Goal: Task Accomplishment & Management: Use online tool/utility

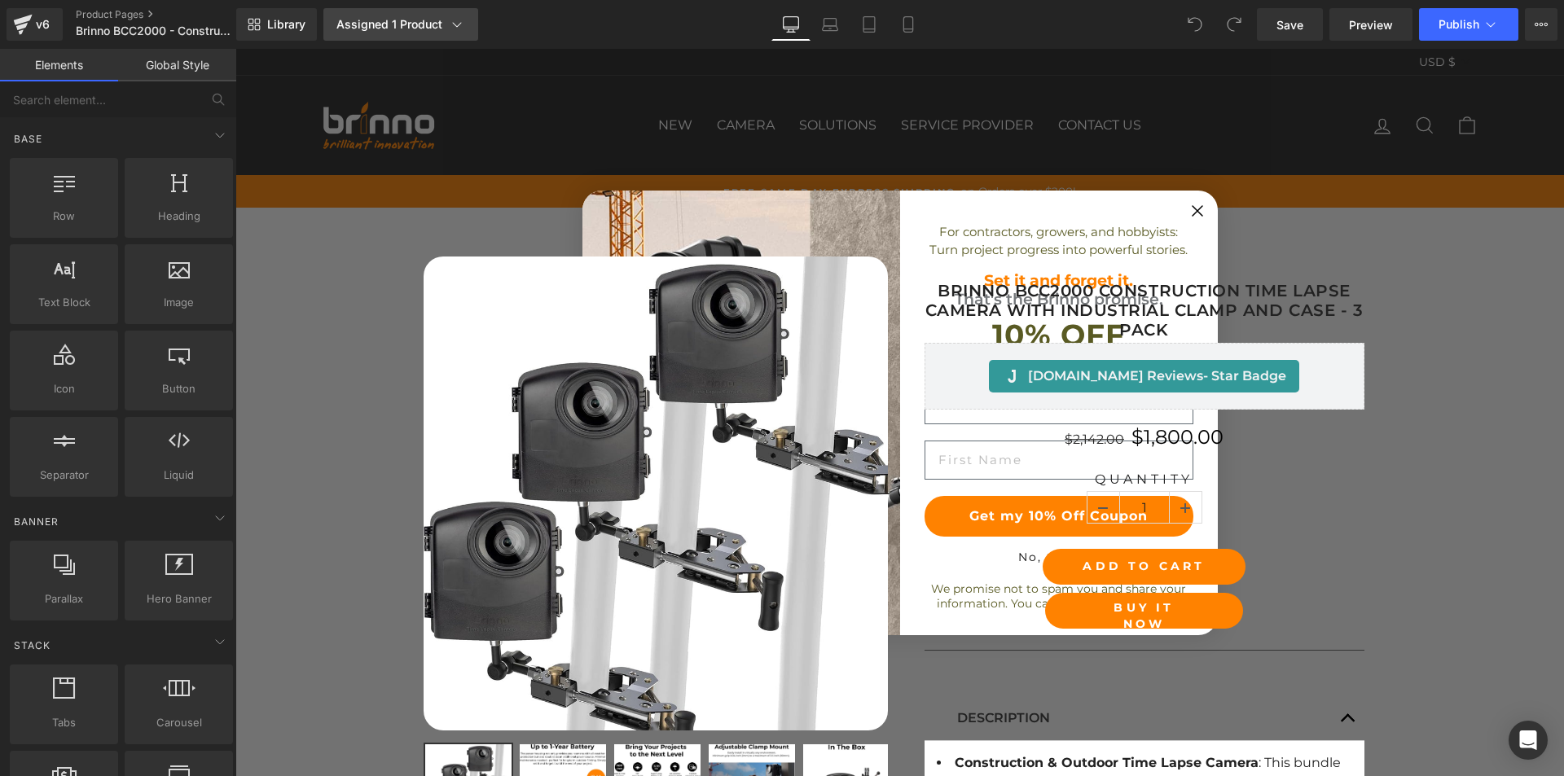
click at [386, 26] on div "Assigned 1 Product" at bounding box center [400, 24] width 129 height 16
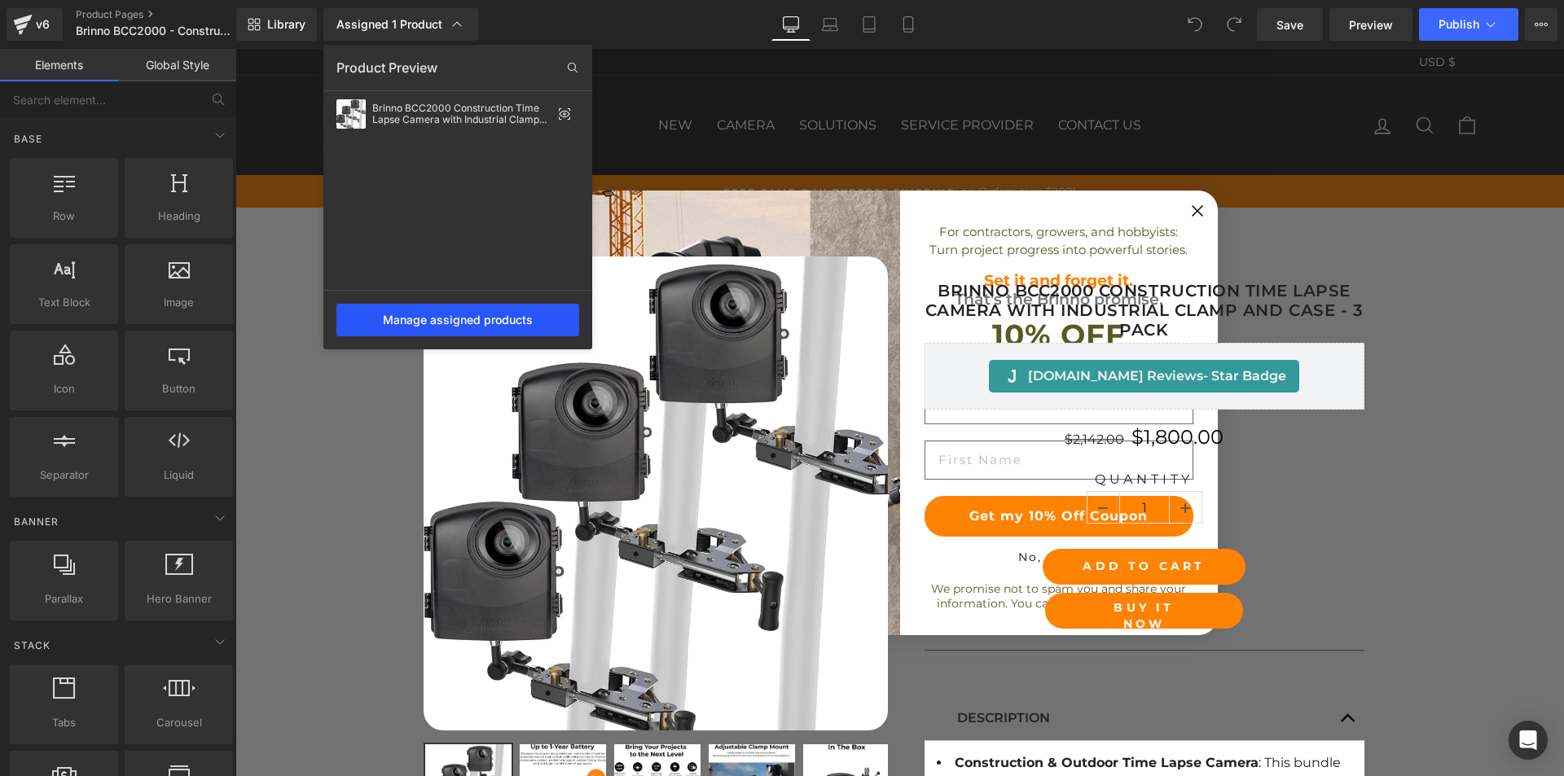
click at [449, 323] on div "Manage assigned products" at bounding box center [457, 320] width 243 height 33
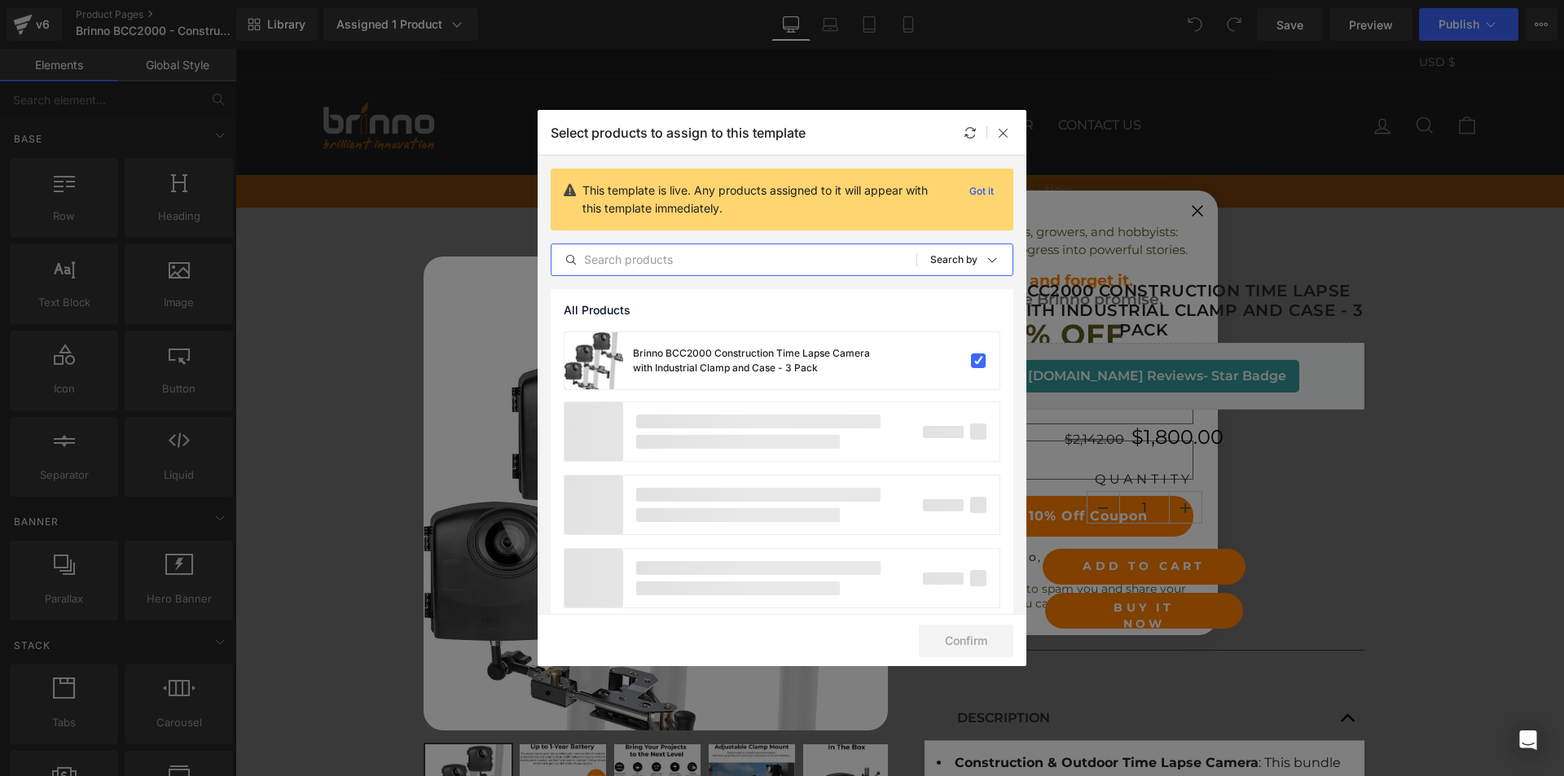
click at [746, 260] on input "text" at bounding box center [733, 260] width 365 height 20
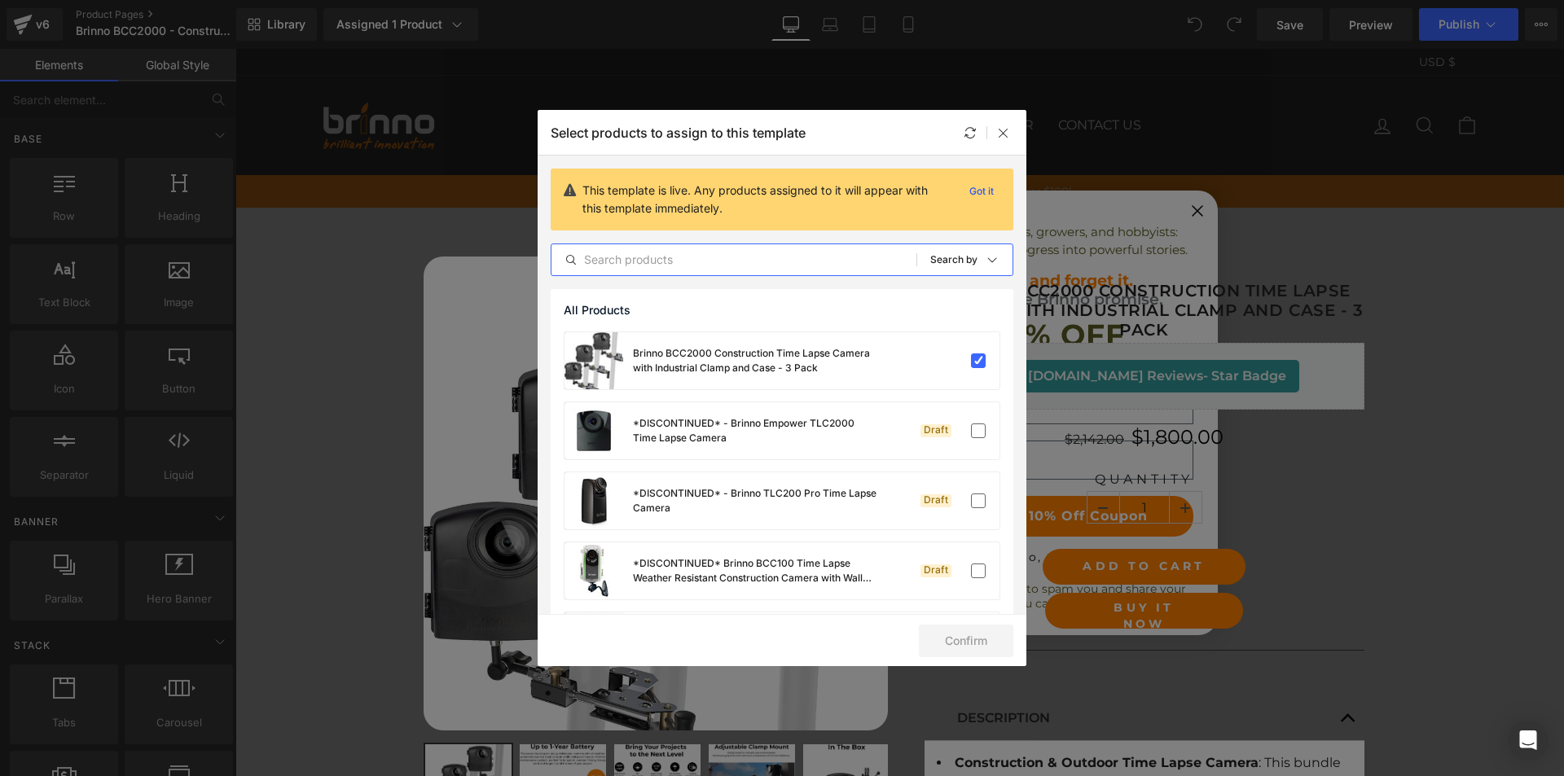
paste input "Brinno BCC2000 Construction Time Lapse Camera with Industrial Clamp and Case - …"
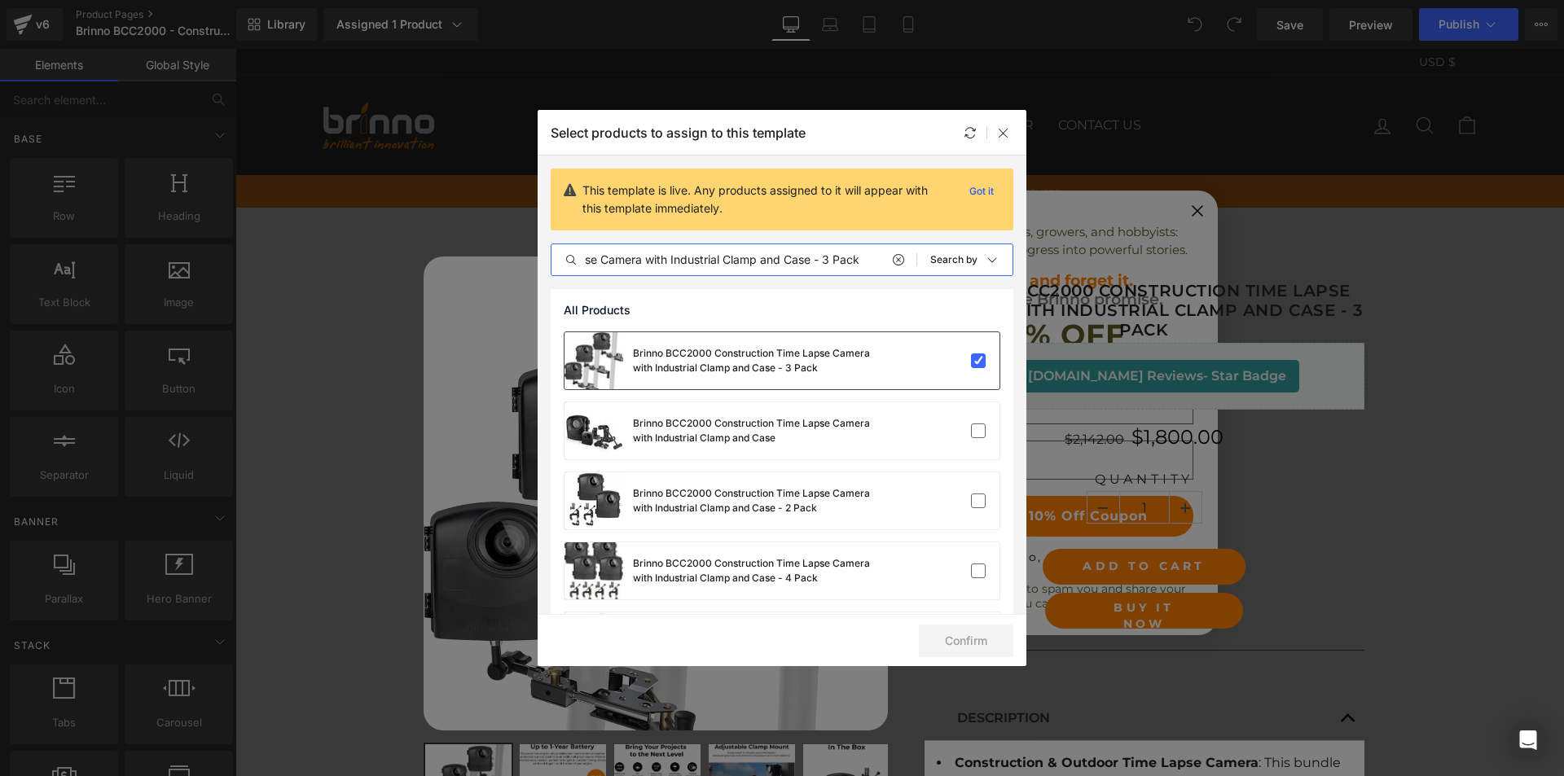
type input "Brinno BCC2000 Construction Time Lapse Camera with Industrial Clamp and Case - …"
click at [689, 358] on div "Brinno BCC2000 Construction Time Lapse Camera with Industrial Clamp and Case - …" at bounding box center [755, 360] width 244 height 29
click at [974, 359] on label at bounding box center [978, 360] width 15 height 15
click at [978, 361] on input "checkbox" at bounding box center [978, 361] width 0 height 0
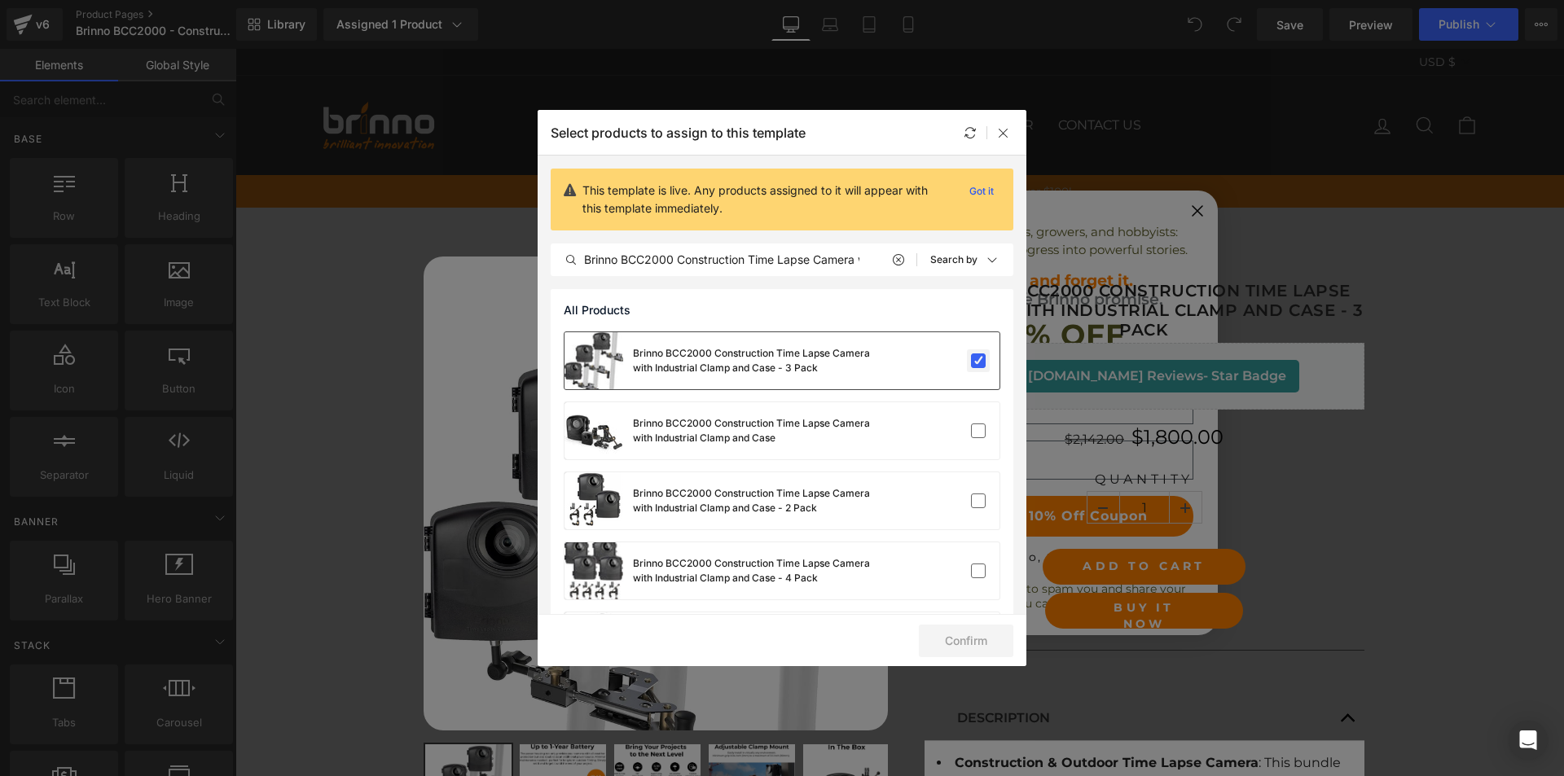
click at [971, 357] on label at bounding box center [978, 360] width 15 height 15
click at [978, 361] on input "checkbox" at bounding box center [978, 361] width 0 height 0
click at [963, 639] on button "Confirm" at bounding box center [966, 641] width 94 height 33
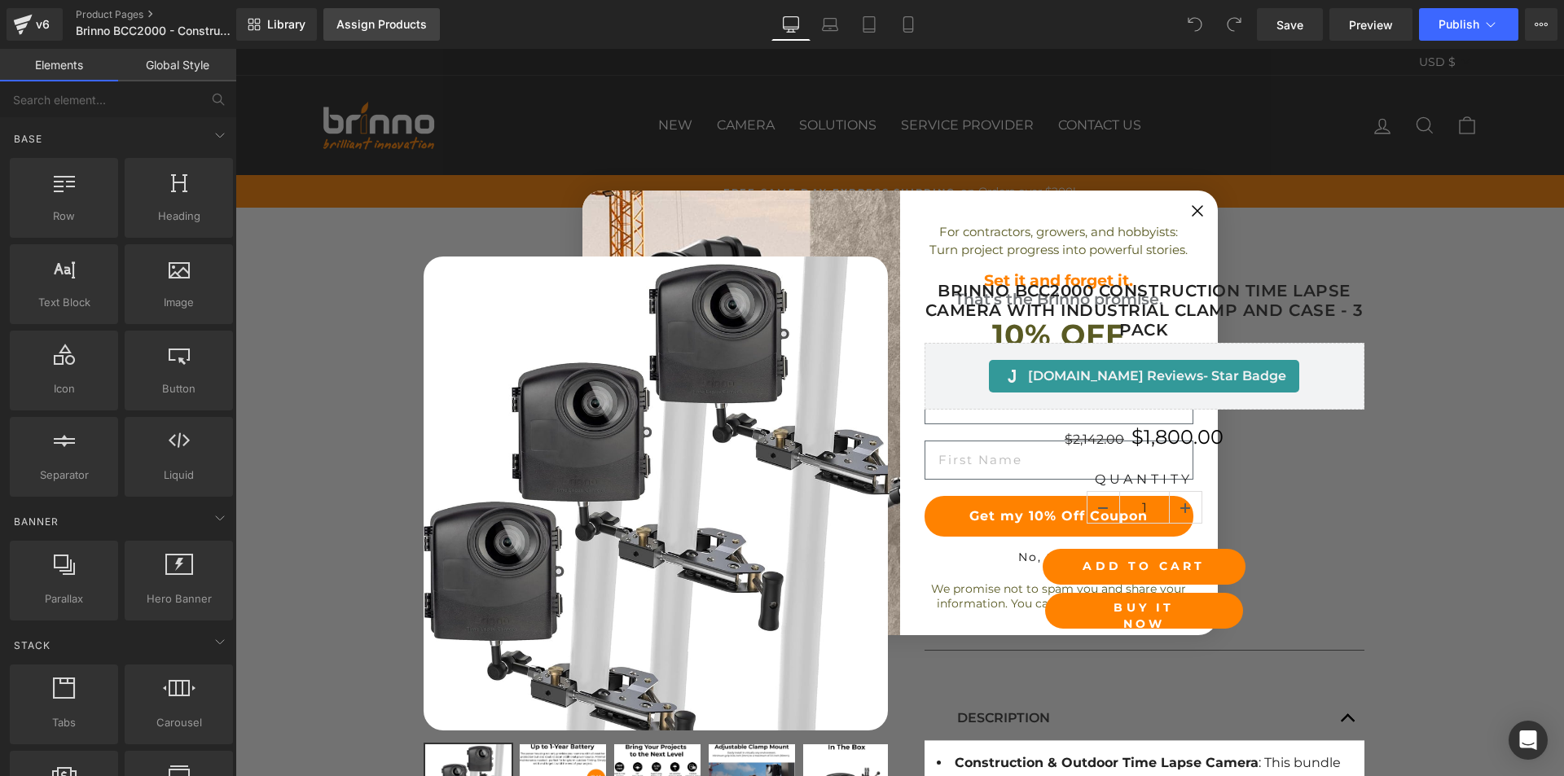
click at [376, 28] on div "Assign Products" at bounding box center [381, 24] width 90 height 13
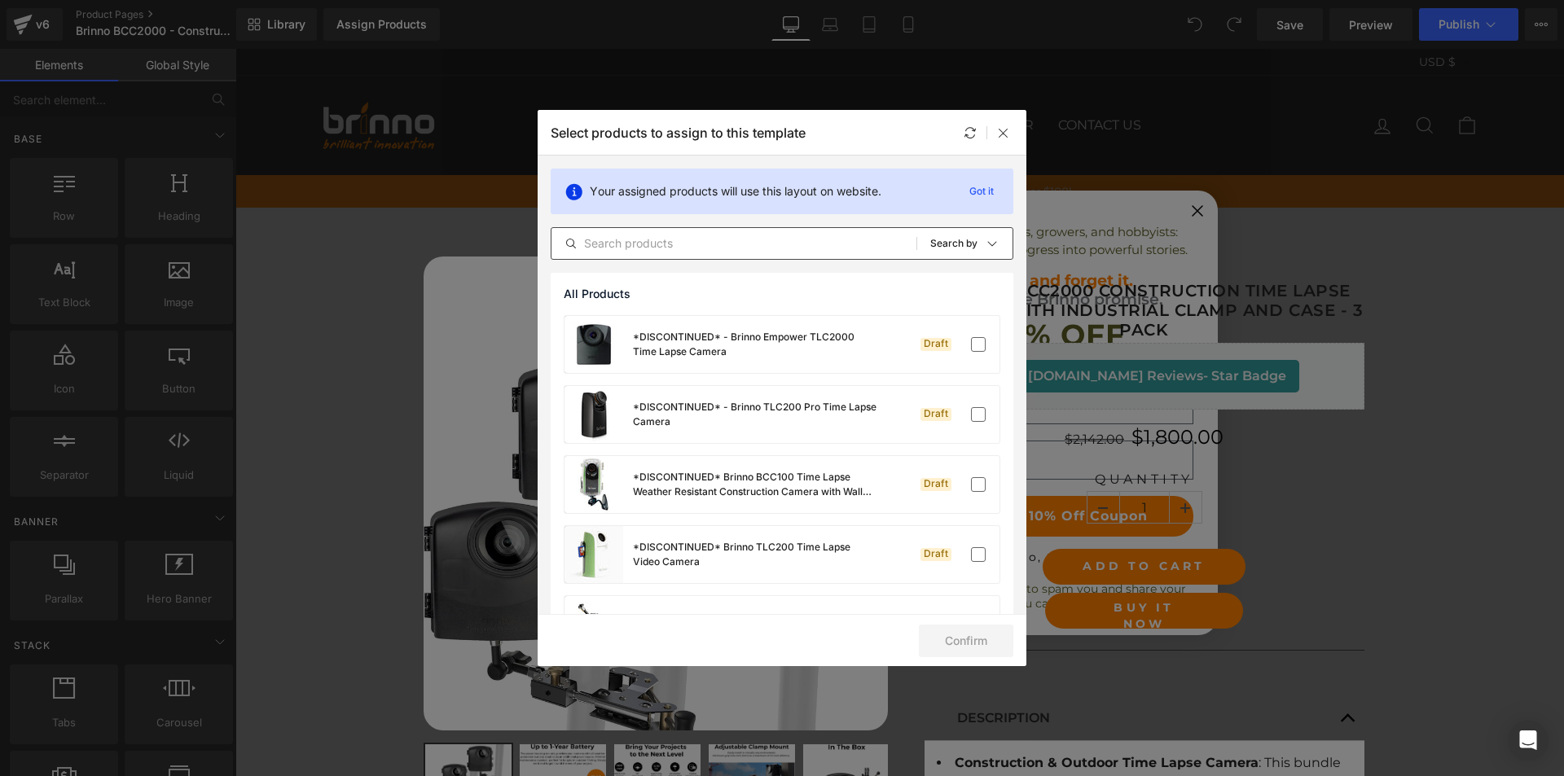
click at [814, 242] on input "text" at bounding box center [733, 244] width 365 height 20
paste input "Brinno BCC2000 Construction Time Lapse Camera with Industrial Clamp and Case - …"
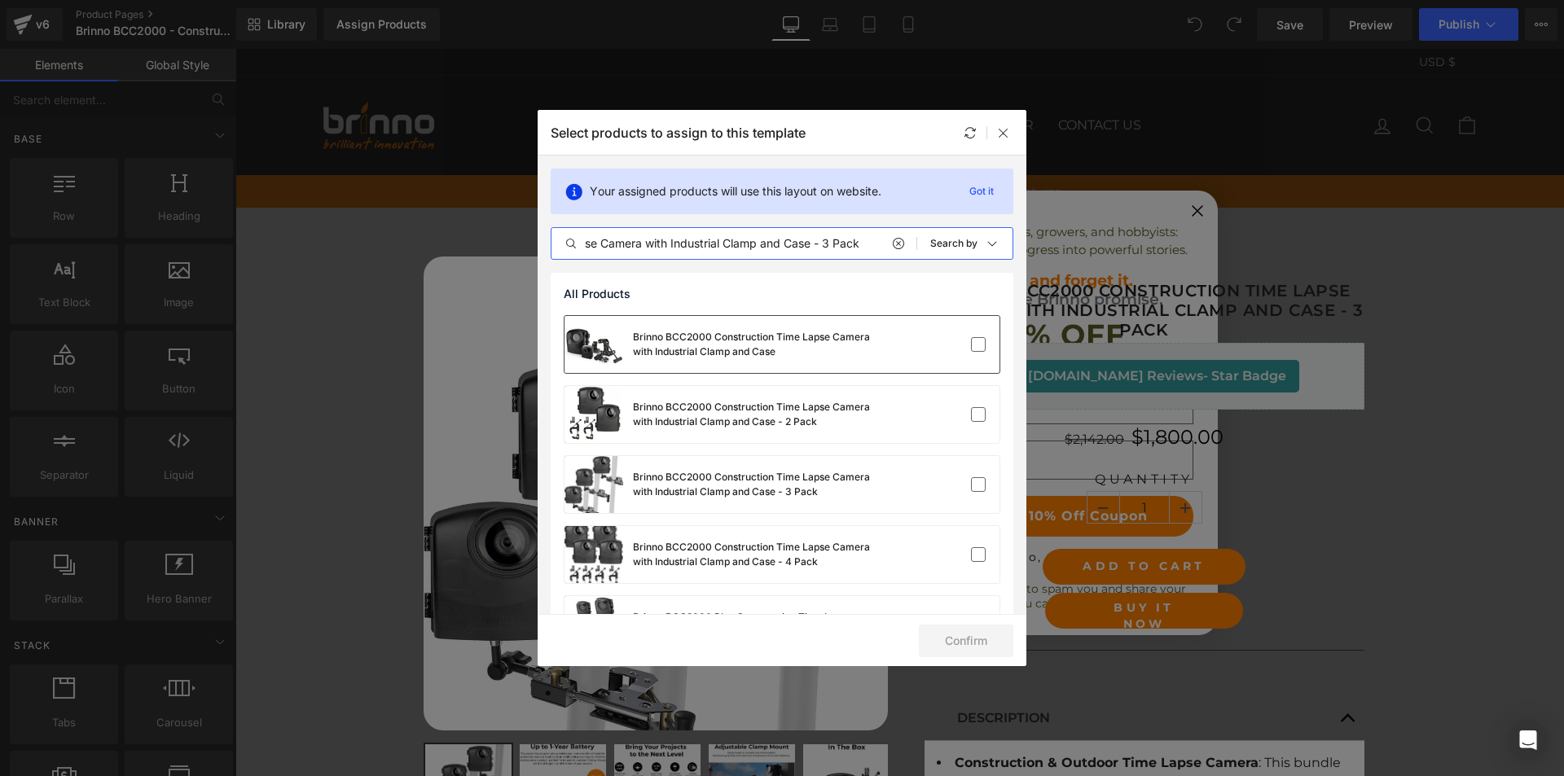
type input "Brinno BCC2000 Construction Time Lapse Camera with Industrial Clamp and Case - …"
click at [971, 489] on label at bounding box center [978, 484] width 15 height 15
click at [978, 485] on input "checkbox" at bounding box center [978, 485] width 0 height 0
click at [964, 644] on button "Confirm" at bounding box center [966, 641] width 94 height 33
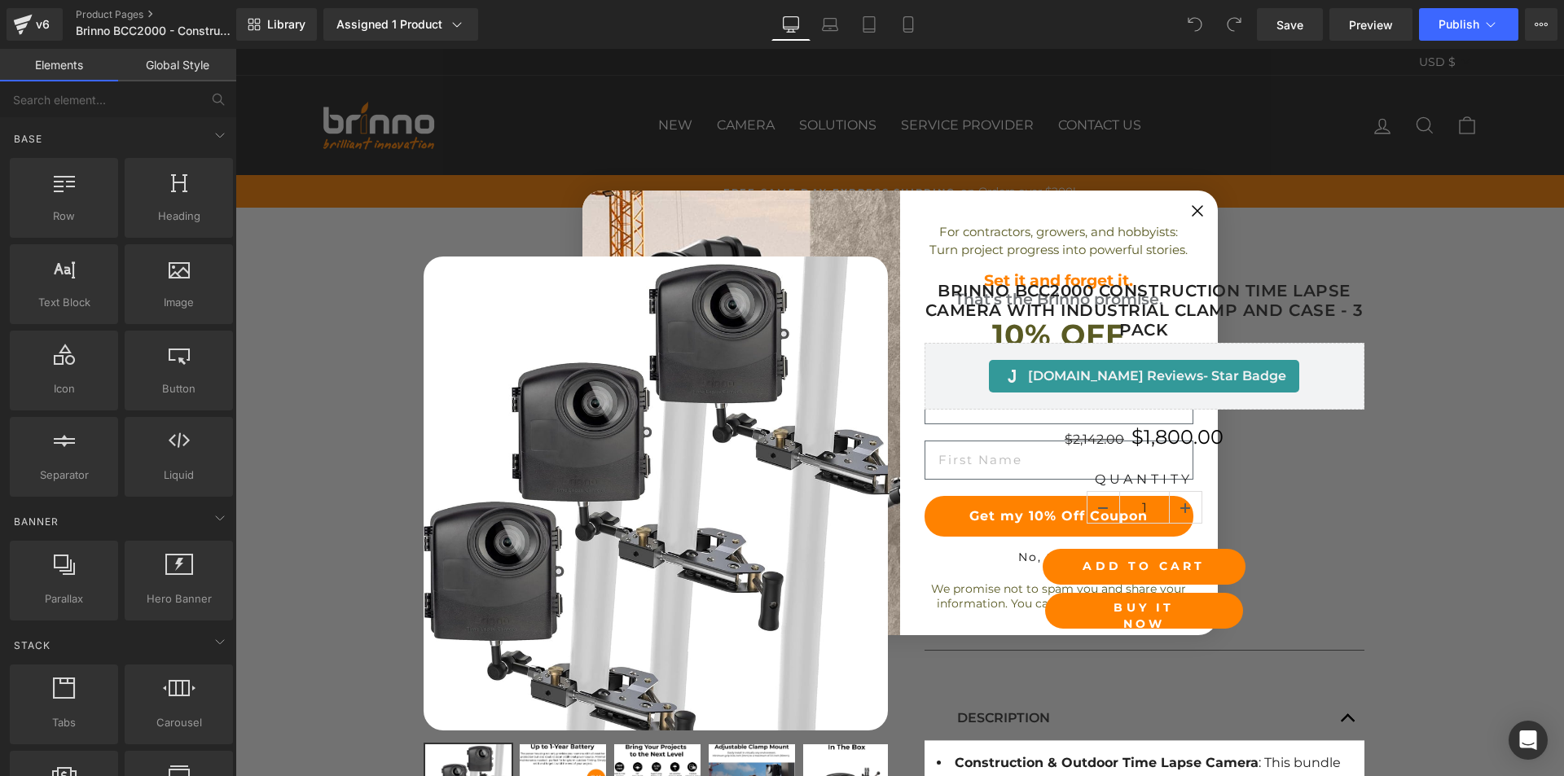
click at [1192, 205] on circle "Close dialog" at bounding box center [1197, 211] width 24 height 24
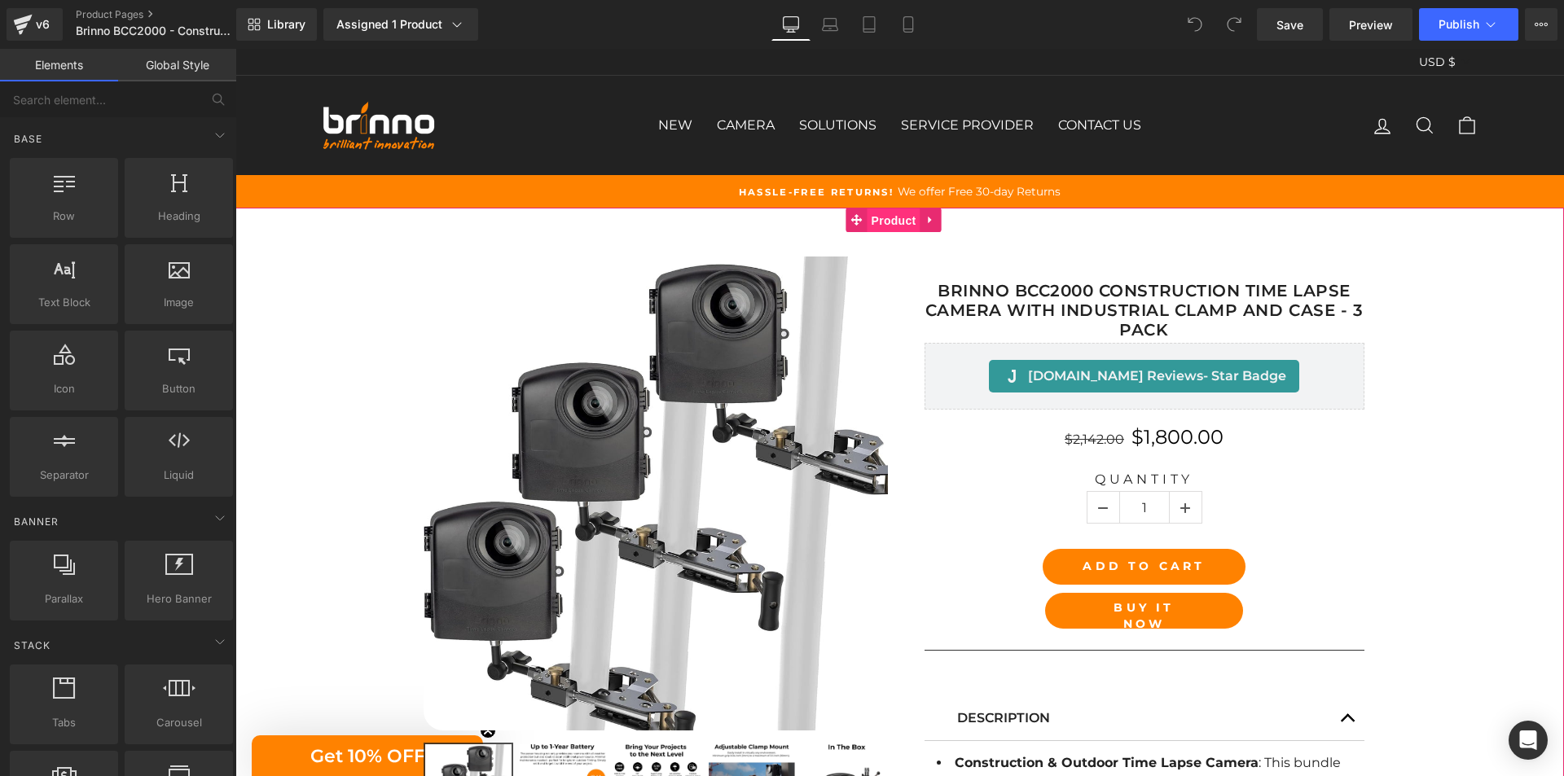
click at [893, 222] on span "Product" at bounding box center [893, 221] width 53 height 24
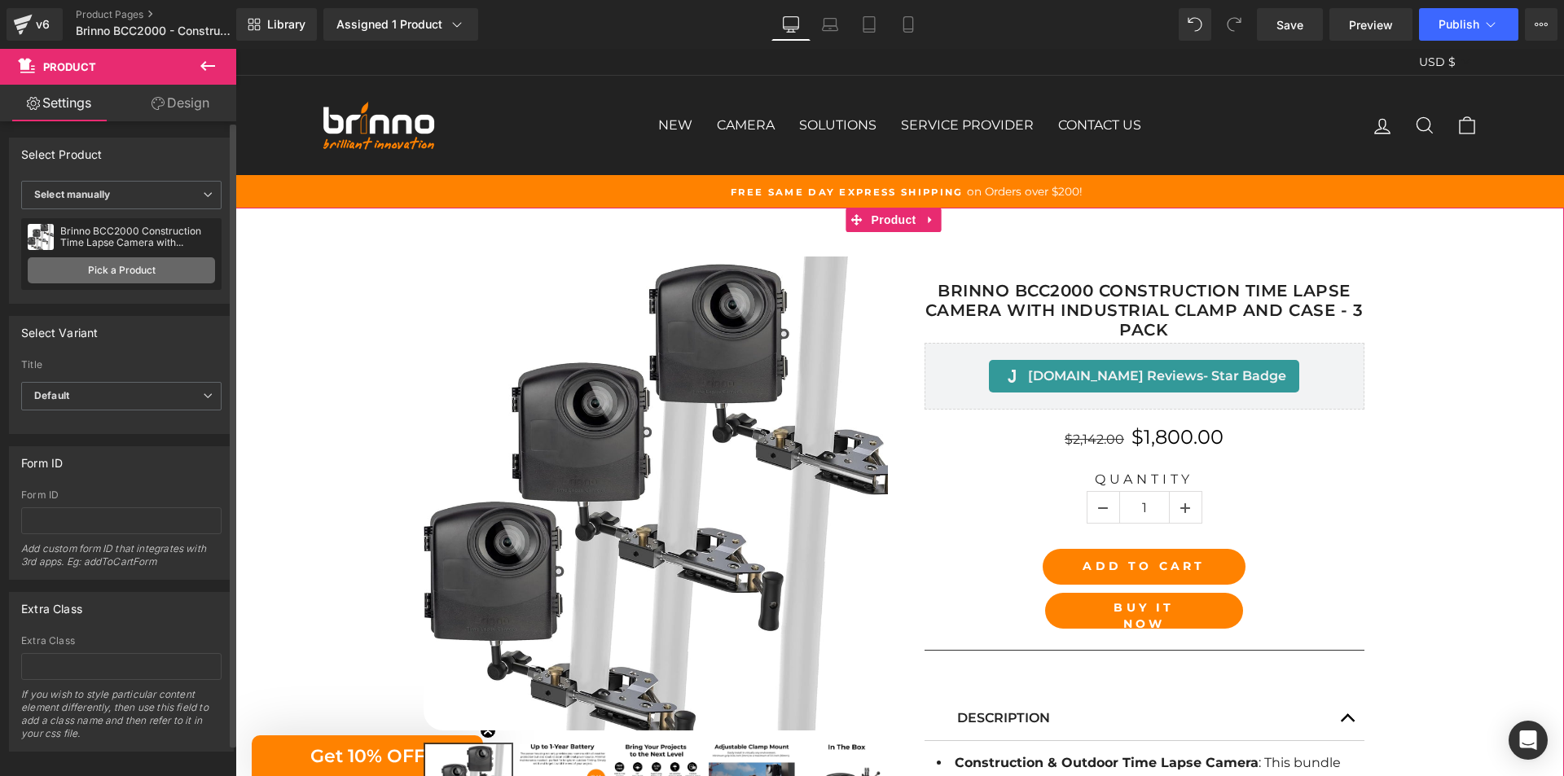
click at [119, 277] on link "Pick a Product" at bounding box center [121, 270] width 187 height 26
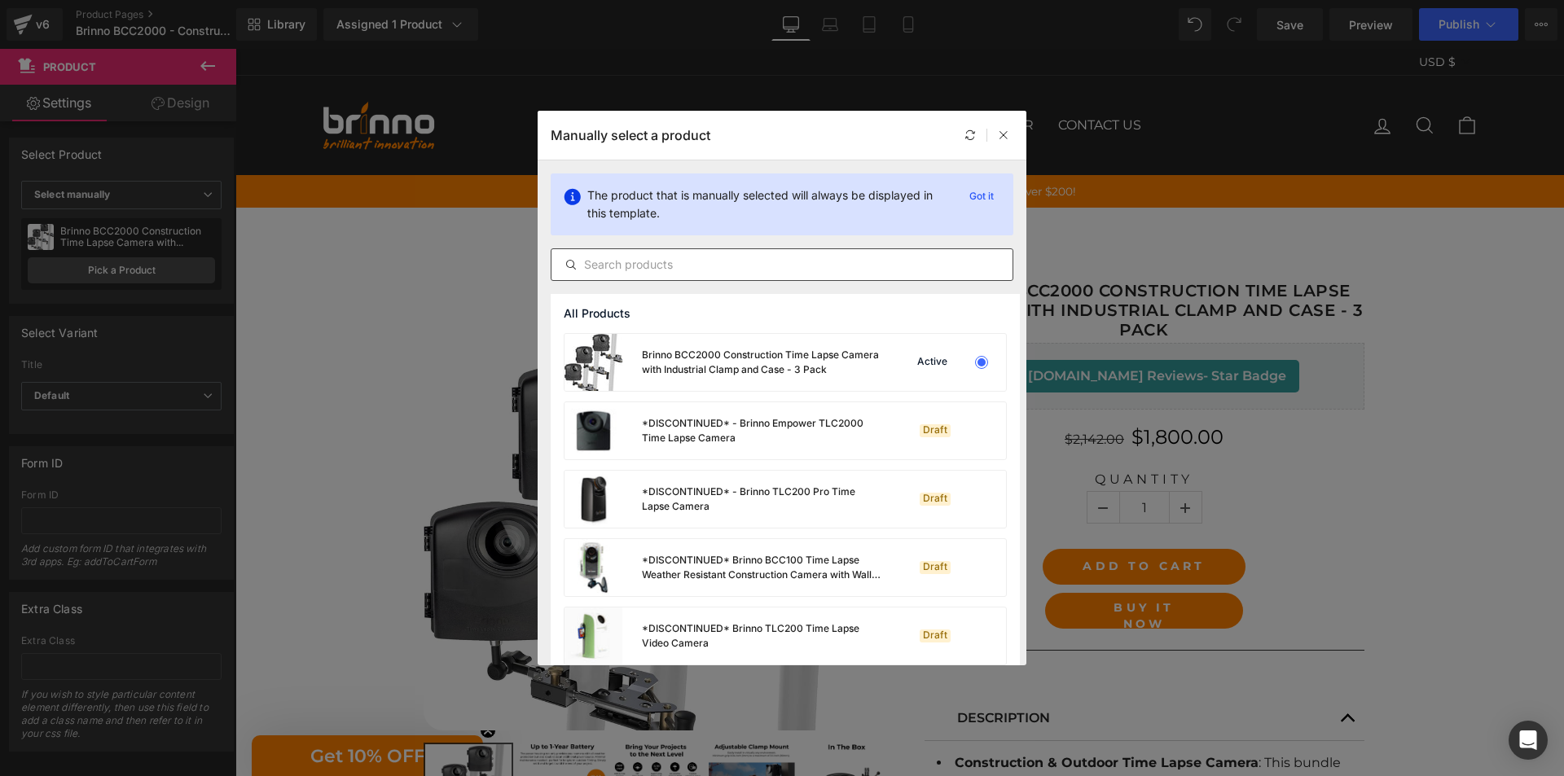
click at [720, 266] on input "text" at bounding box center [781, 265] width 461 height 20
paste input "Brinno BCC2000 Construction Time Lapse Camera with Industrial Clamp and Case - …"
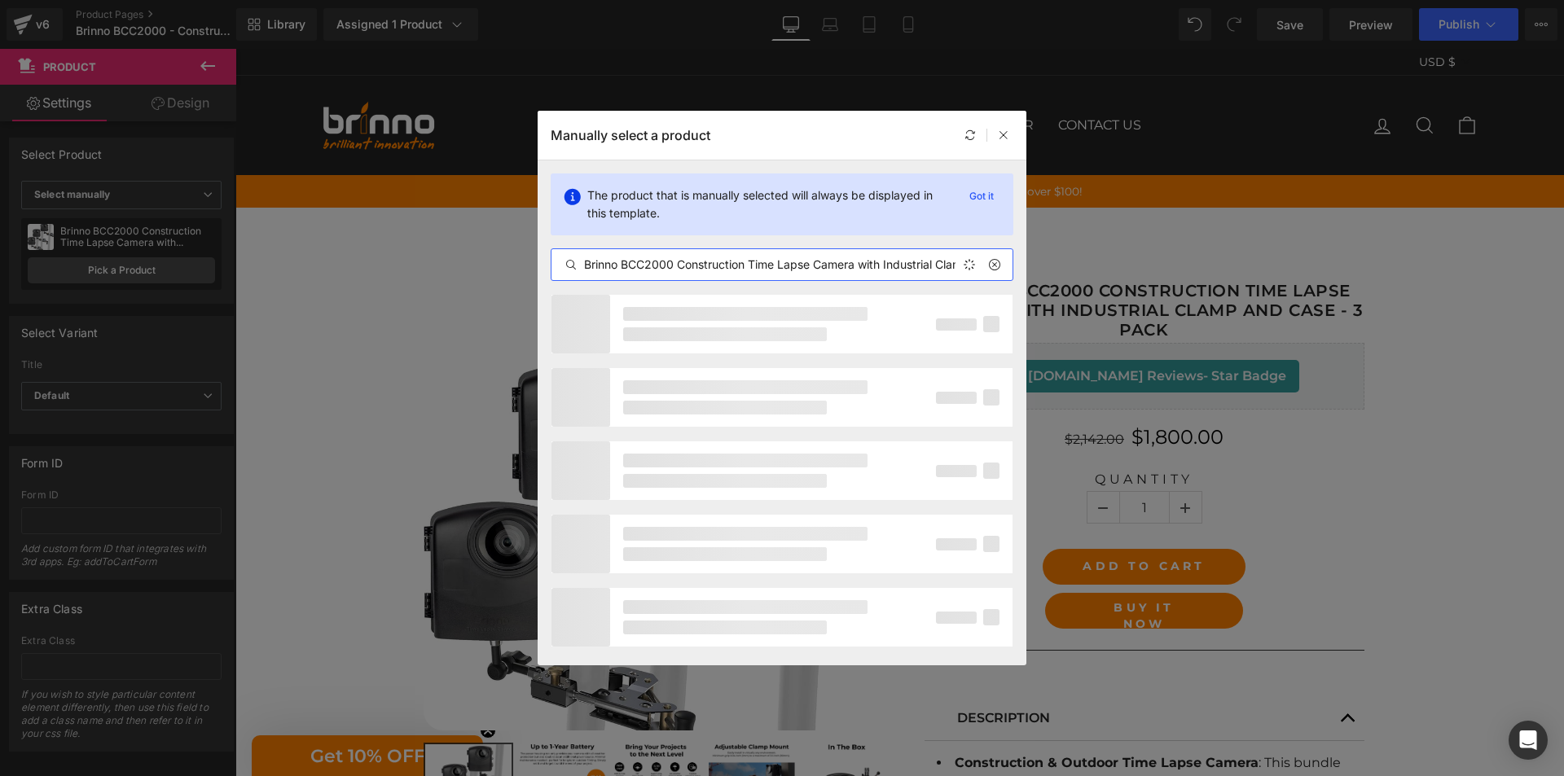
scroll to position [0, 121]
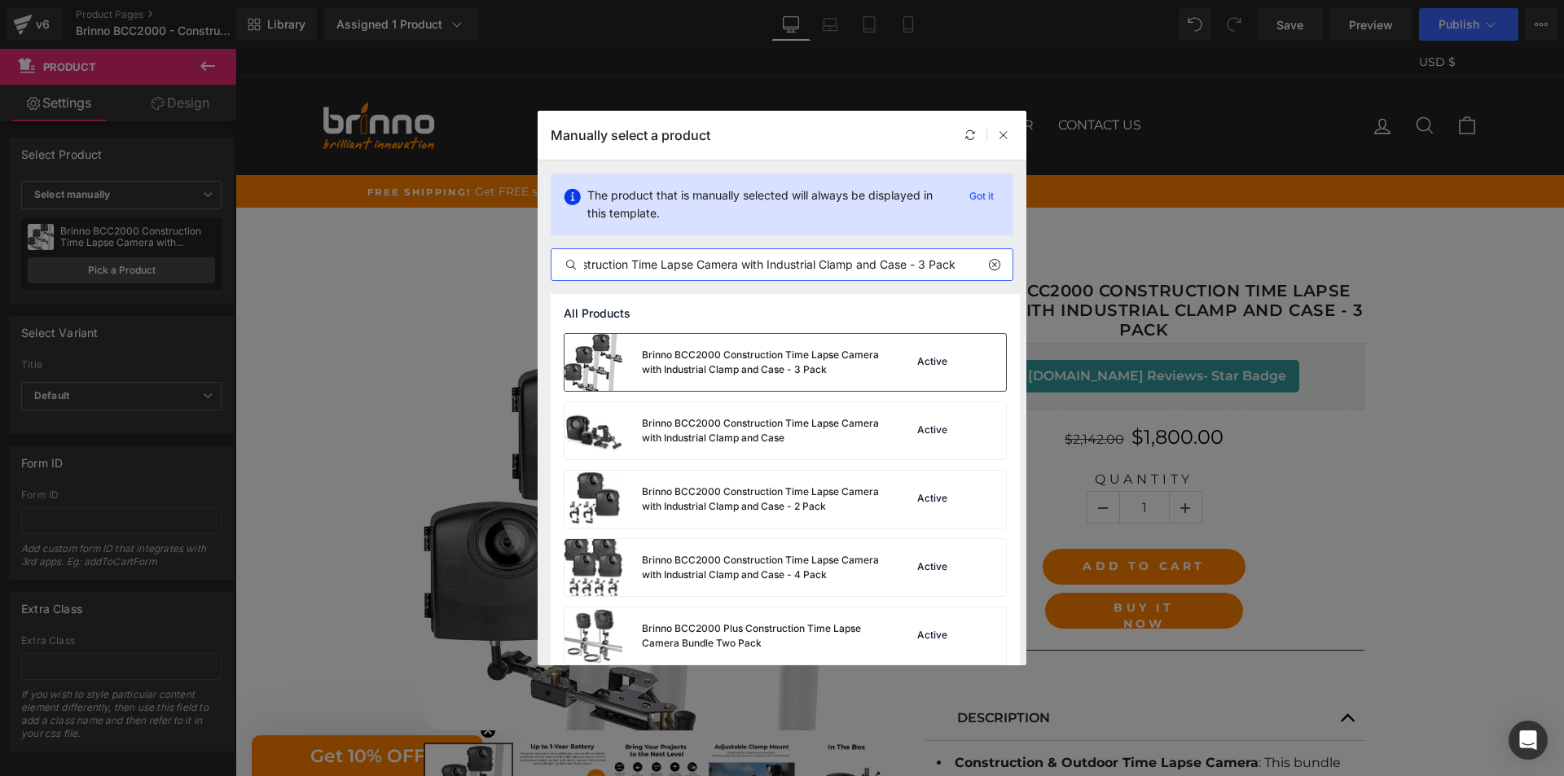
type input "Brinno BCC2000 Construction Time Lapse Camera with Industrial Clamp and Case - …"
click at [688, 341] on div "Brinno BCC2000 Construction Time Lapse Camera with Industrial Clamp and Case - …" at bounding box center [723, 362] width 318 height 57
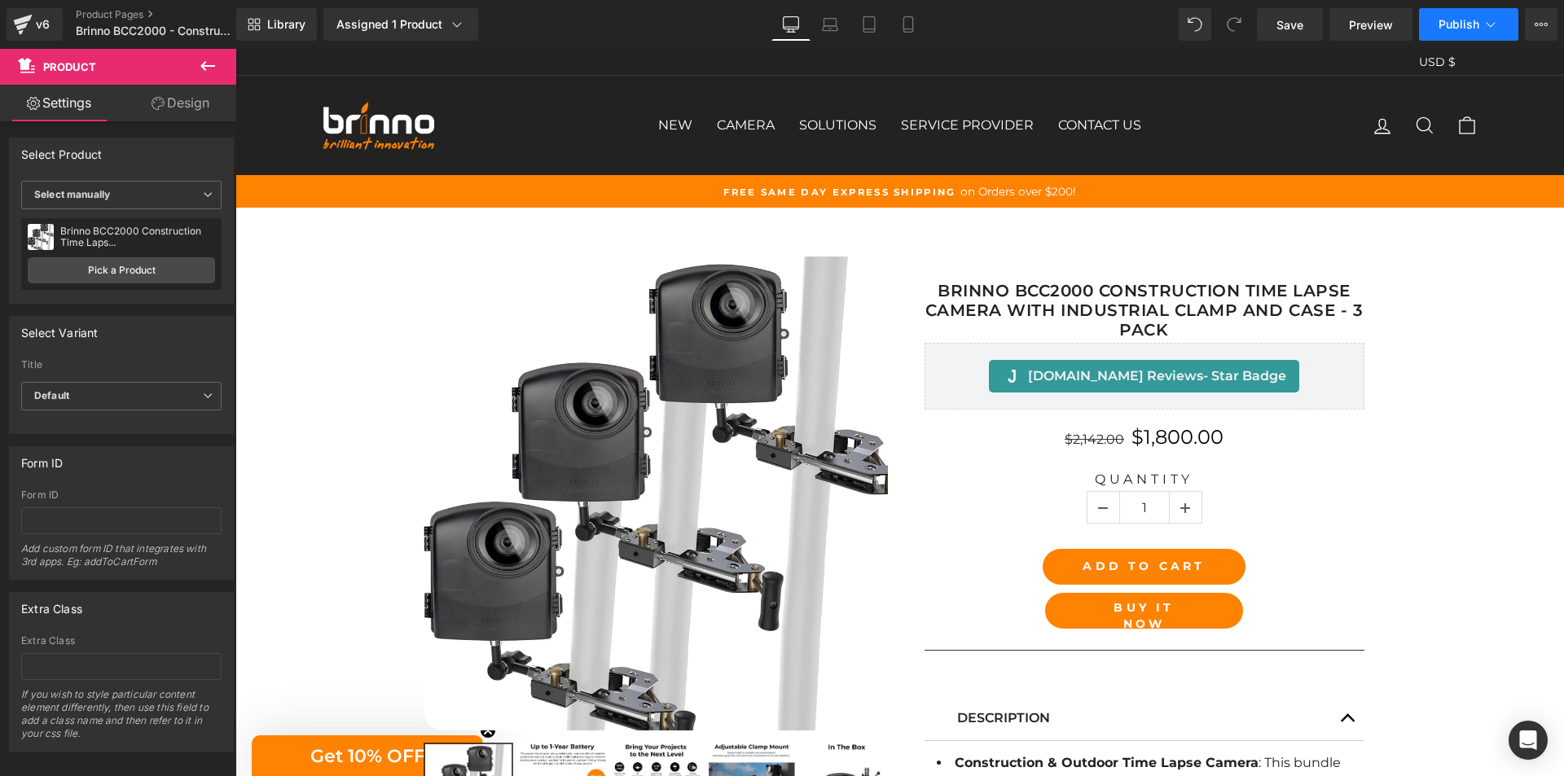
click at [1438, 29] on span "Publish" at bounding box center [1458, 24] width 41 height 13
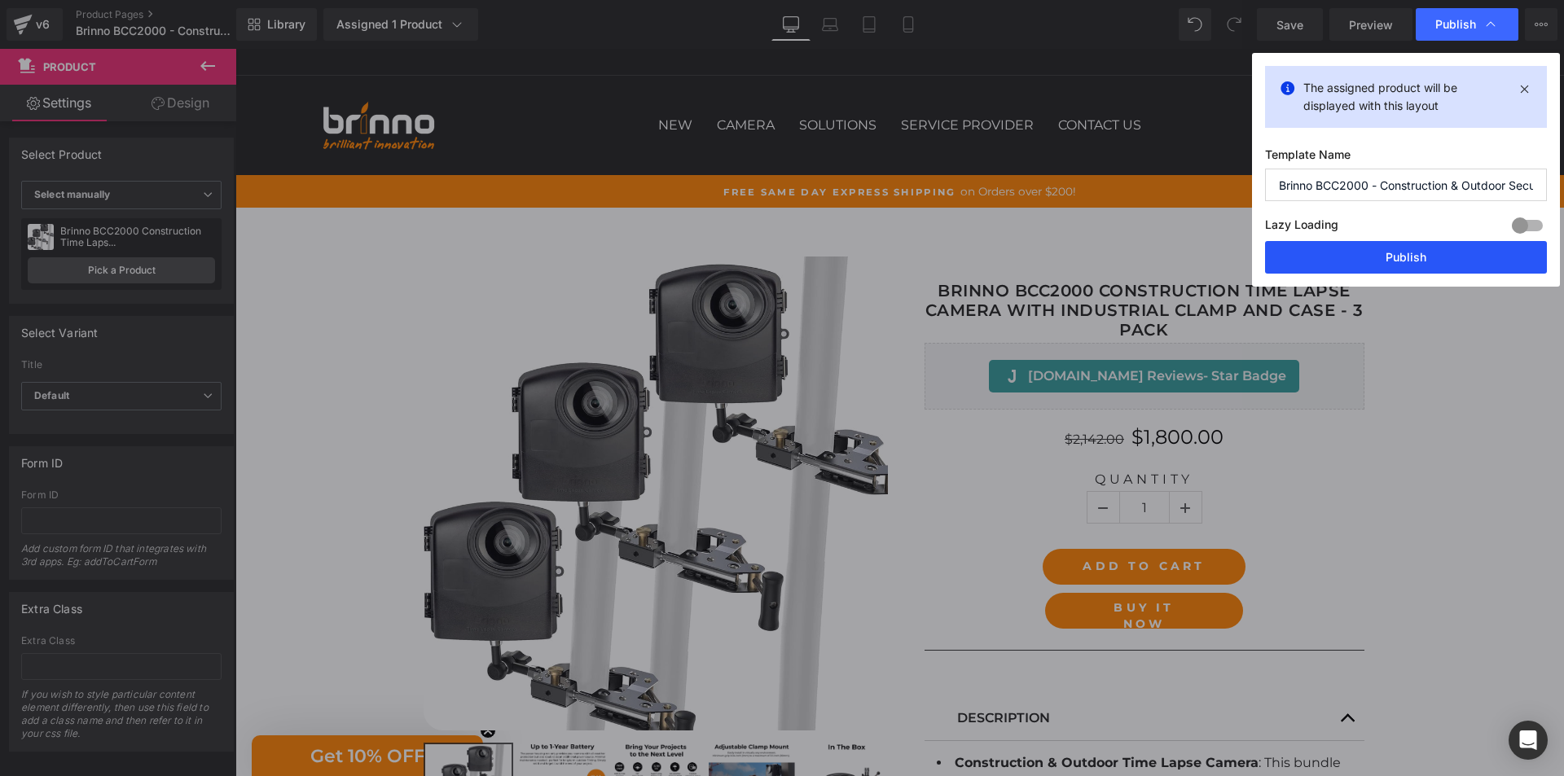
drag, startPoint x: 1407, startPoint y: 261, endPoint x: 1161, endPoint y: 212, distance: 250.8
click at [1407, 261] on button "Publish" at bounding box center [1406, 257] width 282 height 33
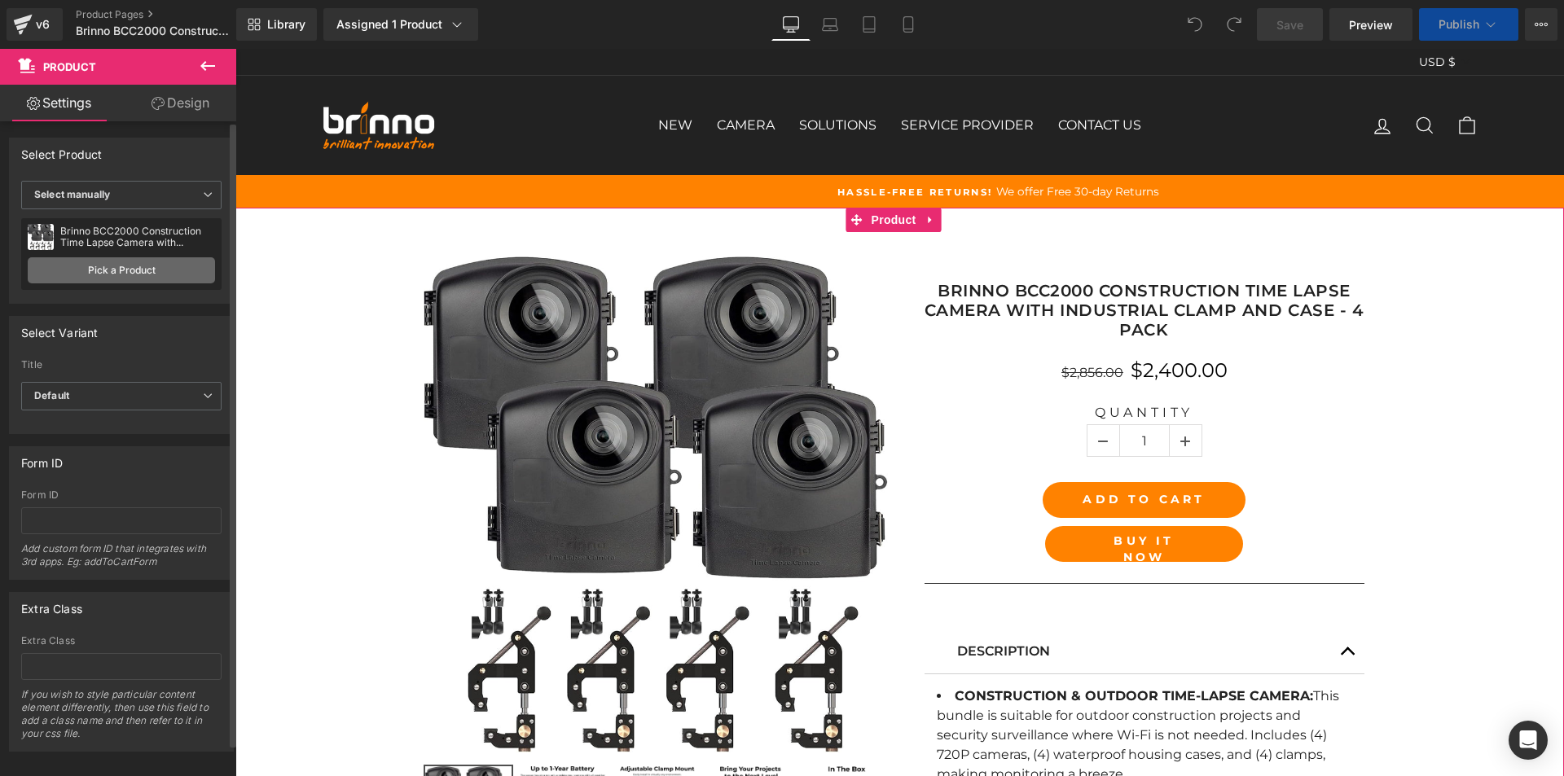
click at [128, 261] on link "Pick a Product" at bounding box center [121, 270] width 187 height 26
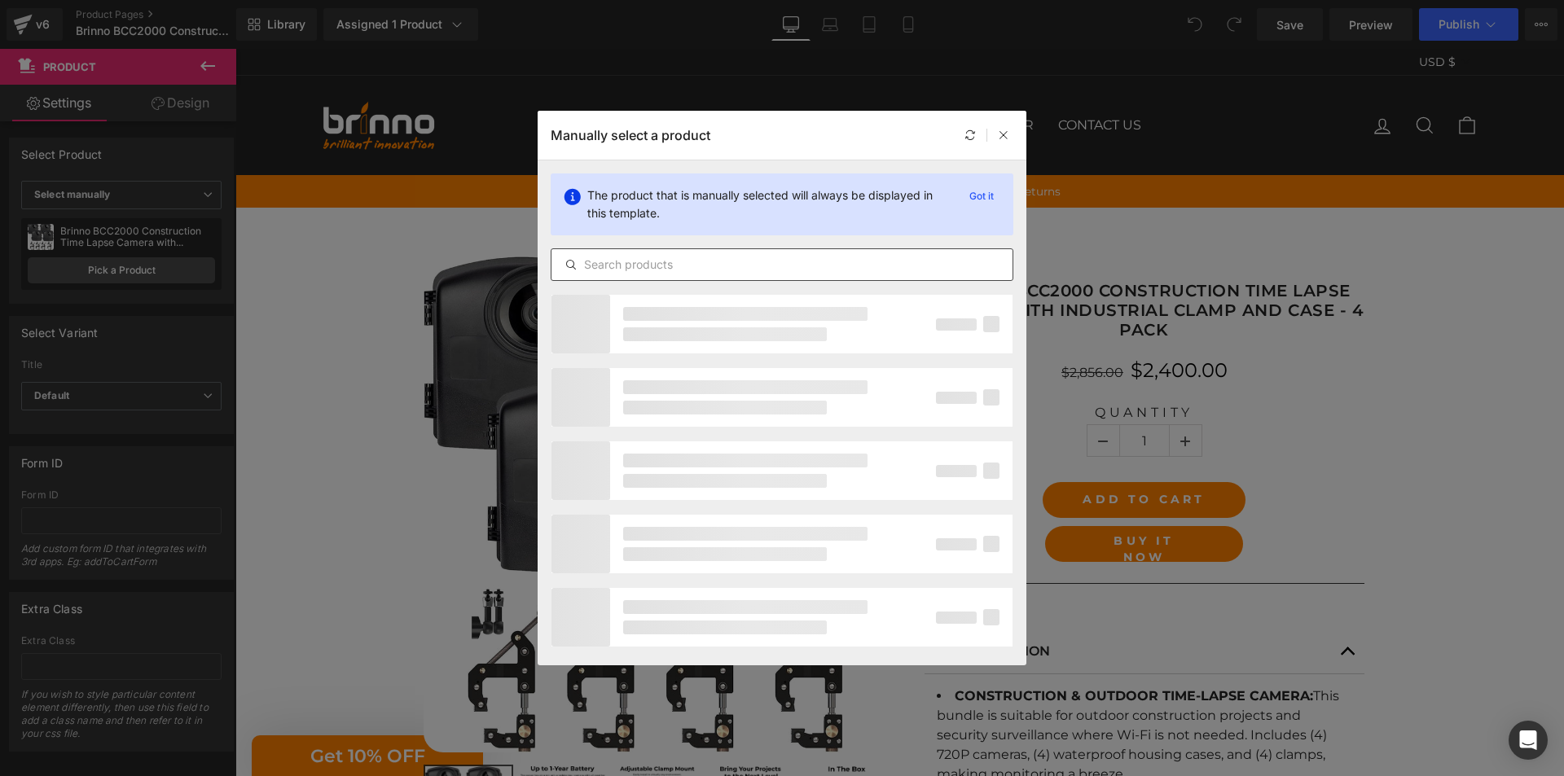
click at [779, 262] on input "text" at bounding box center [781, 265] width 461 height 20
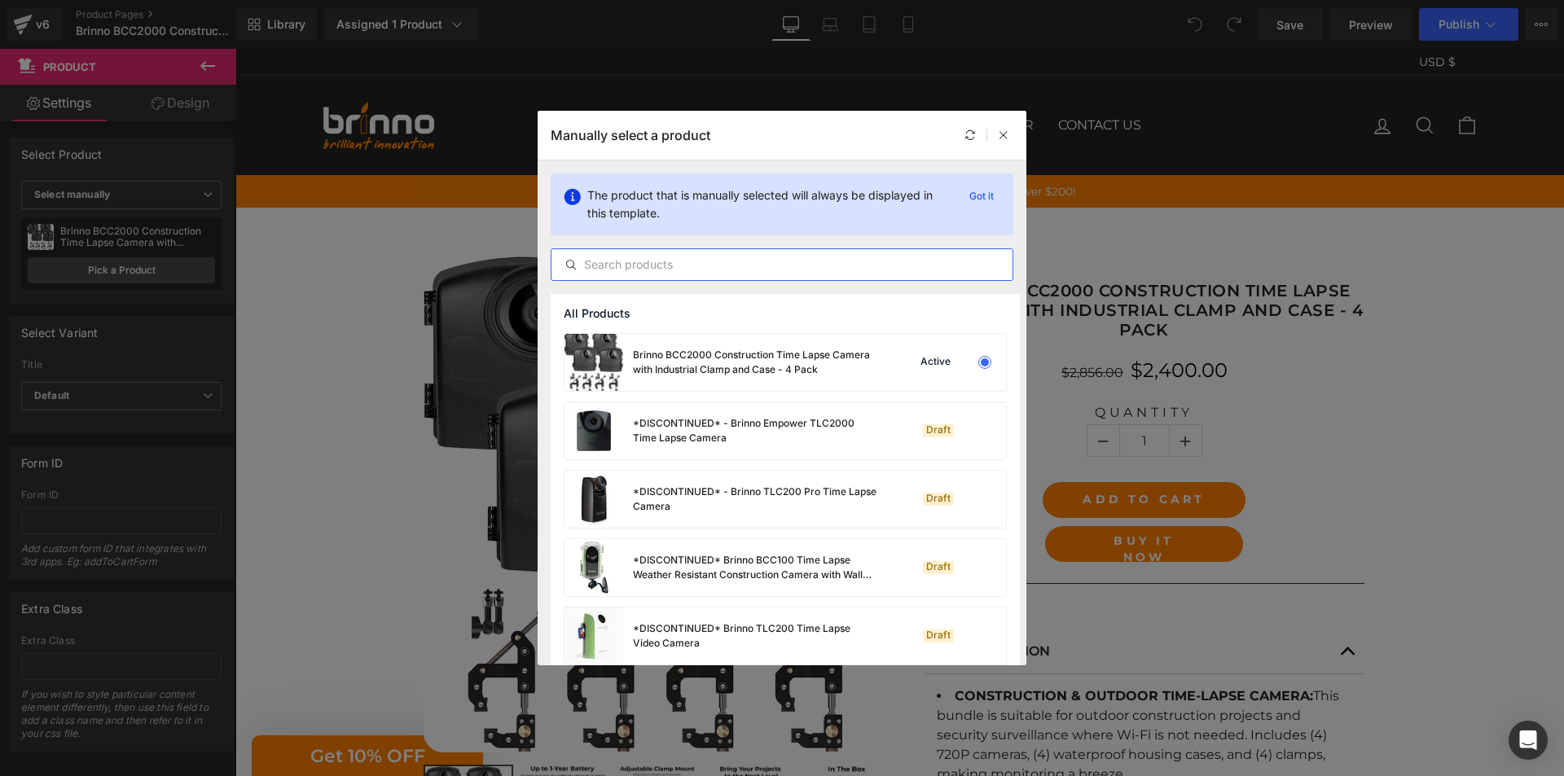
paste input "Brinno BCC2000 Construction Time Lapse Camera with Industrial Clamp and Case - …"
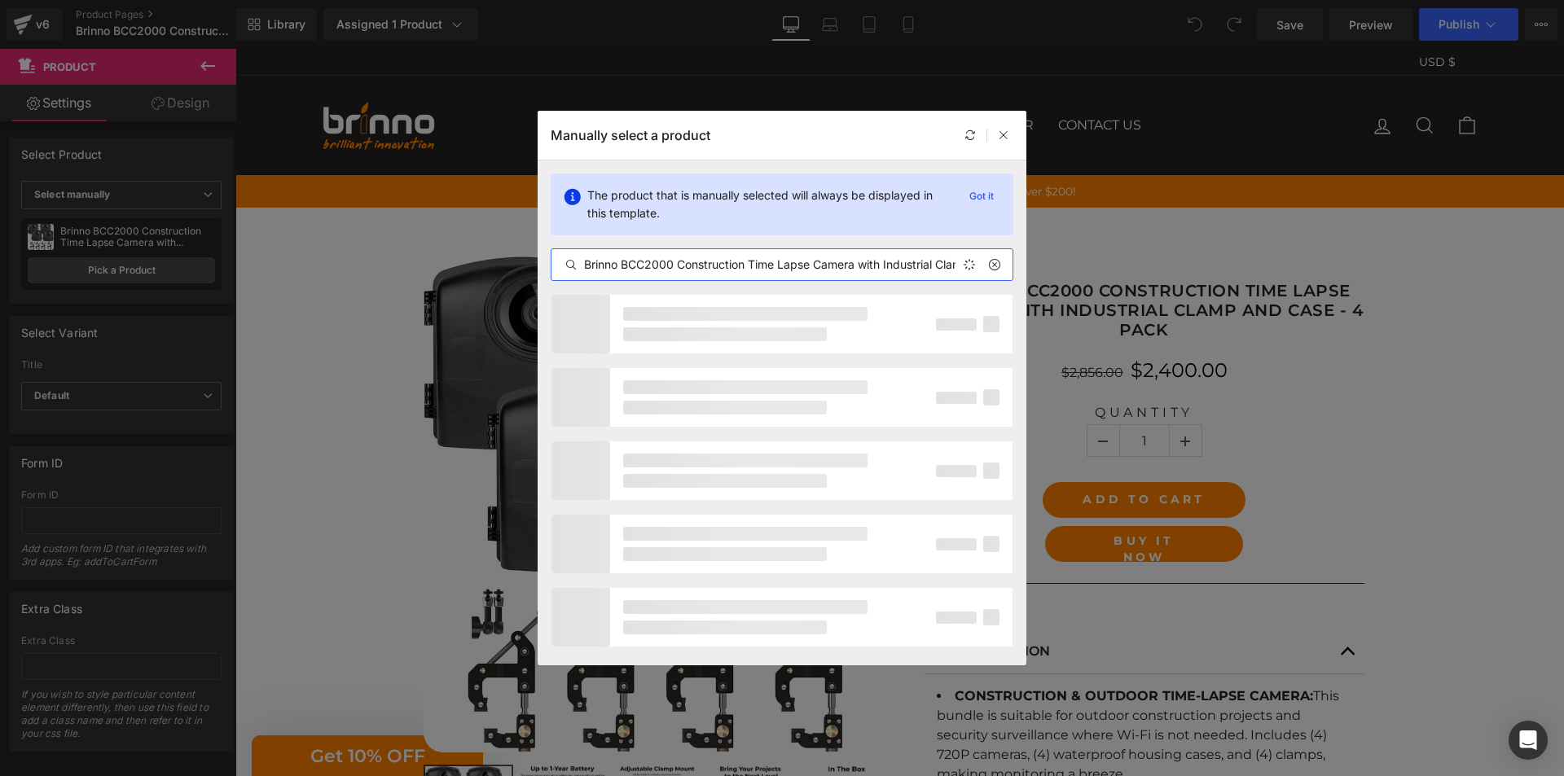
scroll to position [0, 121]
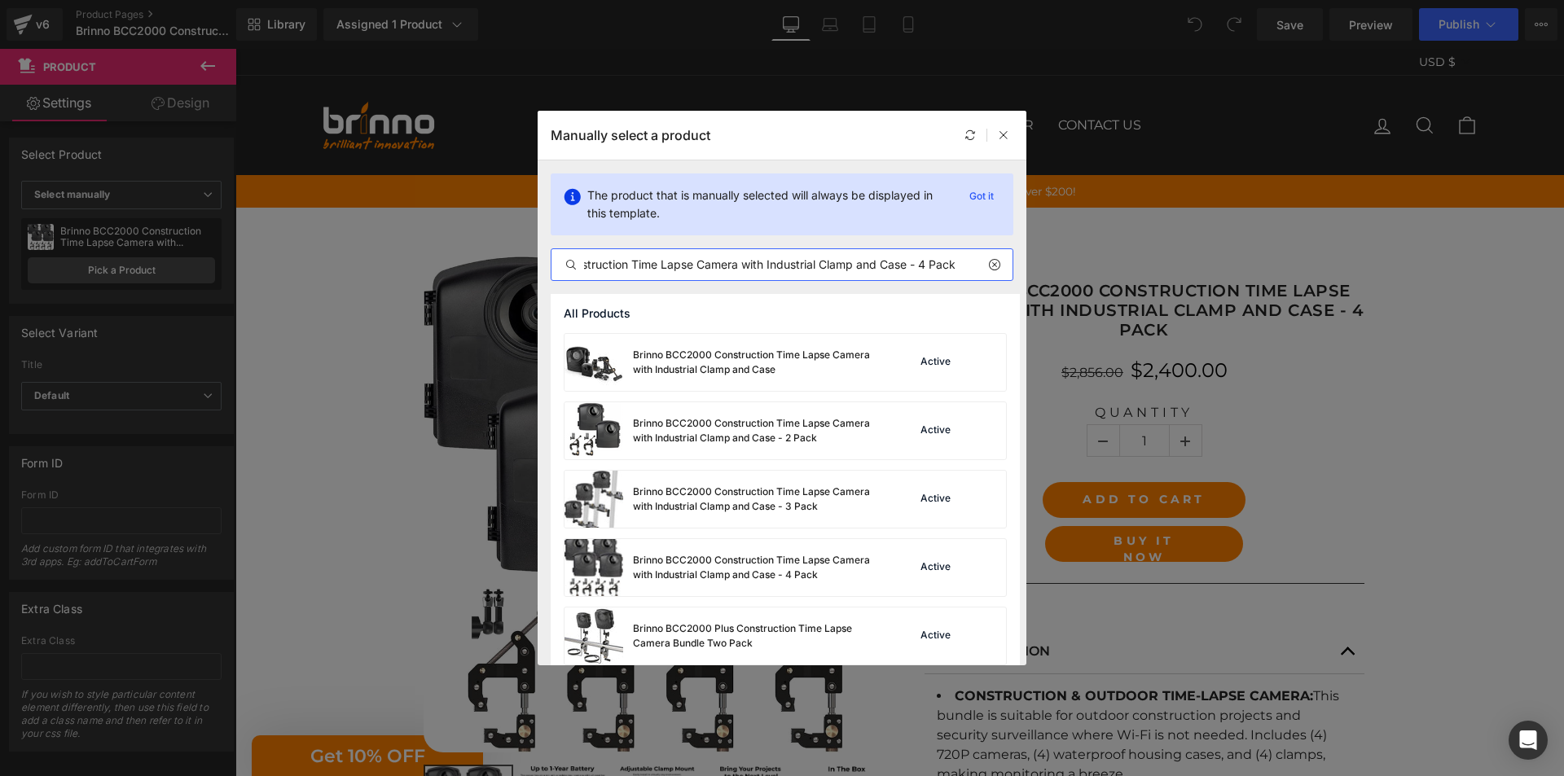
type input "Brinno BCC2000 Construction Time Lapse Camera with Industrial Clamp and Case - …"
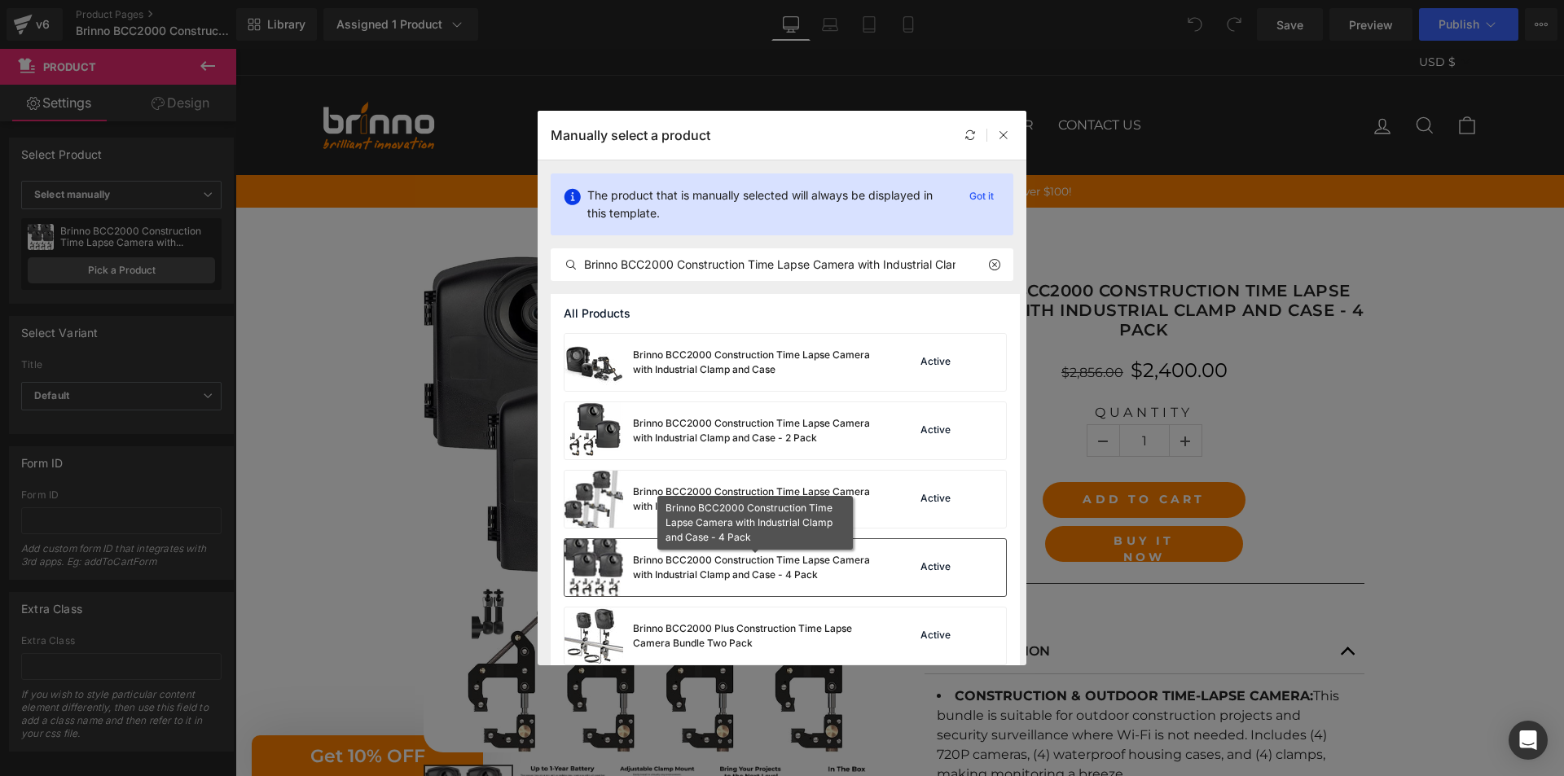
click at [717, 568] on div "Brinno BCC2000 Construction Time Lapse Camera with Industrial Clamp and Case - …" at bounding box center [755, 567] width 244 height 29
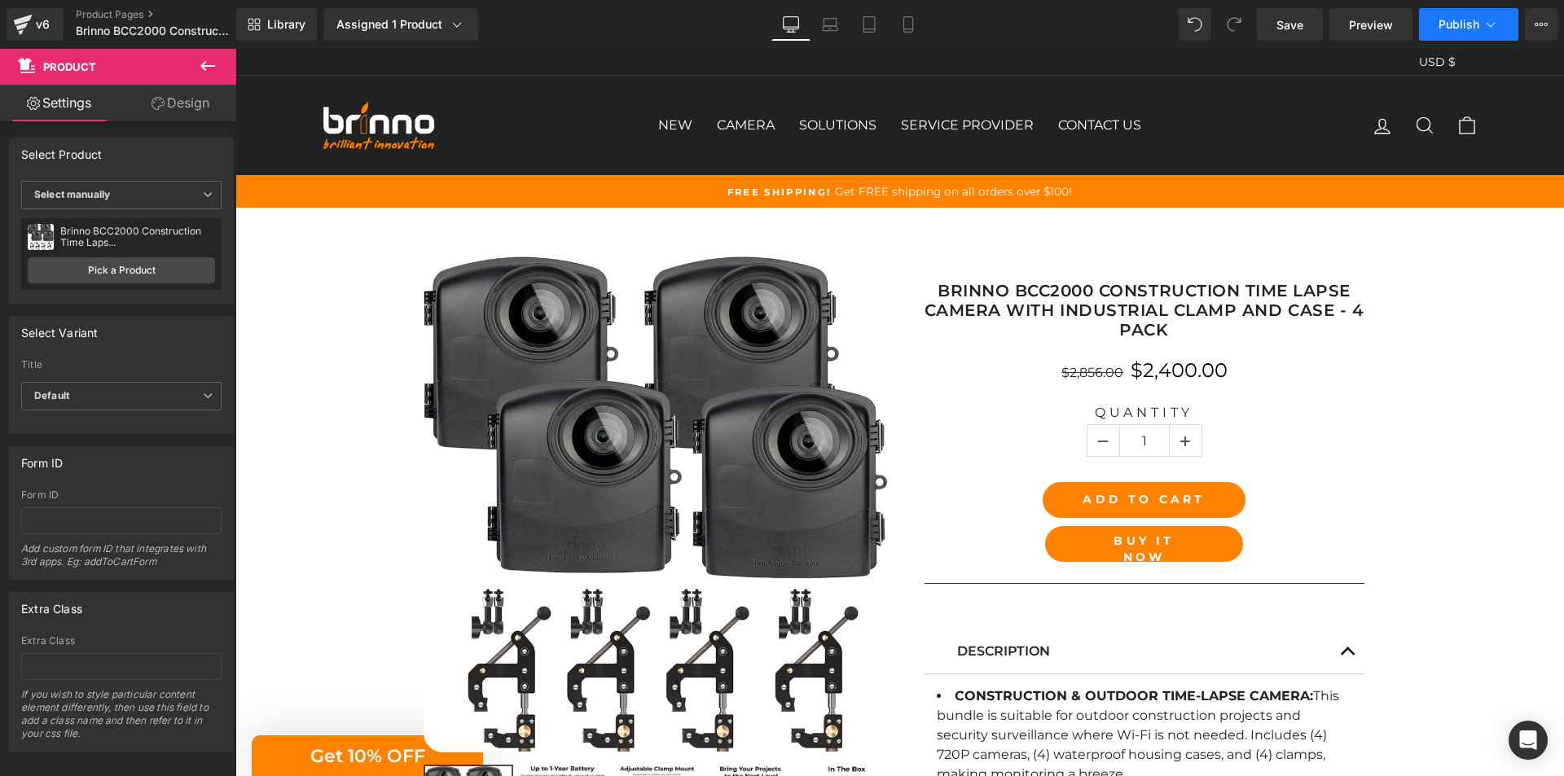
click at [1444, 29] on span "Publish" at bounding box center [1458, 24] width 41 height 13
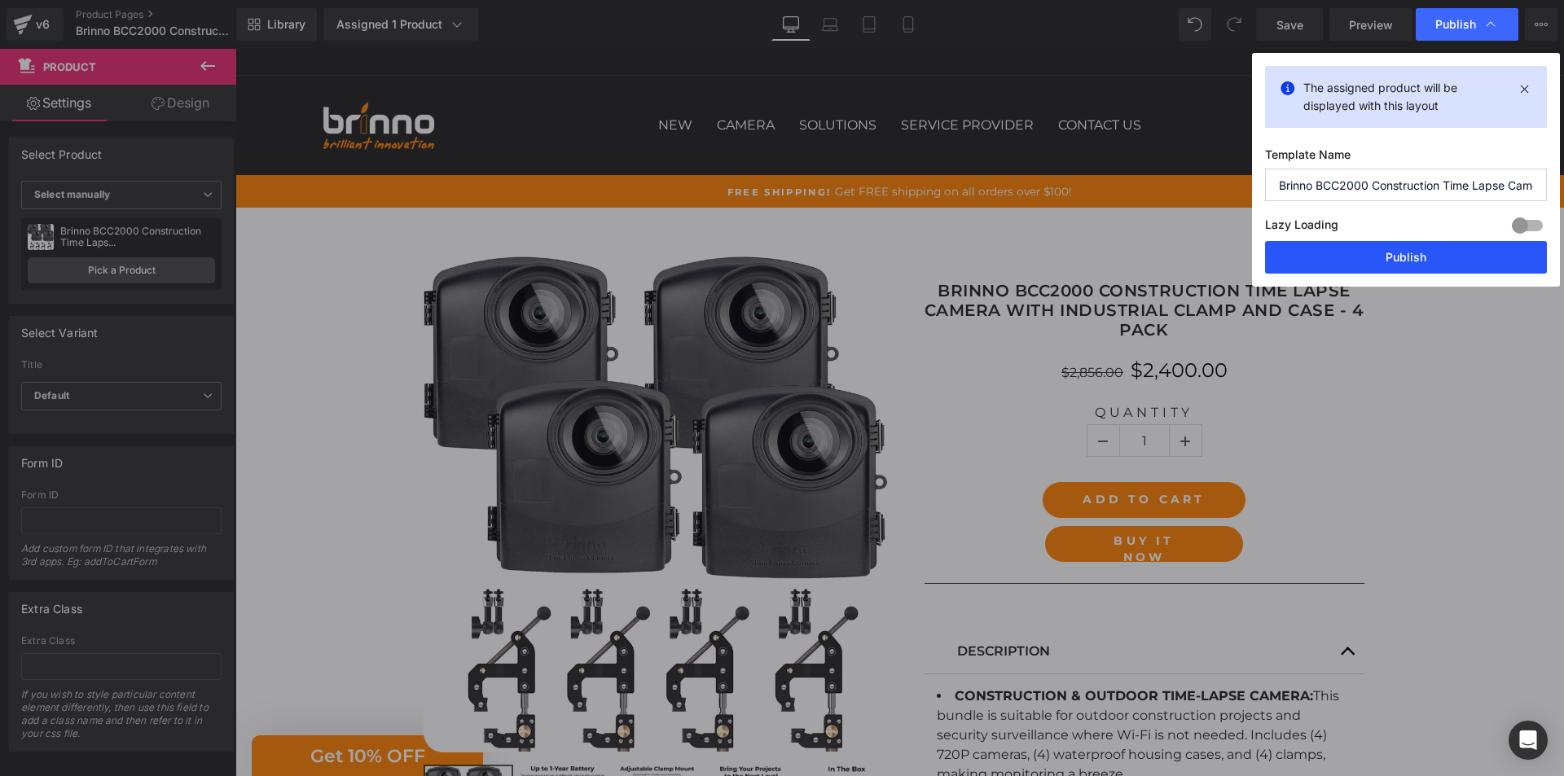
click at [1405, 253] on button "Publish" at bounding box center [1406, 257] width 282 height 33
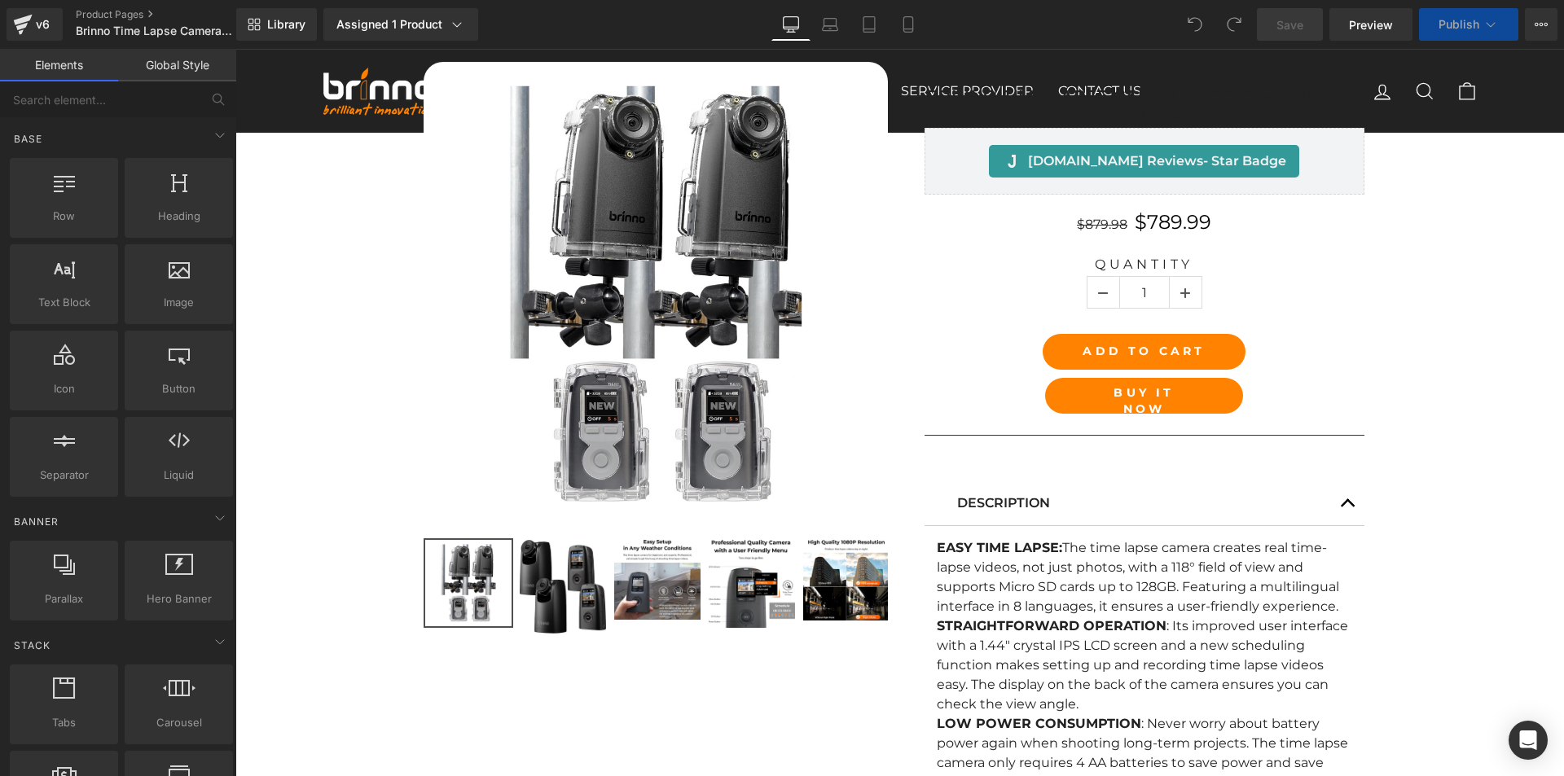
scroll to position [407, 0]
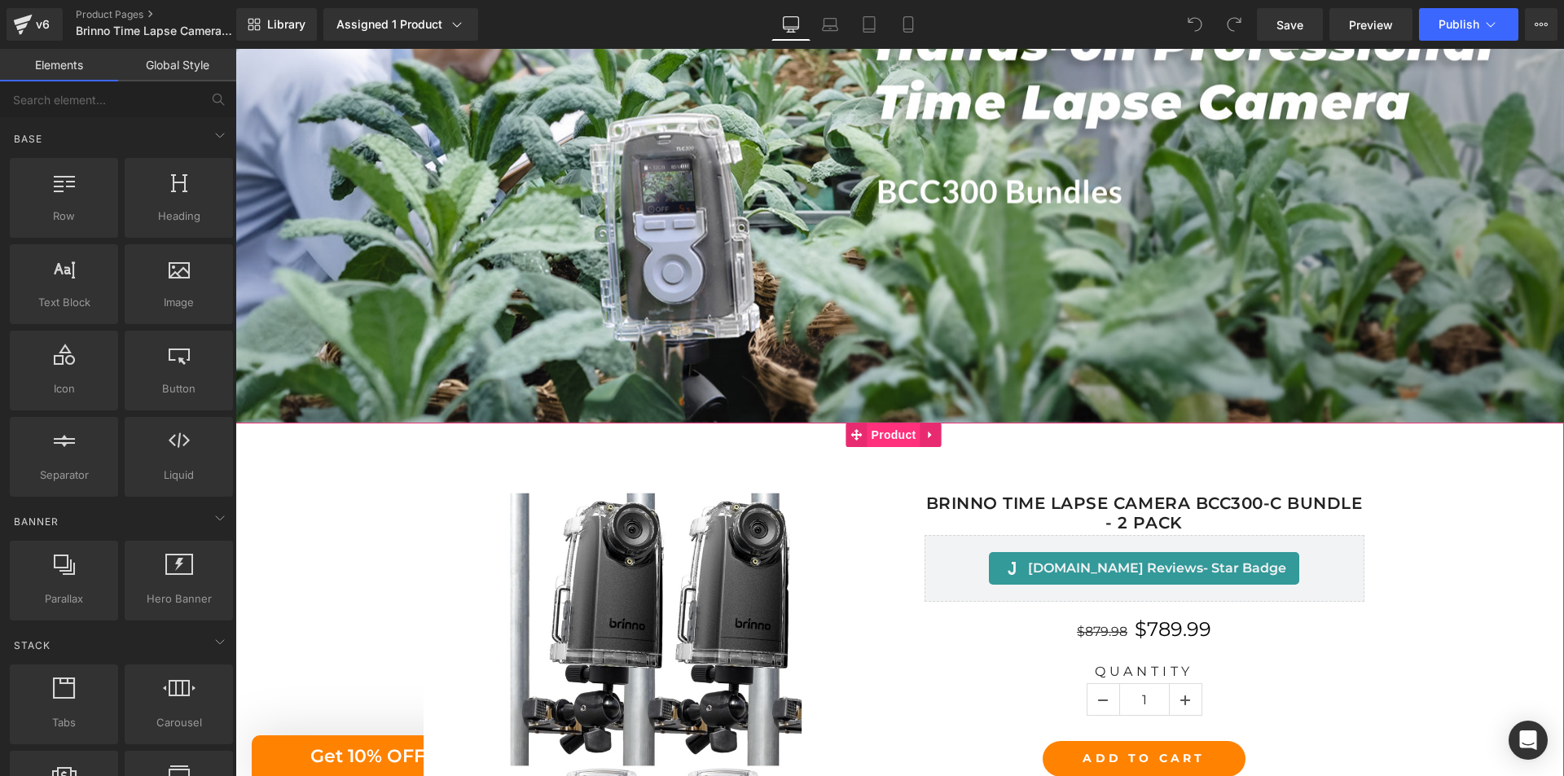
click at [893, 432] on span "Product" at bounding box center [893, 435] width 53 height 24
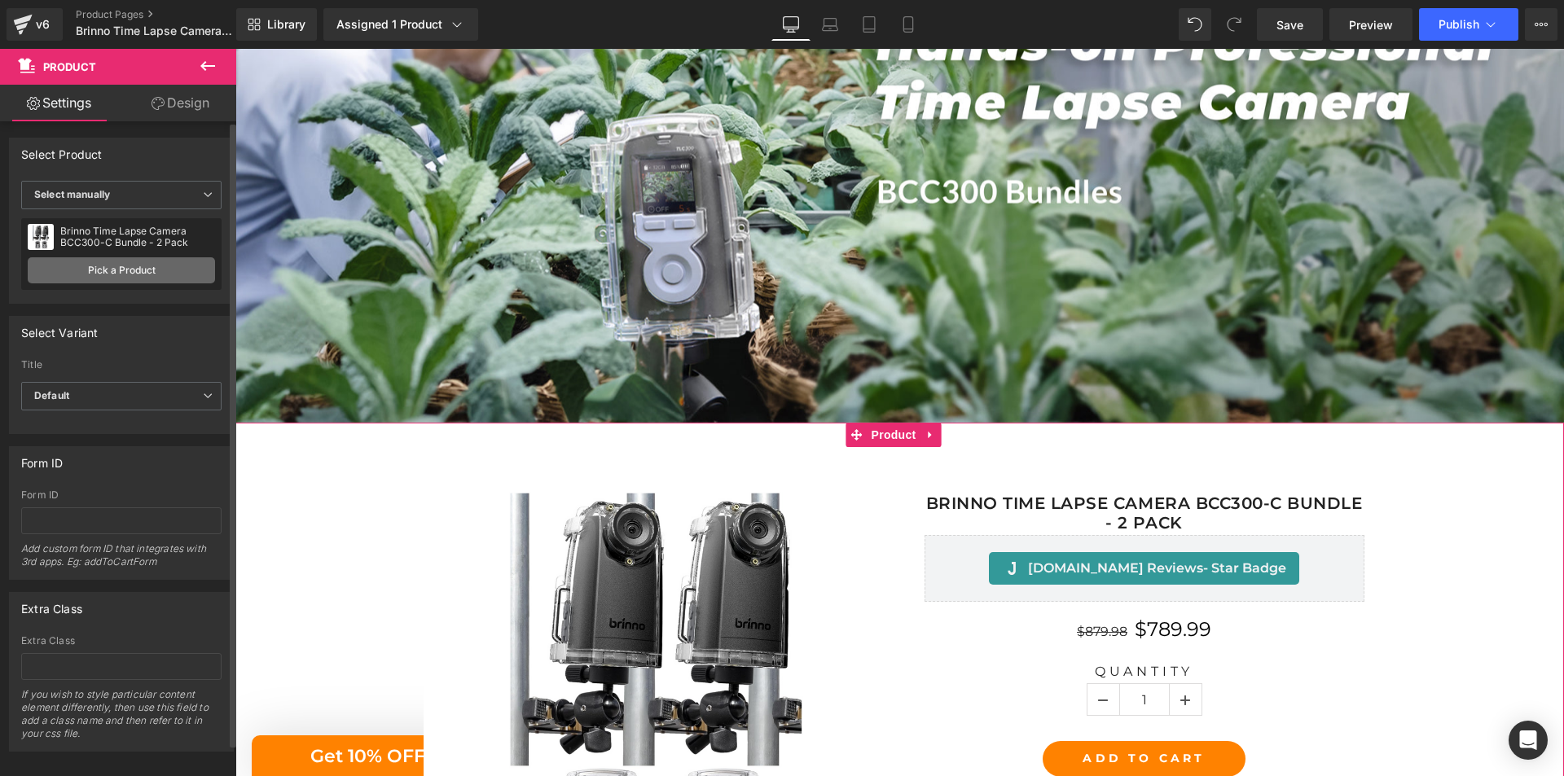
click at [119, 269] on link "Pick a Product" at bounding box center [121, 270] width 187 height 26
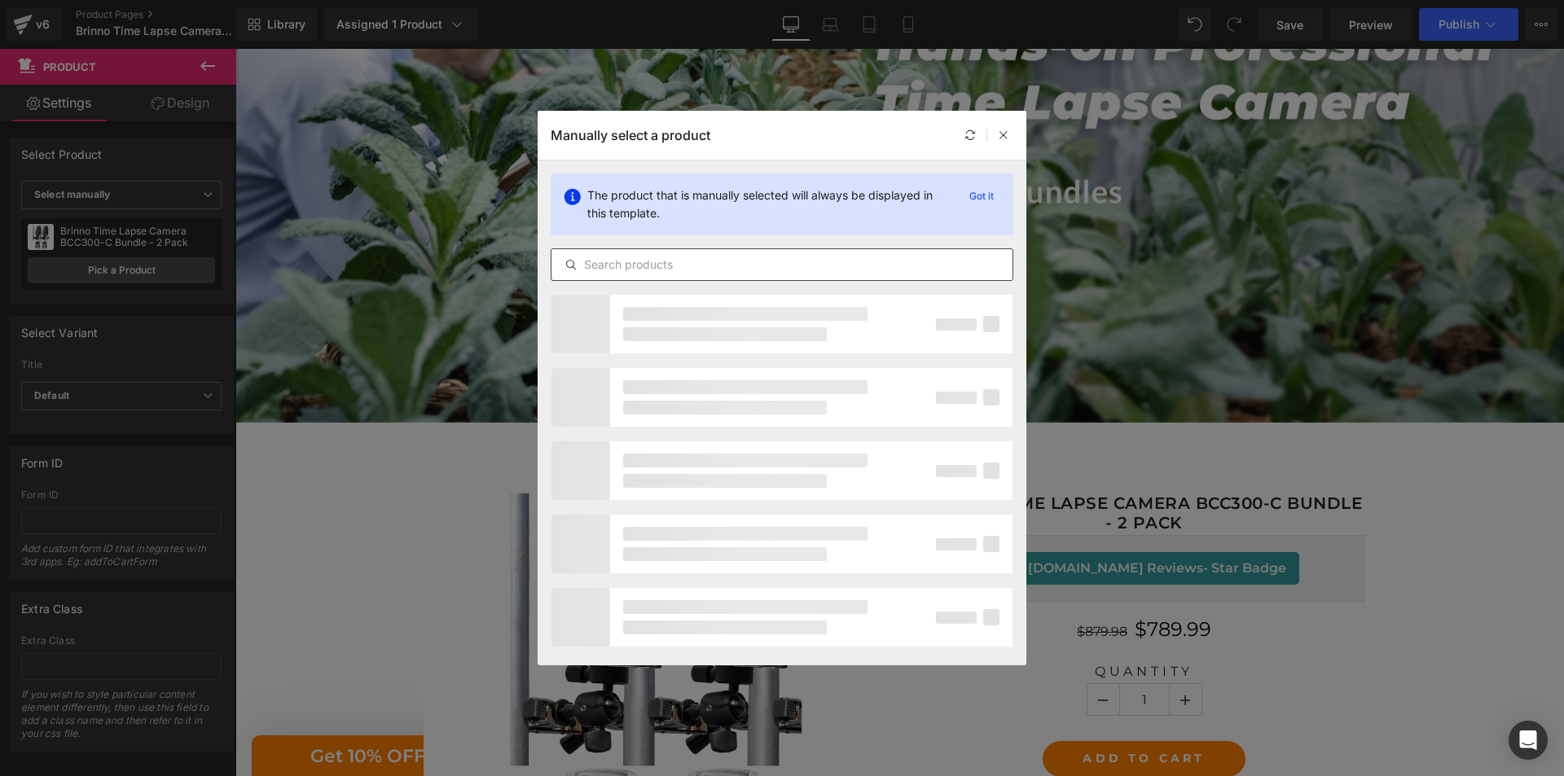
click at [705, 263] on input "text" at bounding box center [781, 265] width 461 height 20
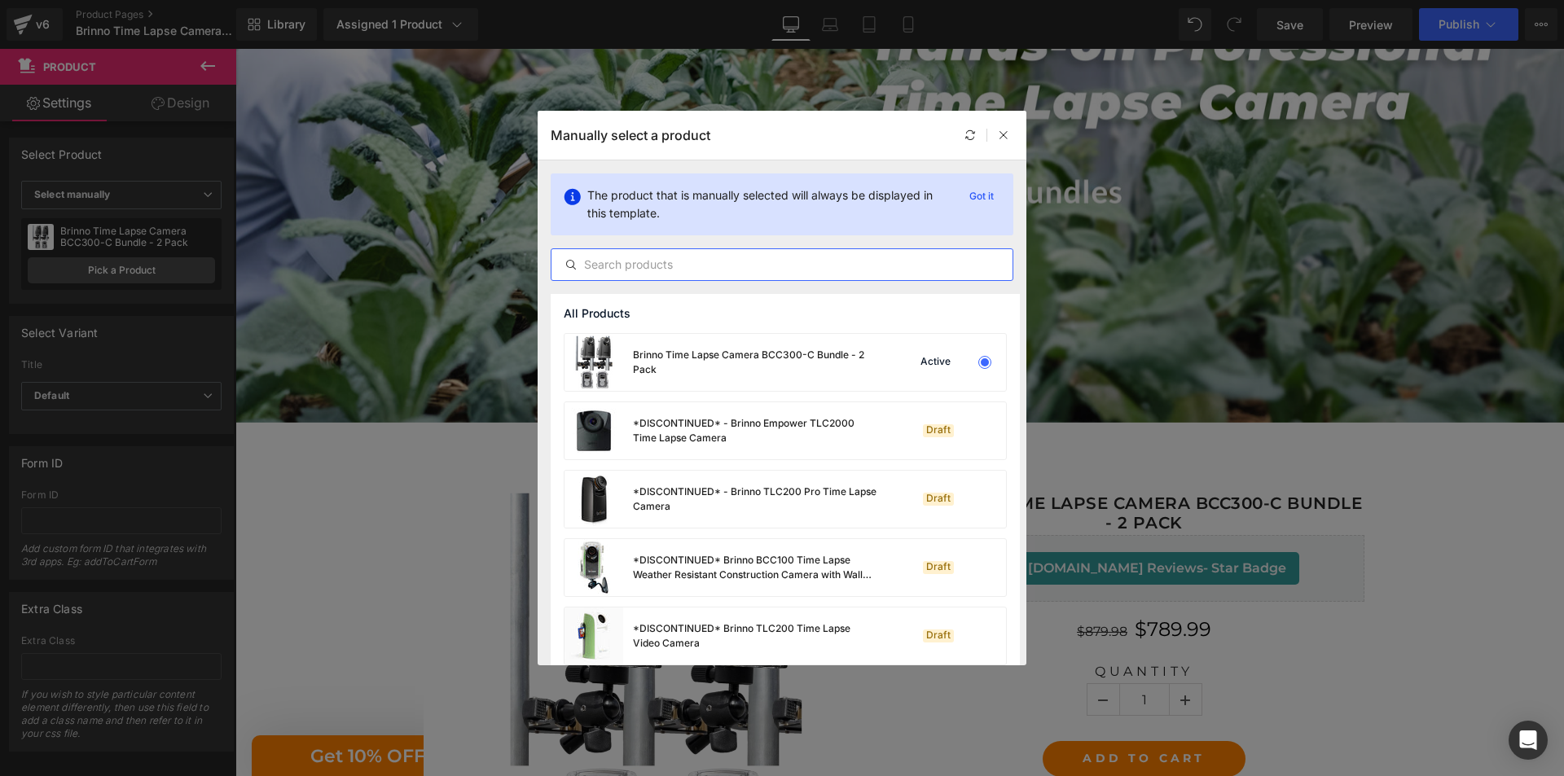
paste input "Brinno Time Lapse Camera BCC300-M Bundle - 2 Pack"
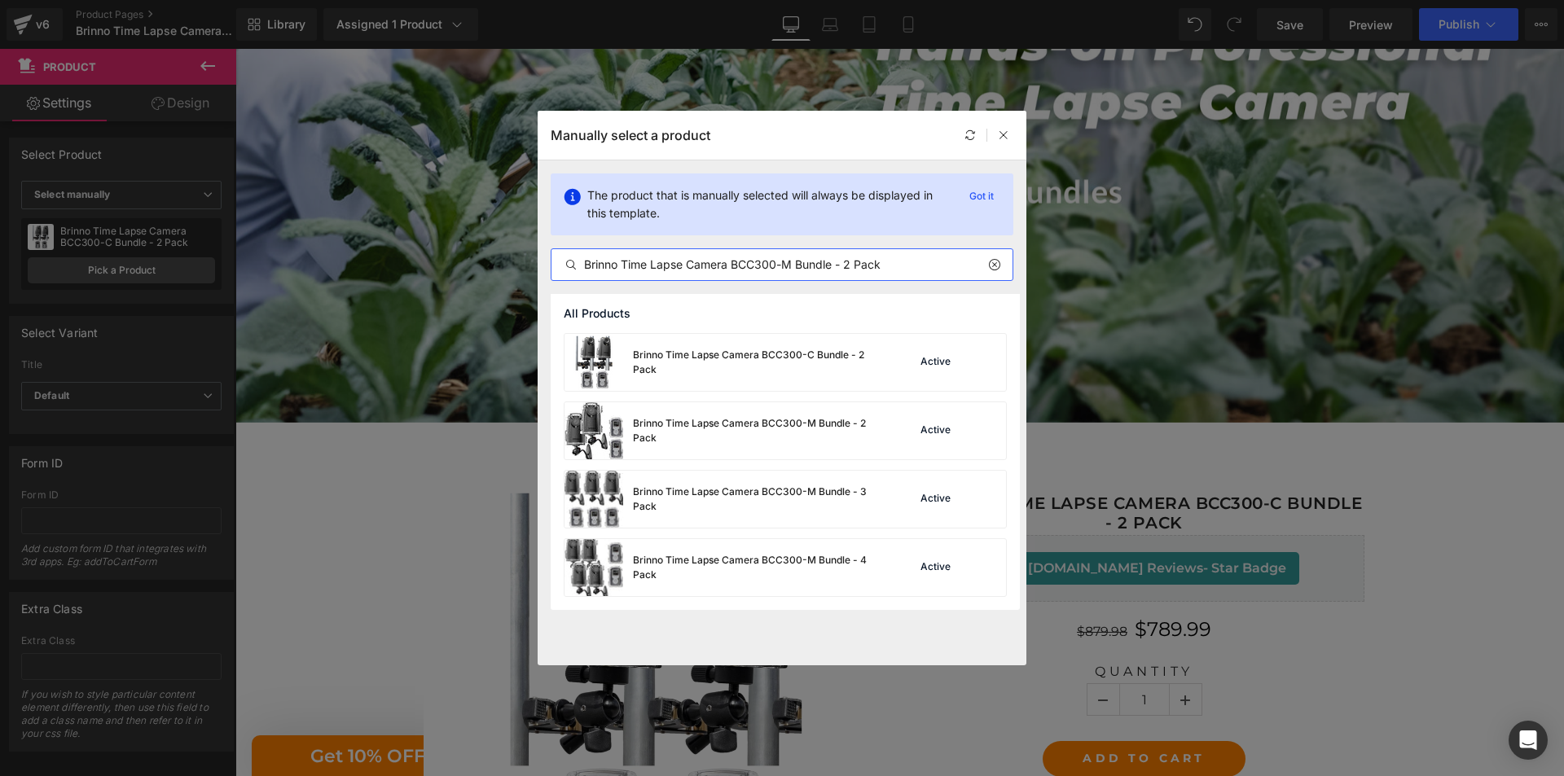
type input "Brinno Time Lapse Camera BCC300-M Bundle - 2 Pack"
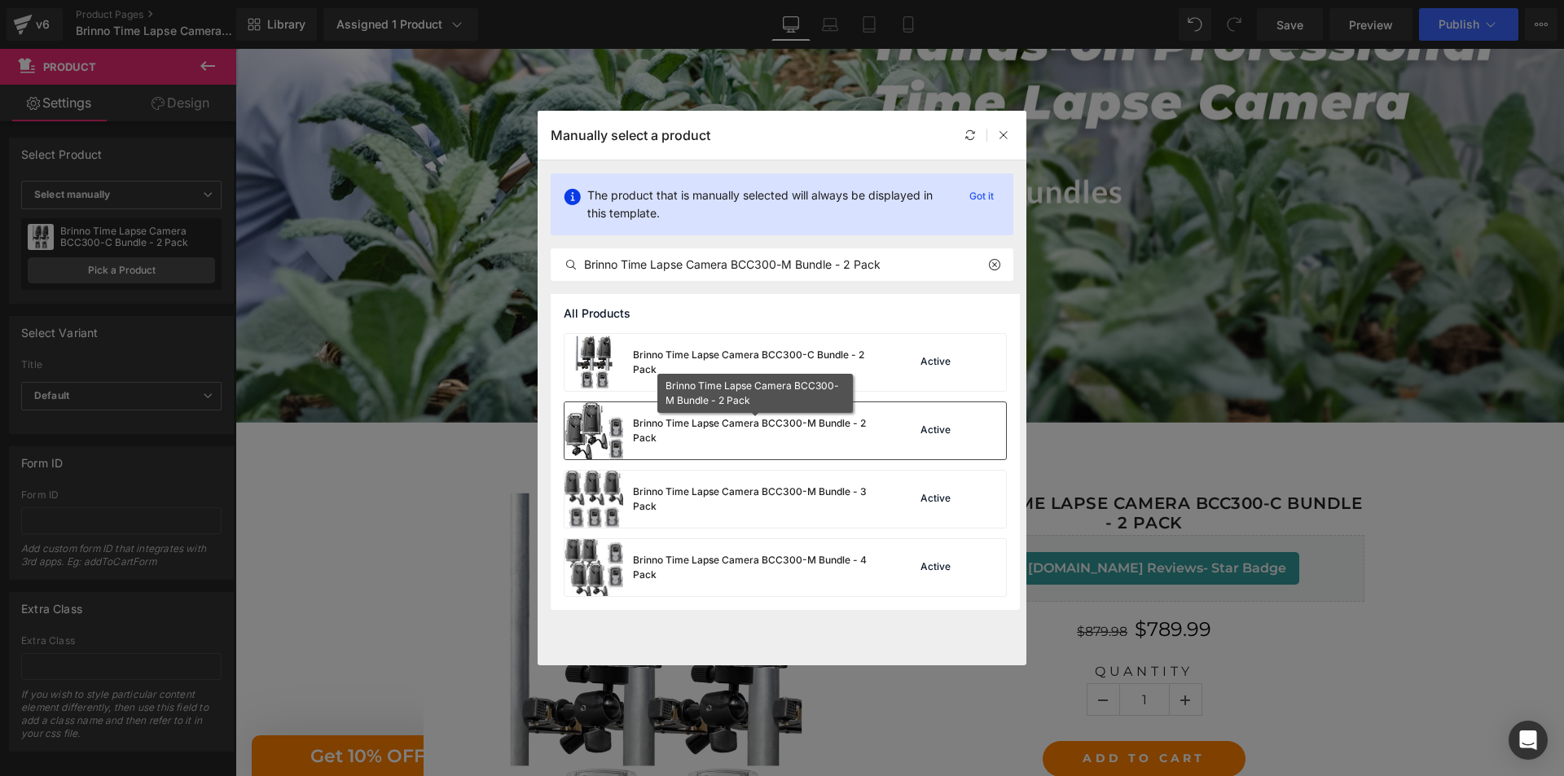
click at [753, 441] on div "Brinno Time Lapse Camera BCC300-M Bundle - 2 Pack" at bounding box center [755, 430] width 244 height 29
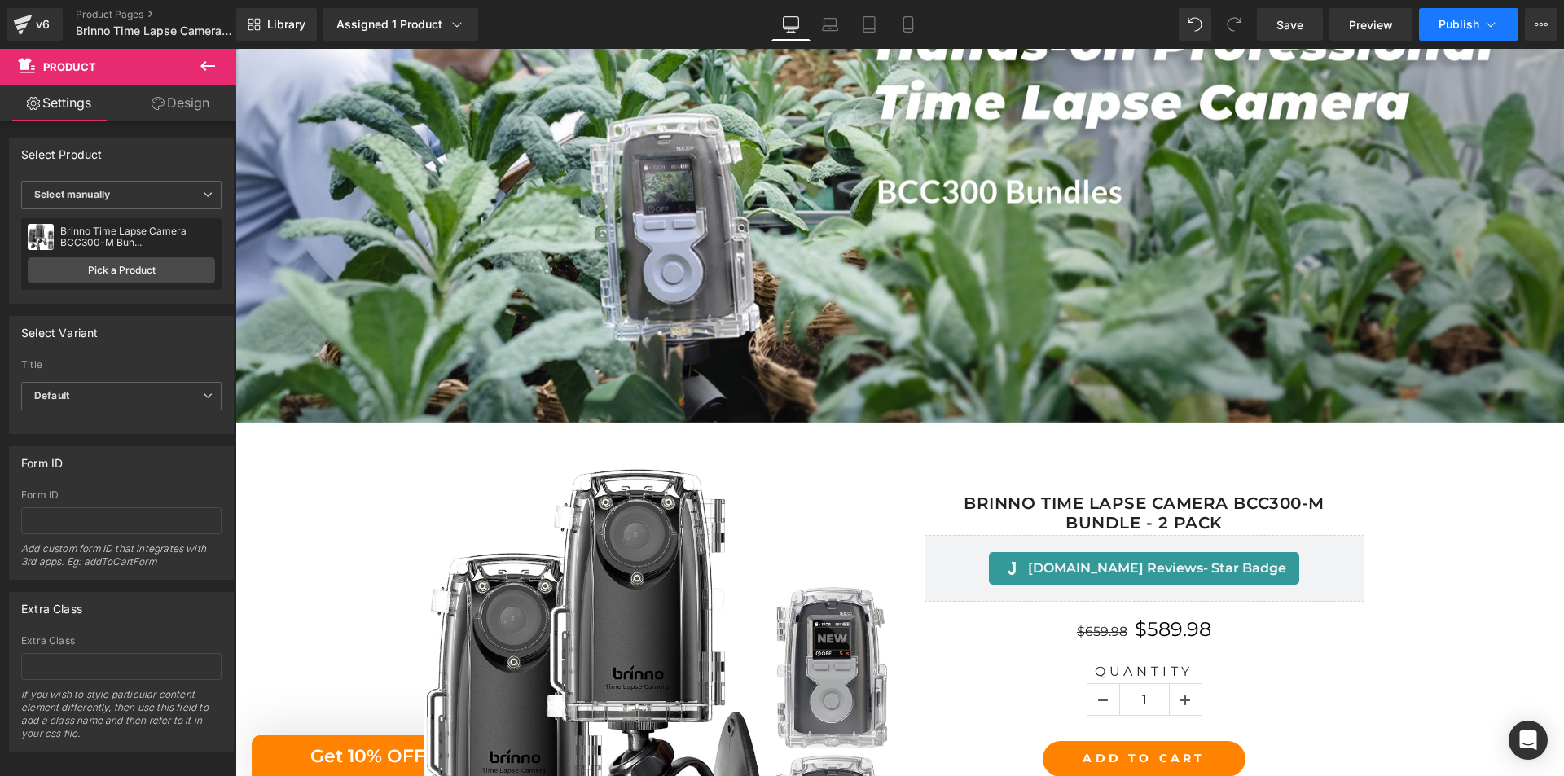
click at [1453, 24] on span "Publish" at bounding box center [1458, 24] width 41 height 13
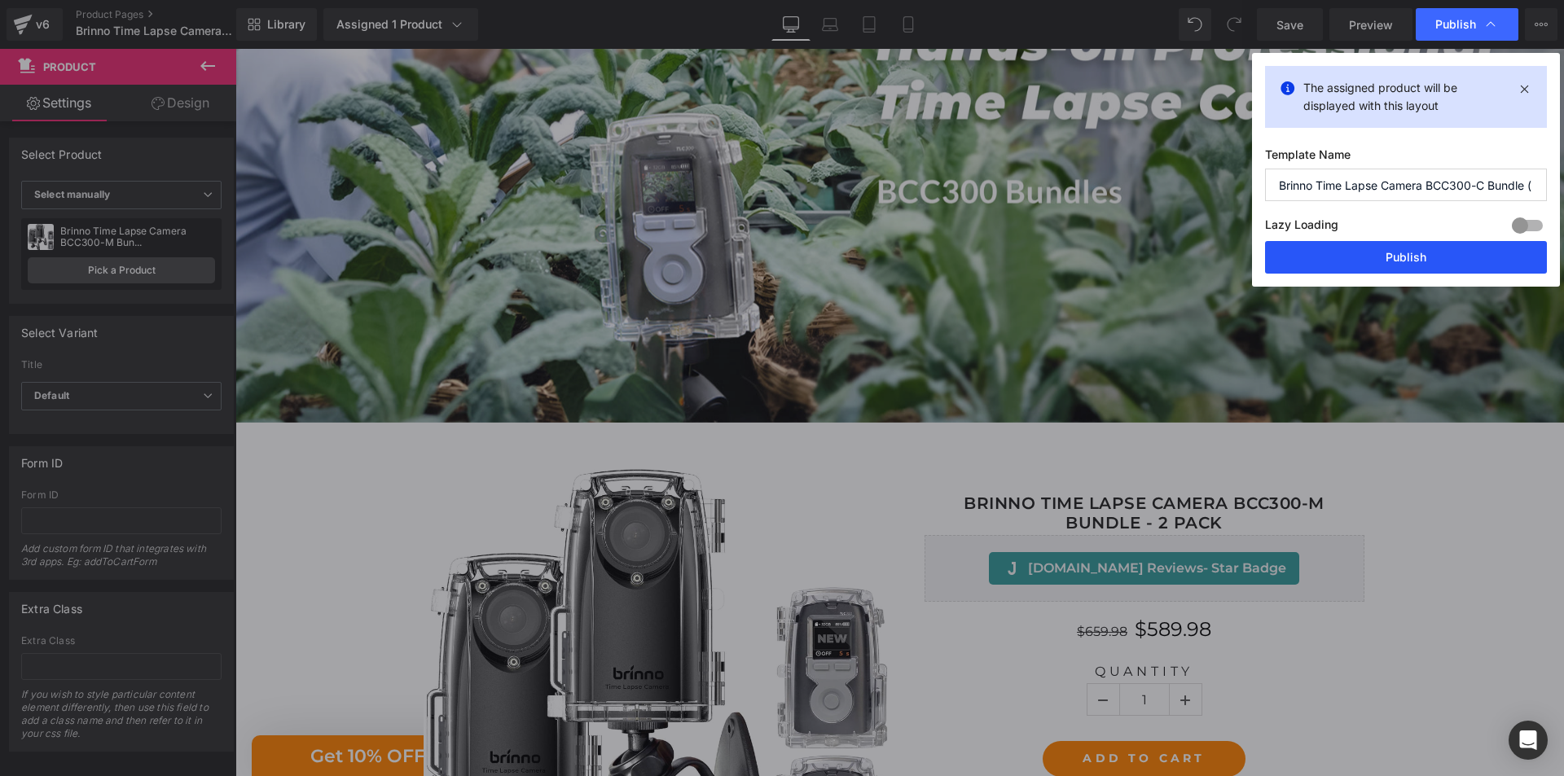
click at [1406, 251] on button "Publish" at bounding box center [1406, 257] width 282 height 33
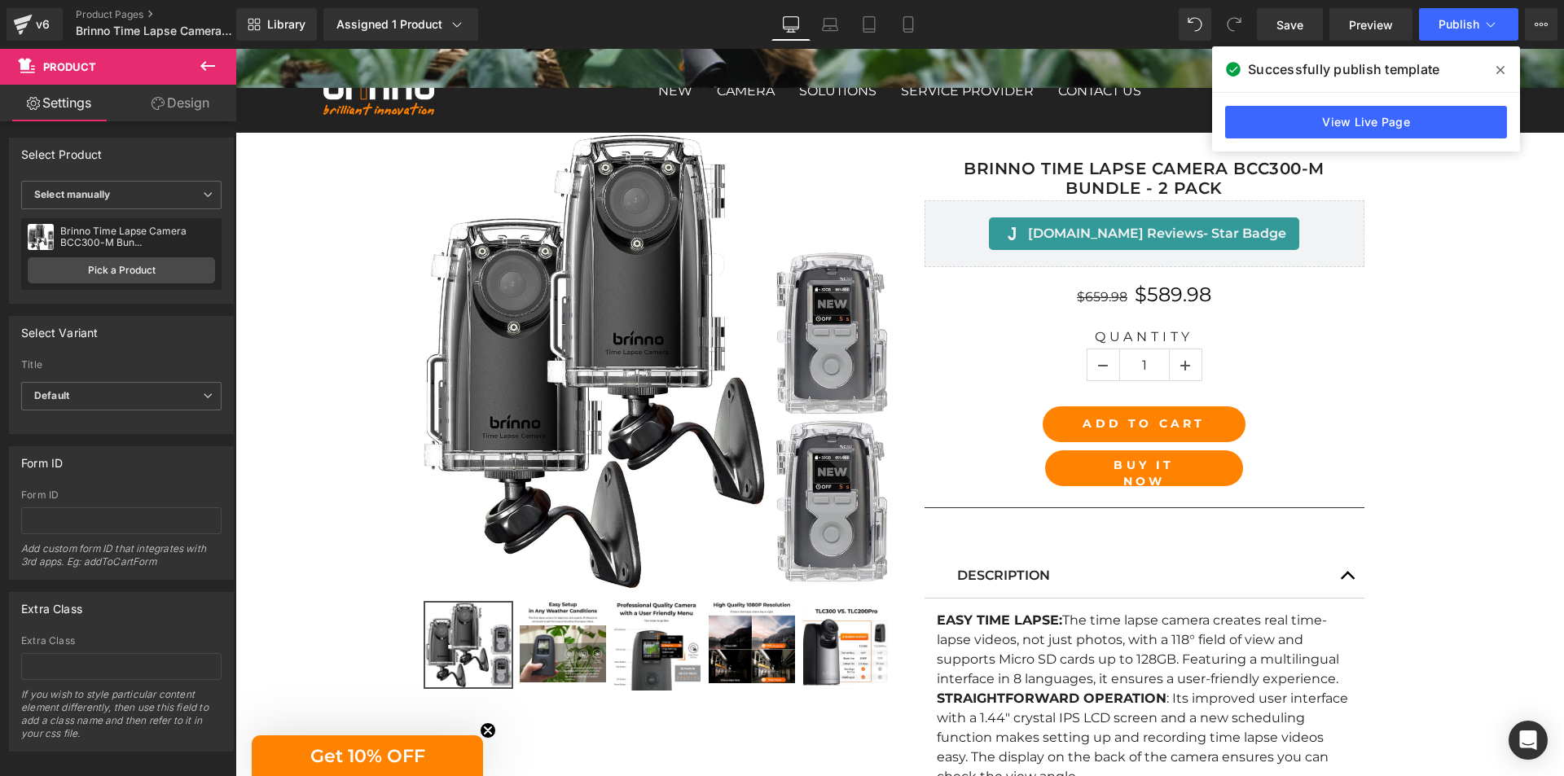
scroll to position [733, 0]
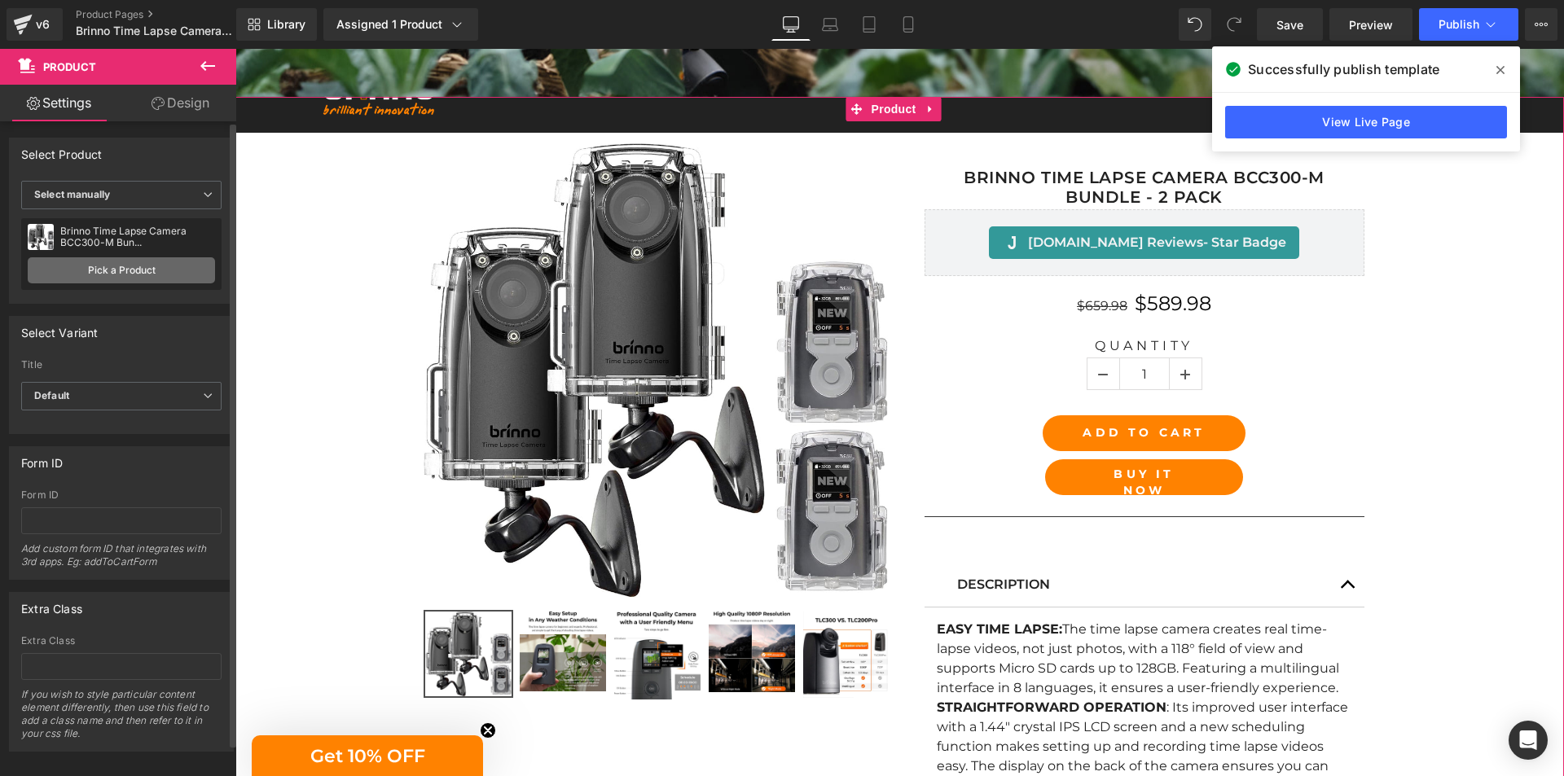
click at [117, 274] on link "Pick a Product" at bounding box center [121, 270] width 187 height 26
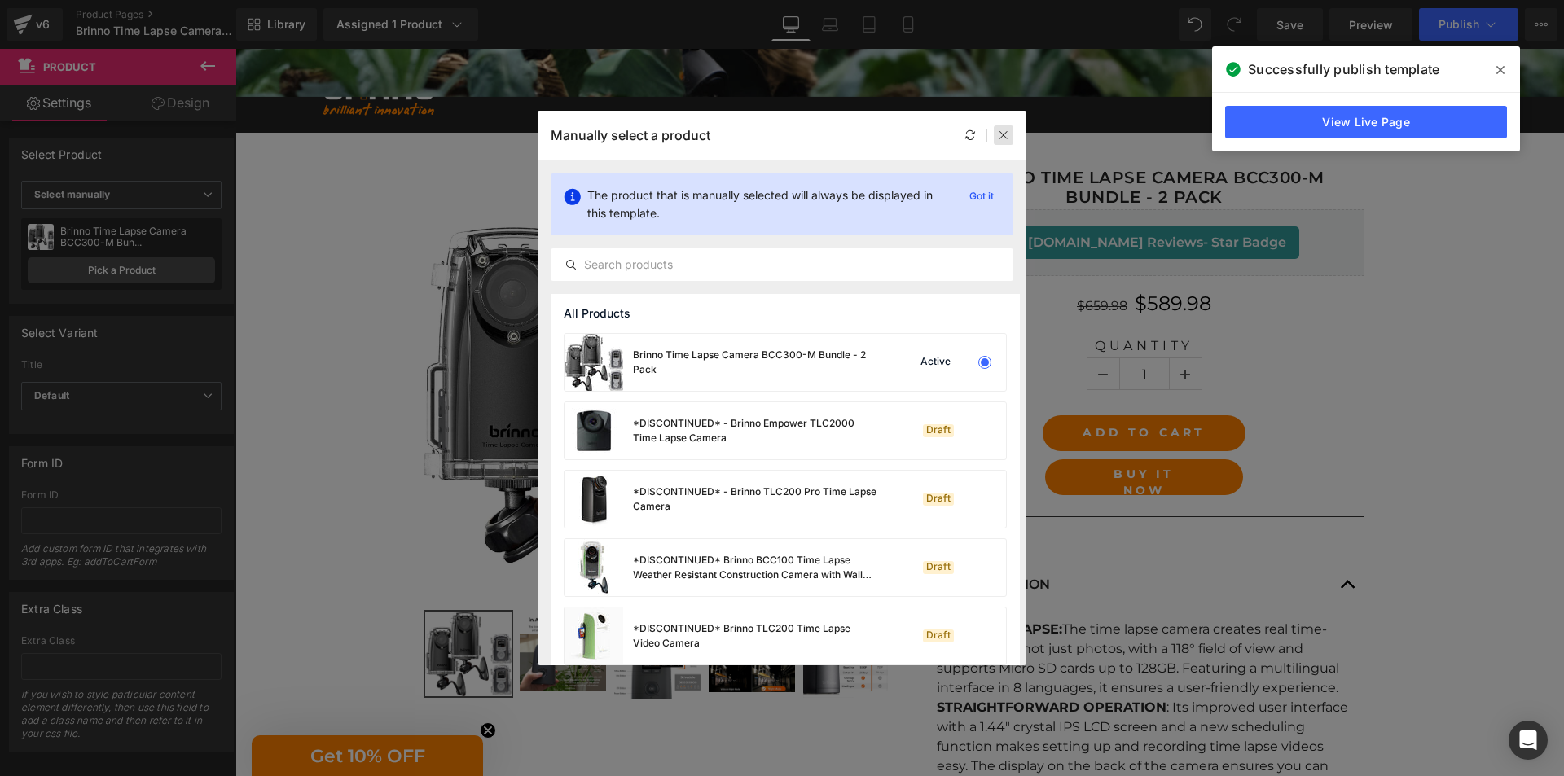
click at [1007, 136] on icon at bounding box center [1003, 135] width 11 height 11
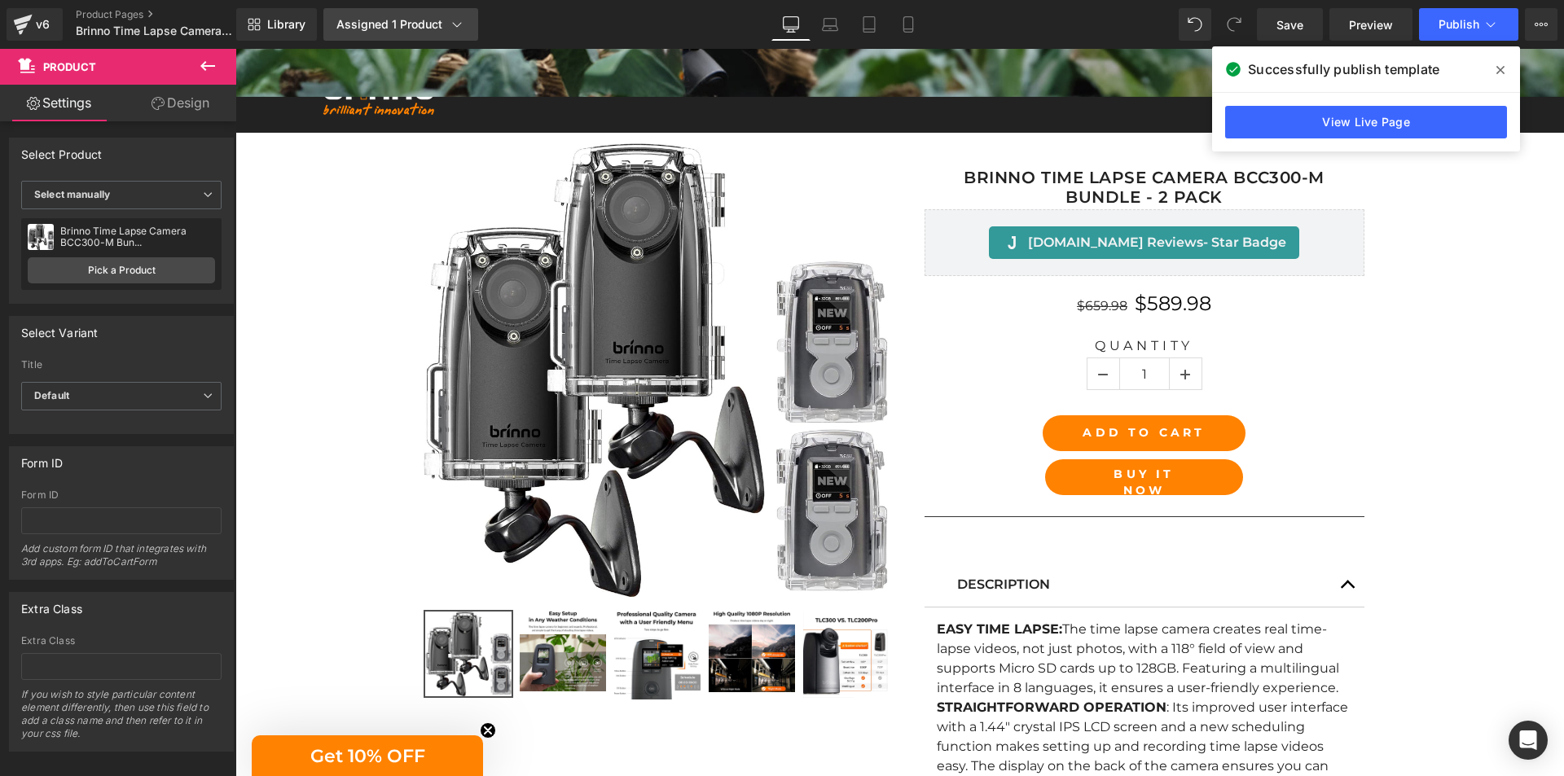
click at [380, 26] on div "Assigned 1 Product" at bounding box center [400, 24] width 129 height 16
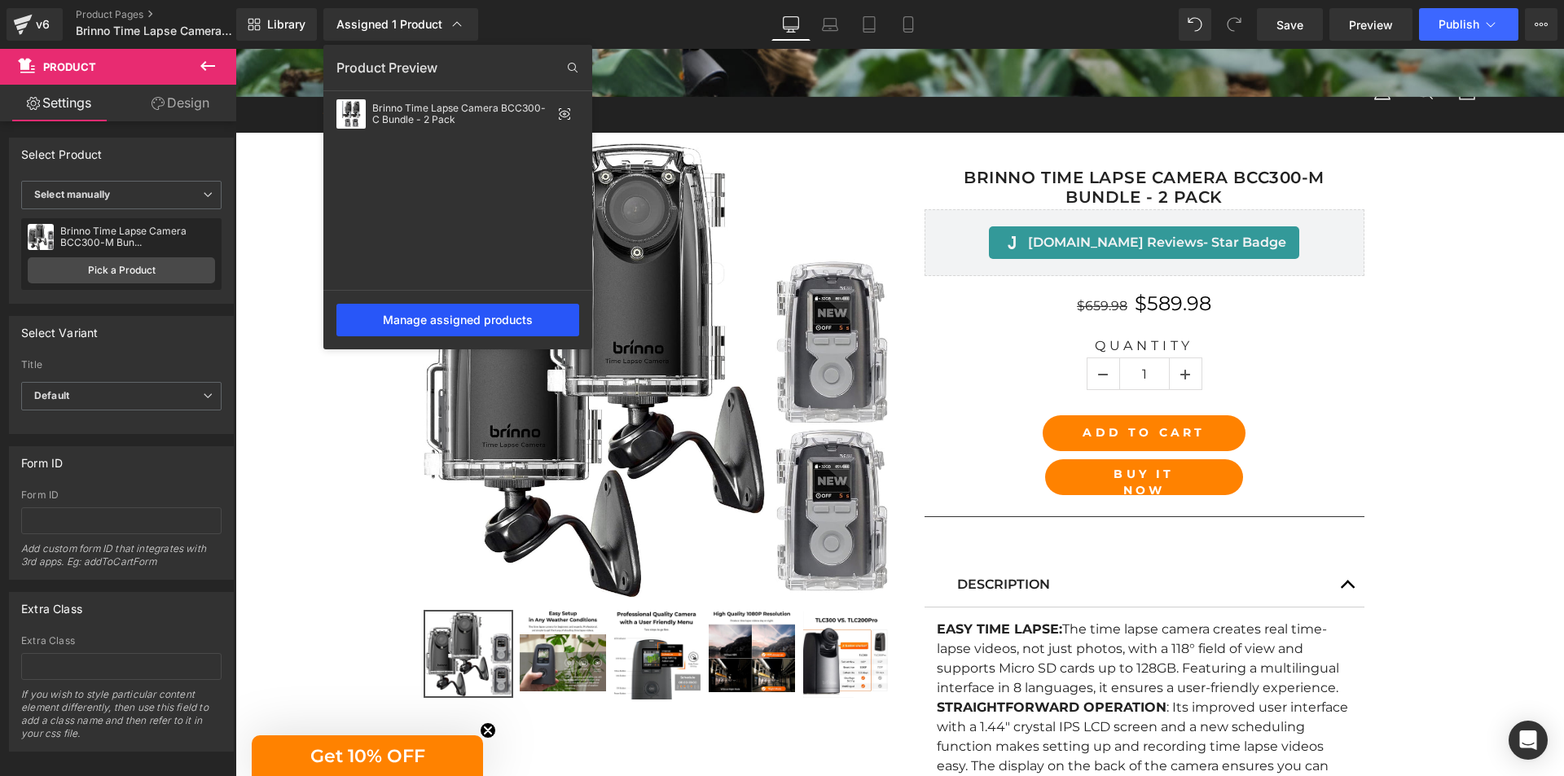
click at [481, 320] on div "Manage assigned products" at bounding box center [457, 320] width 243 height 33
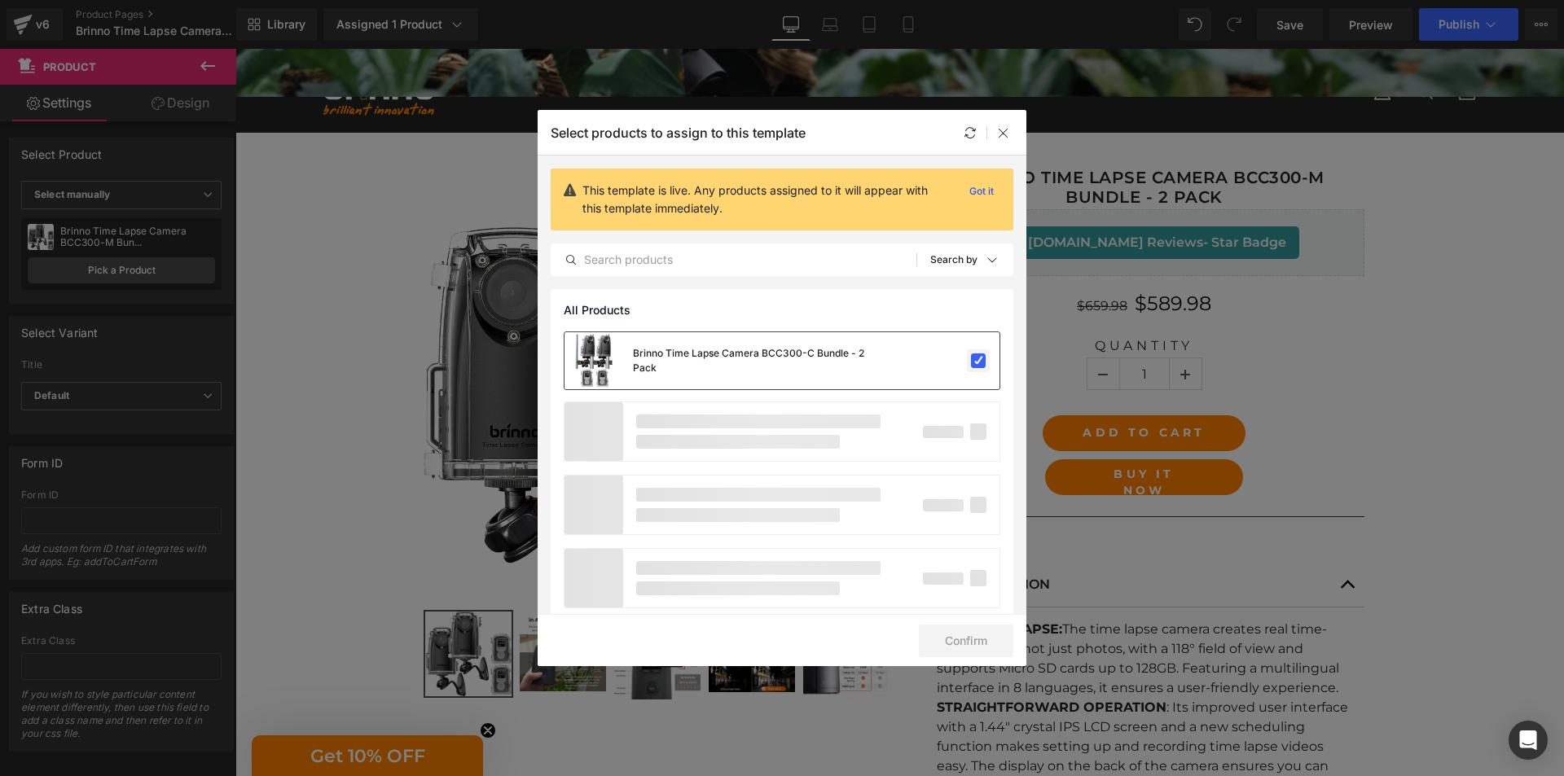
click at [977, 362] on label at bounding box center [978, 360] width 15 height 15
click at [978, 361] on input "checkbox" at bounding box center [978, 361] width 0 height 0
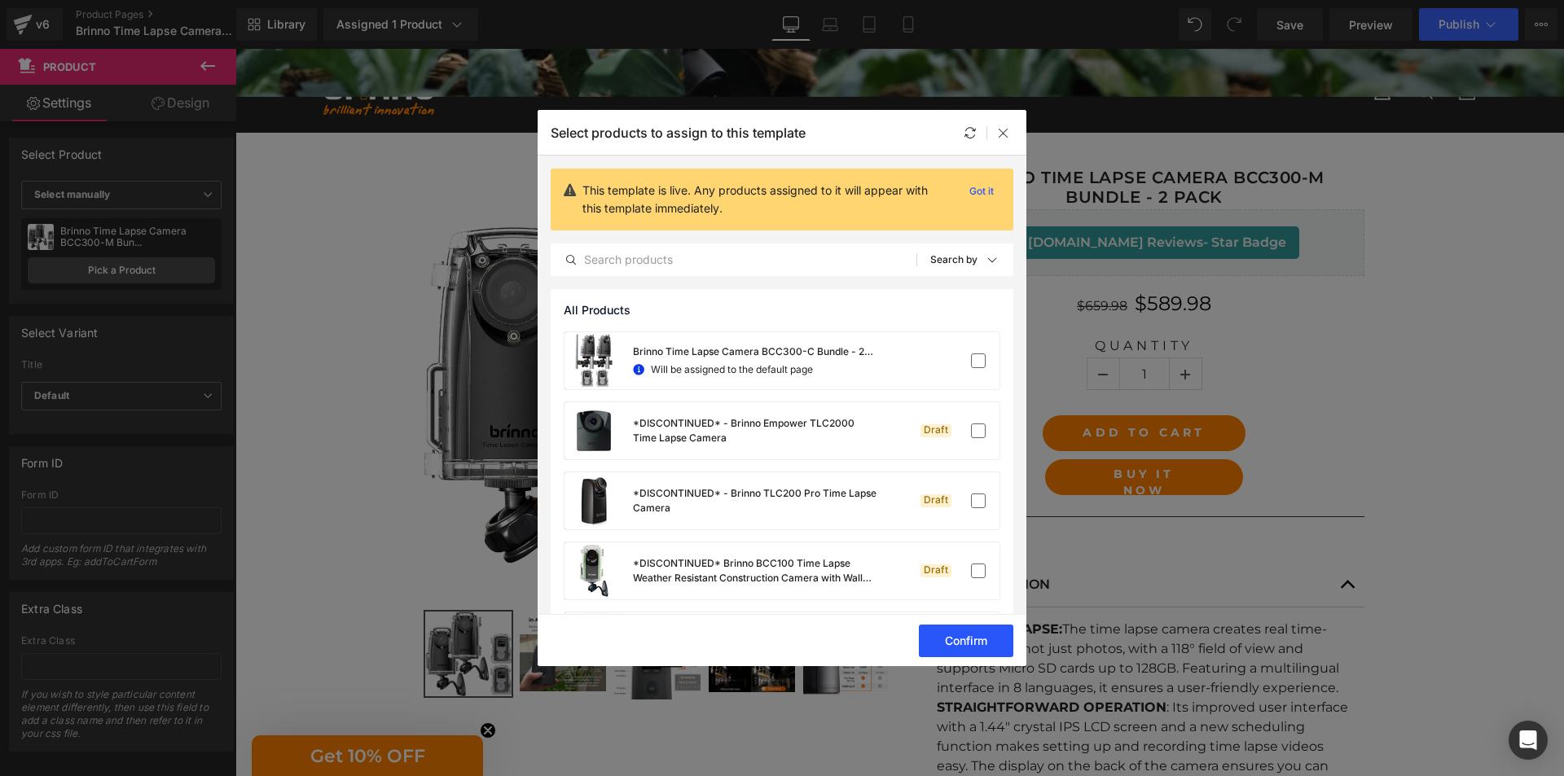
click at [952, 641] on button "Confirm" at bounding box center [966, 641] width 94 height 33
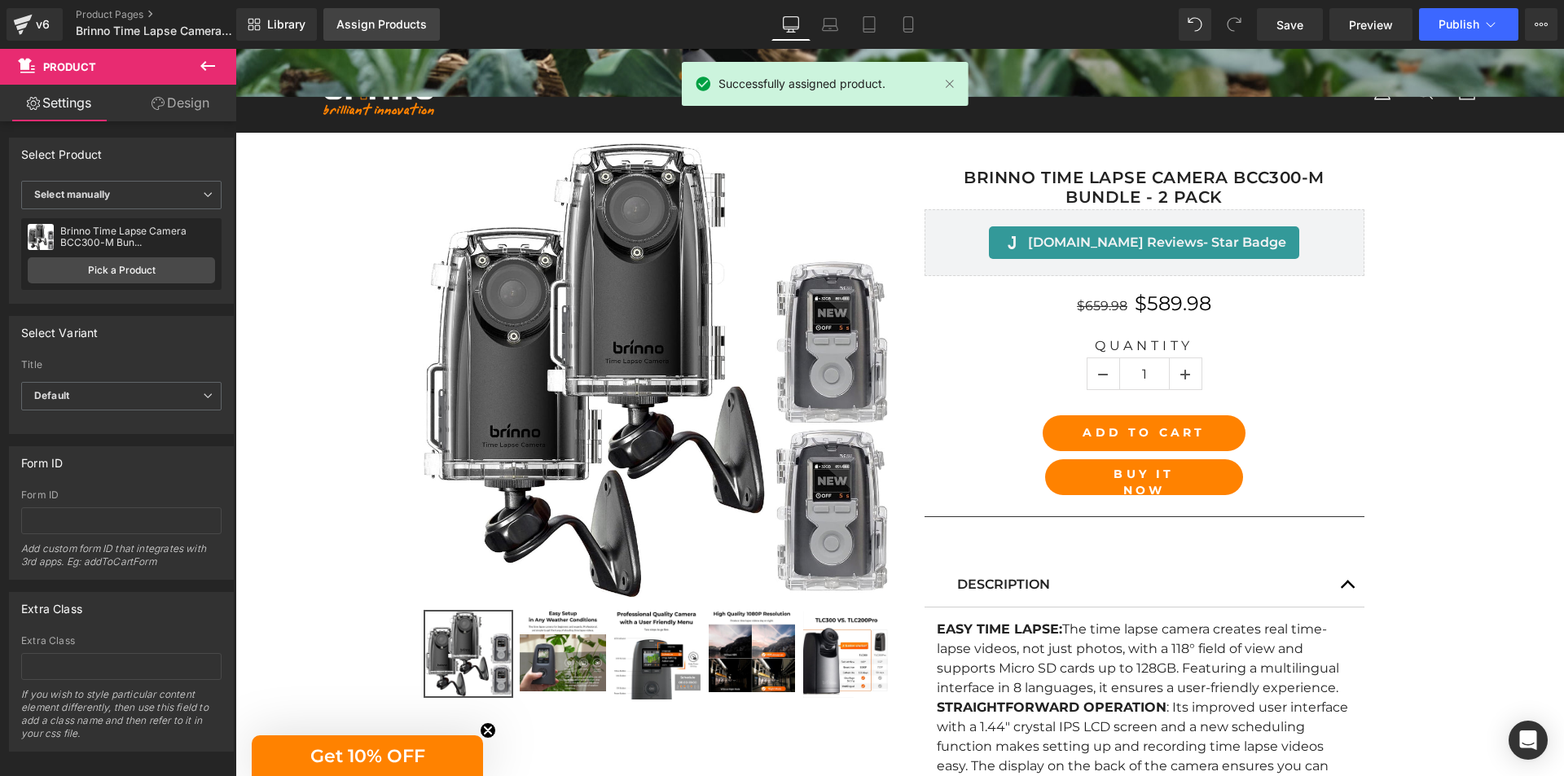
click at [380, 22] on div "Assign Products" at bounding box center [381, 24] width 90 height 13
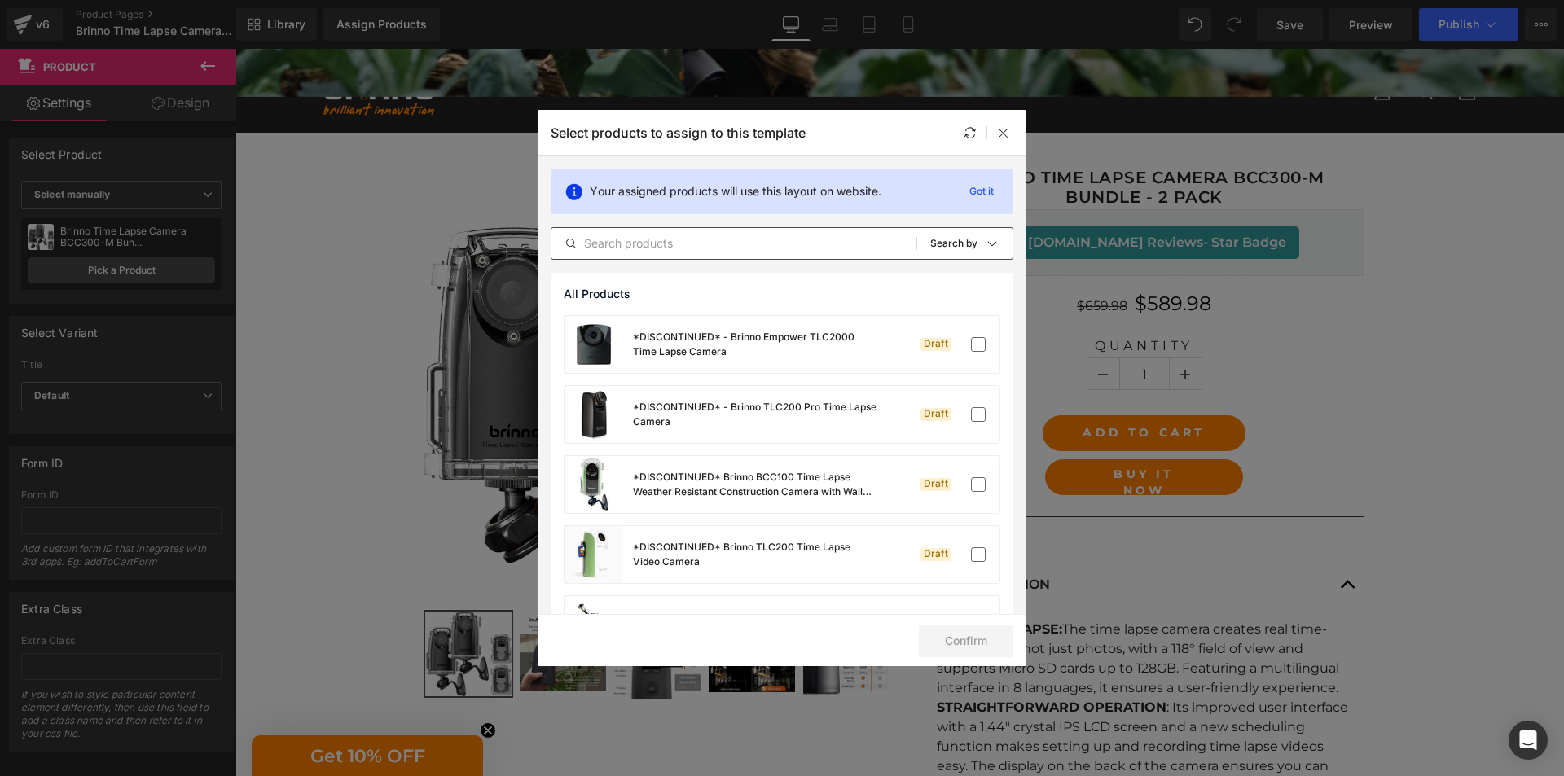
click at [686, 245] on input "text" at bounding box center [733, 244] width 365 height 20
paste input "Brinno Time Lapse Camera BCC300-M Bundle - 2 Pack"
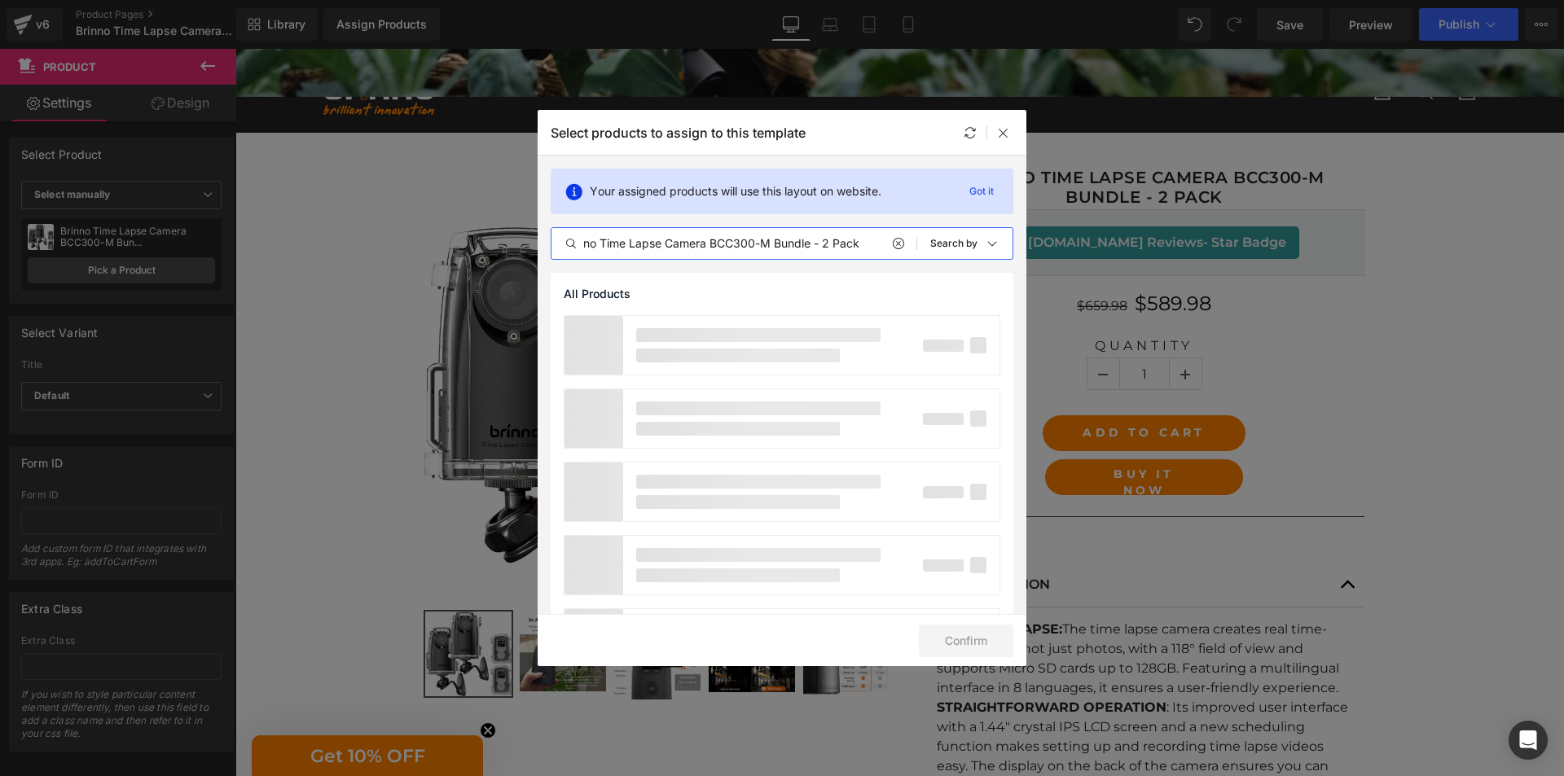
scroll to position [0, 24]
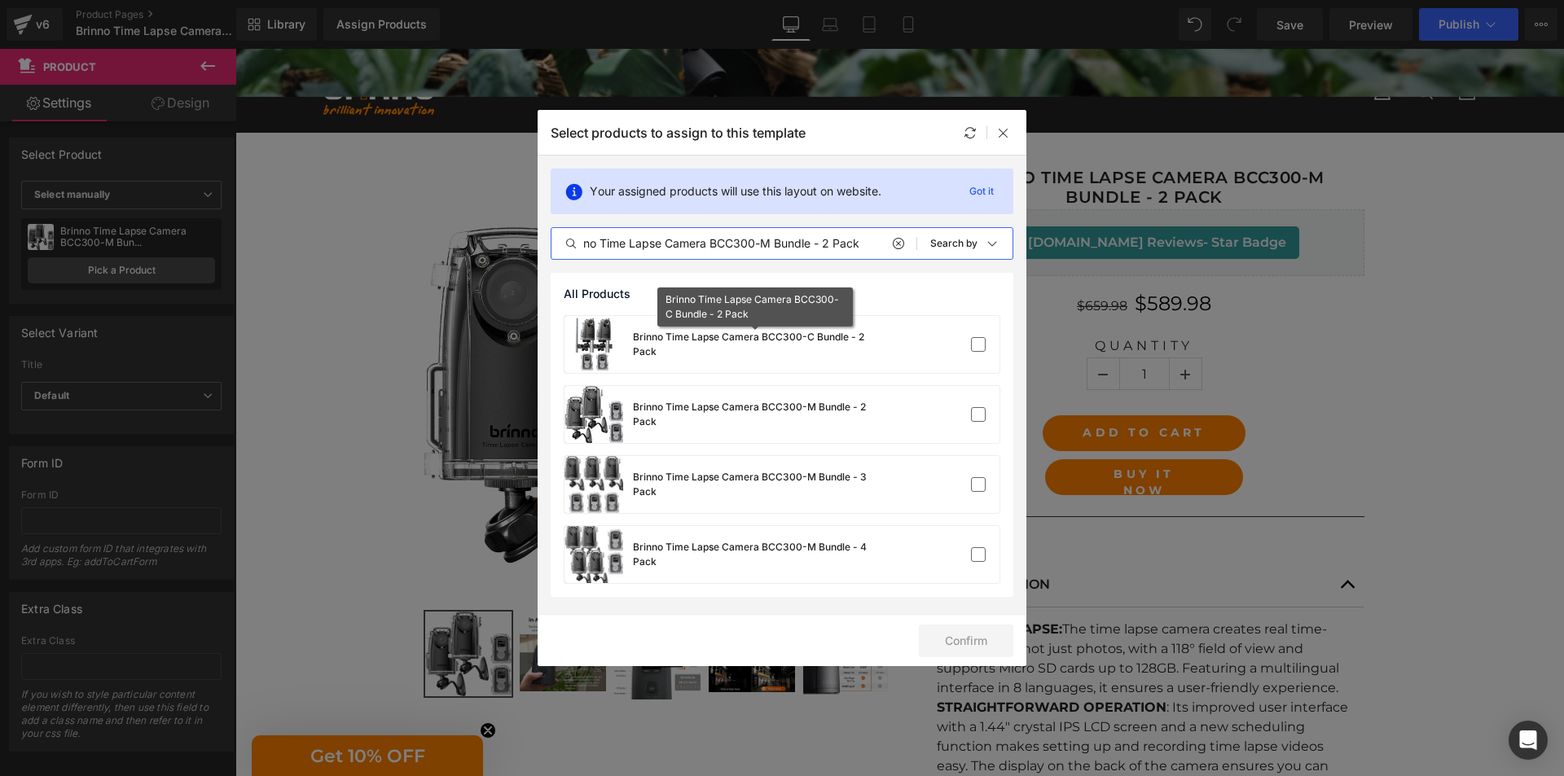
type input "Brinno Time Lapse Camera BCC300-M Bundle - 2 Pack"
click at [813, 432] on div "Brinno Time Lapse Camera BCC300-M Bundle - 2 Pack" at bounding box center [720, 414] width 313 height 57
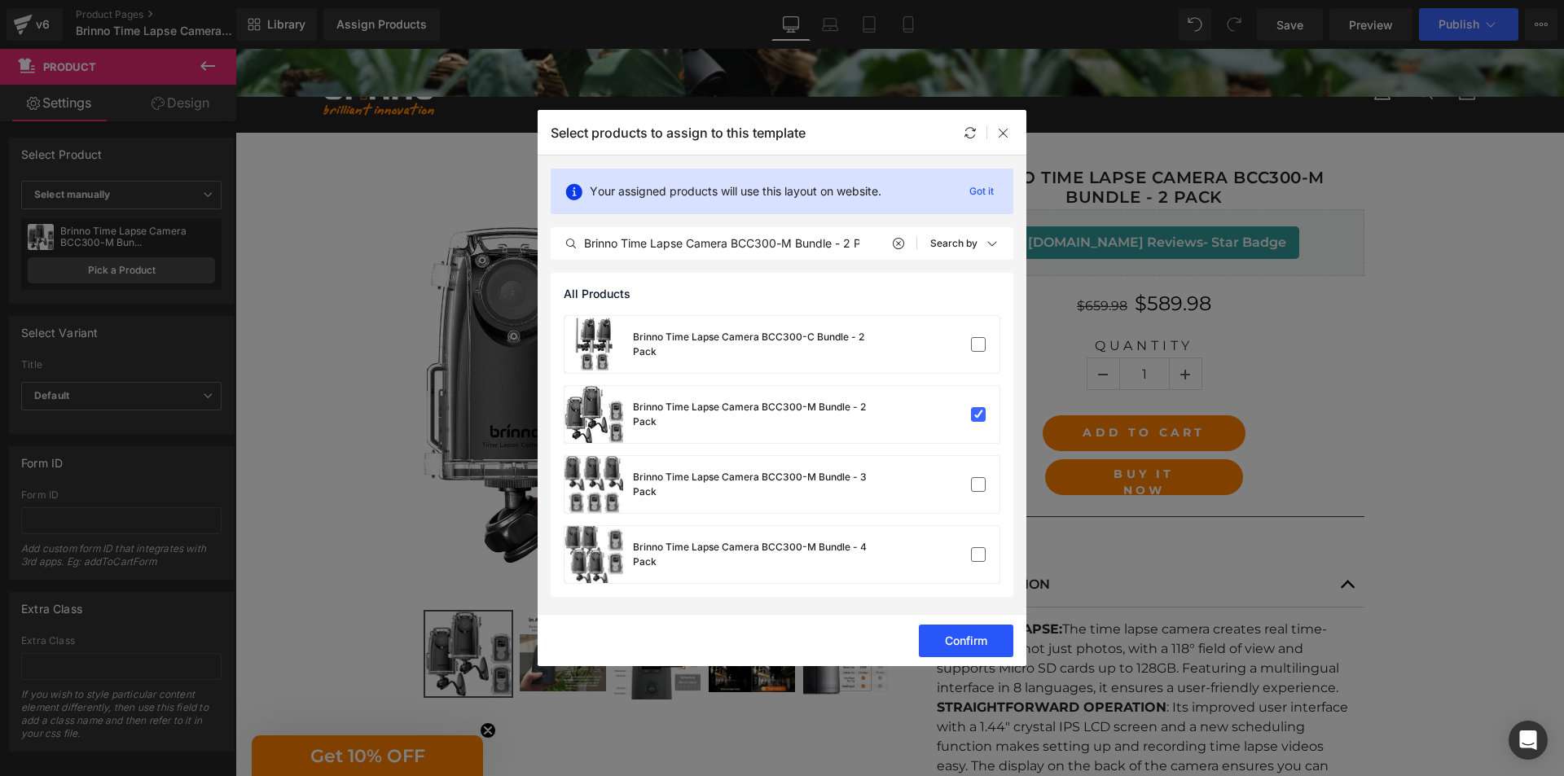
click at [955, 645] on button "Confirm" at bounding box center [966, 641] width 94 height 33
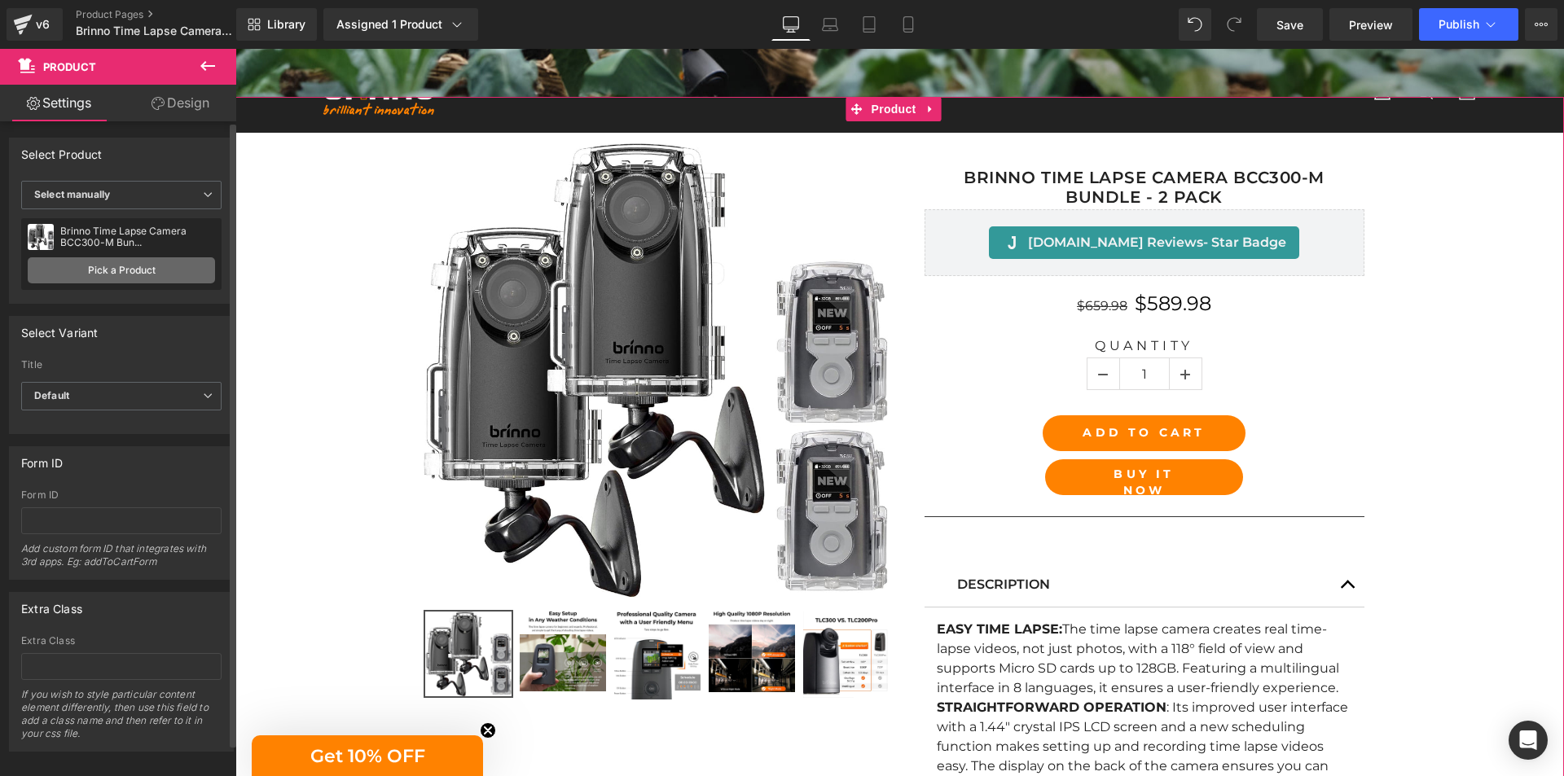
click at [114, 274] on link "Pick a Product" at bounding box center [121, 270] width 187 height 26
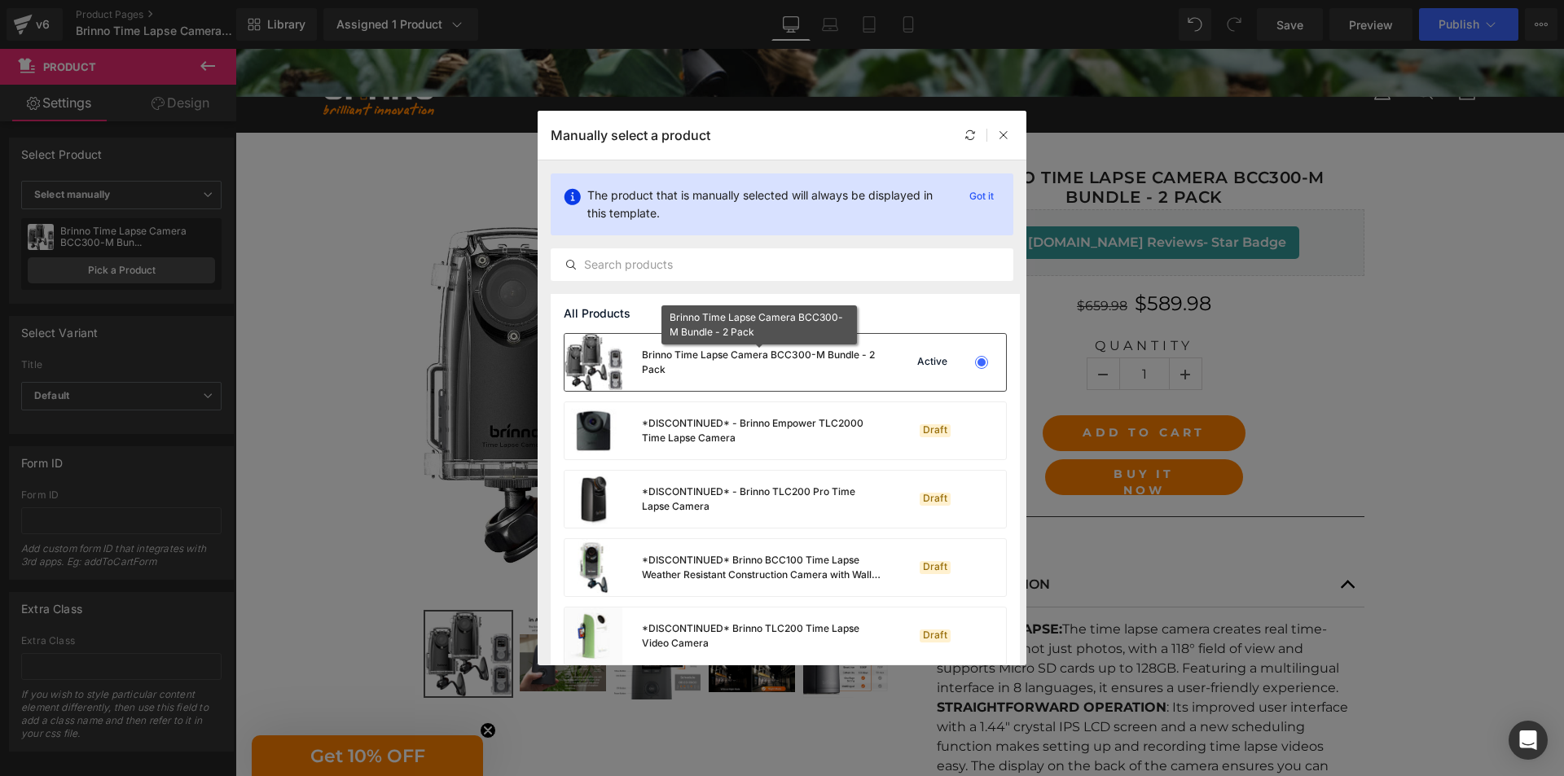
click at [790, 371] on div "Brinno Time Lapse Camera BCC300-M Bundle - 2 Pack" at bounding box center [762, 362] width 241 height 29
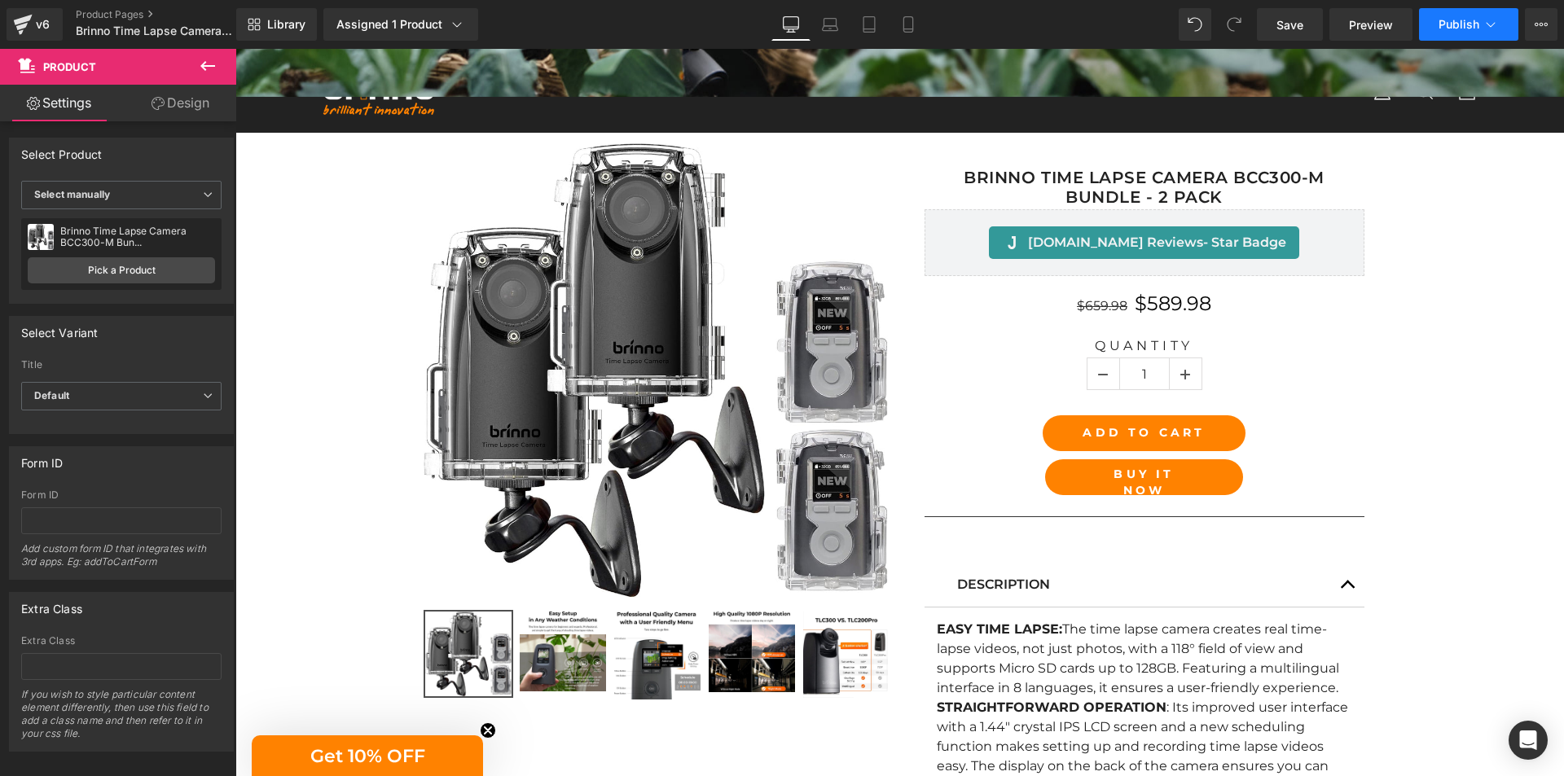
click at [1453, 36] on button "Publish" at bounding box center [1468, 24] width 99 height 33
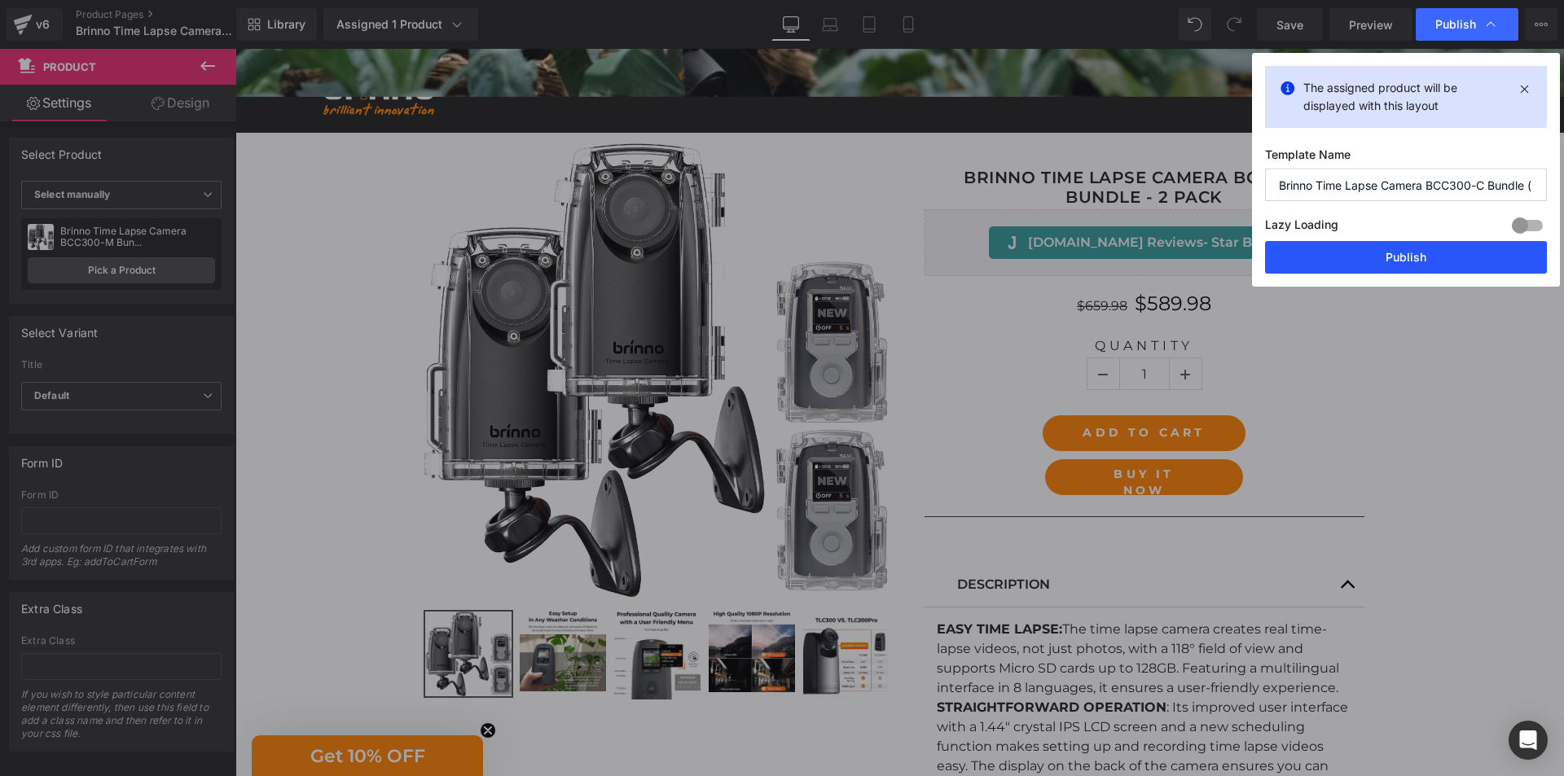
click at [1434, 254] on button "Publish" at bounding box center [1406, 257] width 282 height 33
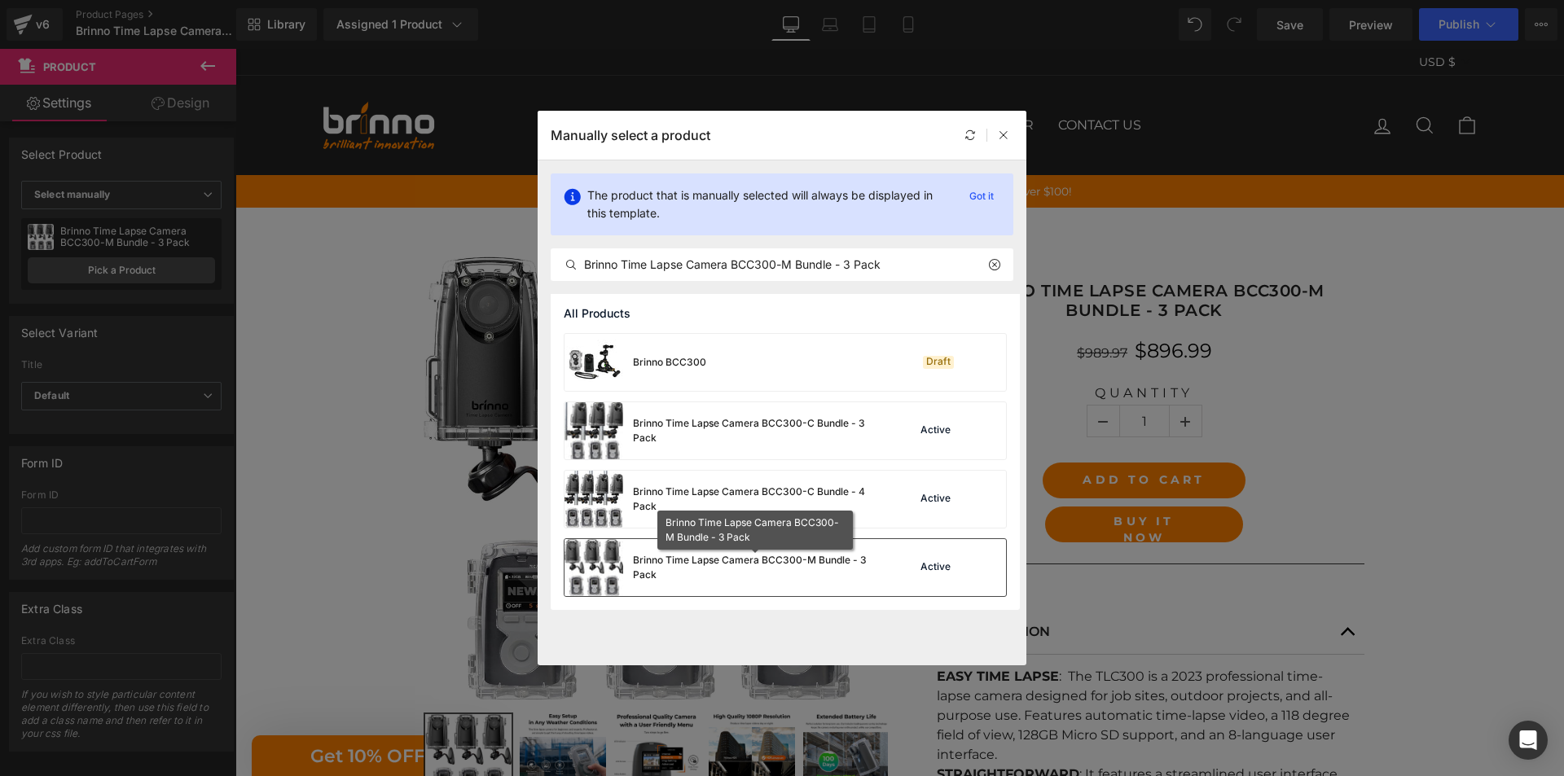
click at [710, 565] on div "Brinno Time Lapse Camera BCC300-M Bundle - 3 Pack" at bounding box center [755, 567] width 244 height 29
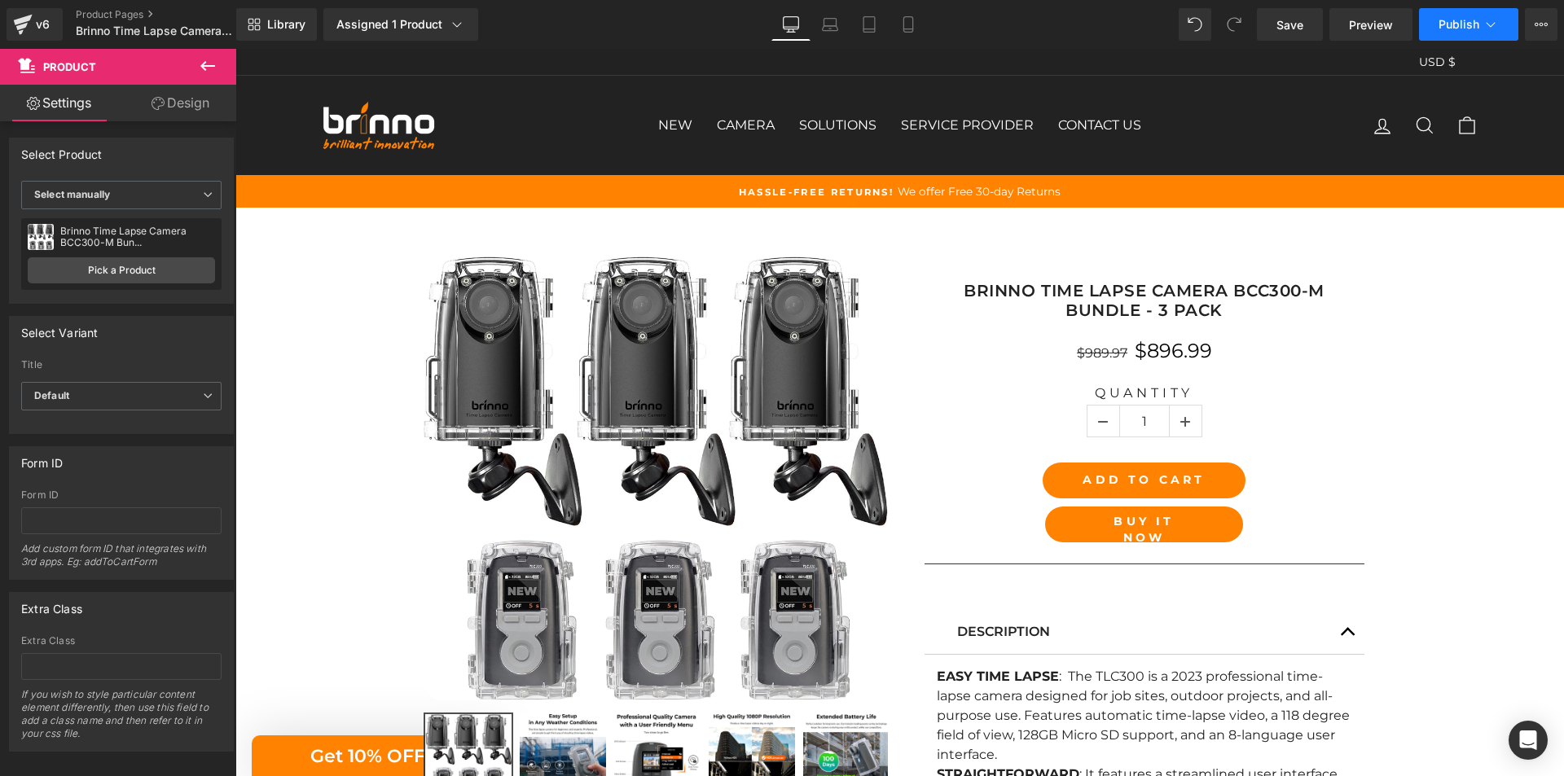
click at [1457, 27] on span "Publish" at bounding box center [1458, 24] width 41 height 13
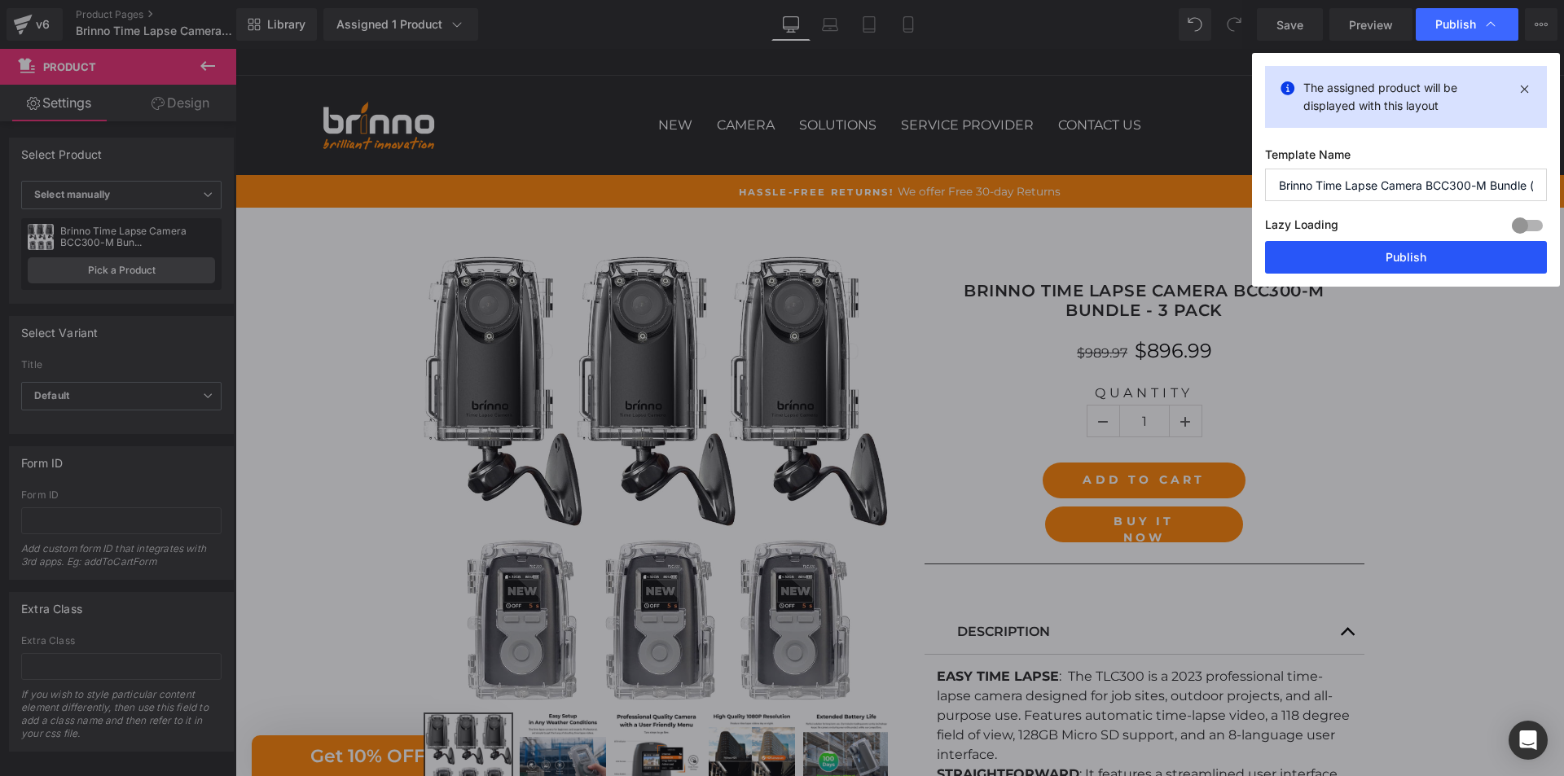
click at [1420, 263] on button "Publish" at bounding box center [1406, 257] width 282 height 33
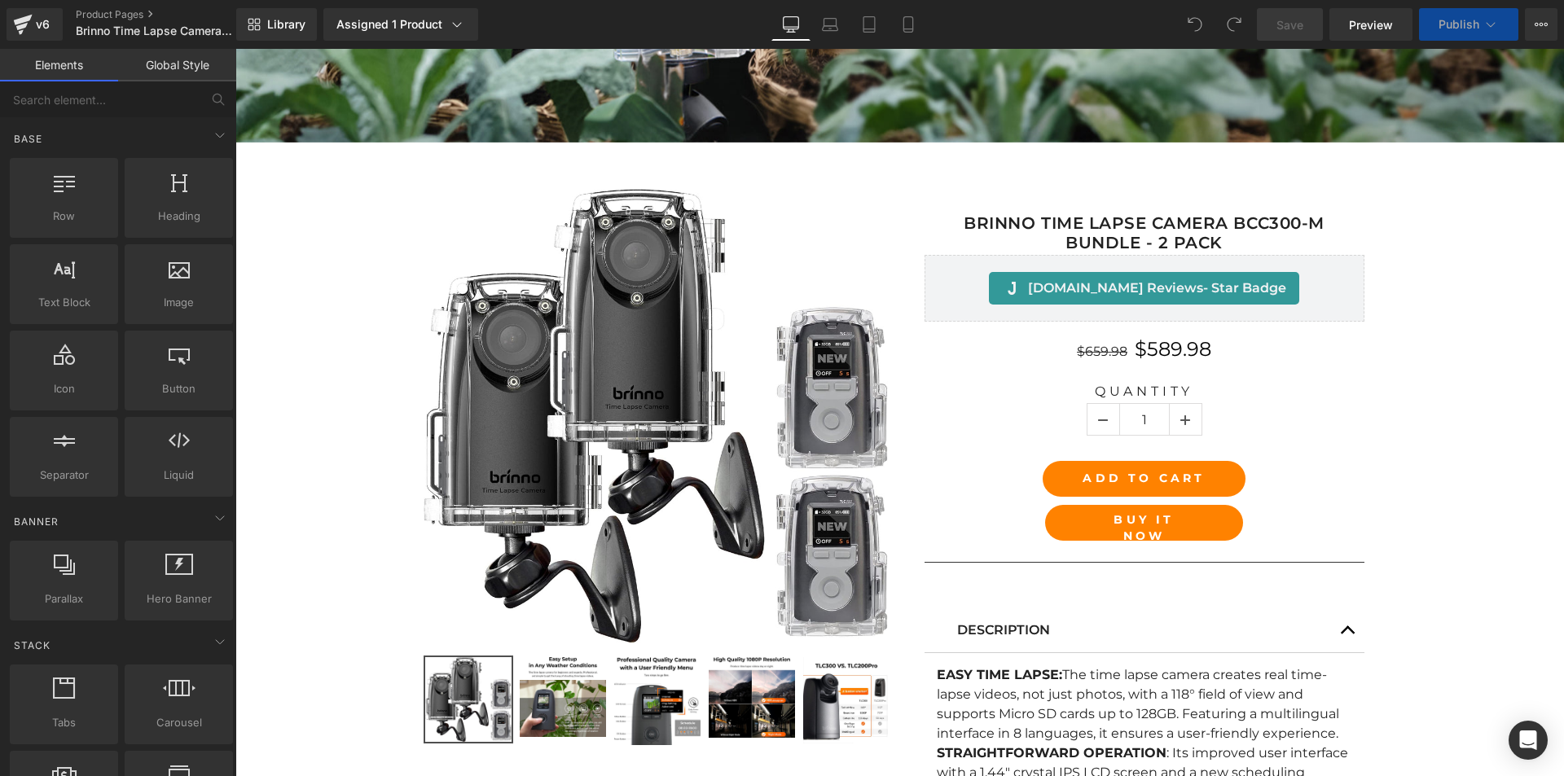
scroll to position [652, 0]
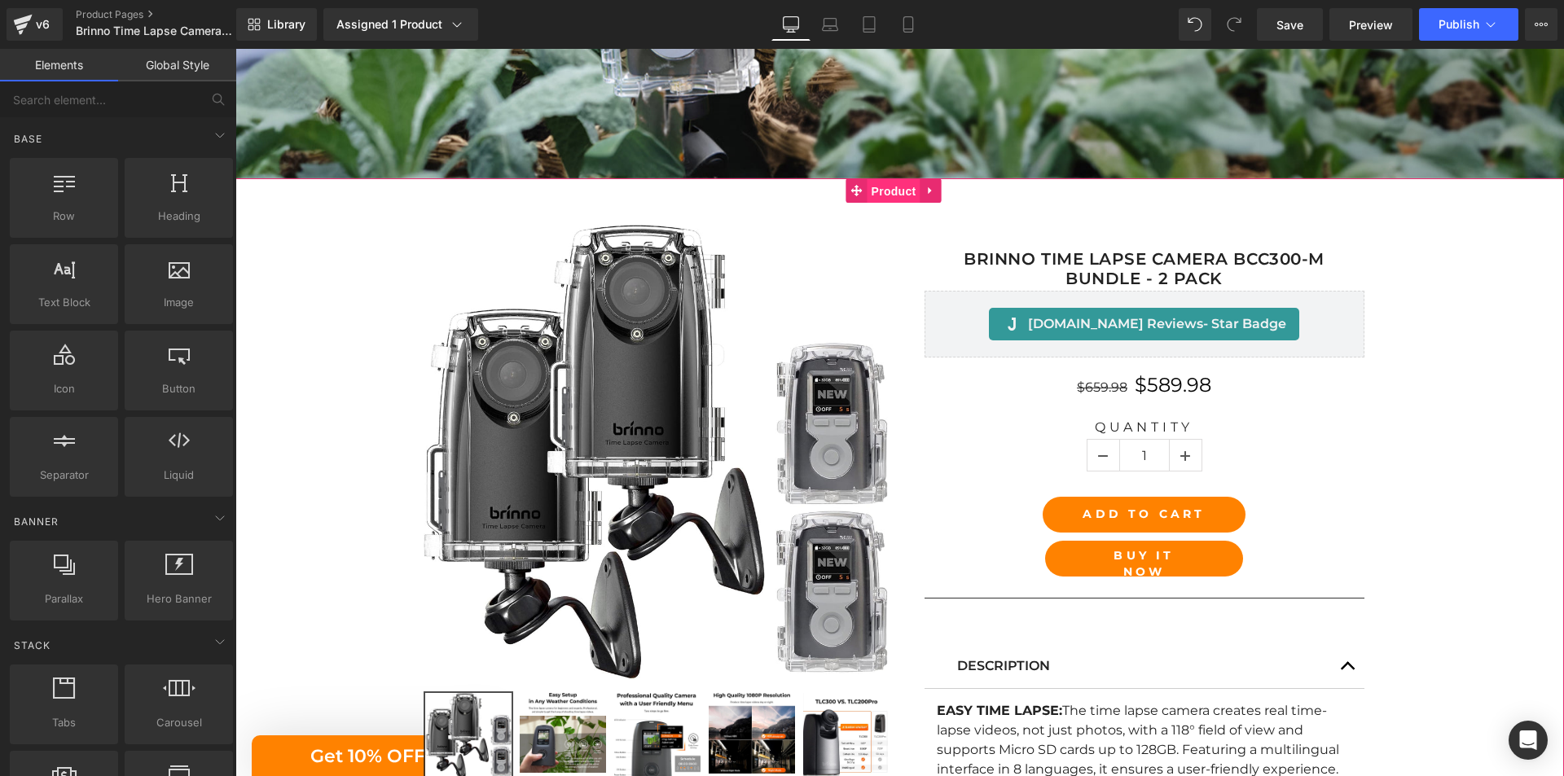
click at [879, 194] on span "Product" at bounding box center [893, 191] width 53 height 24
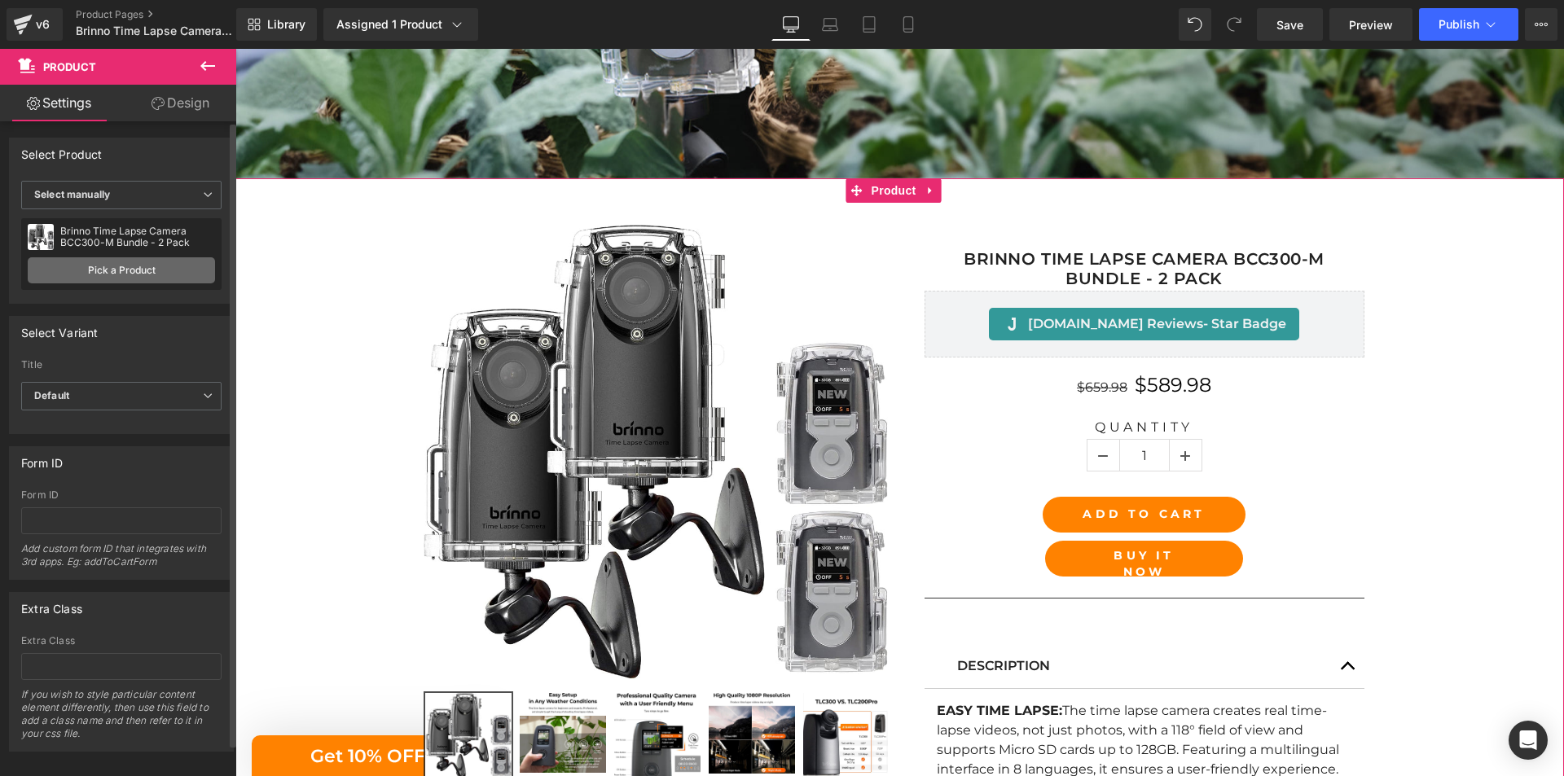
click at [131, 276] on link "Pick a Product" at bounding box center [121, 270] width 187 height 26
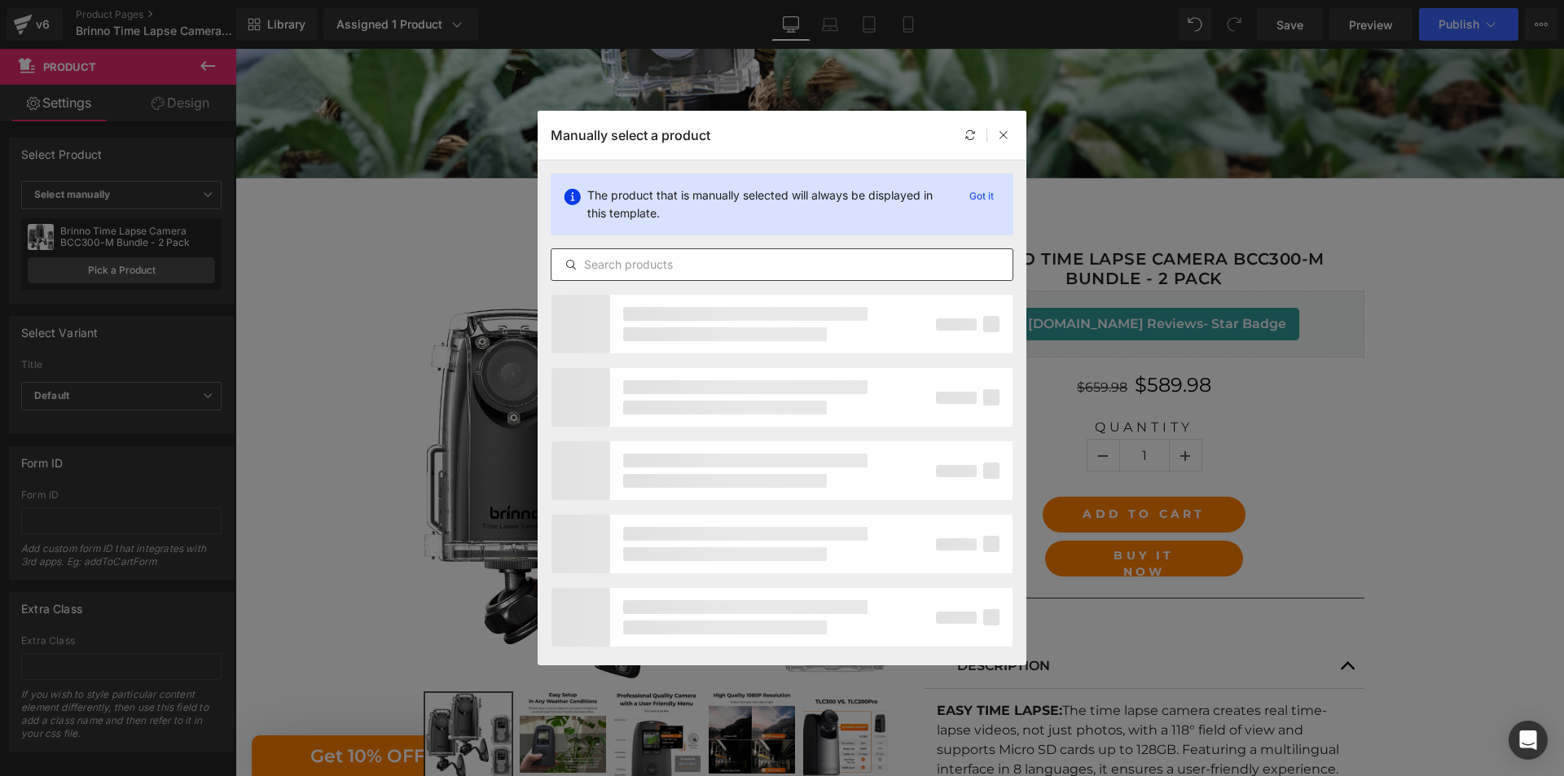
click at [759, 266] on input "text" at bounding box center [781, 265] width 461 height 20
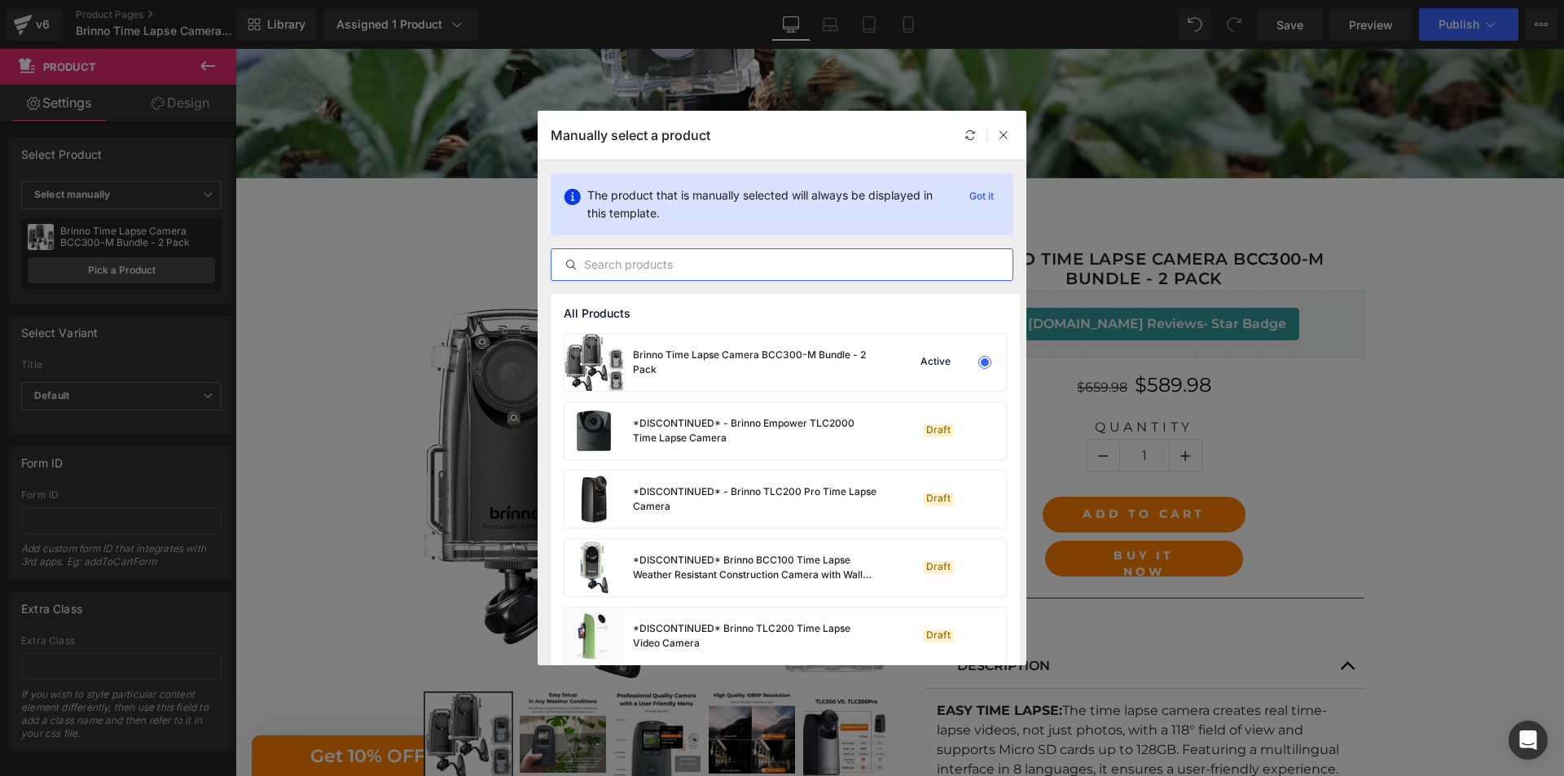
paste input "Brinno Time Lapse Camera BCC300-C Bundle - 2 Pack"
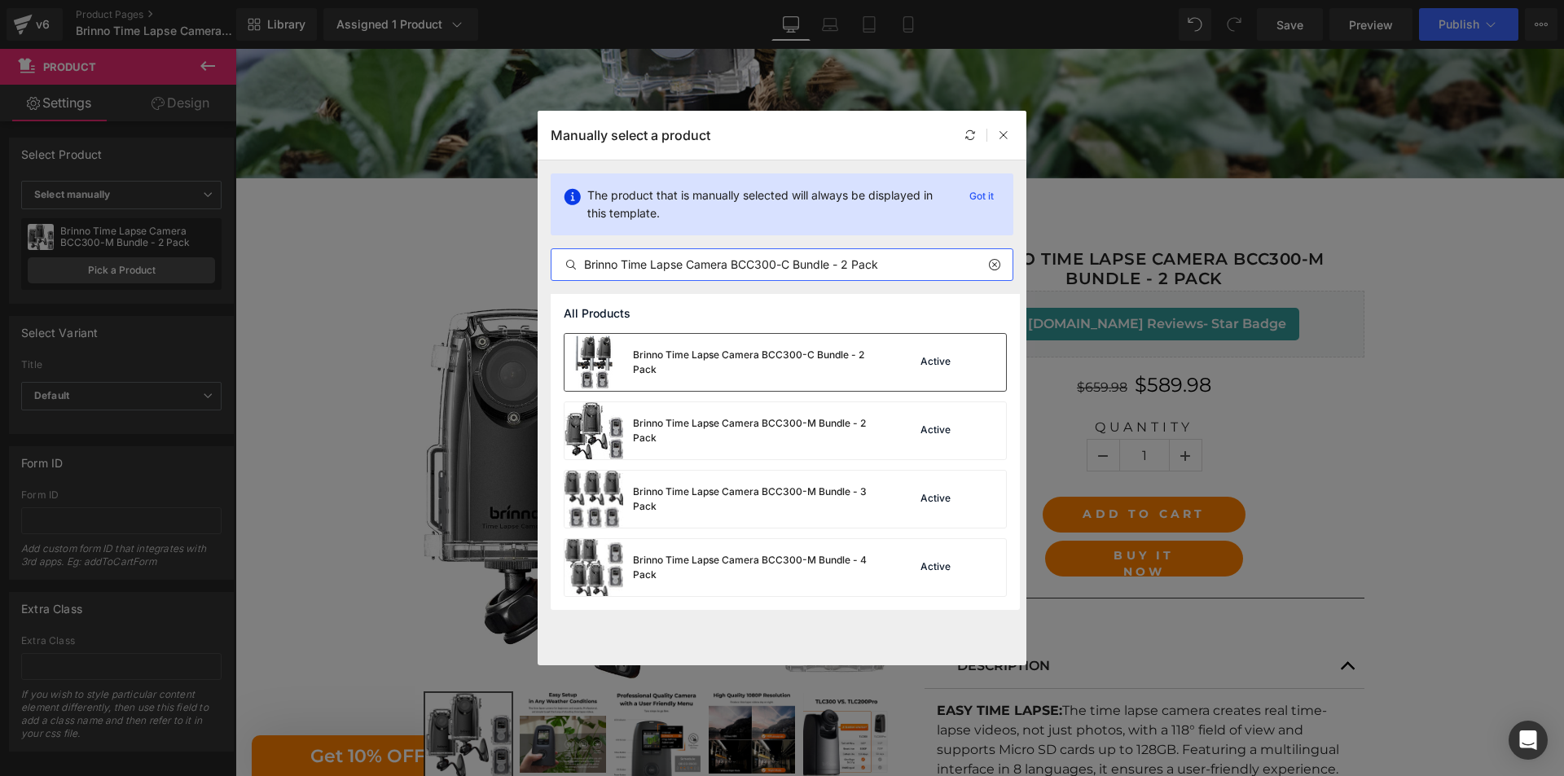
type input "Brinno Time Lapse Camera BCC300-C Bundle - 2 Pack"
click at [794, 364] on div "Brinno Time Lapse Camera BCC300-C Bundle - 2 Pack" at bounding box center [755, 362] width 244 height 29
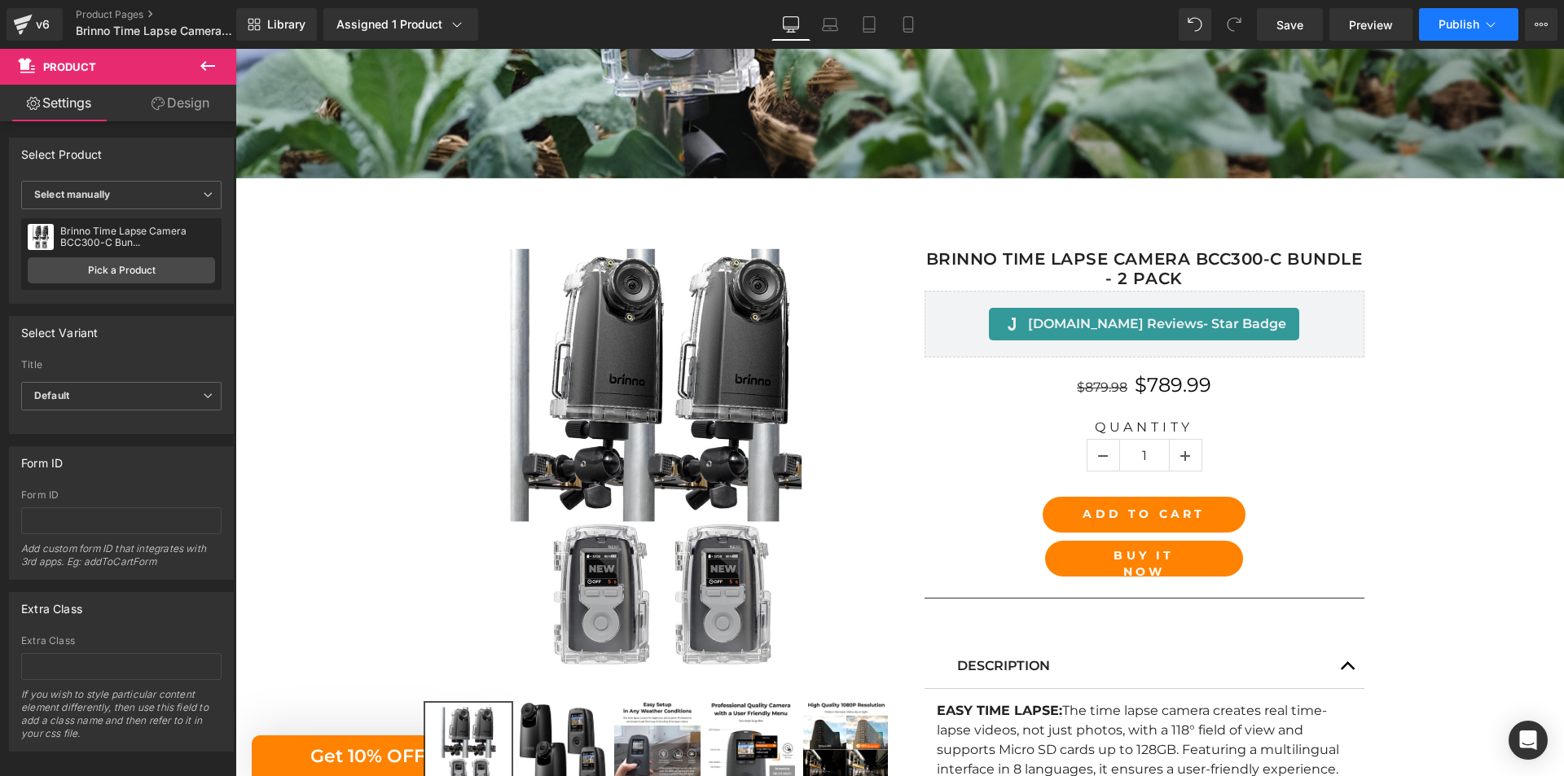
click at [1468, 31] on button "Publish" at bounding box center [1468, 24] width 99 height 33
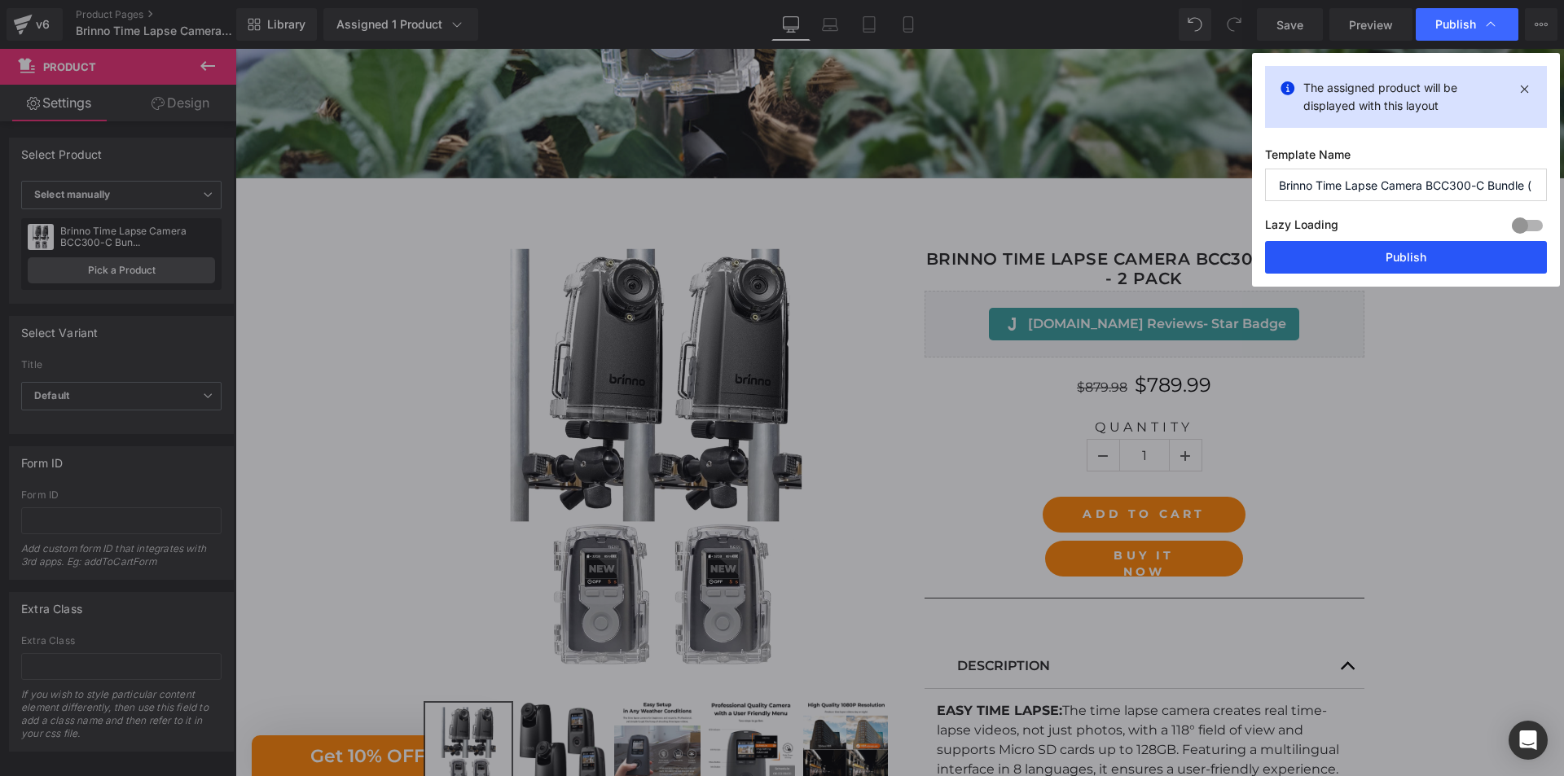
drag, startPoint x: 1407, startPoint y: 265, endPoint x: 1163, endPoint y: 204, distance: 251.7
click at [1407, 265] on button "Publish" at bounding box center [1406, 257] width 282 height 33
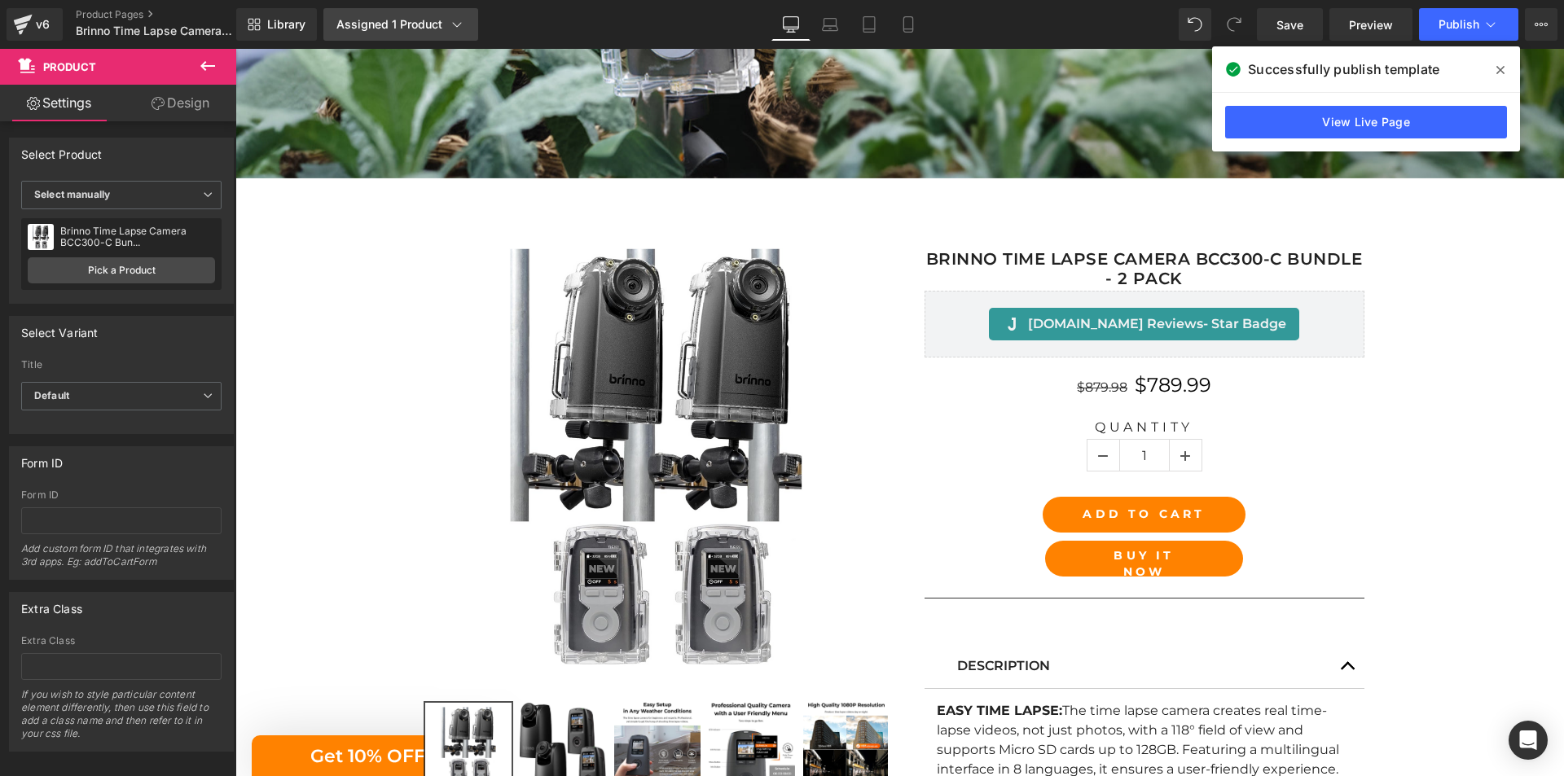
click at [393, 28] on div "Assigned 1 Product" at bounding box center [400, 24] width 129 height 16
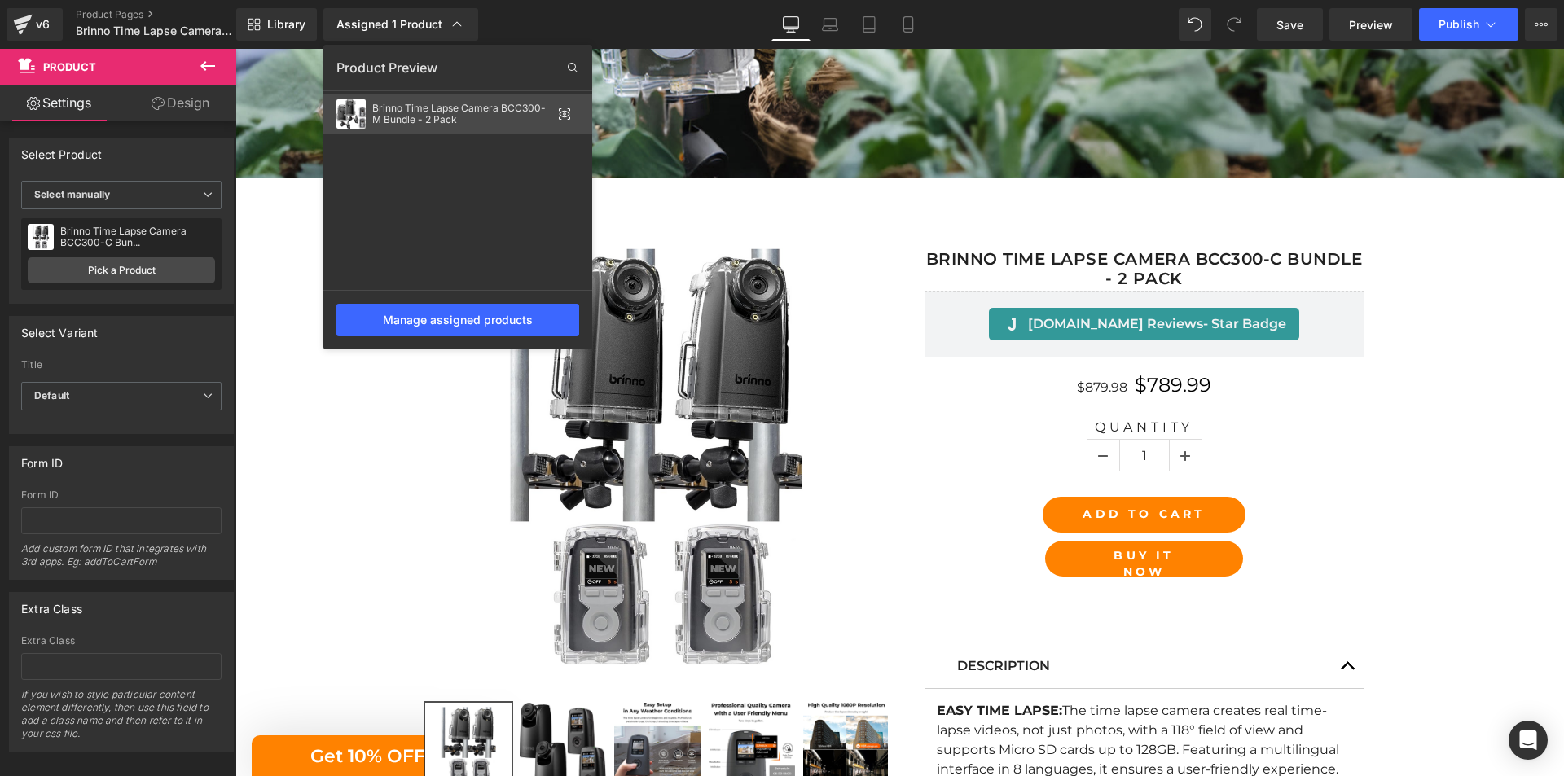
click at [428, 121] on div "Brinno Time Lapse Camera BCC300-M Bundle - 2 Pack" at bounding box center [461, 114] width 179 height 23
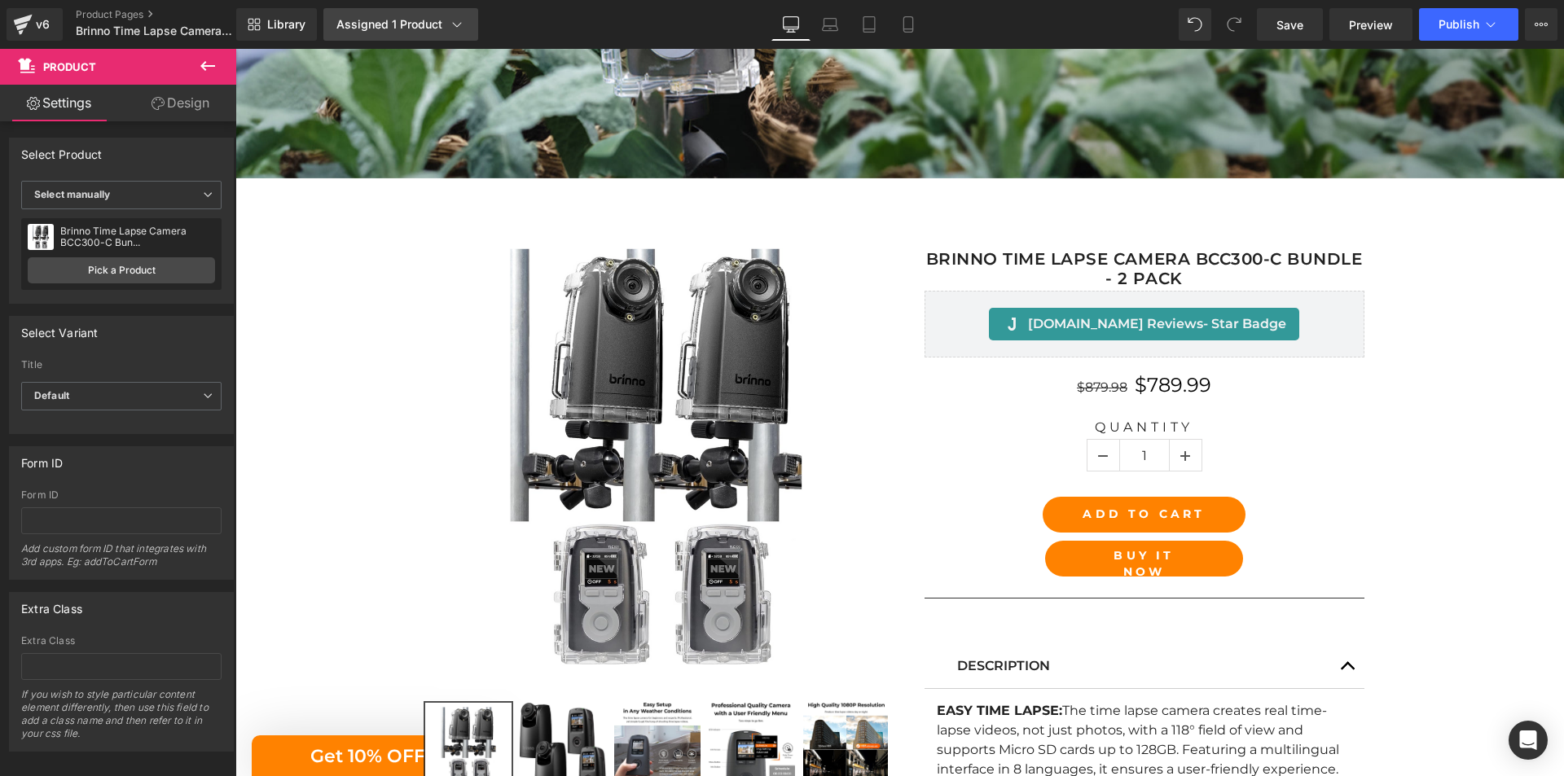
click at [427, 27] on div "Assigned 1 Product" at bounding box center [400, 24] width 129 height 16
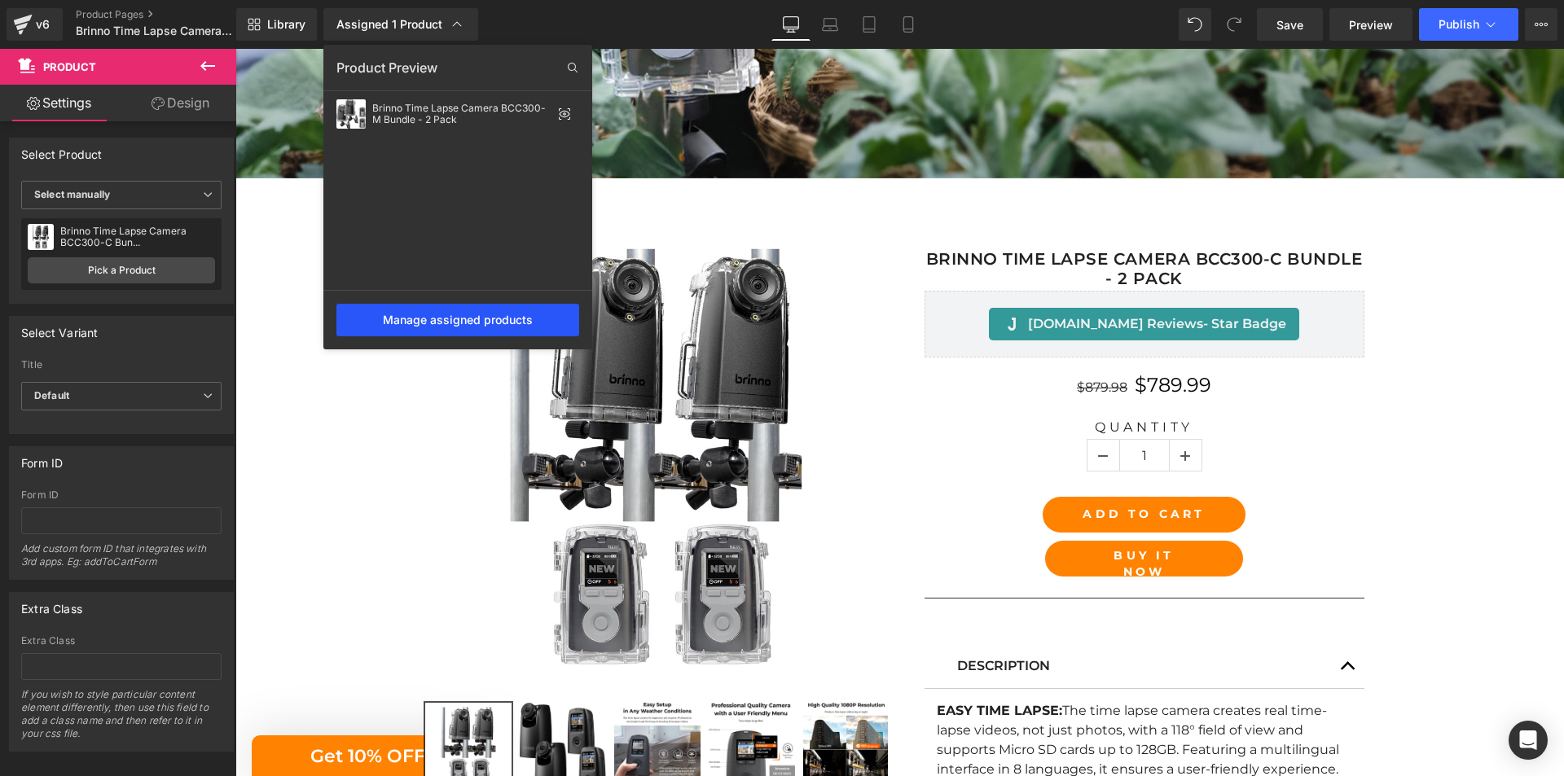
drag, startPoint x: 468, startPoint y: 315, endPoint x: 232, endPoint y: 264, distance: 240.9
click at [468, 315] on div "Manage assigned products" at bounding box center [457, 320] width 243 height 33
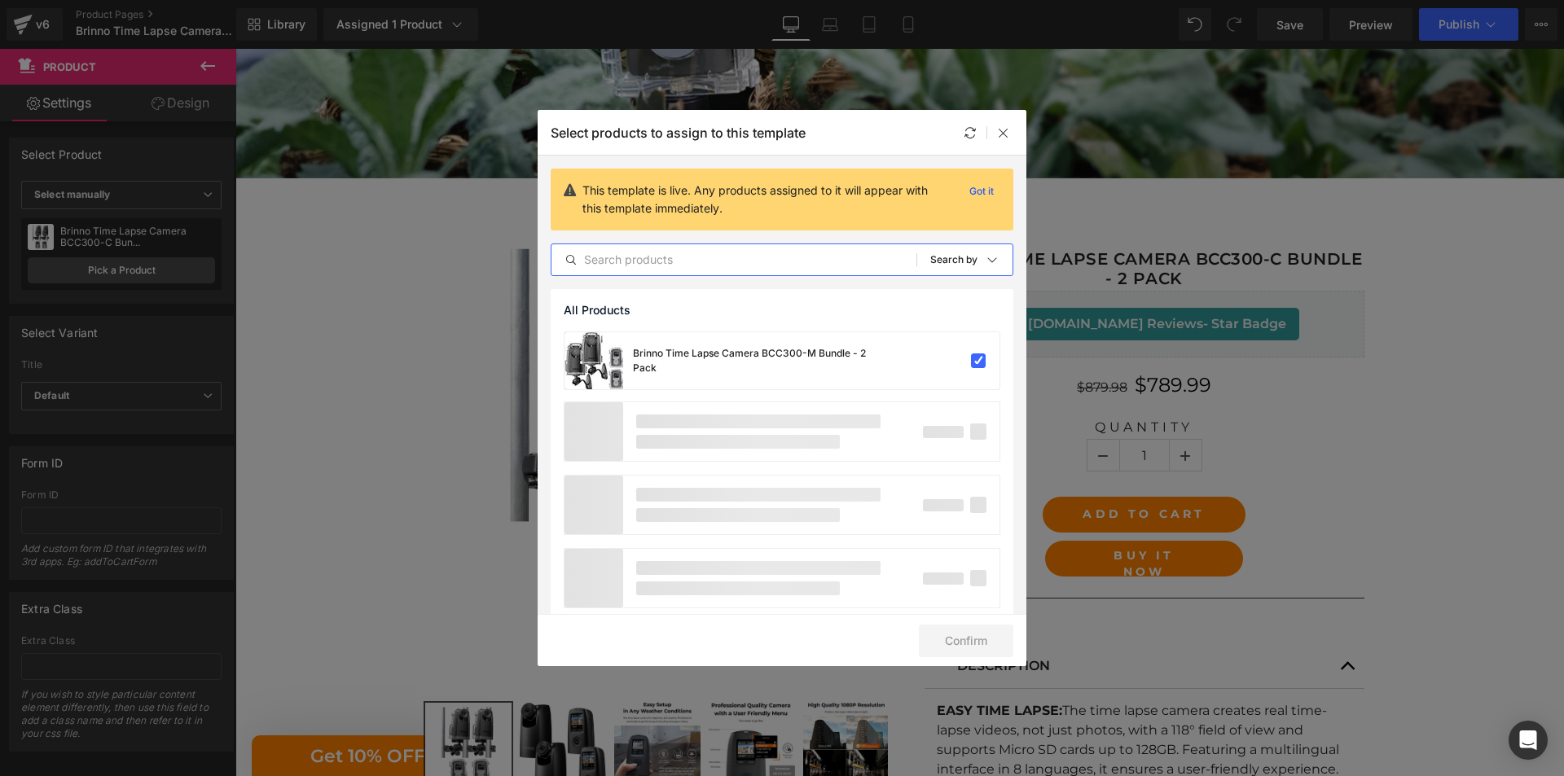
click at [758, 262] on input "text" at bounding box center [733, 260] width 365 height 20
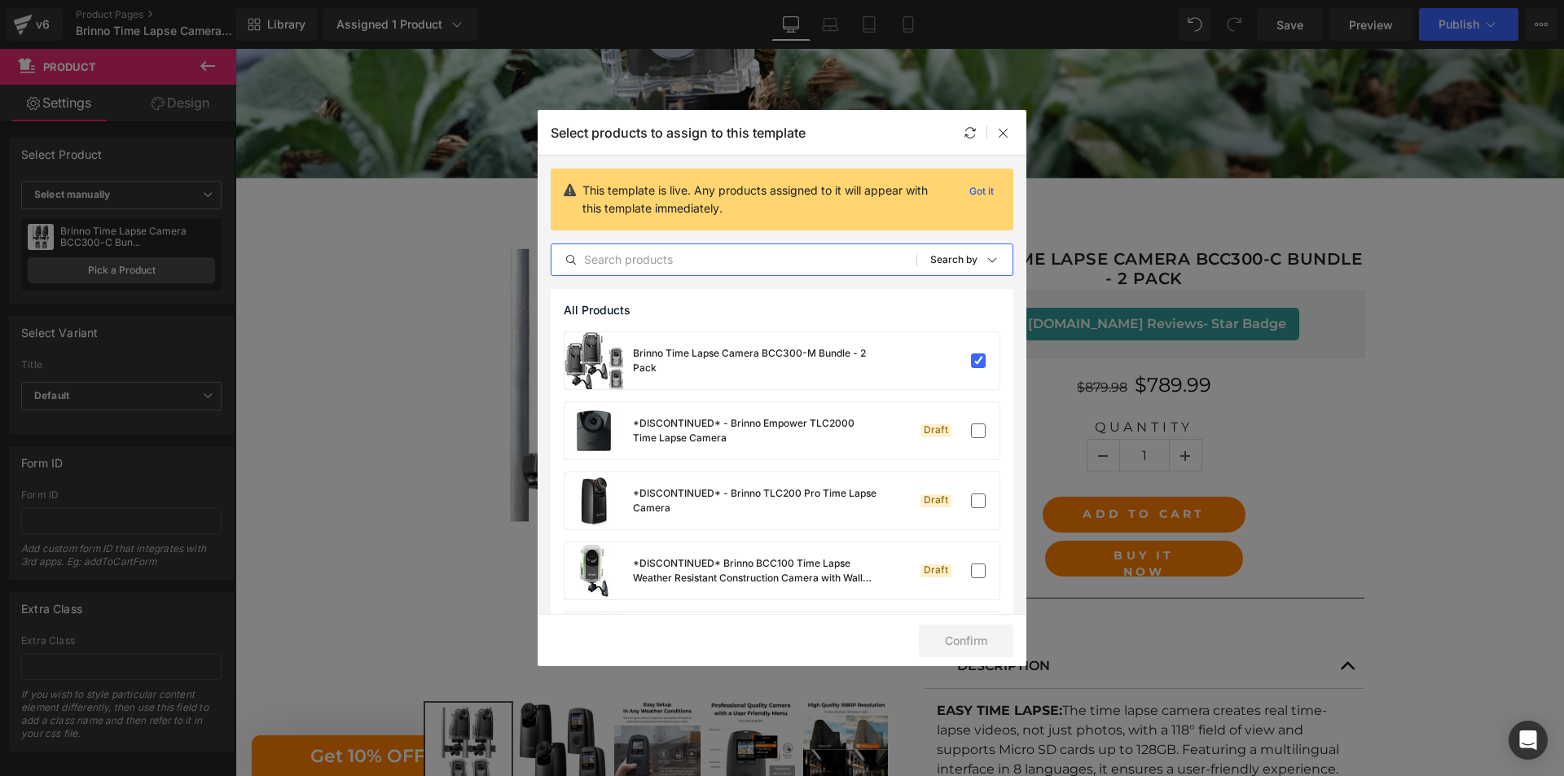
paste input "Brinno Time Lapse Camera BCC300-C Bundle - 2 Pack"
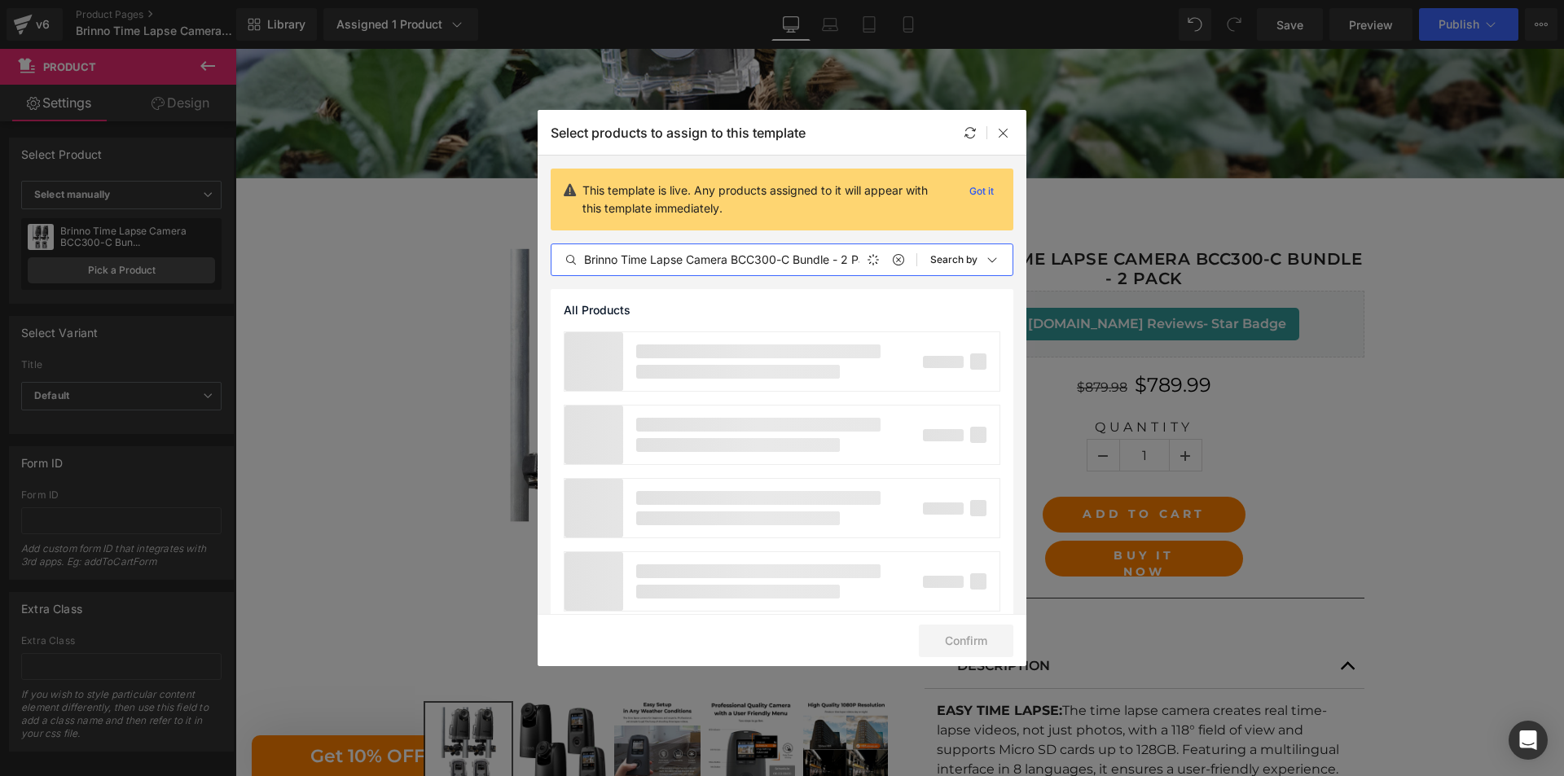
scroll to position [0, 28]
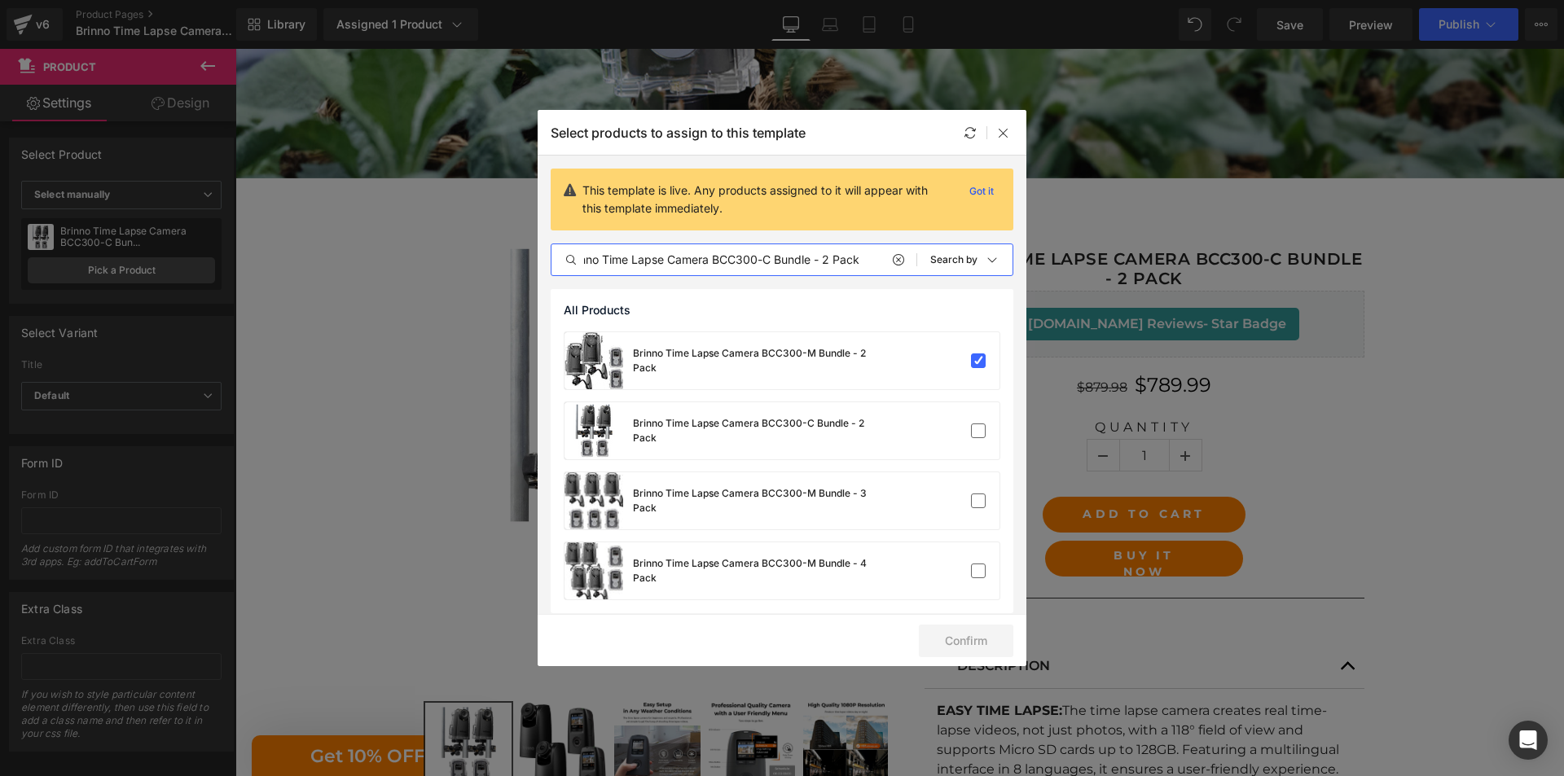
type input "Brinno Time Lapse Camera BCC300-C Bundle - 2 Pack"
click at [775, 433] on div "Brinno Time Lapse Camera BCC300-C Bundle - 2 Pack" at bounding box center [755, 430] width 244 height 29
click at [971, 365] on label at bounding box center [978, 360] width 15 height 15
click at [978, 361] on input "checkbox" at bounding box center [978, 361] width 0 height 0
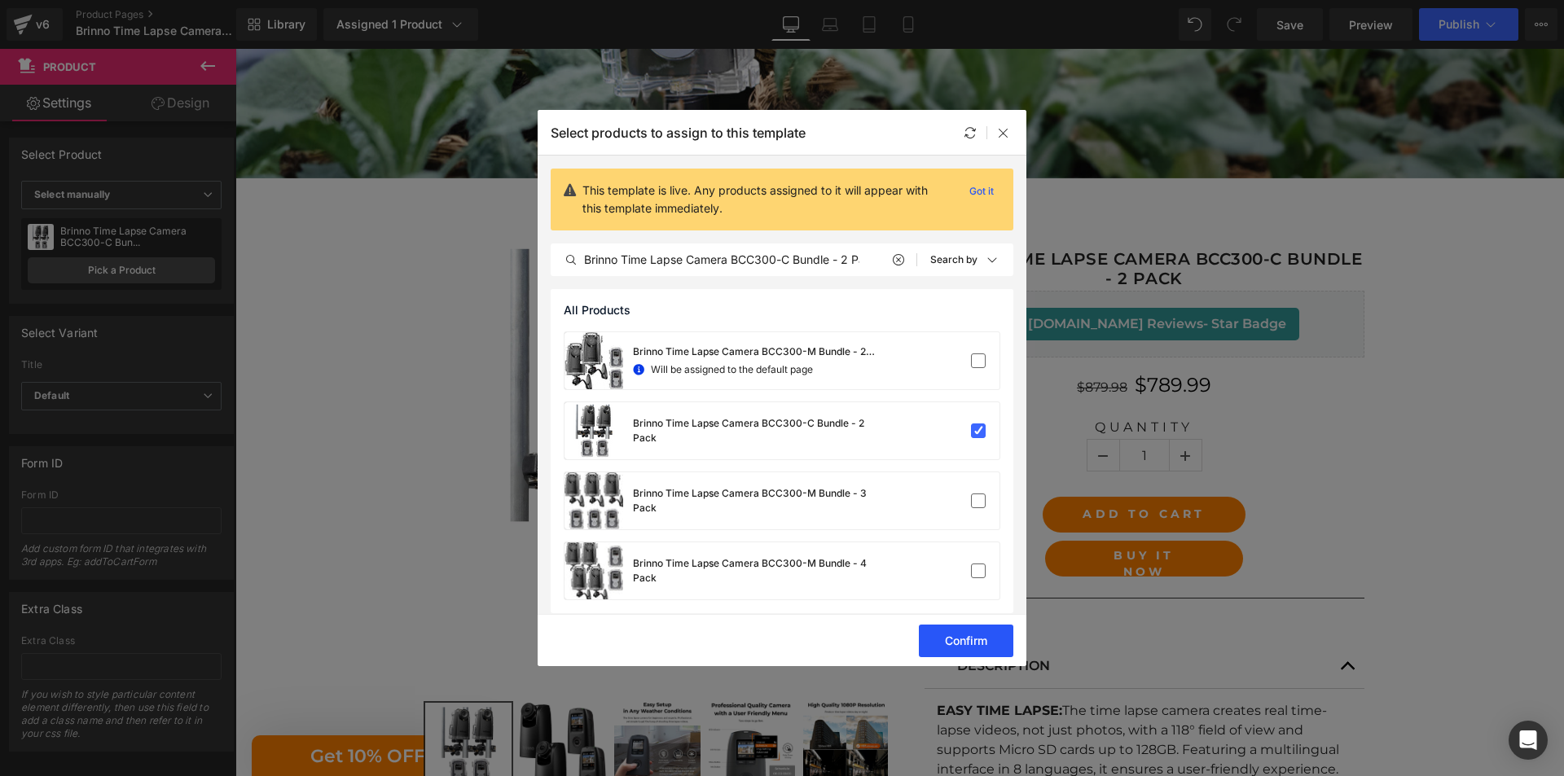
click at [966, 641] on button "Confirm" at bounding box center [966, 641] width 94 height 33
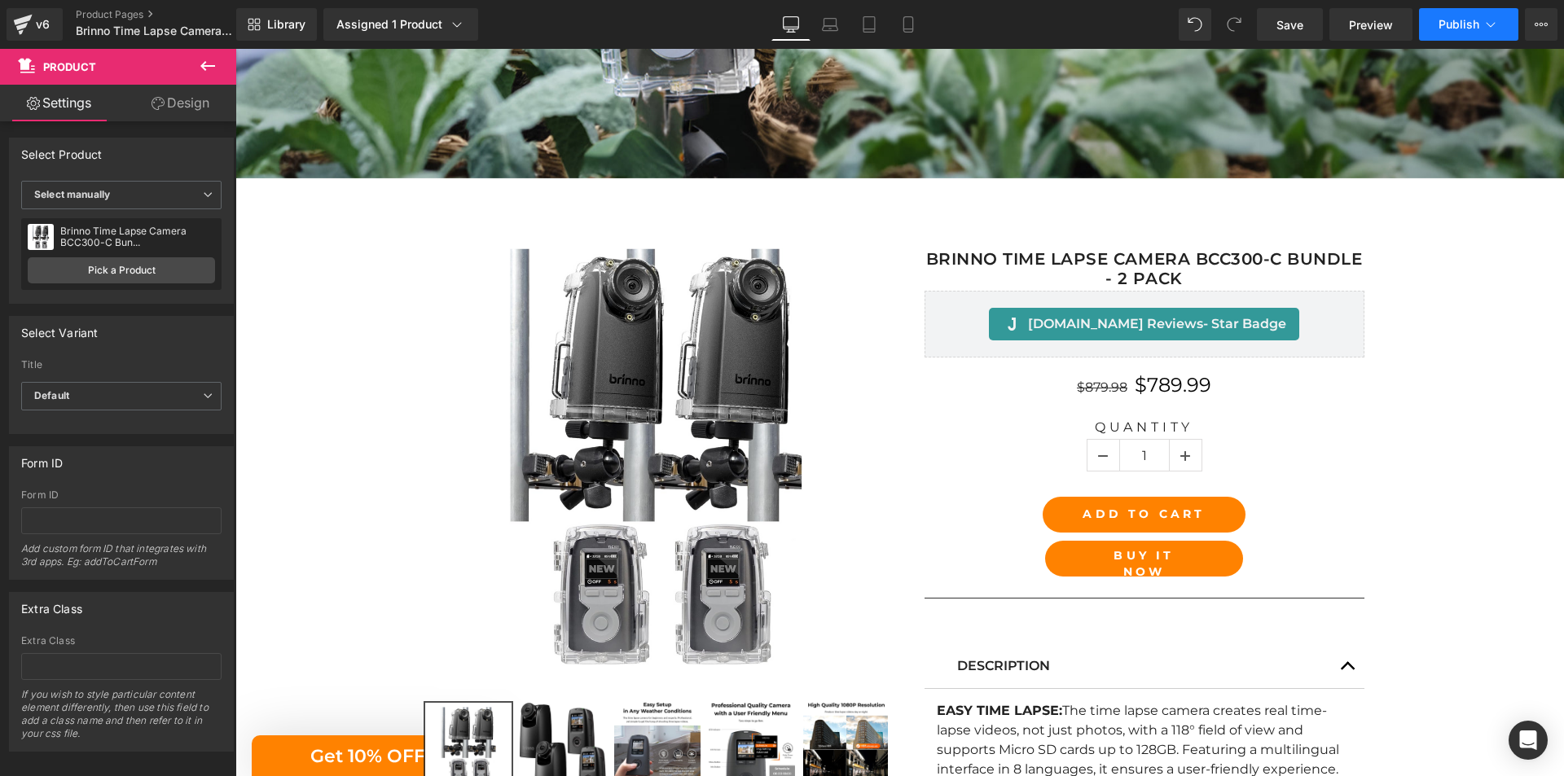
click at [1460, 33] on button "Publish" at bounding box center [1468, 24] width 99 height 33
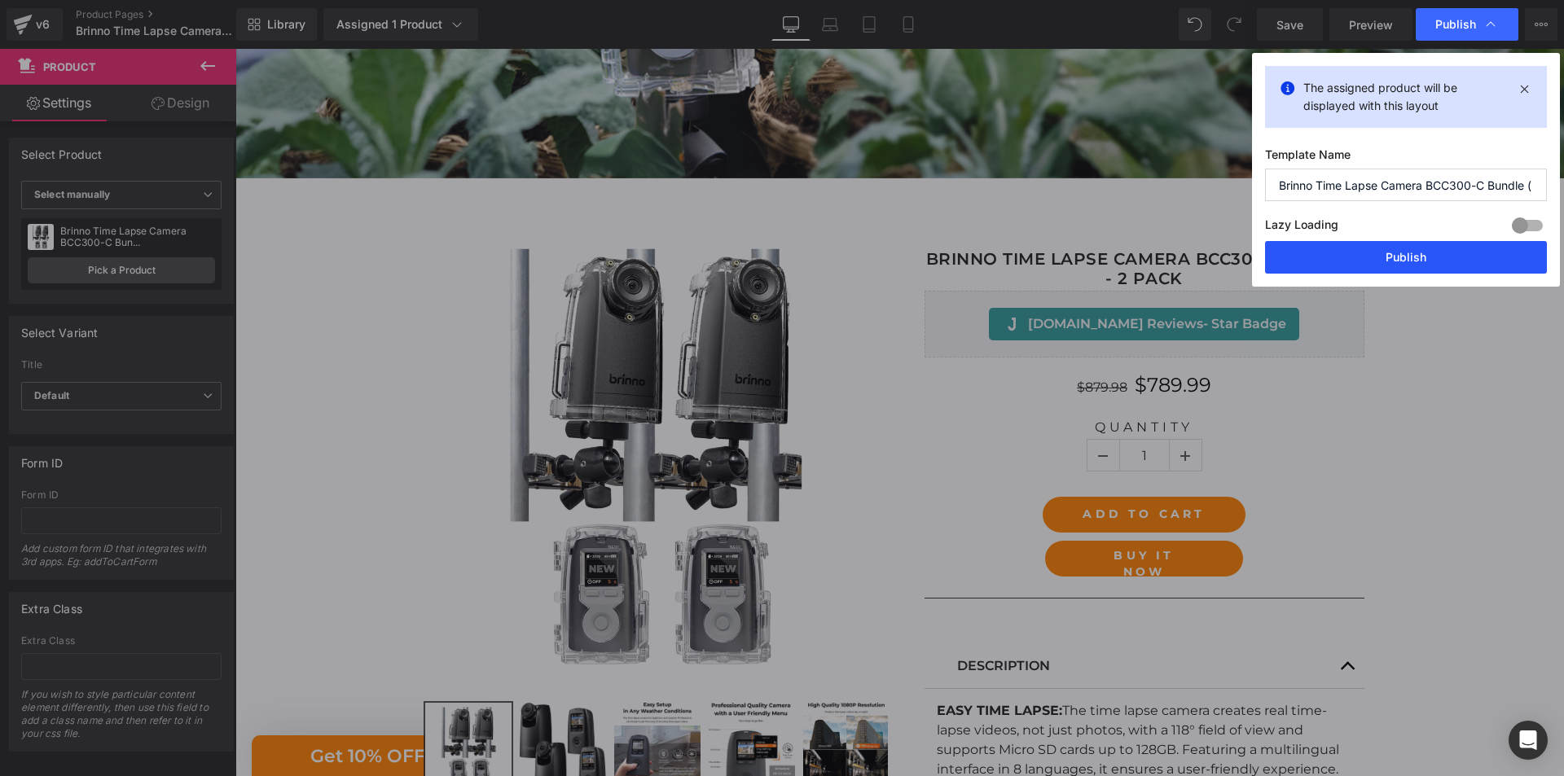
click at [1414, 261] on button "Publish" at bounding box center [1406, 257] width 282 height 33
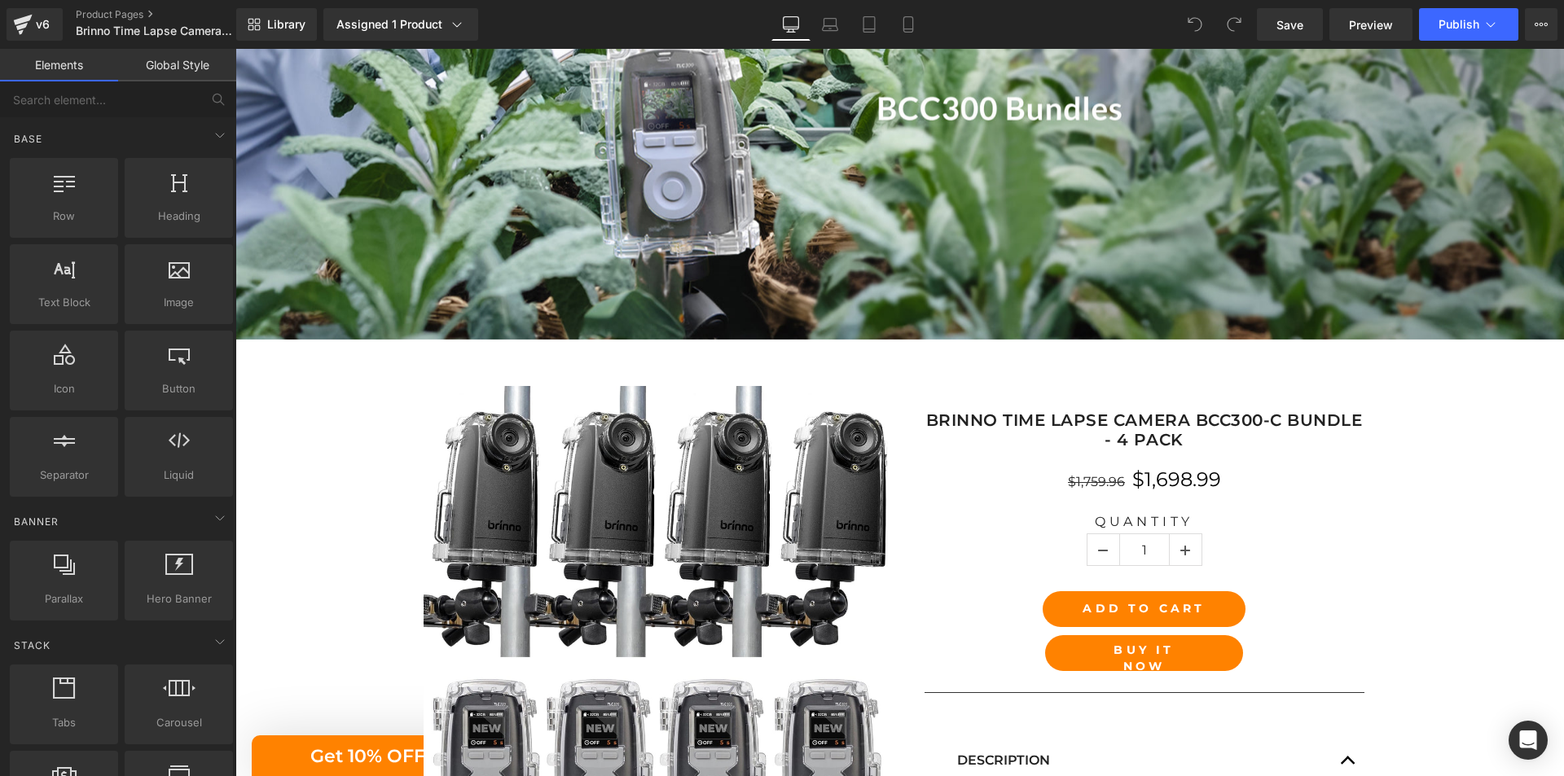
scroll to position [652, 0]
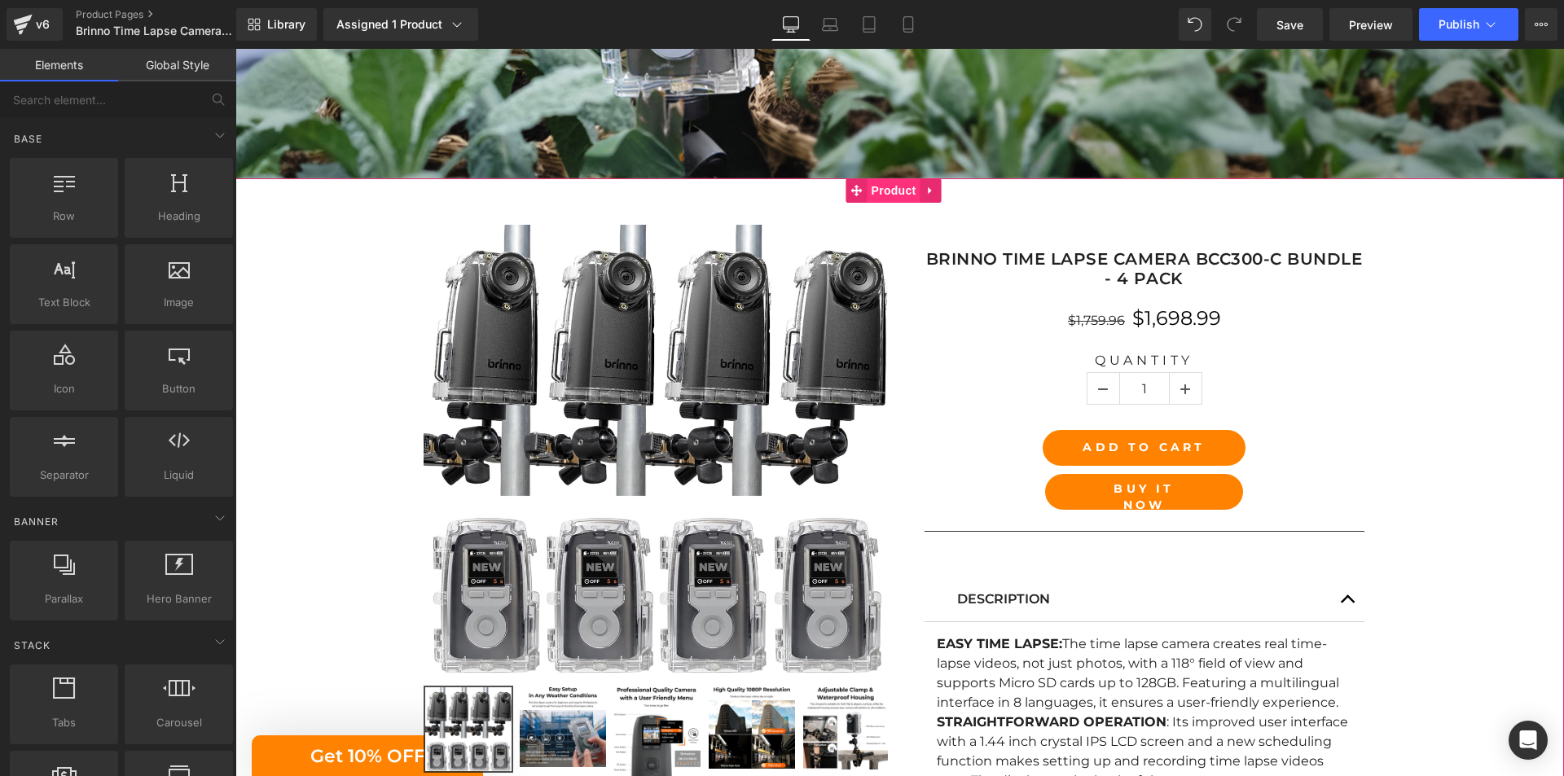
click at [888, 191] on span "Product" at bounding box center [893, 190] width 53 height 24
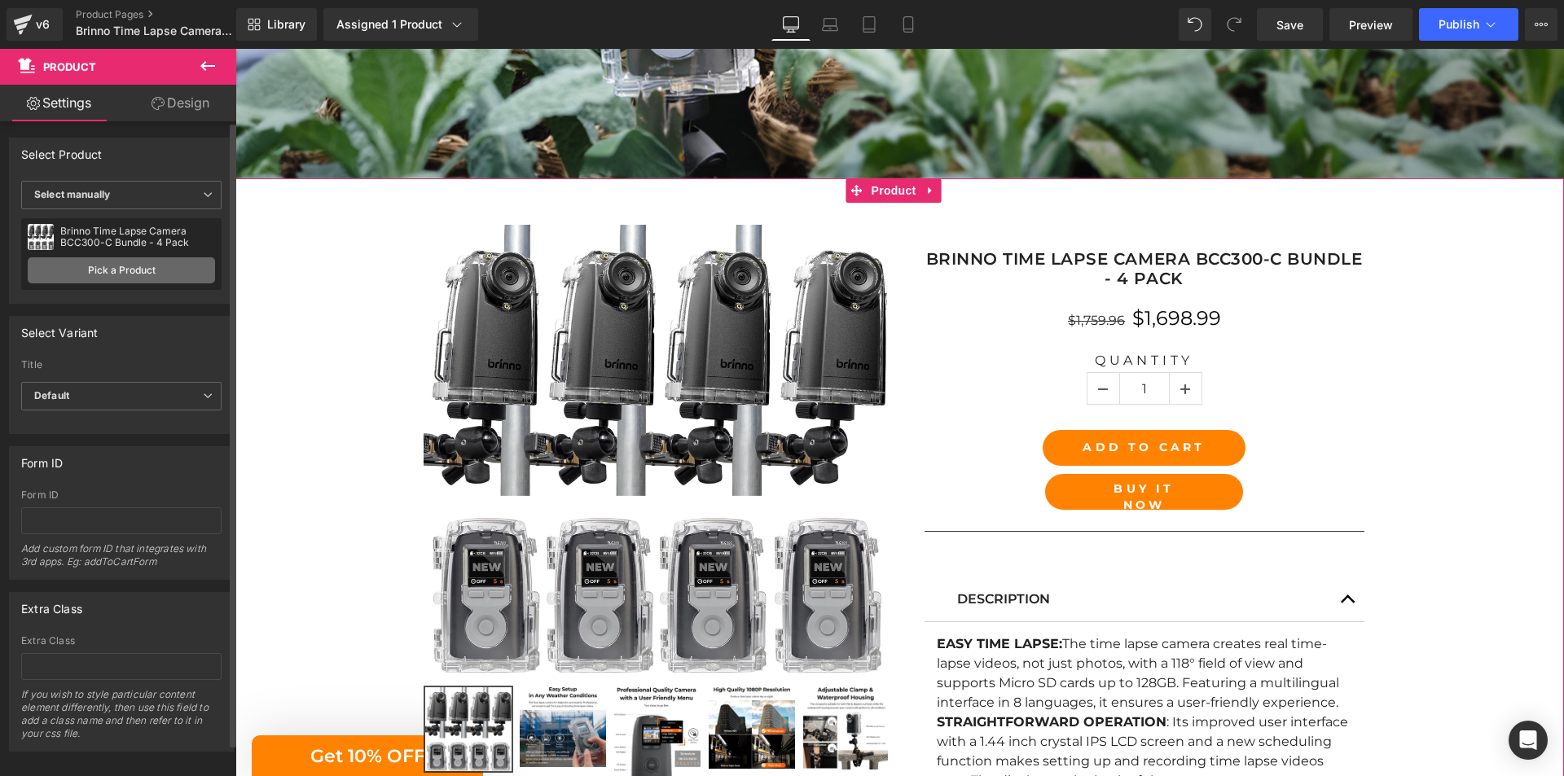
click at [127, 275] on link "Pick a Product" at bounding box center [121, 270] width 187 height 26
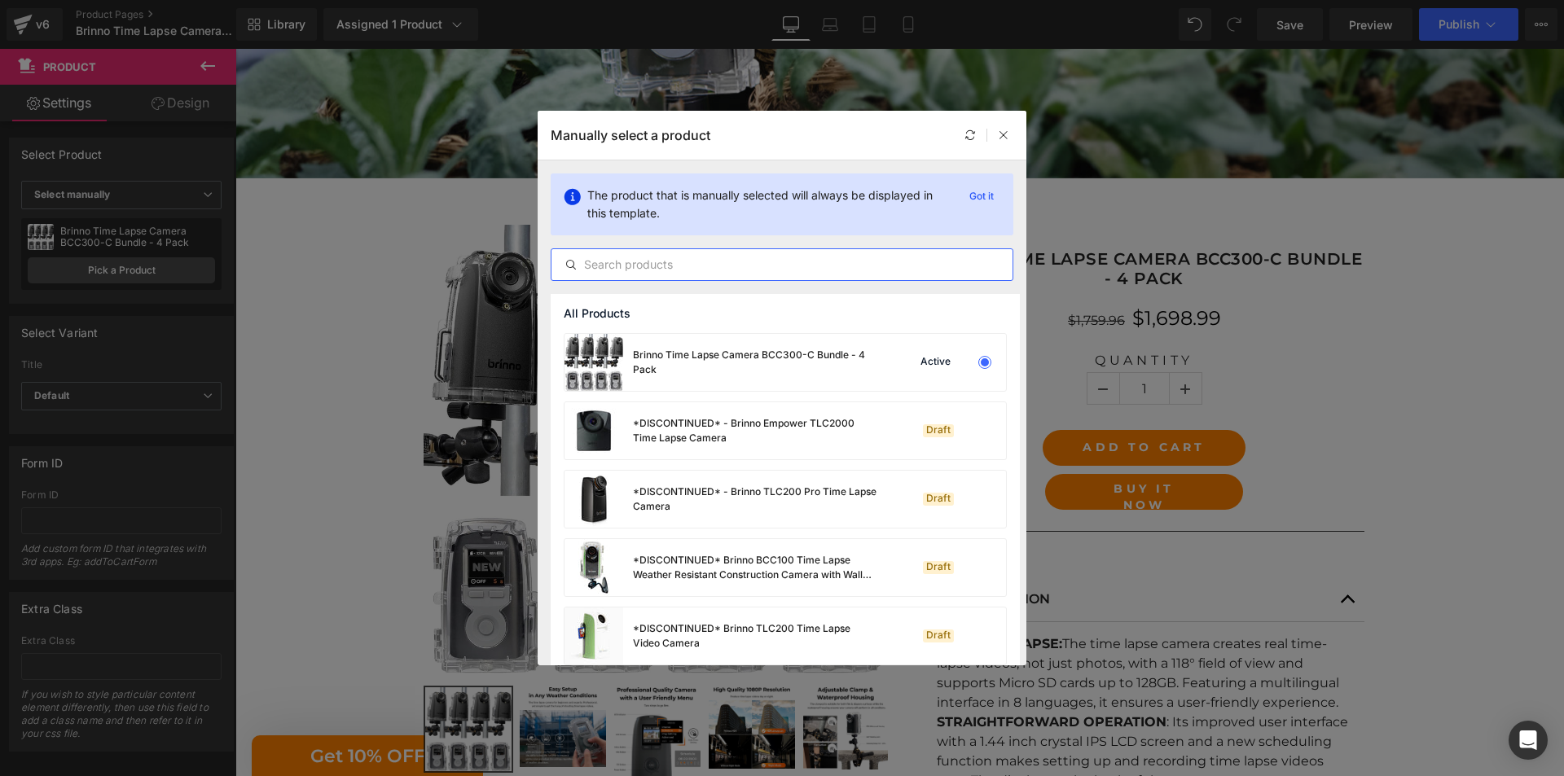
click at [706, 267] on input "text" at bounding box center [781, 265] width 461 height 20
paste input "Brinno Time Lapse Camera BCC300-C Bundle - 4 Pack"
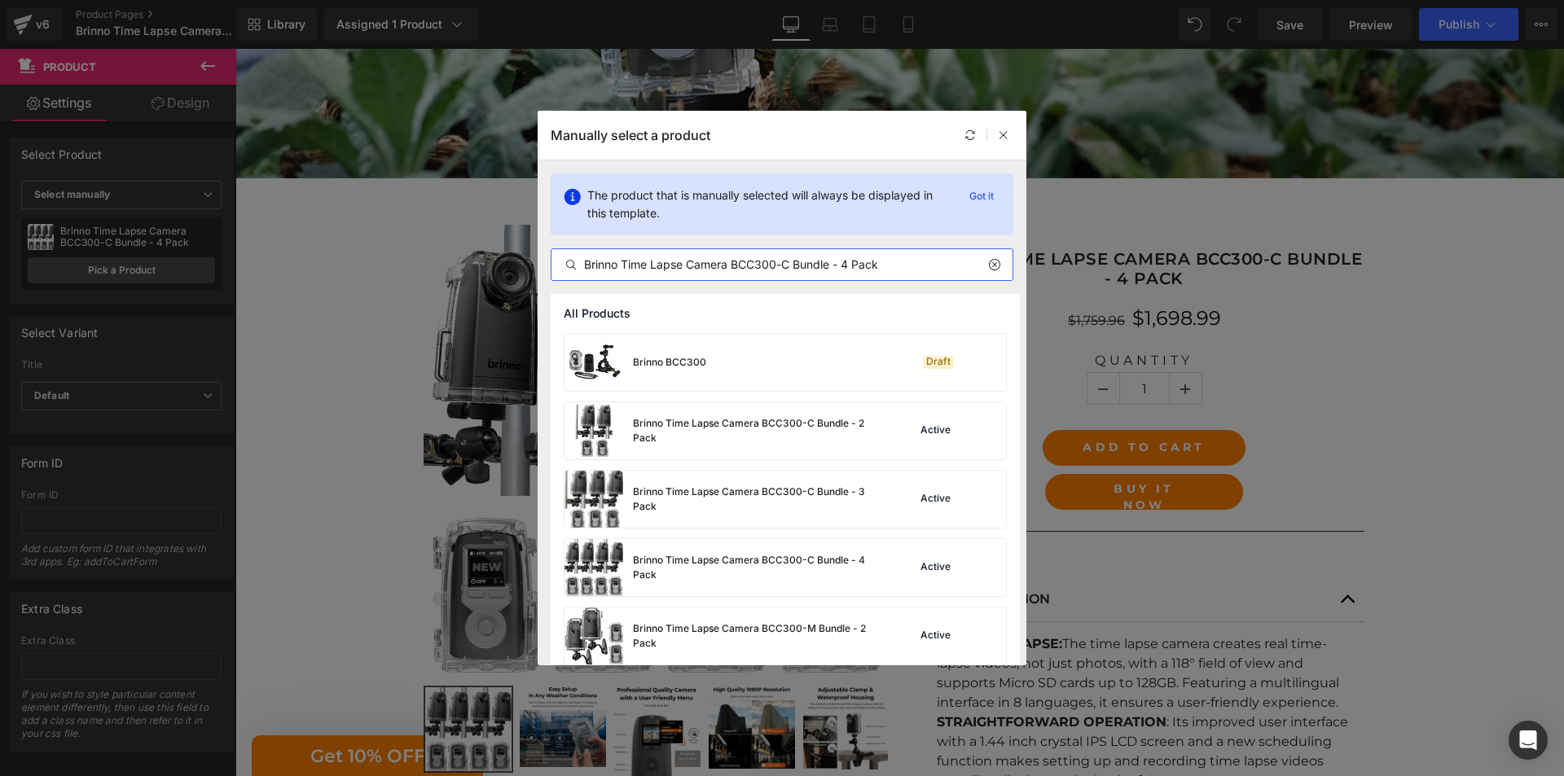
type input "Brinno Time Lapse Camera BCC300-C Bundle - 4 Pack"
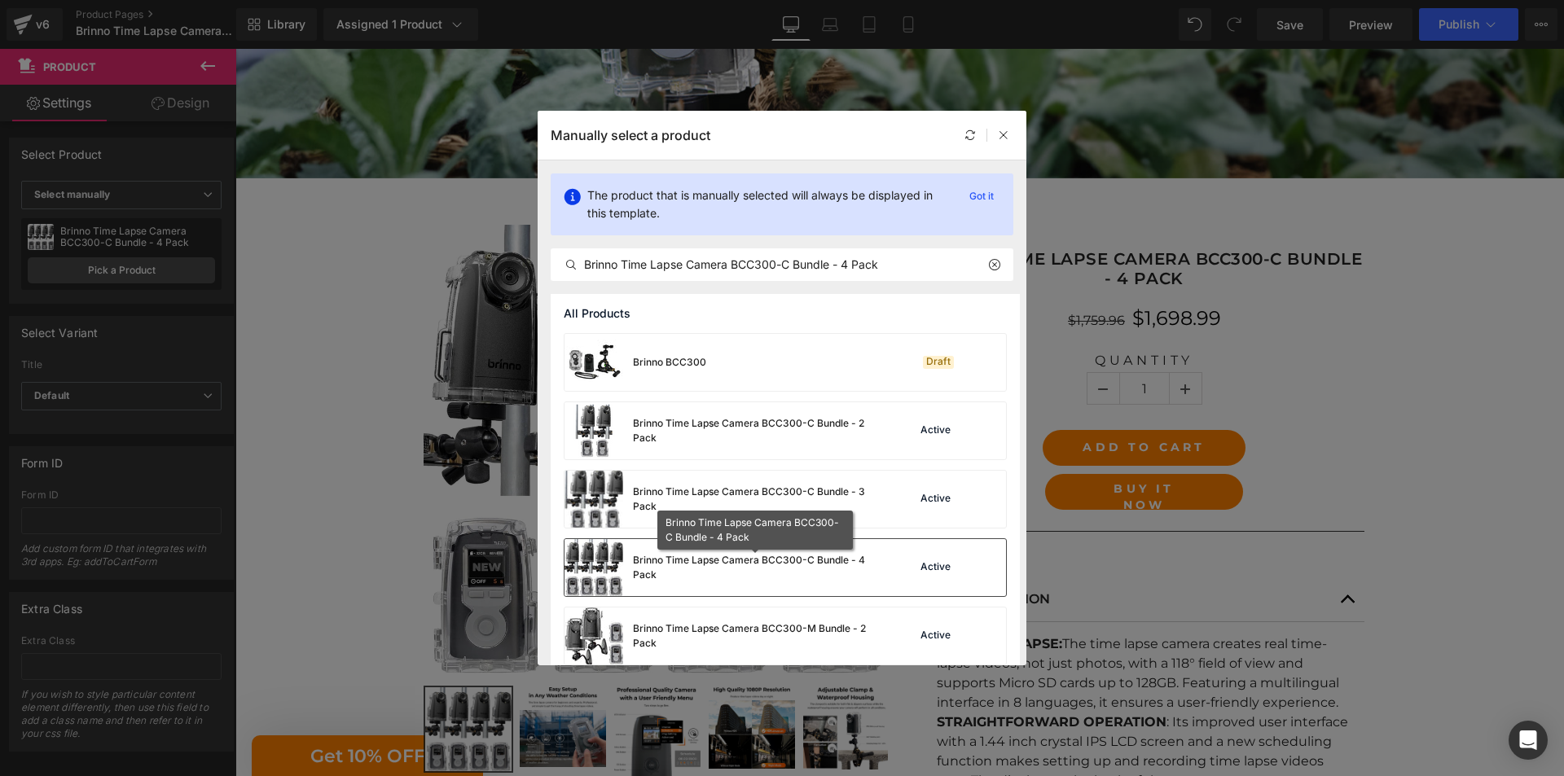
click at [783, 581] on div "Brinno Time Lapse Camera BCC300-C Bundle - 4 Pack" at bounding box center [755, 567] width 244 height 29
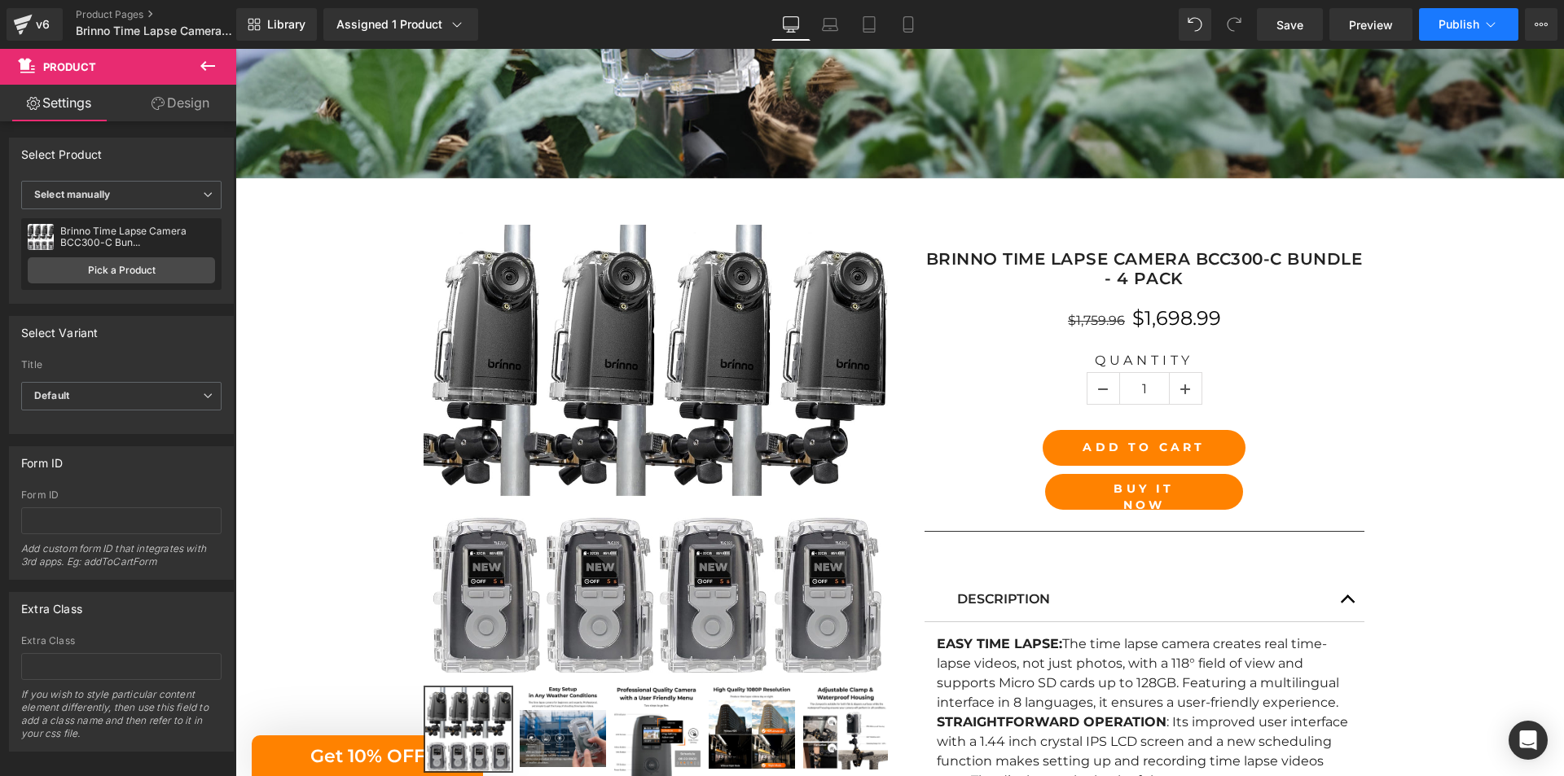
click at [1459, 31] on button "Publish" at bounding box center [1468, 24] width 99 height 33
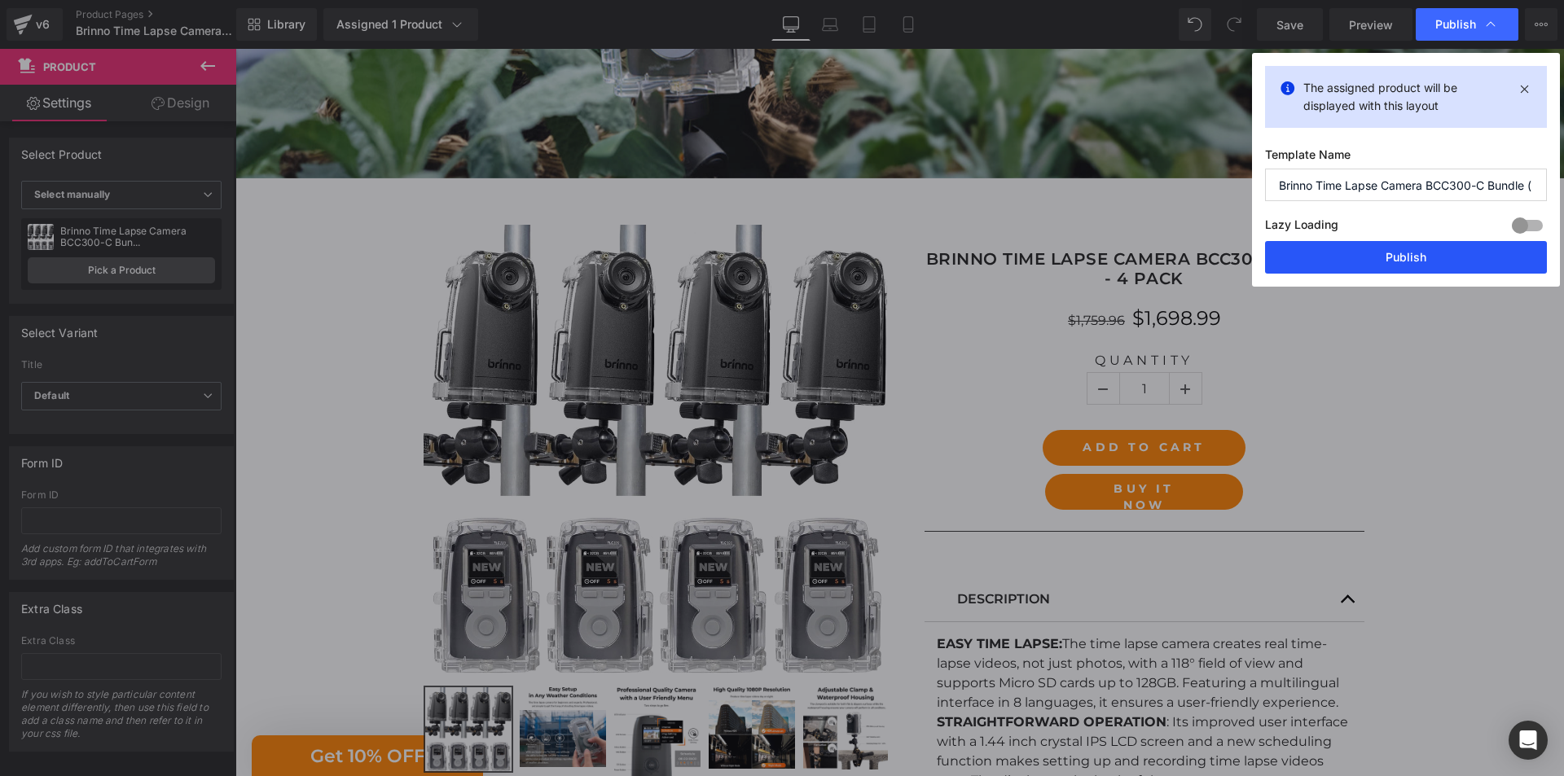
click at [1411, 255] on button "Publish" at bounding box center [1406, 257] width 282 height 33
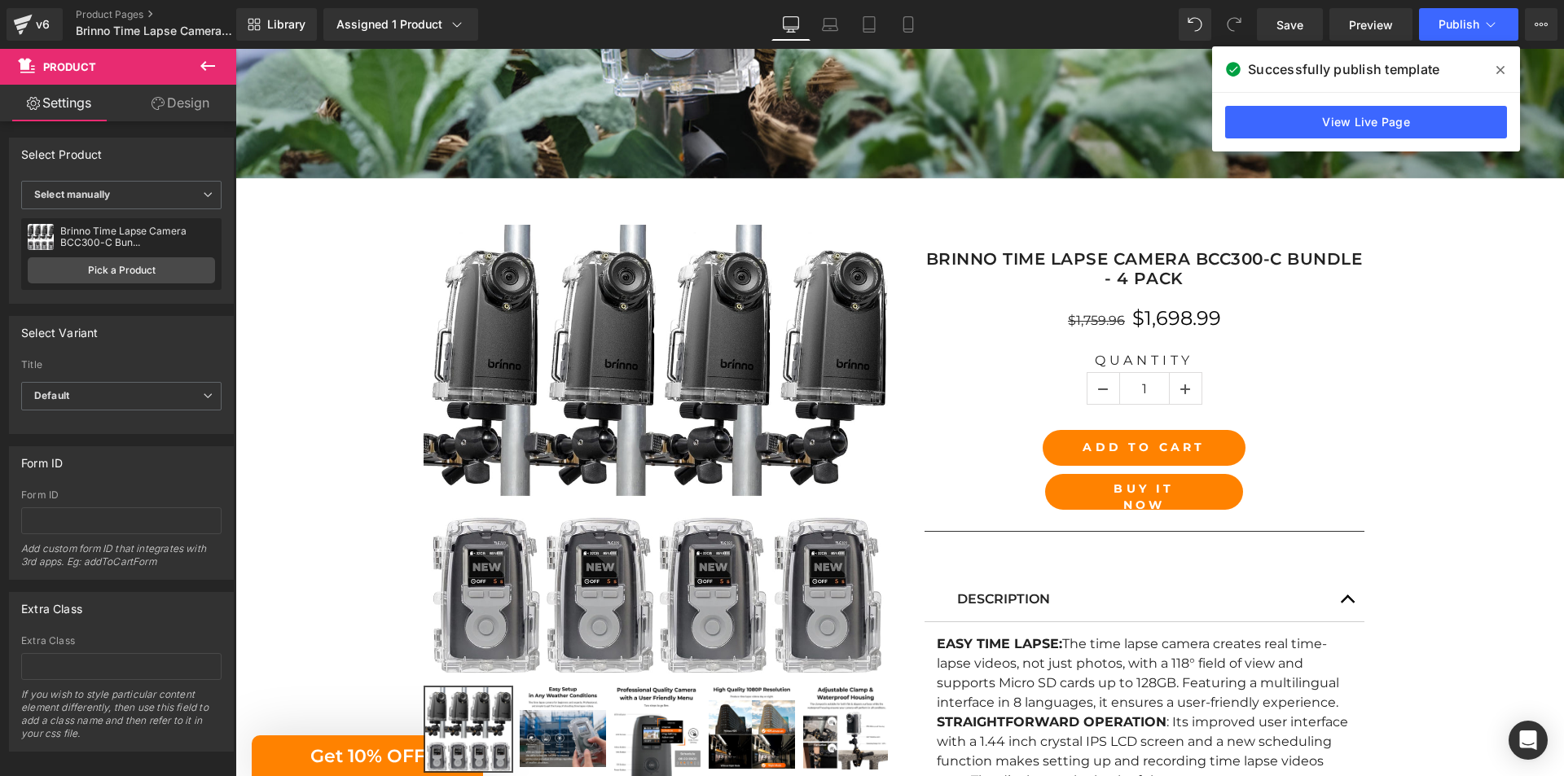
click at [1503, 67] on icon at bounding box center [1500, 70] width 8 height 8
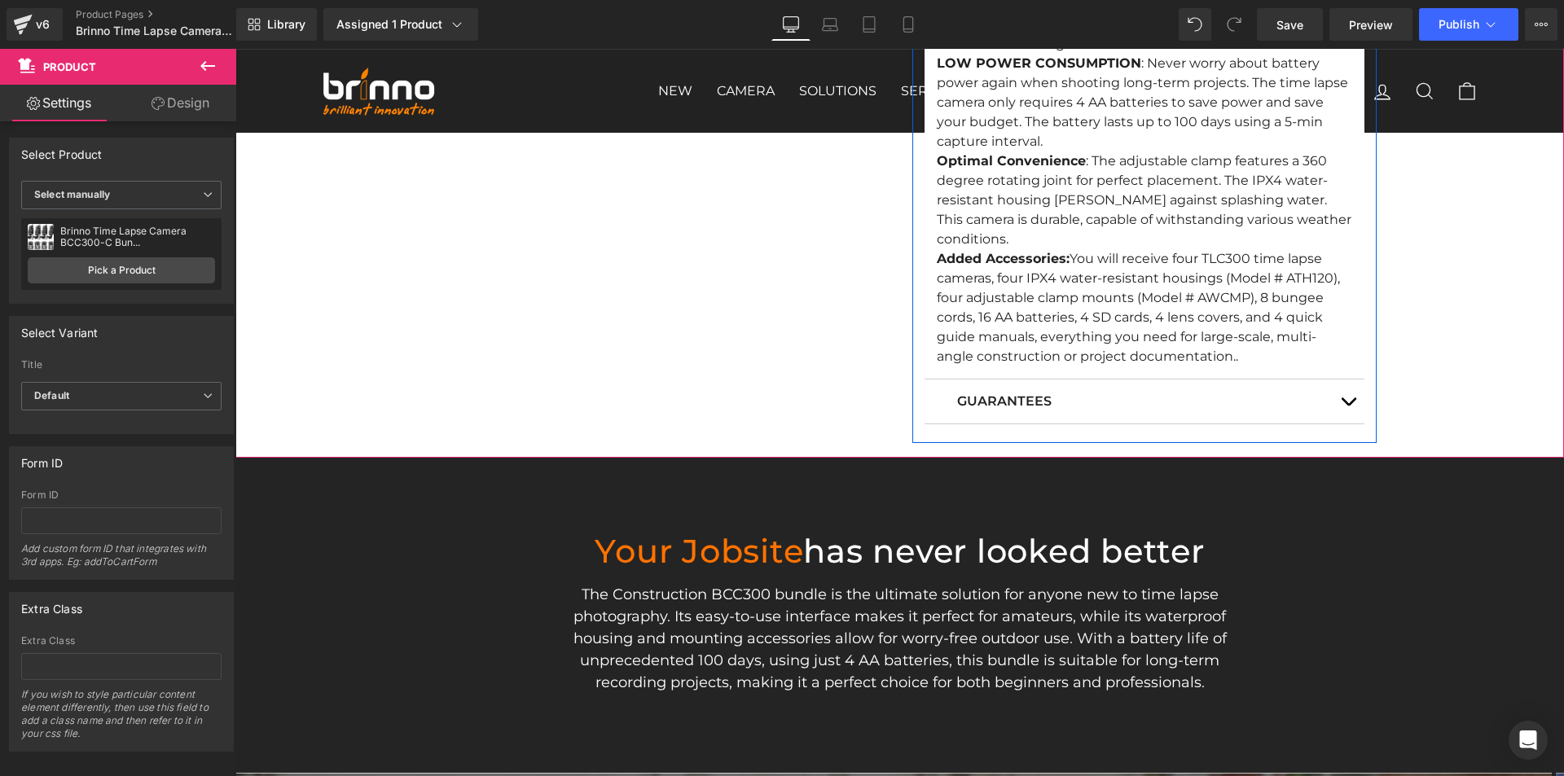
scroll to position [1629, 0]
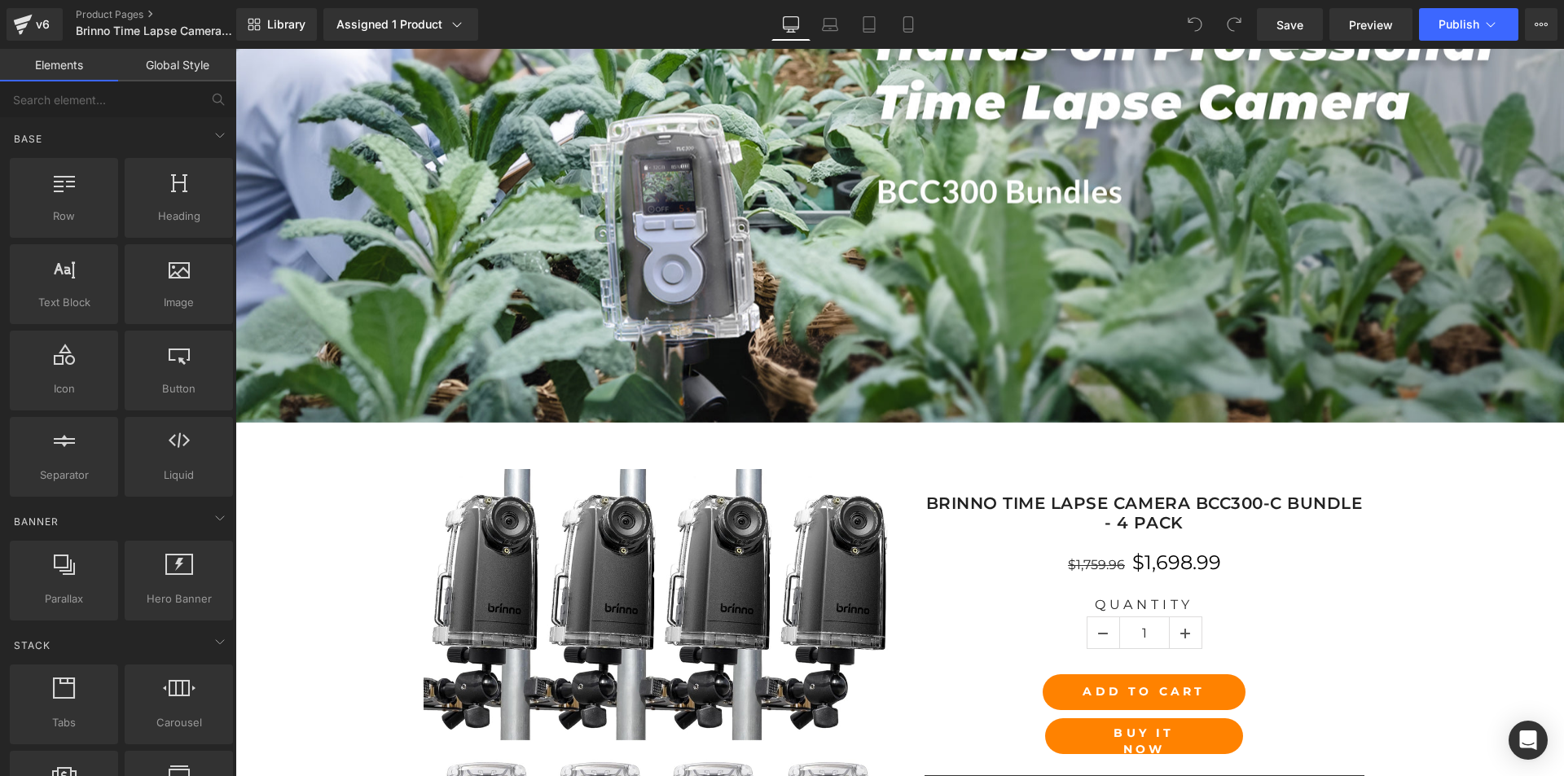
scroll to position [489, 0]
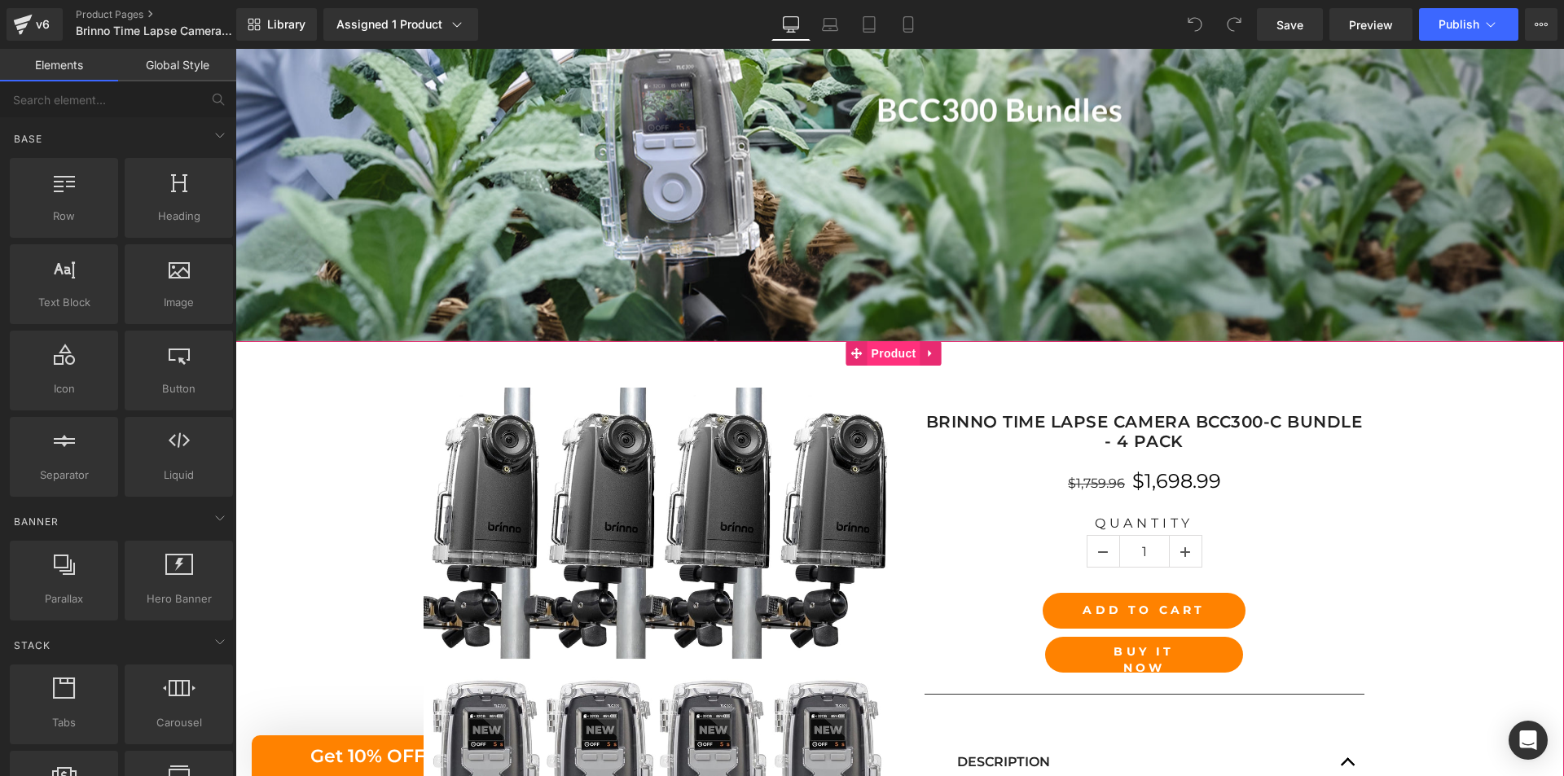
click at [897, 356] on span "Product" at bounding box center [893, 353] width 53 height 24
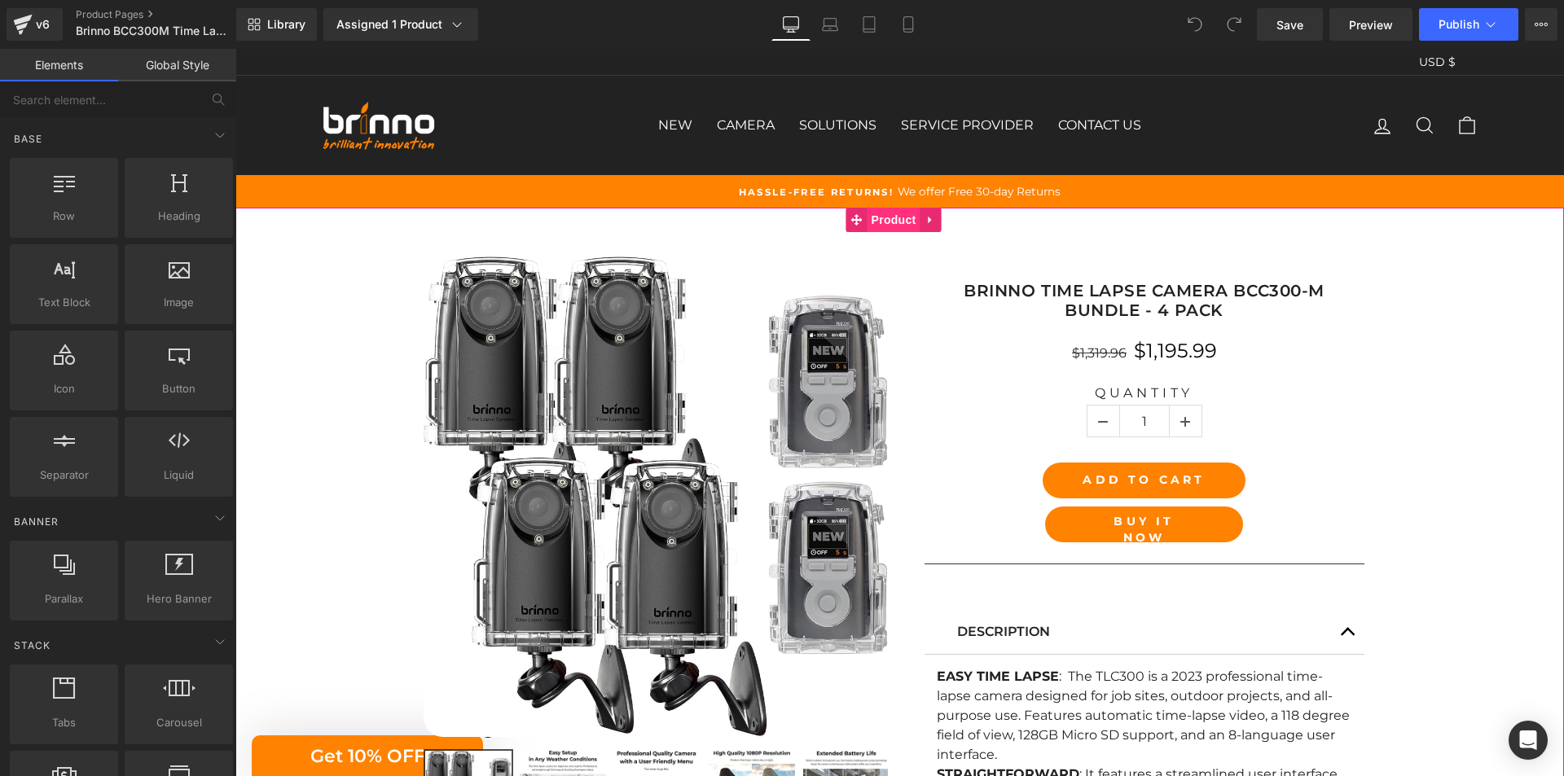
click at [885, 221] on span "Product" at bounding box center [893, 220] width 53 height 24
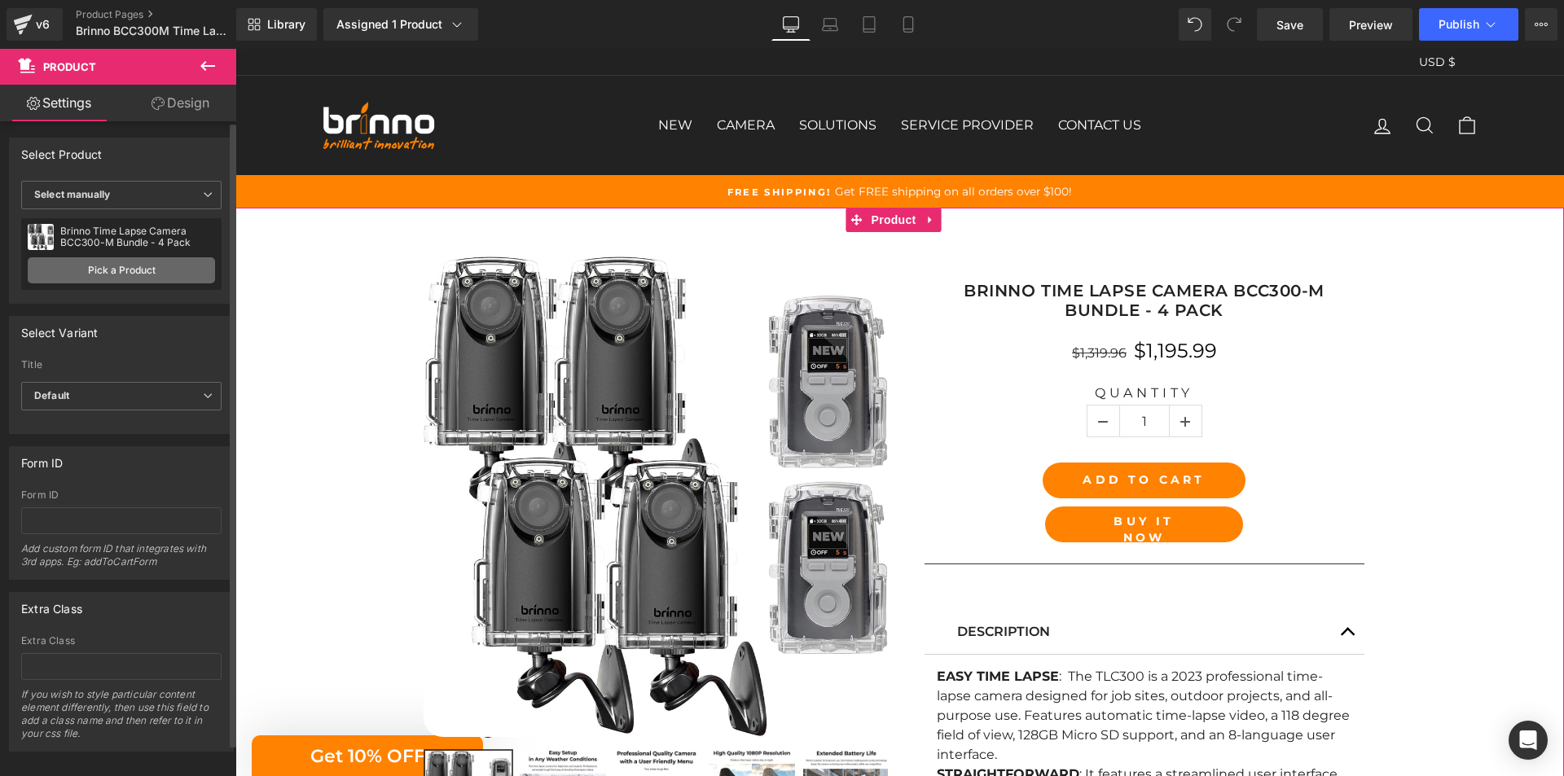
click at [100, 268] on link "Pick a Product" at bounding box center [121, 270] width 187 height 26
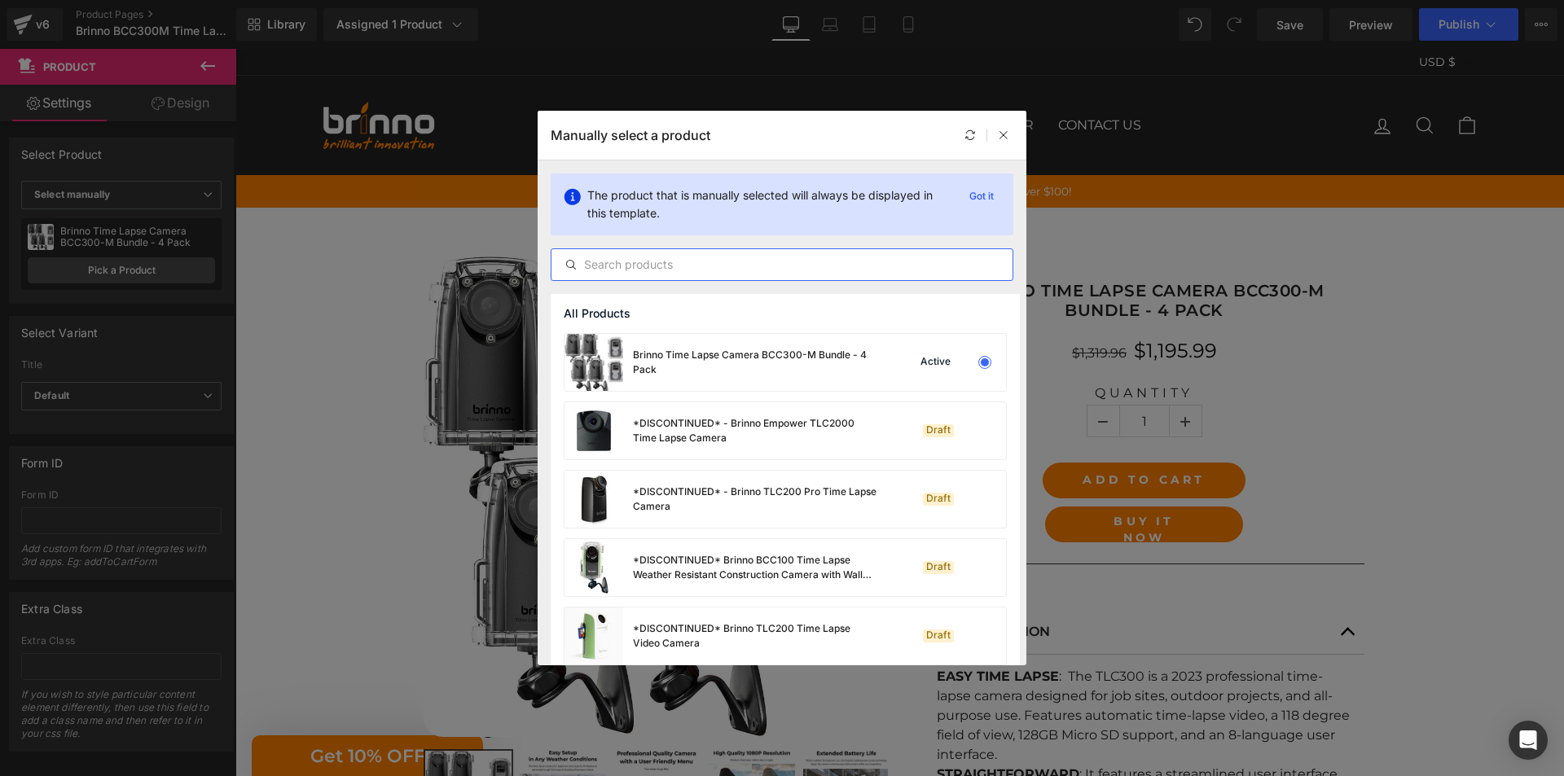
click at [685, 265] on input "text" at bounding box center [781, 265] width 461 height 20
paste input "Brinno Time Lapse Camera BCC300-M Bundle - 4 Pack"
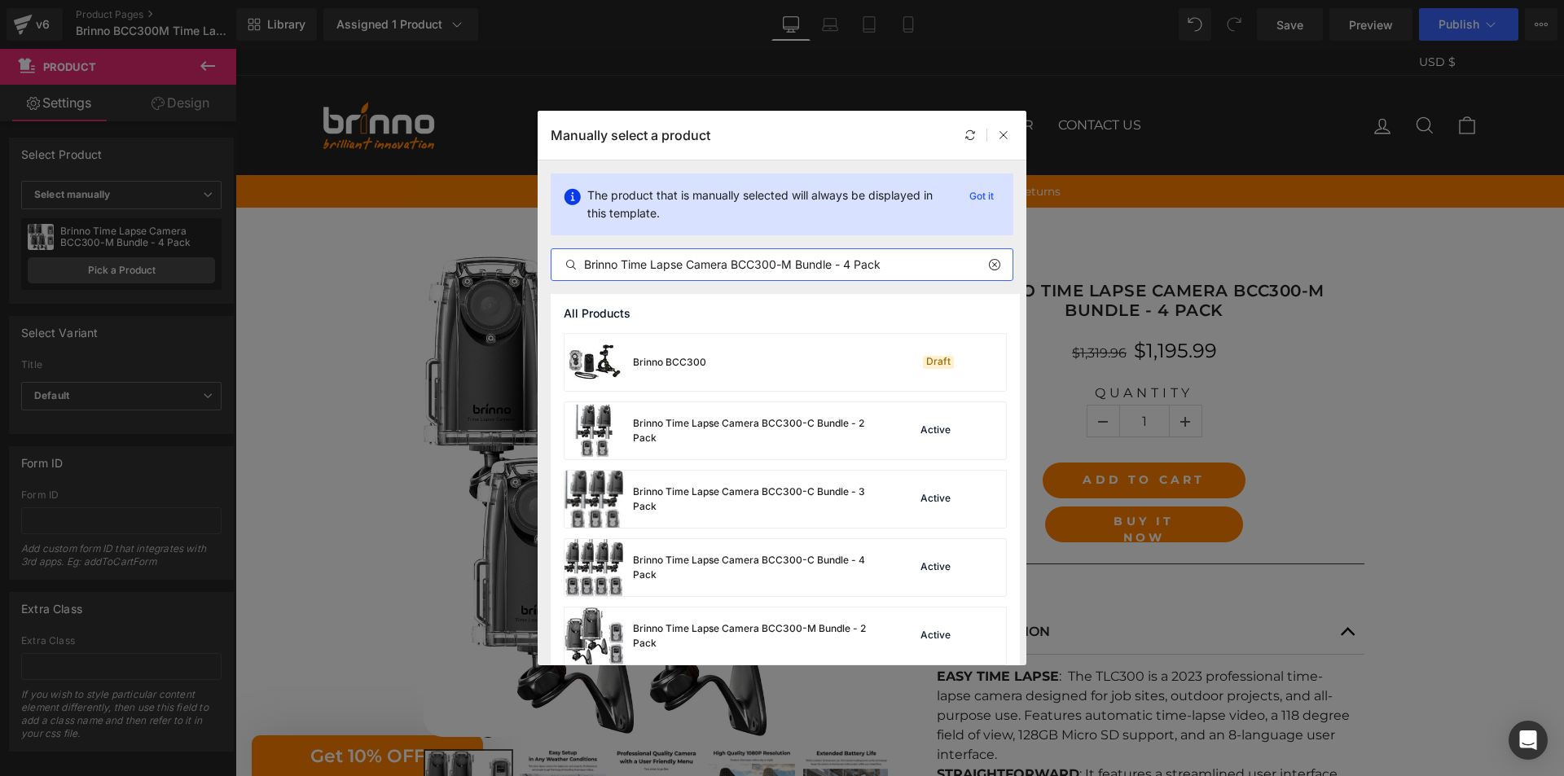
type input "Brinno Time Lapse Camera BCC300-M Bundle - 4 Pack"
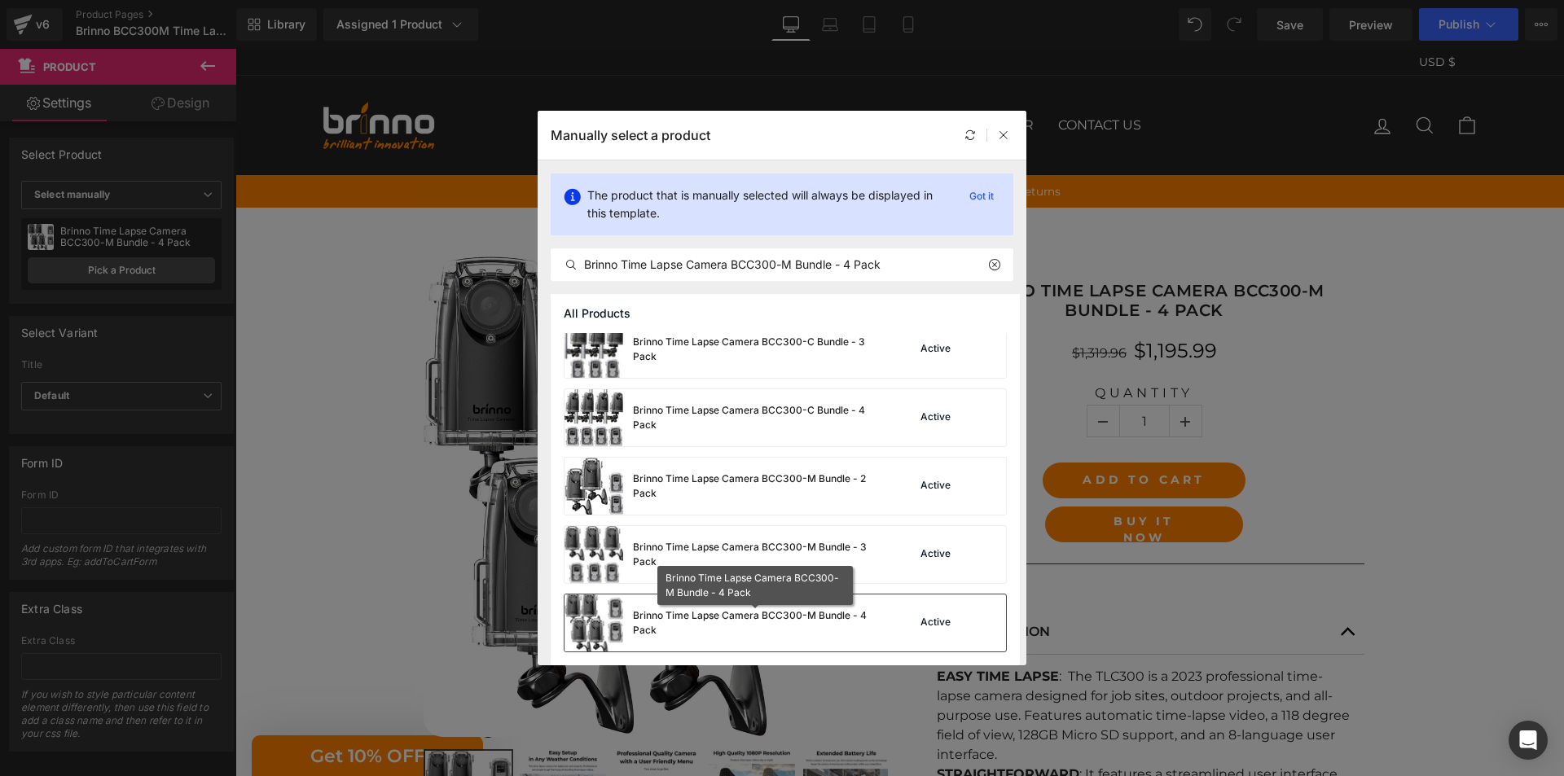
click at [790, 633] on div "Brinno Time Lapse Camera BCC300-M Bundle - 4 Pack" at bounding box center [755, 622] width 244 height 29
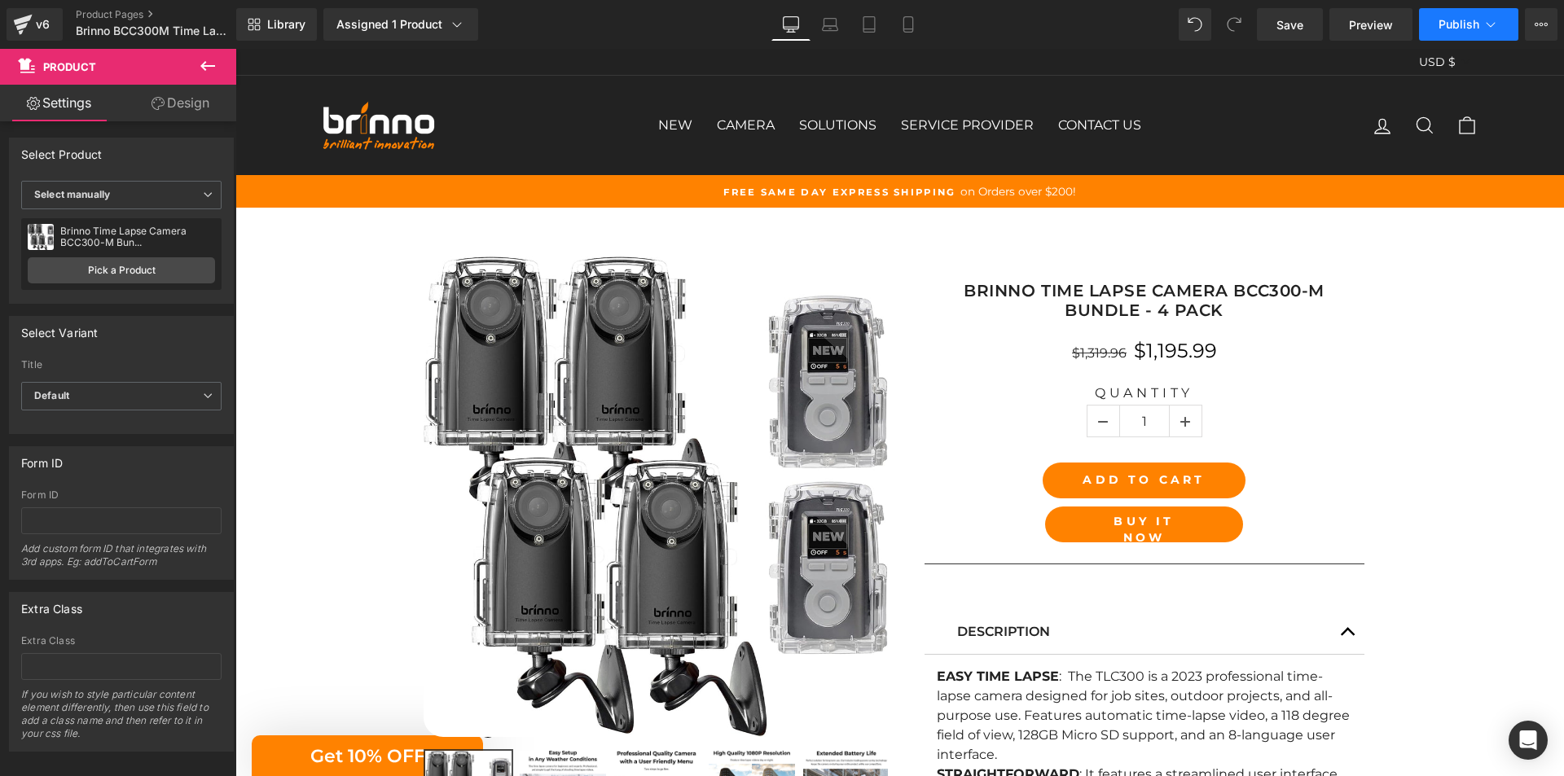
click at [1453, 24] on span "Publish" at bounding box center [1458, 24] width 41 height 13
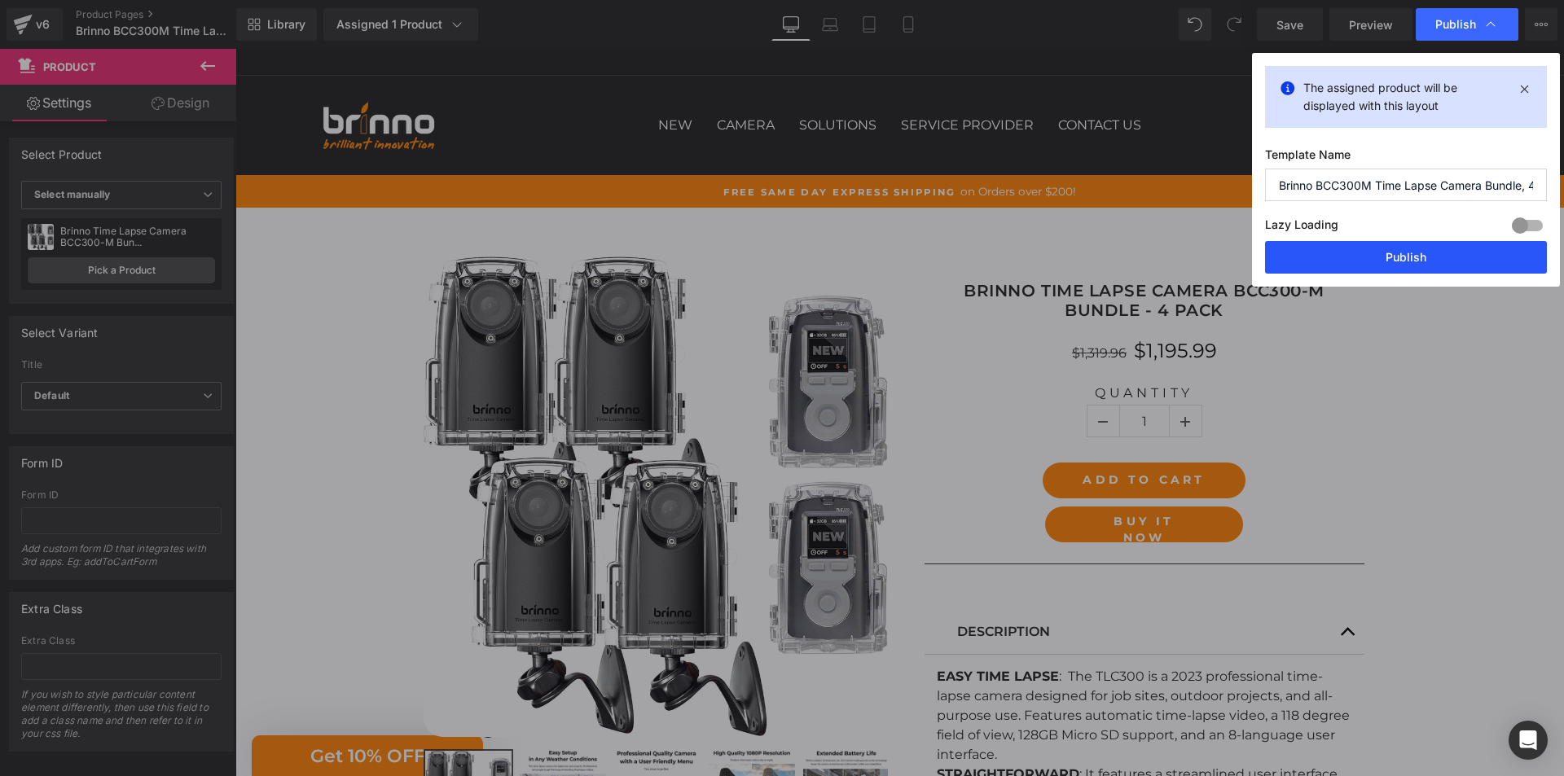
click at [1409, 260] on button "Publish" at bounding box center [1406, 257] width 282 height 33
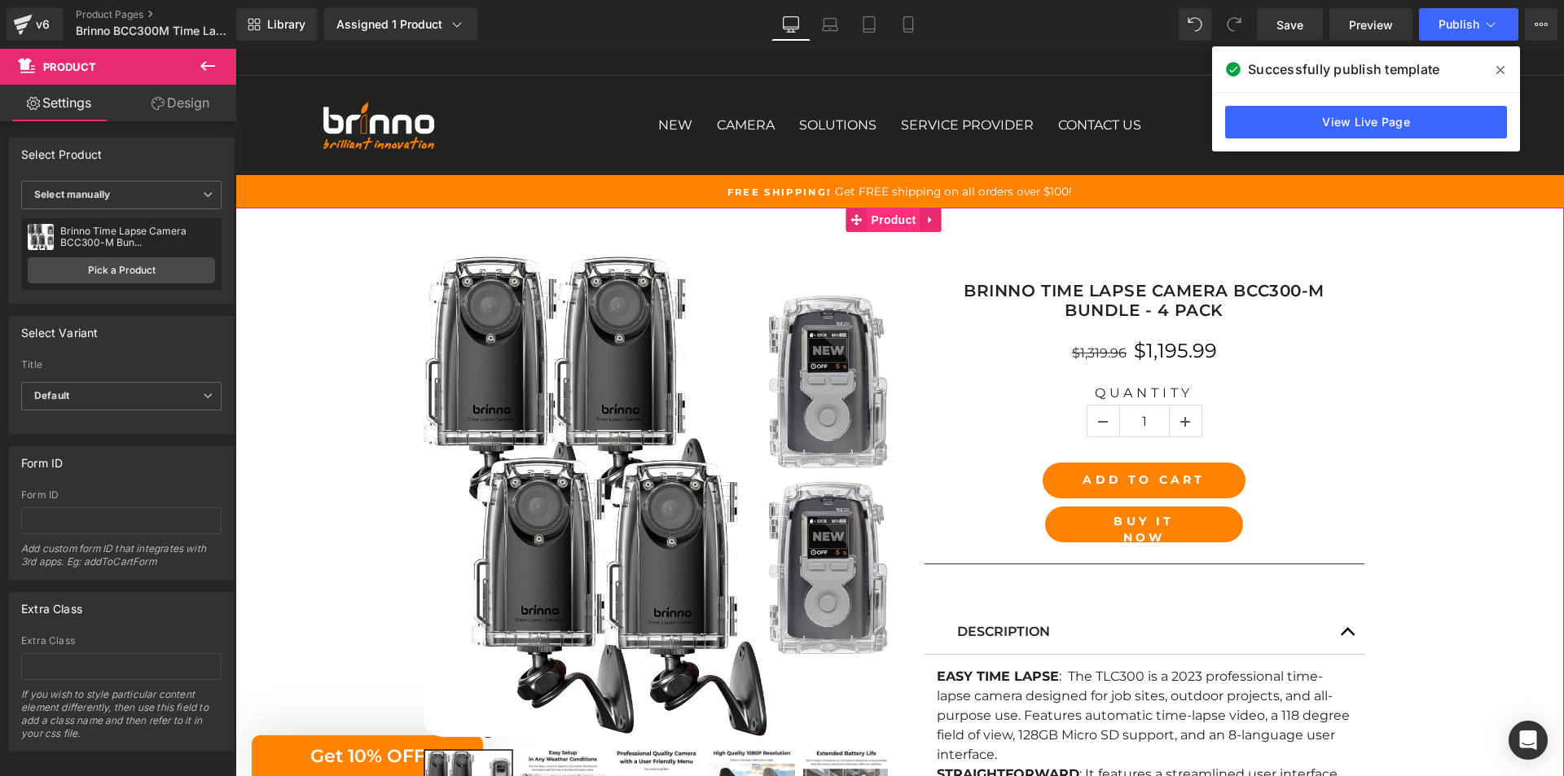
click at [893, 214] on span "Product" at bounding box center [893, 220] width 53 height 24
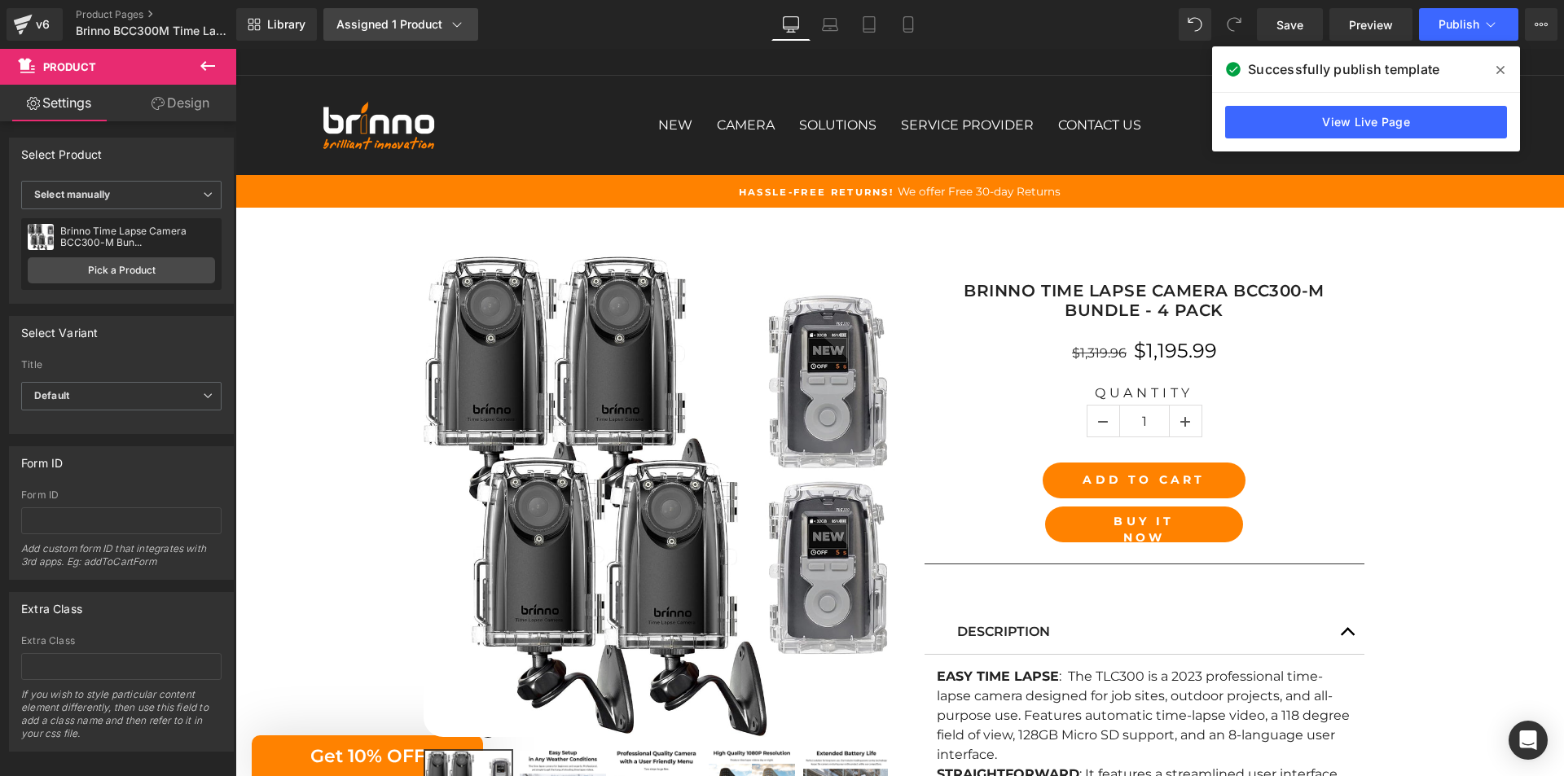
click at [413, 27] on div "Assigned 1 Product" at bounding box center [400, 24] width 129 height 16
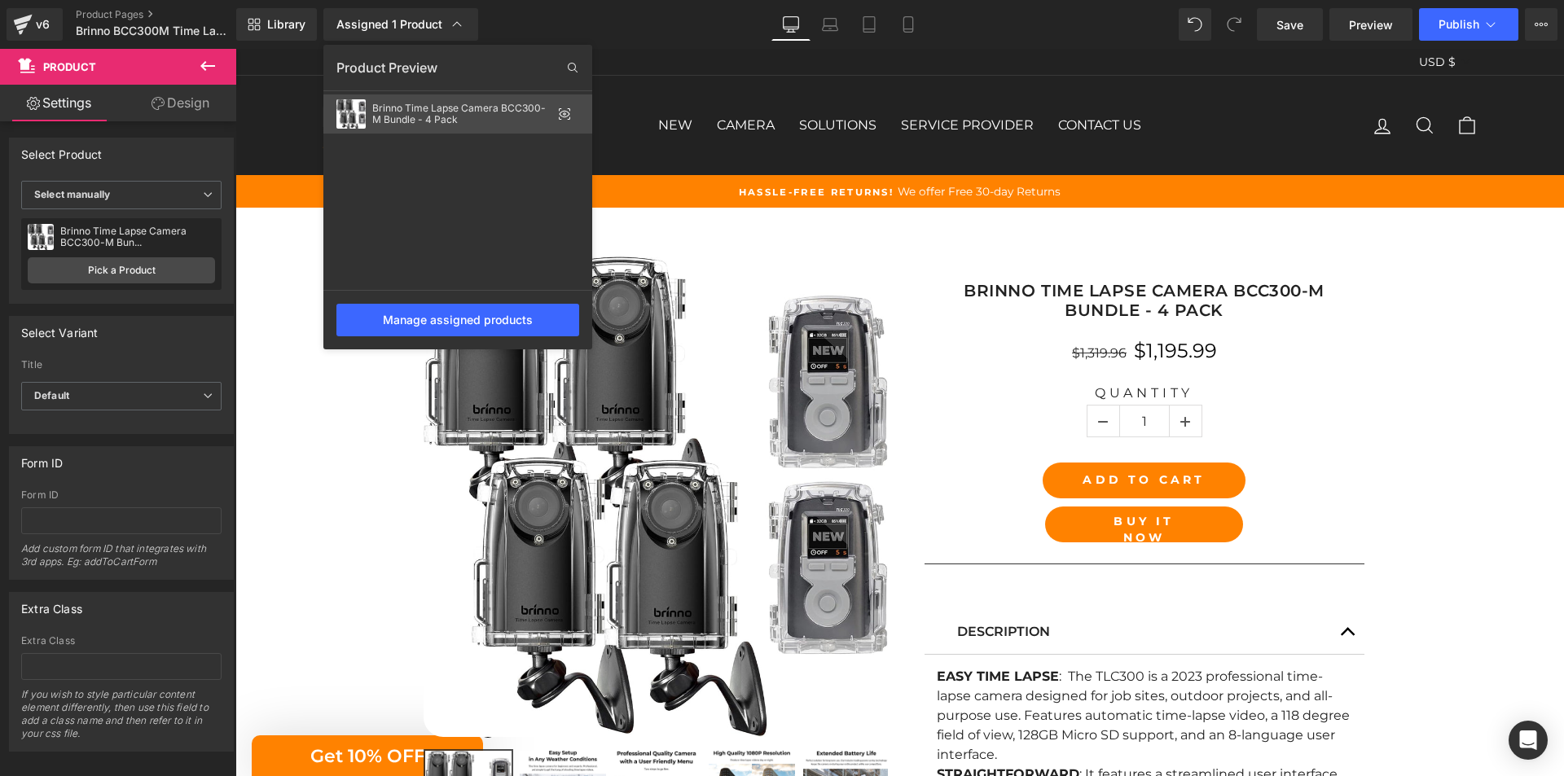
click at [476, 113] on div "Brinno Time Lapse Camera BCC300-M Bundle - 4 Pack" at bounding box center [461, 114] width 179 height 23
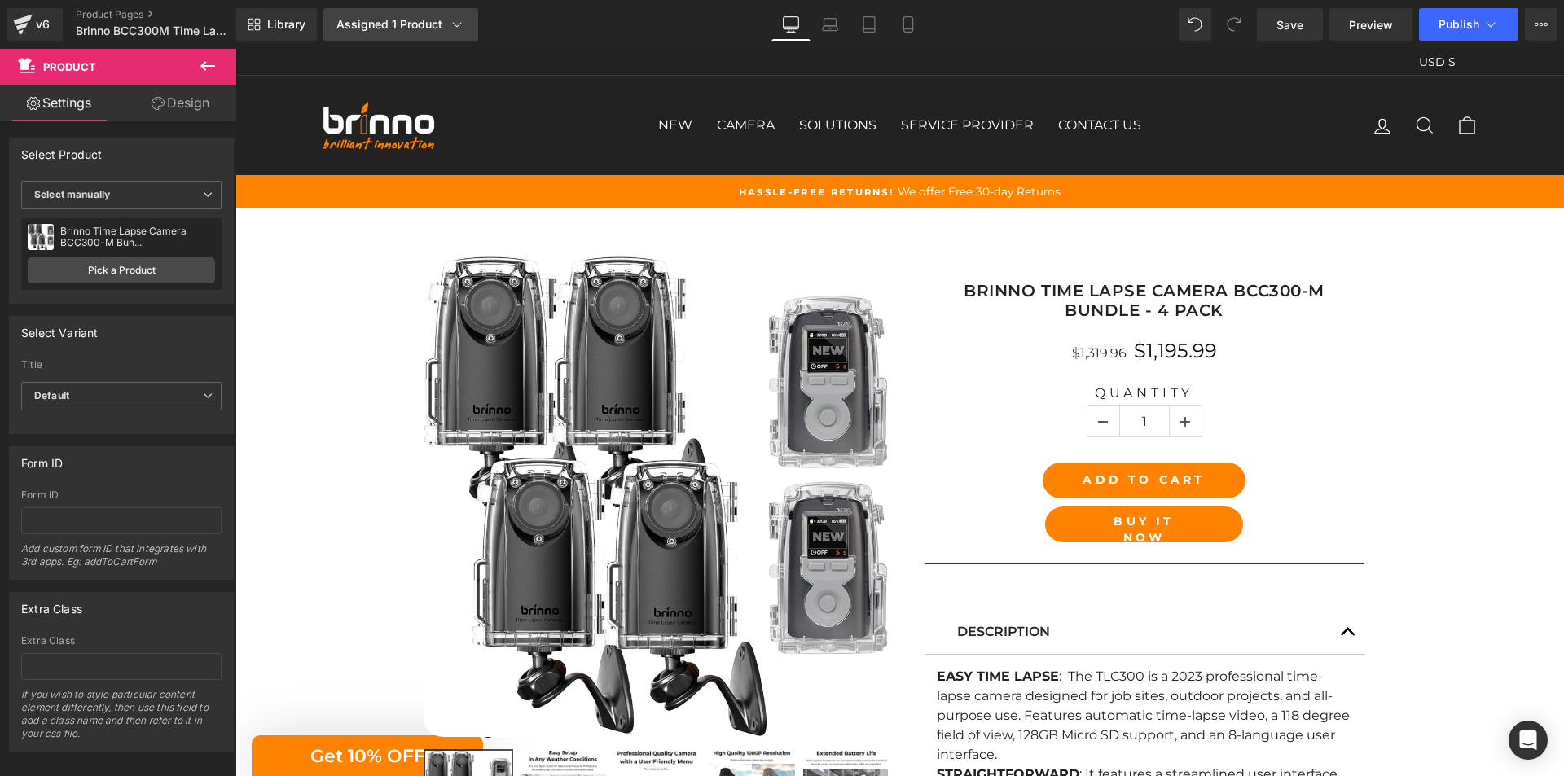
click at [404, 25] on div "Assigned 1 Product" at bounding box center [400, 24] width 129 height 16
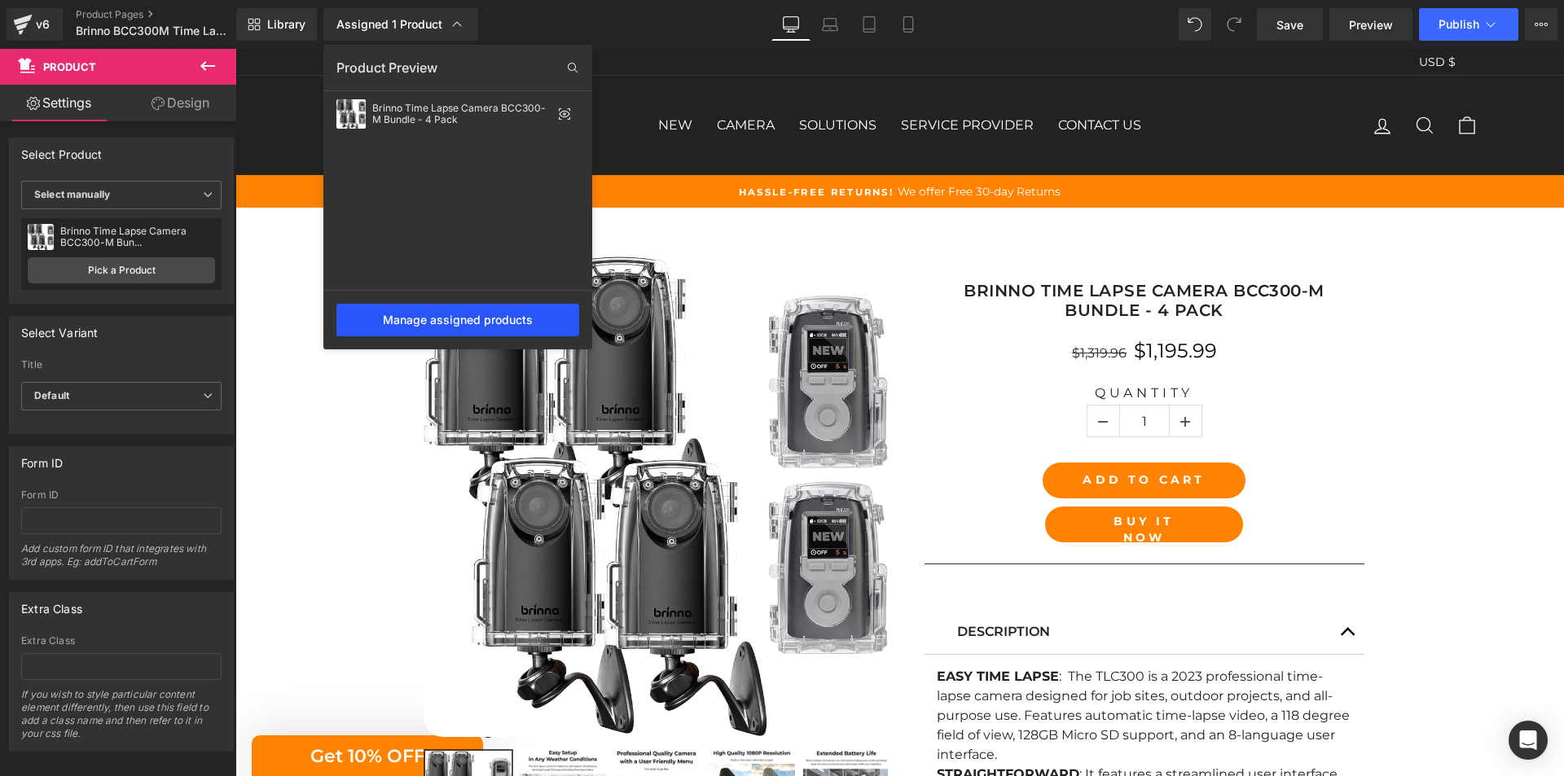
click at [437, 320] on div "Manage assigned products" at bounding box center [457, 320] width 243 height 33
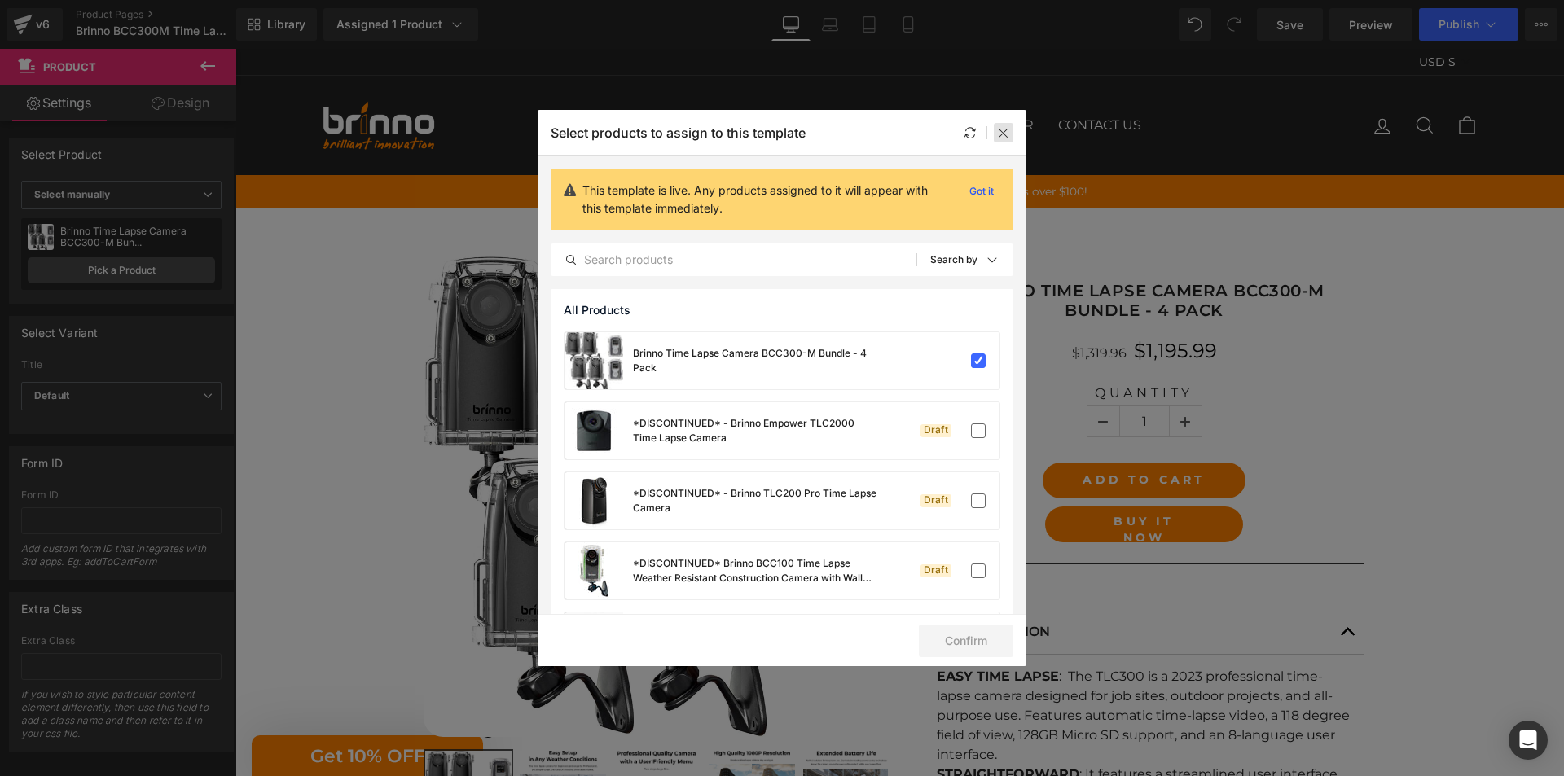
click at [1008, 130] on icon at bounding box center [1003, 132] width 13 height 13
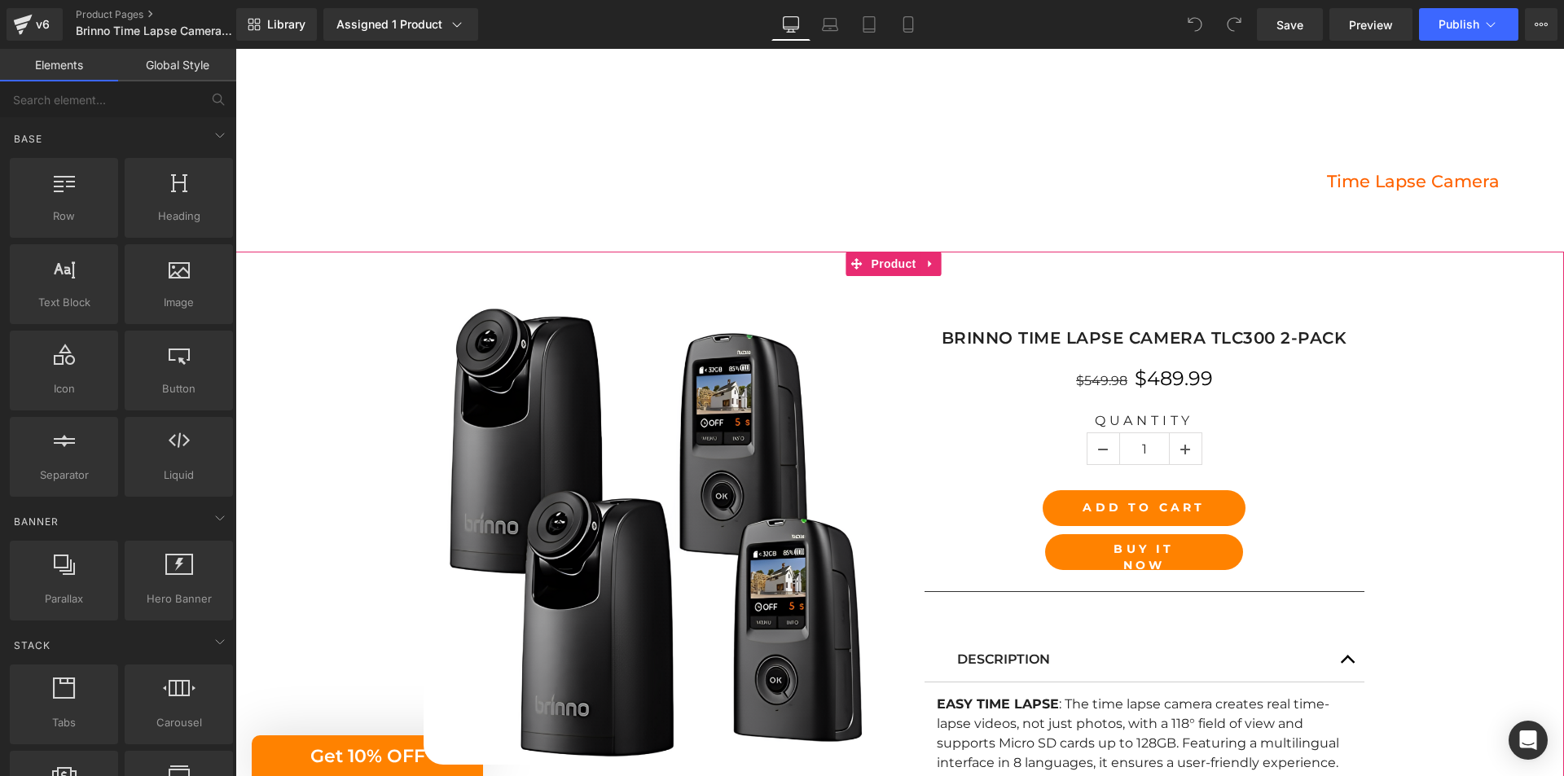
scroll to position [244, 0]
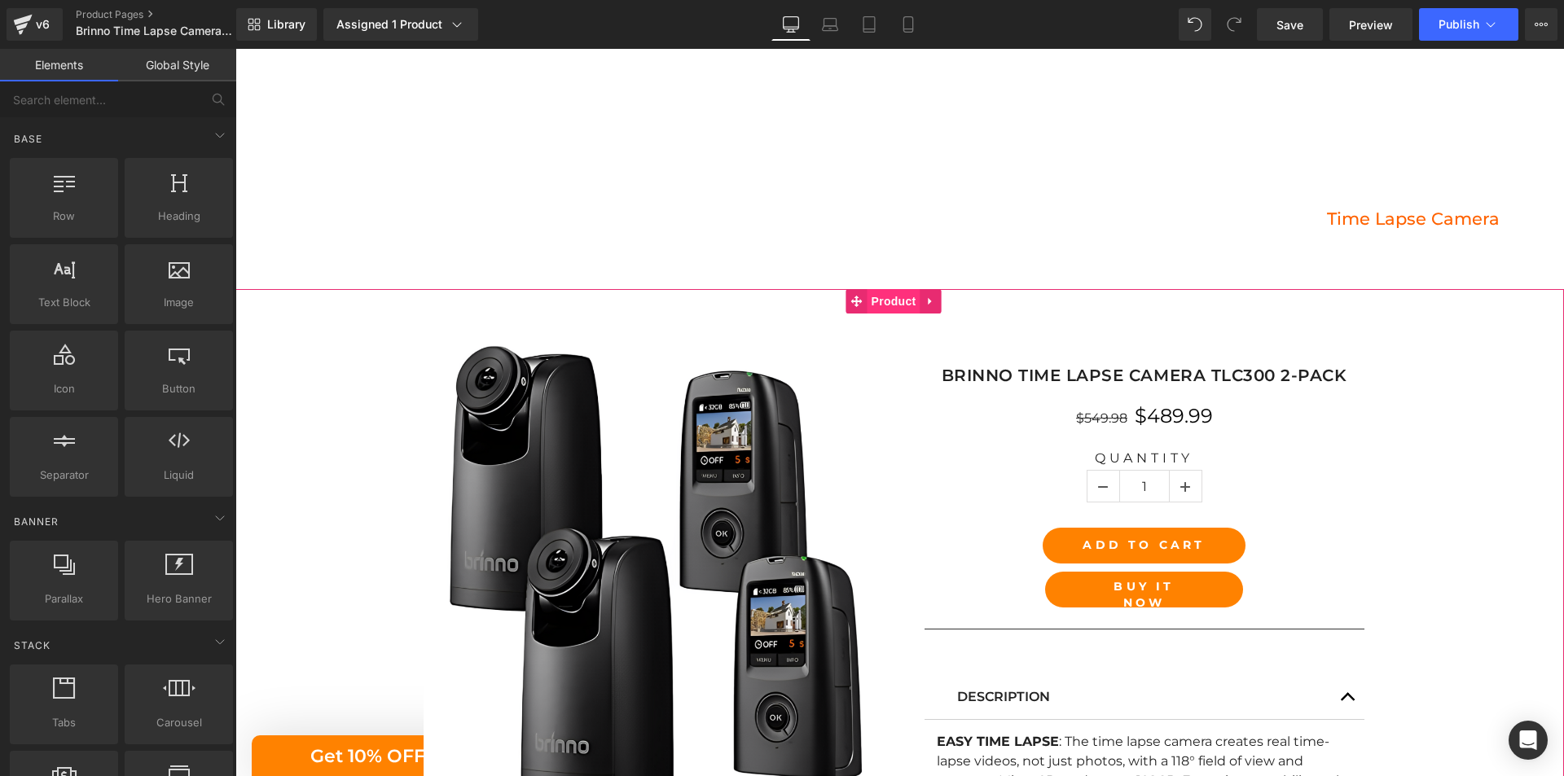
click at [898, 305] on span "Product" at bounding box center [893, 301] width 53 height 24
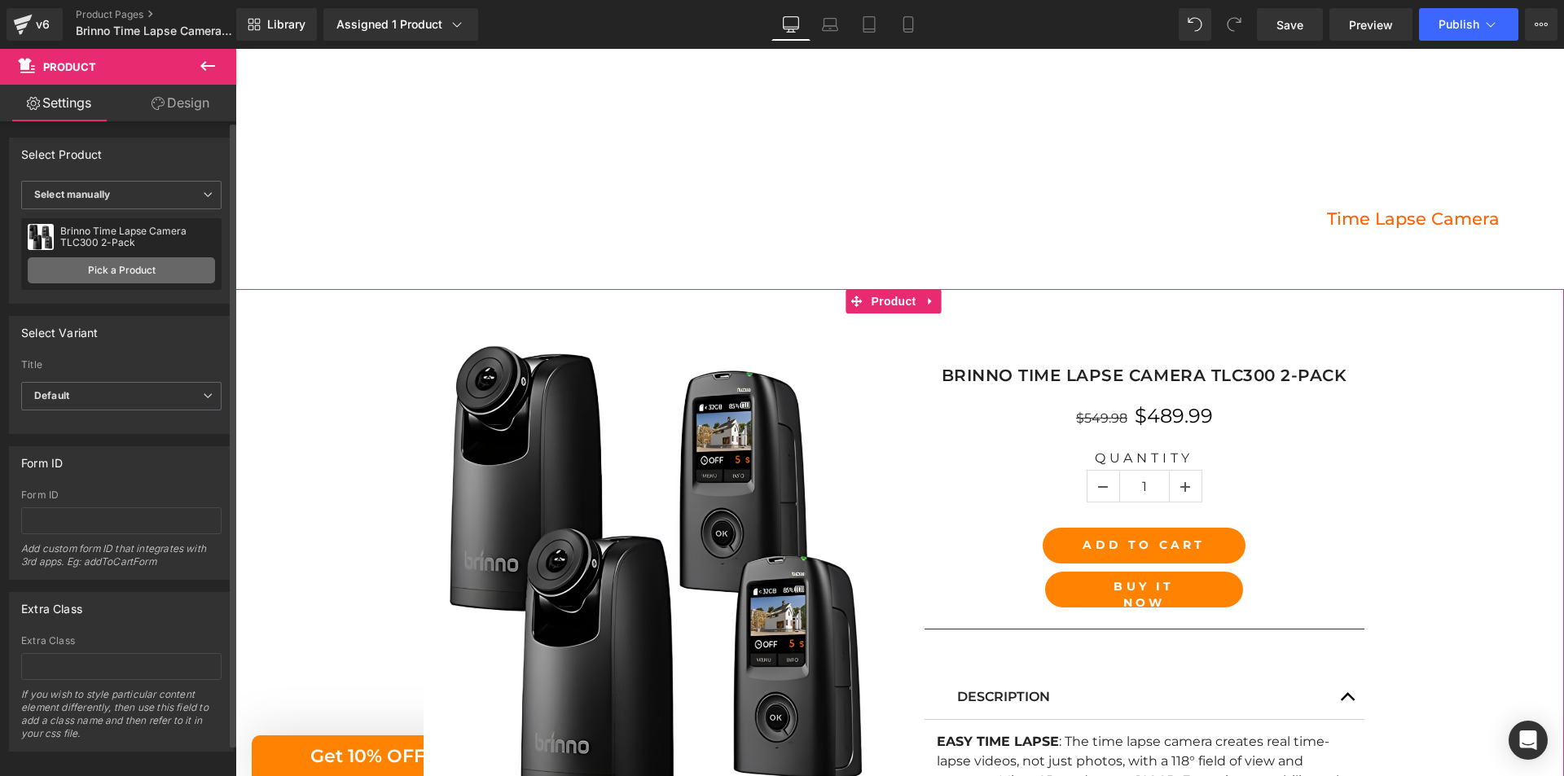
click at [147, 270] on link "Pick a Product" at bounding box center [121, 270] width 187 height 26
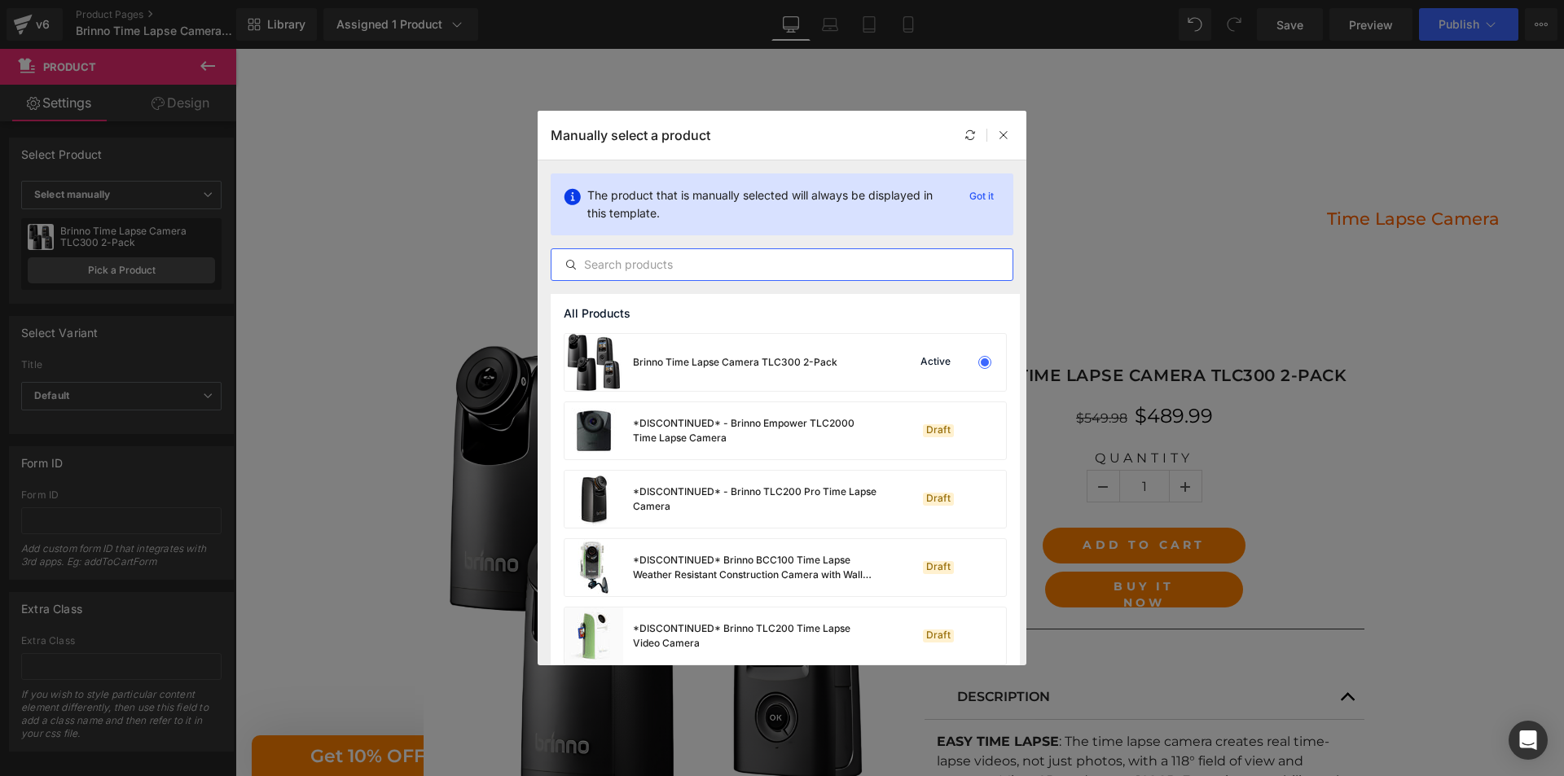
click at [740, 266] on input "text" at bounding box center [781, 265] width 461 height 20
paste input "Brinno Time Lapse Camera TLC300 2-Pack"
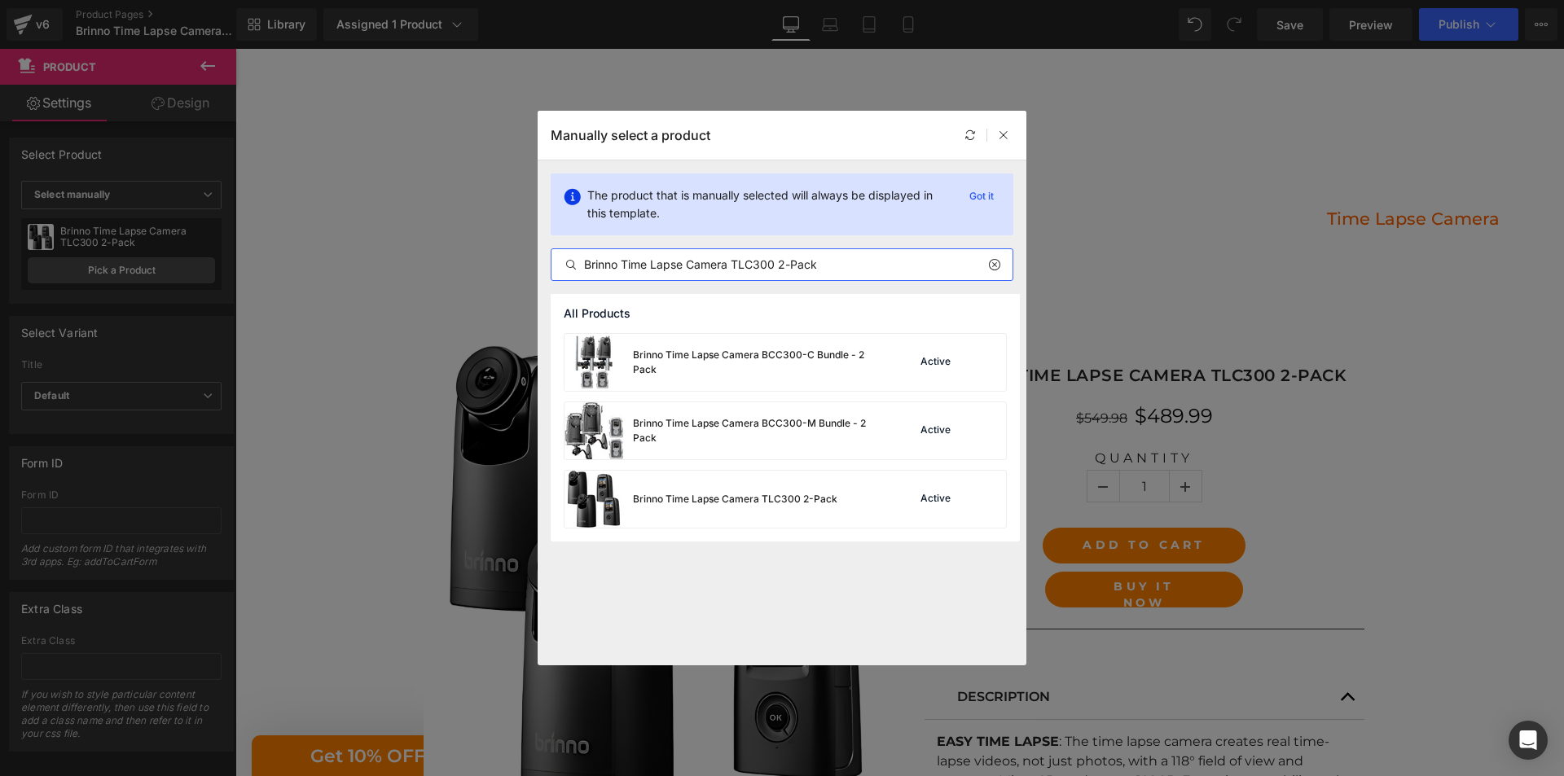
type input "Brinno Time Lapse Camera TLC300 2-Pack"
click at [781, 508] on div "Brinno Time Lapse Camera TLC300 2-Pack" at bounding box center [700, 499] width 273 height 57
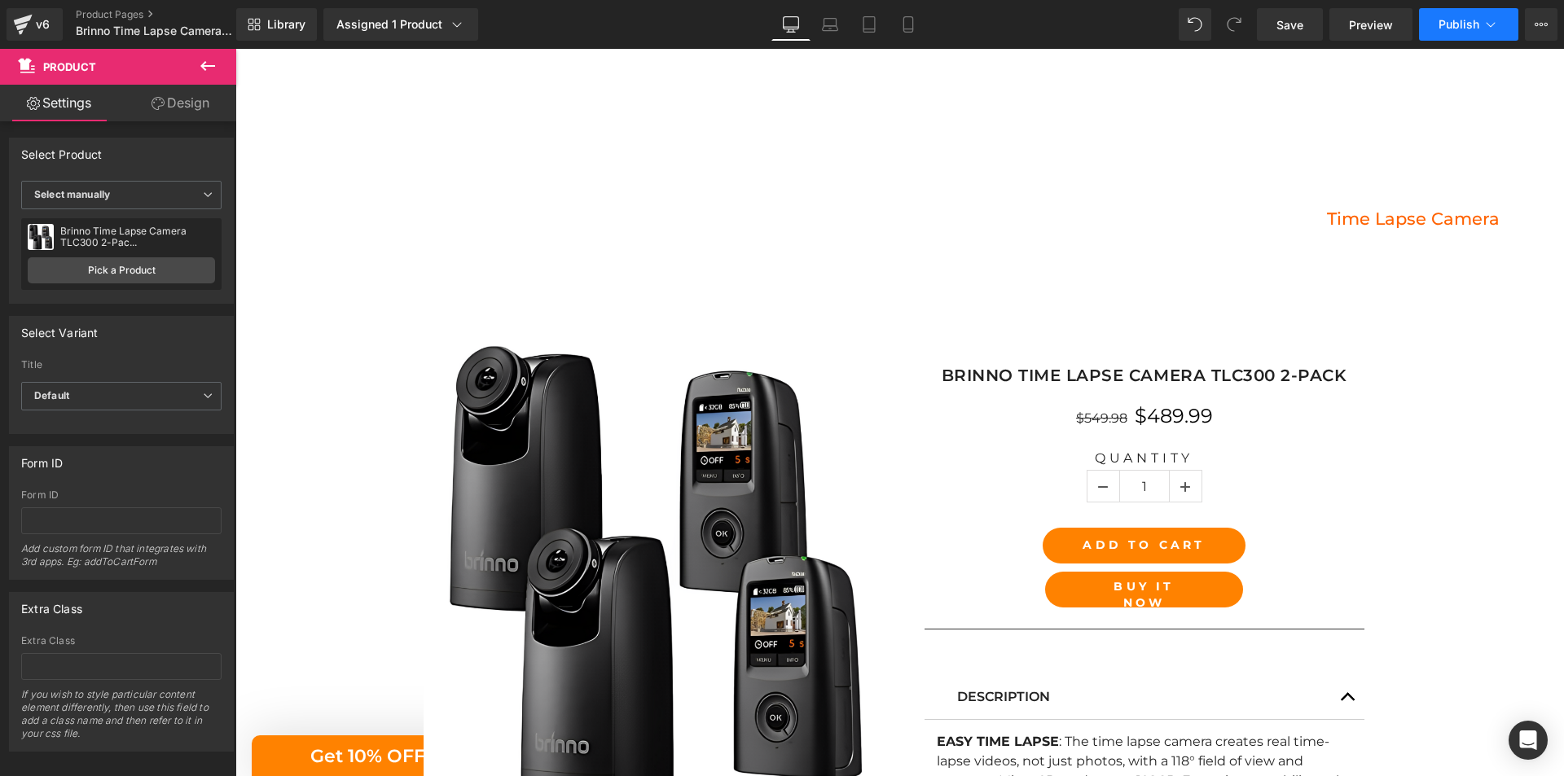
click at [1454, 22] on span "Publish" at bounding box center [1458, 24] width 41 height 13
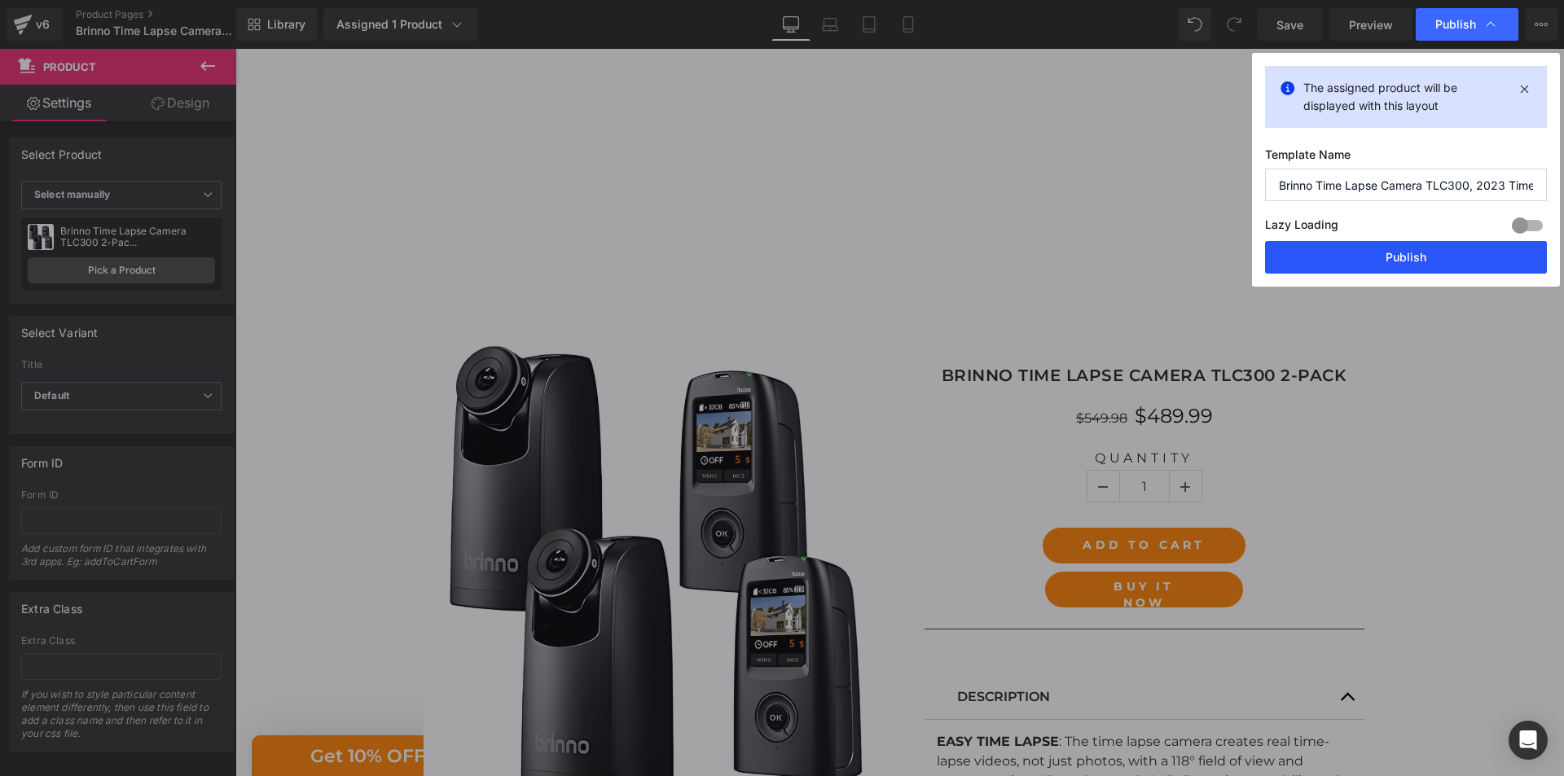
click at [1410, 264] on button "Publish" at bounding box center [1406, 257] width 282 height 33
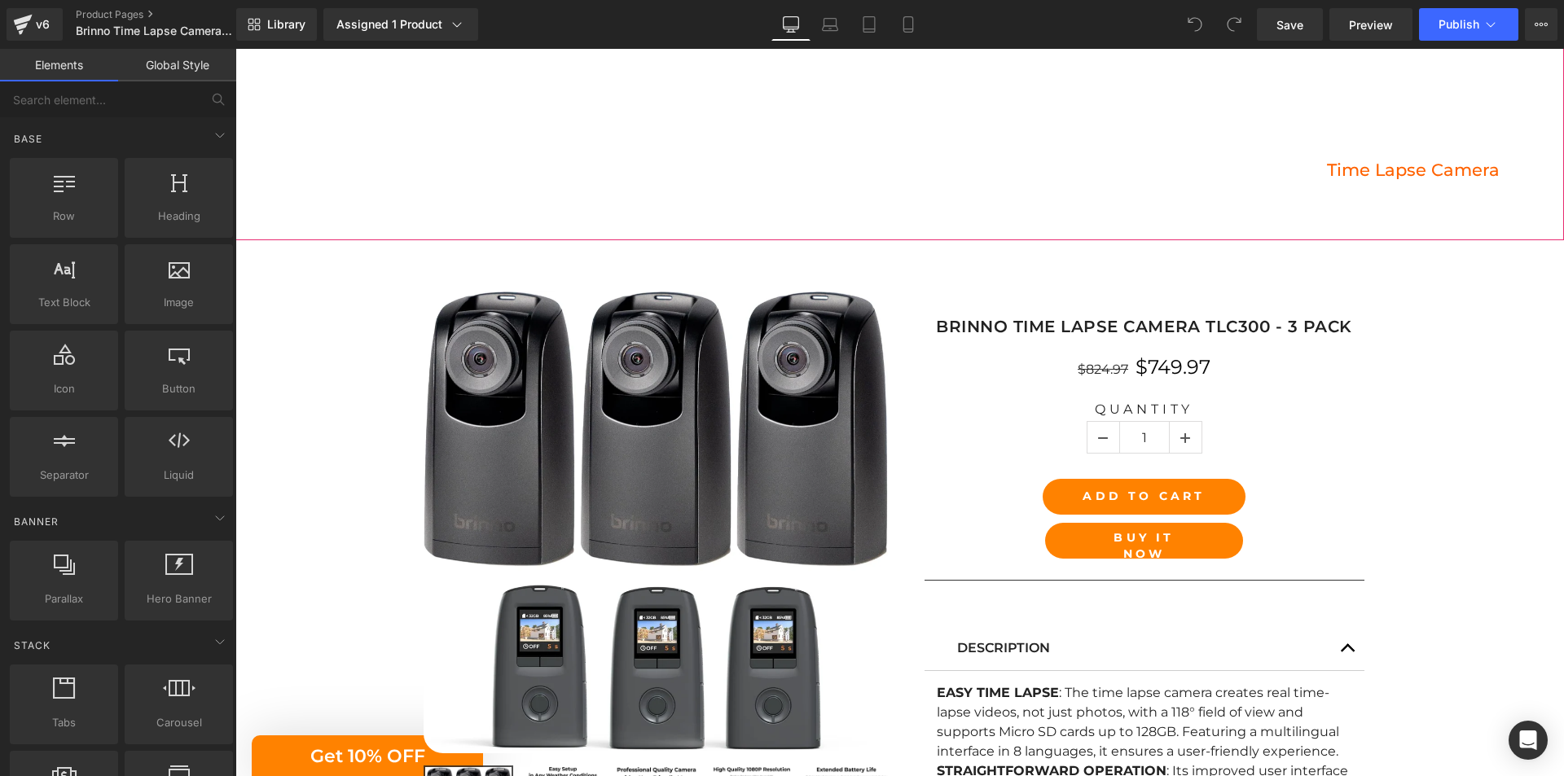
scroll to position [407, 0]
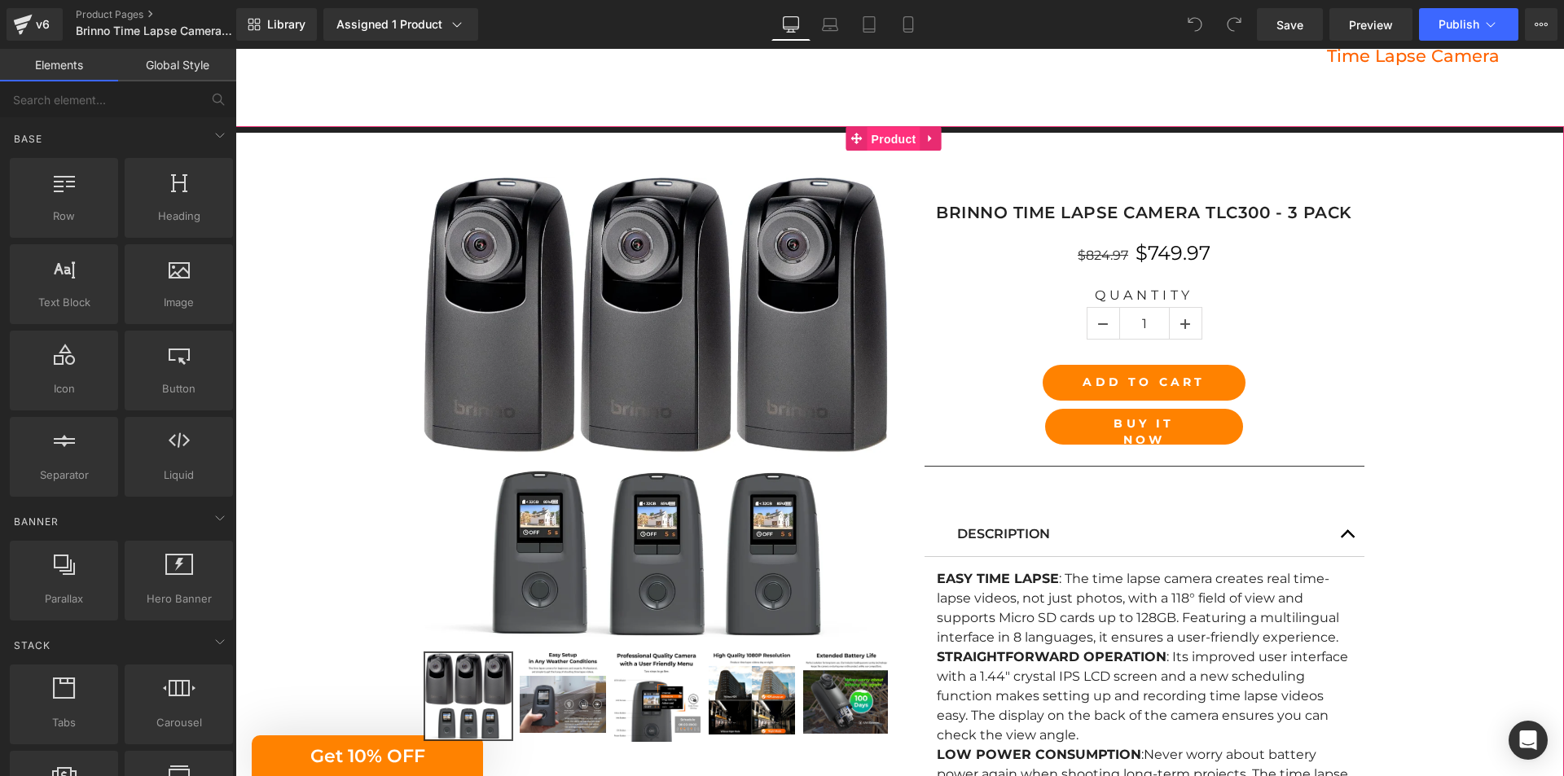
click at [893, 146] on span "Product" at bounding box center [893, 139] width 53 height 24
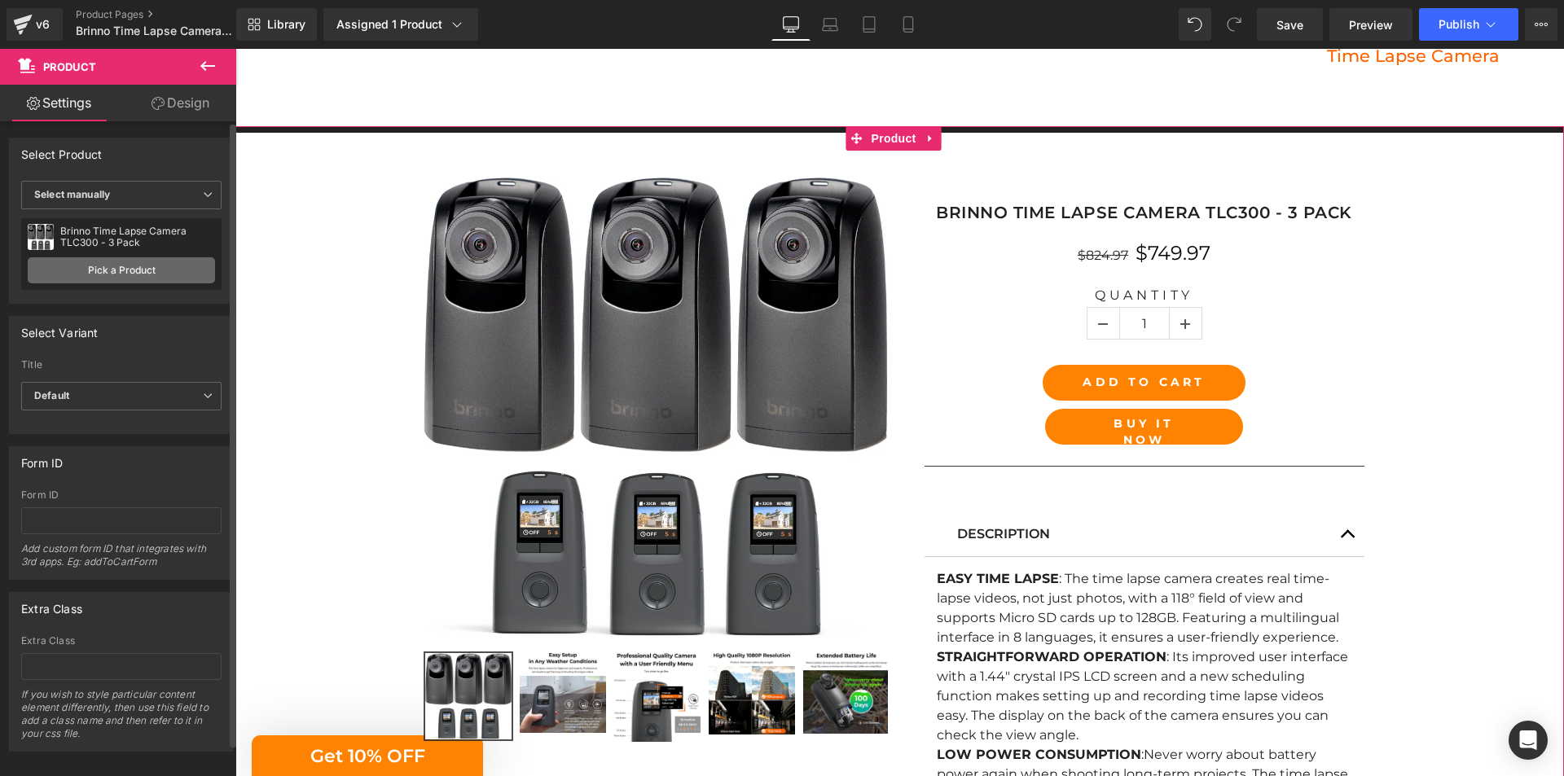
click at [110, 268] on link "Pick a Product" at bounding box center [121, 270] width 187 height 26
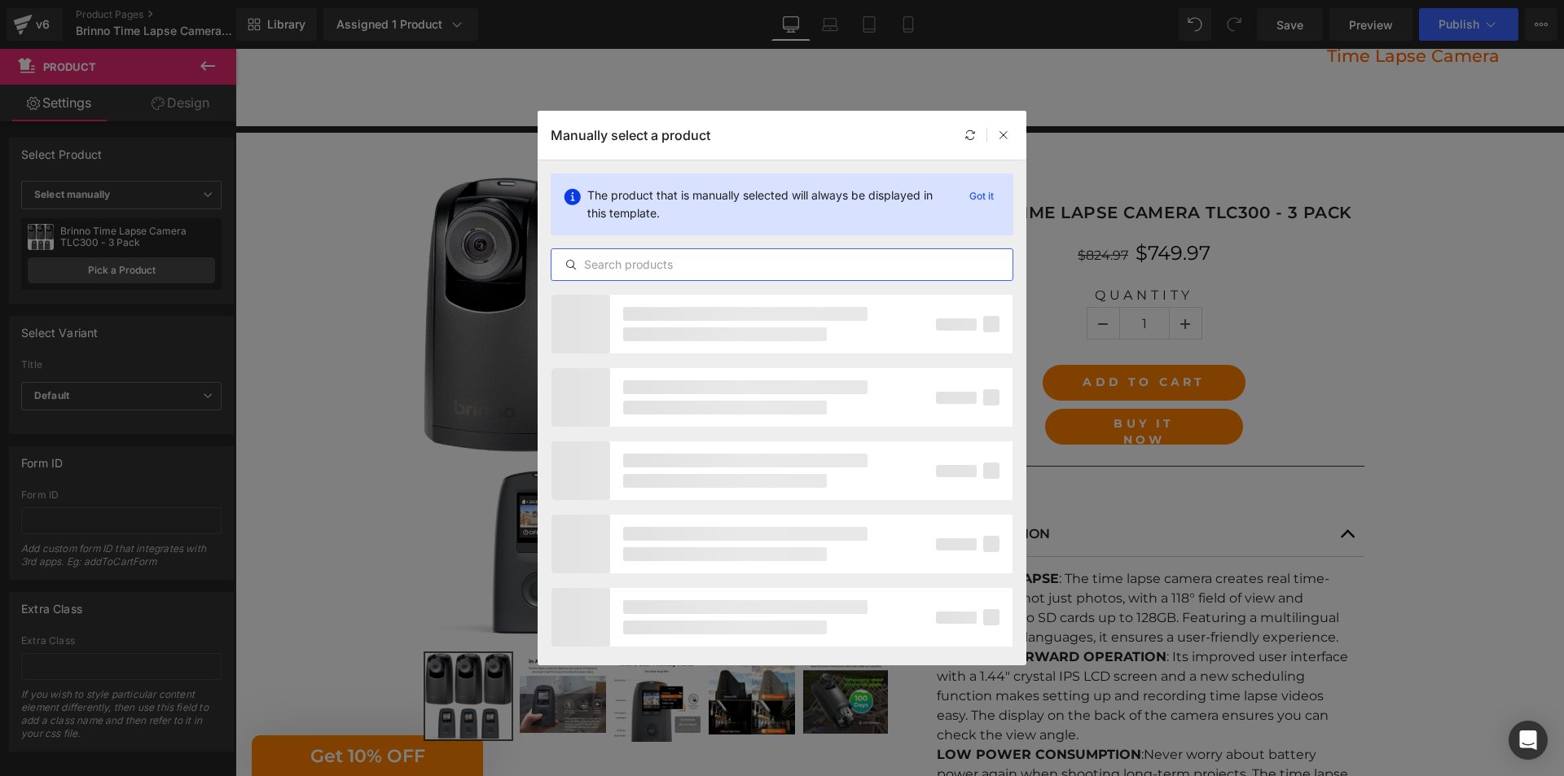
click at [781, 270] on input "text" at bounding box center [781, 265] width 461 height 20
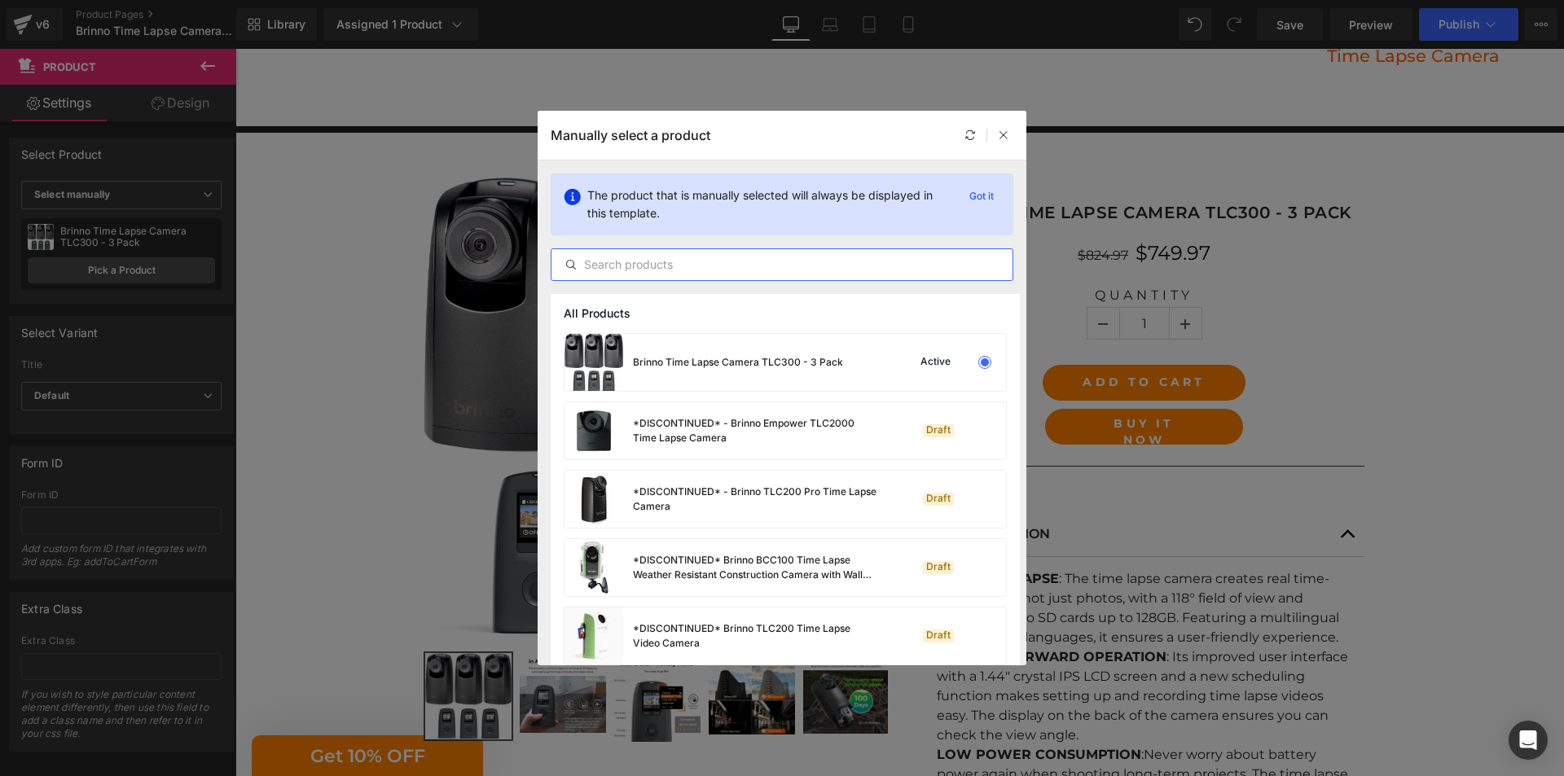
paste input "Brinno Time Lapse Camera TLC300 - 3 Pack"
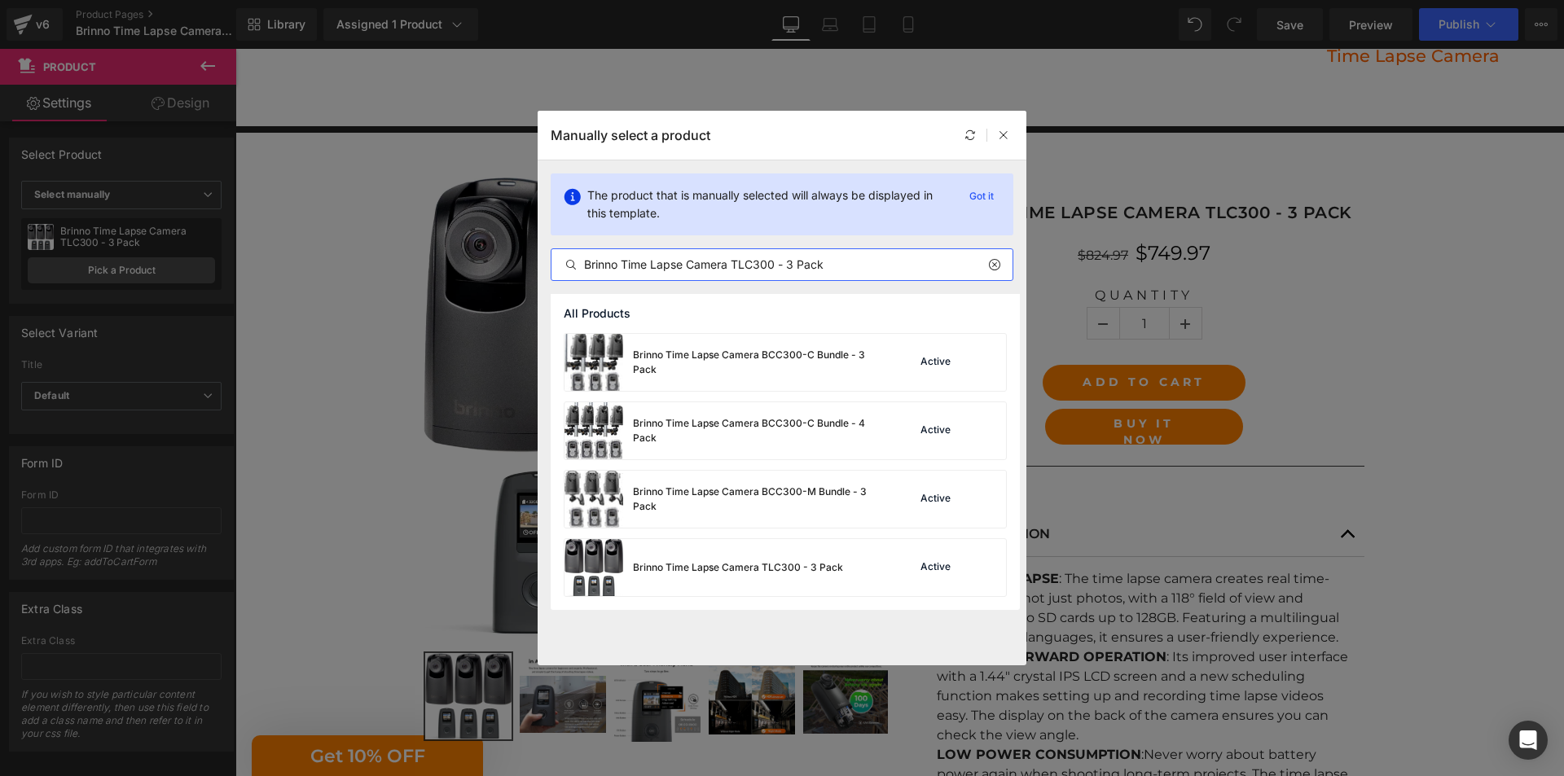
type input "Brinno Time Lapse Camera TLC300 - 3 Pack"
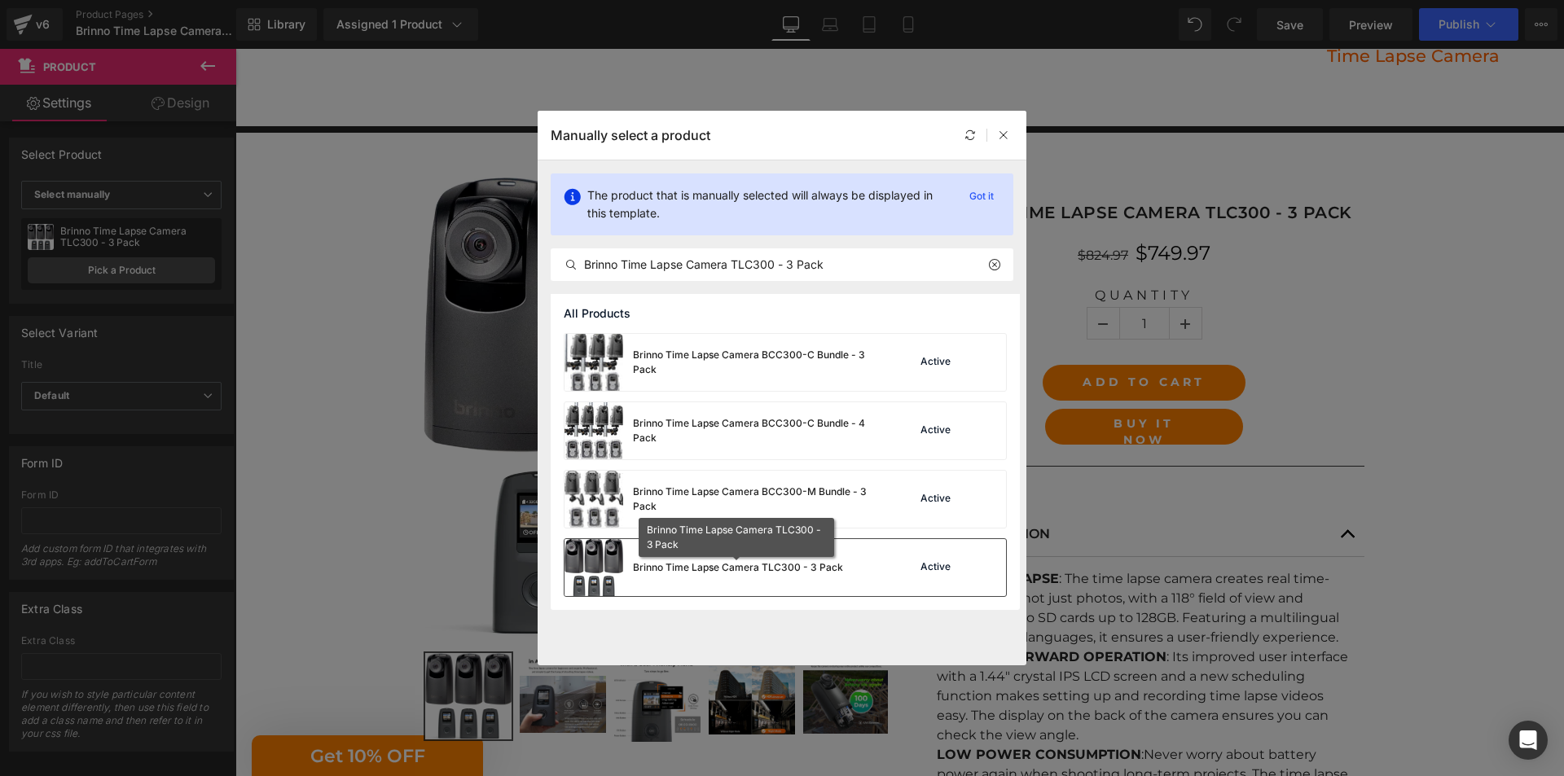
click at [753, 569] on div "Brinno Time Lapse Camera TLC300 - 3 Pack" at bounding box center [738, 567] width 210 height 15
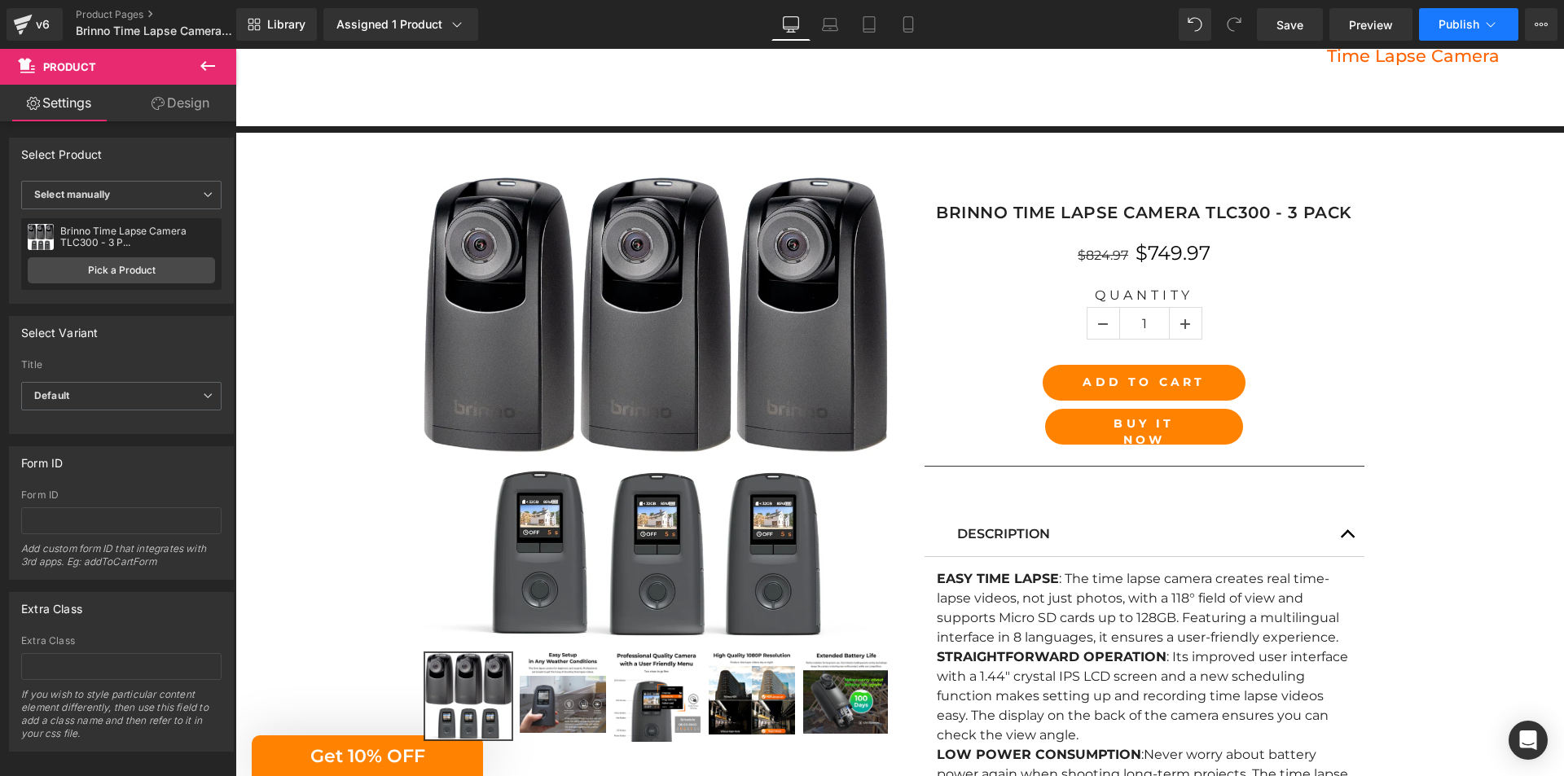
click at [1460, 33] on button "Publish" at bounding box center [1468, 24] width 99 height 33
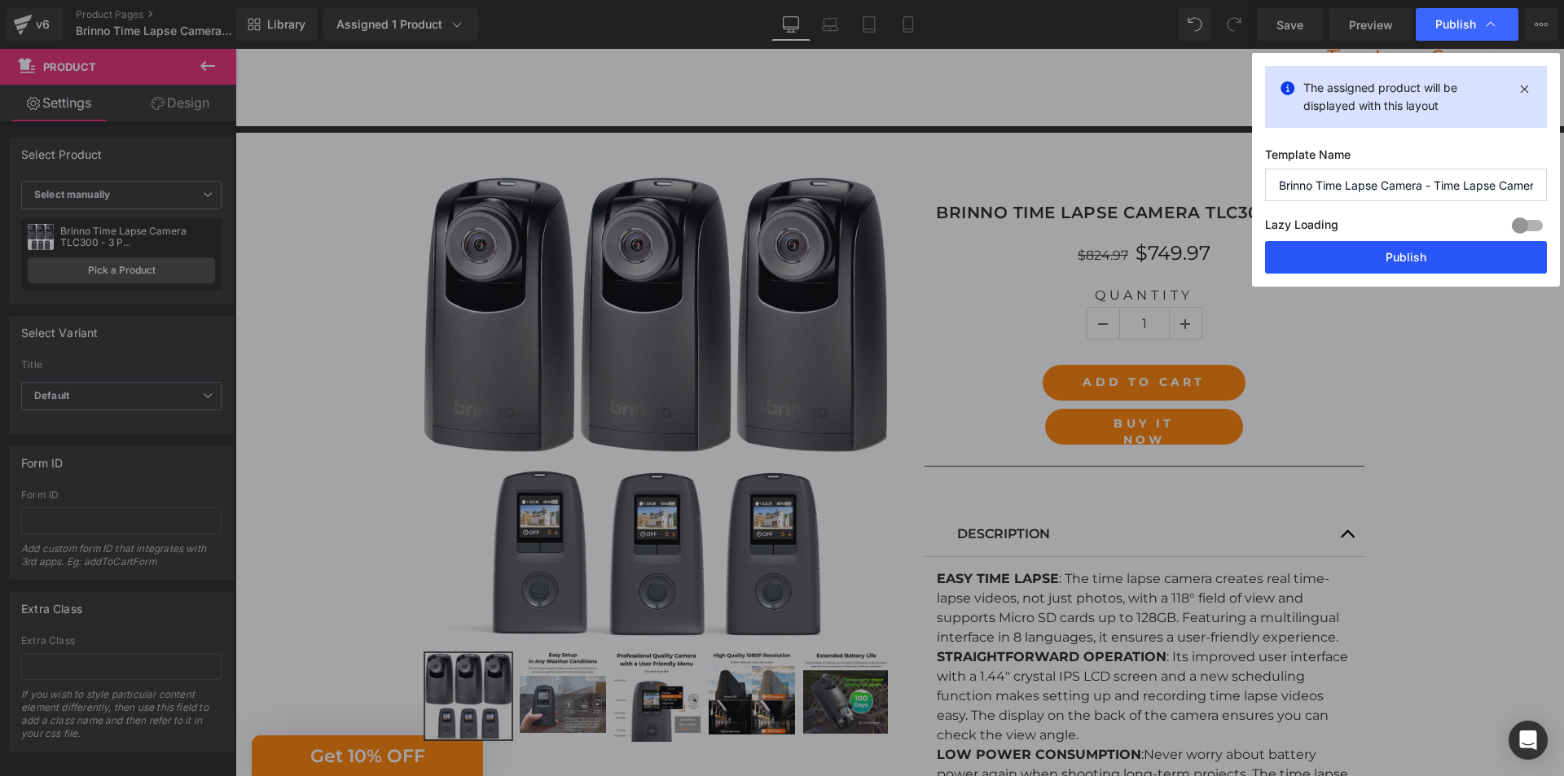
click at [1385, 263] on button "Publish" at bounding box center [1406, 257] width 282 height 33
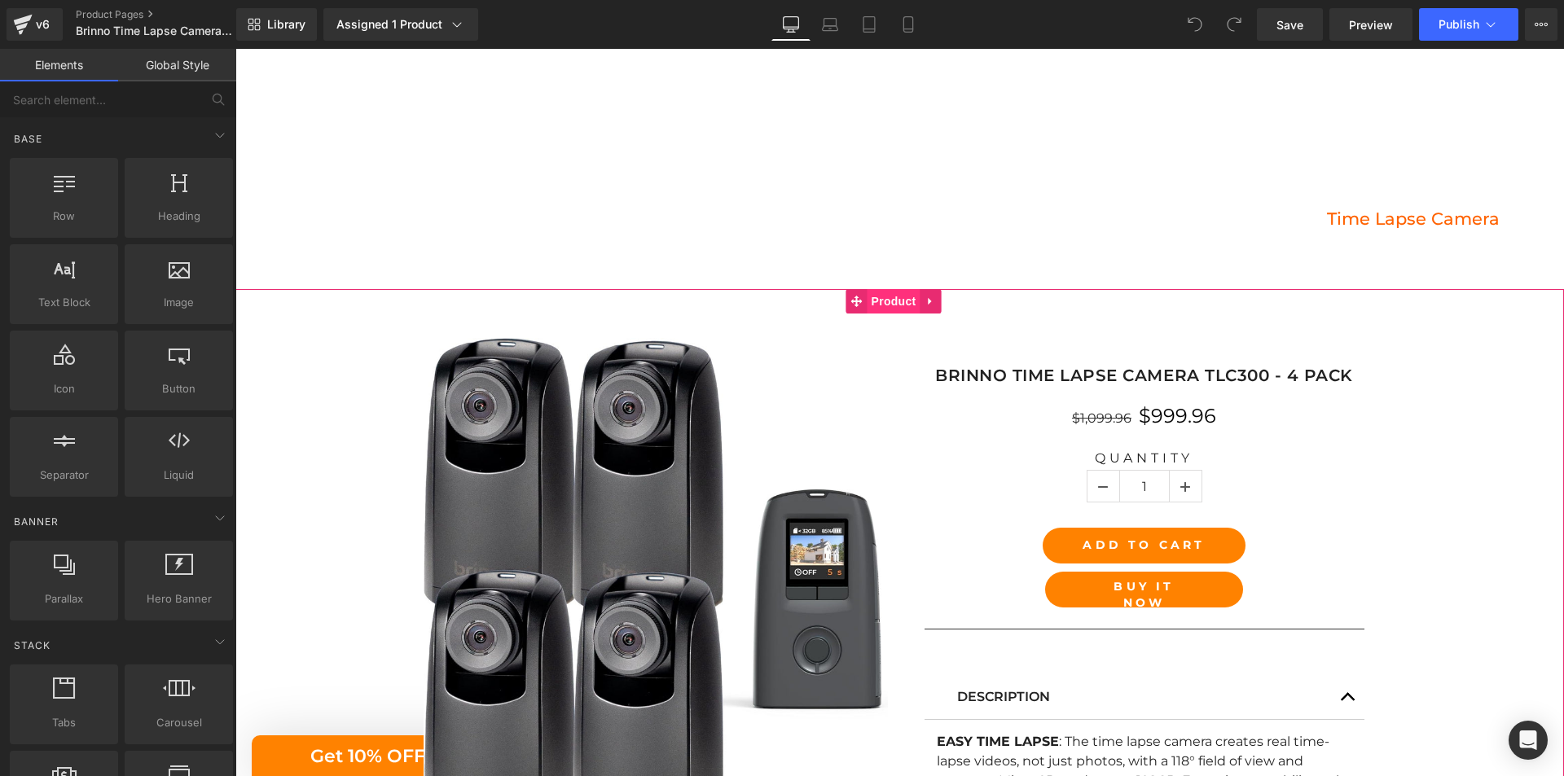
click at [895, 296] on span "Product" at bounding box center [893, 301] width 53 height 24
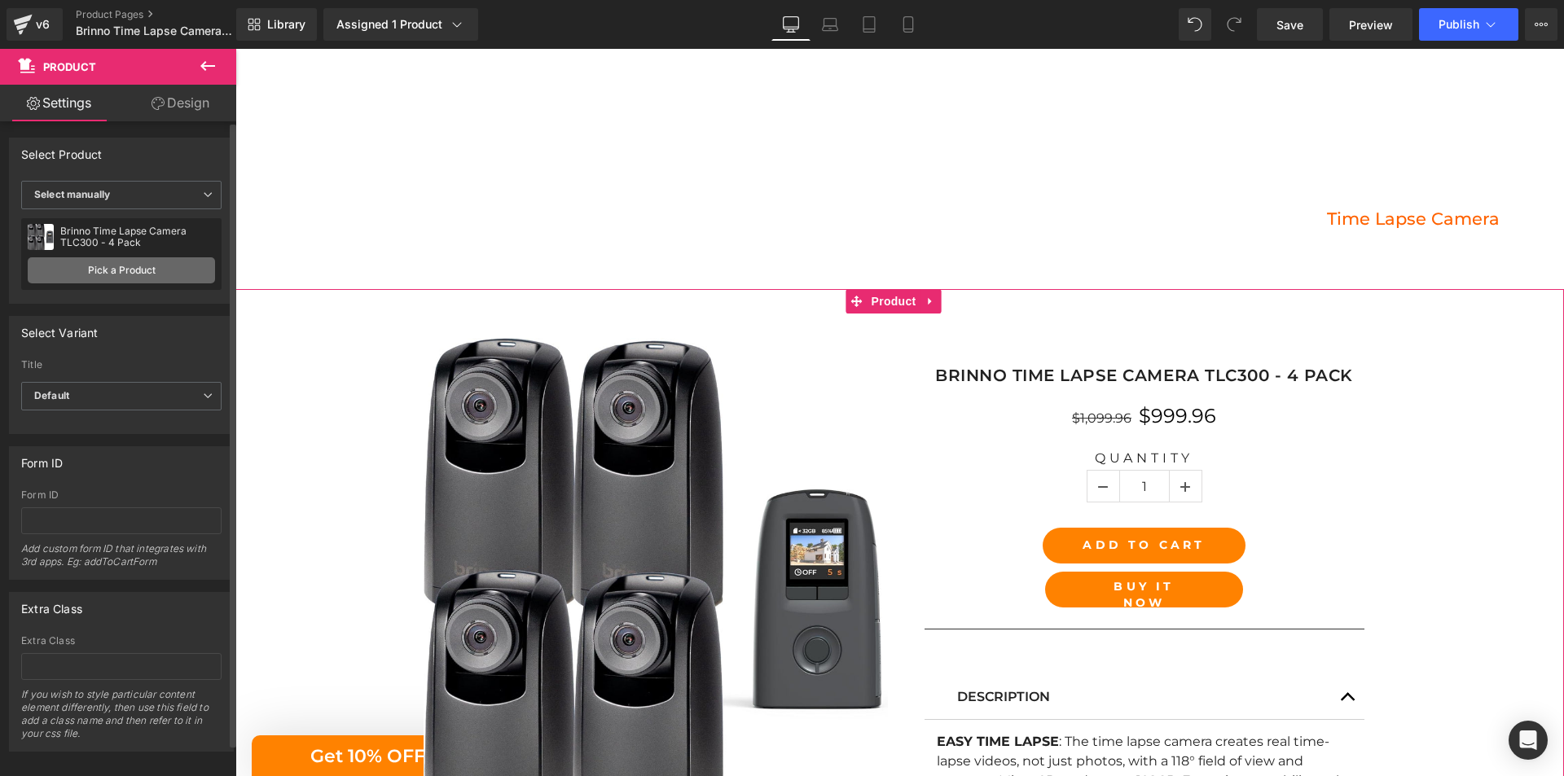
click at [121, 270] on link "Pick a Product" at bounding box center [121, 270] width 187 height 26
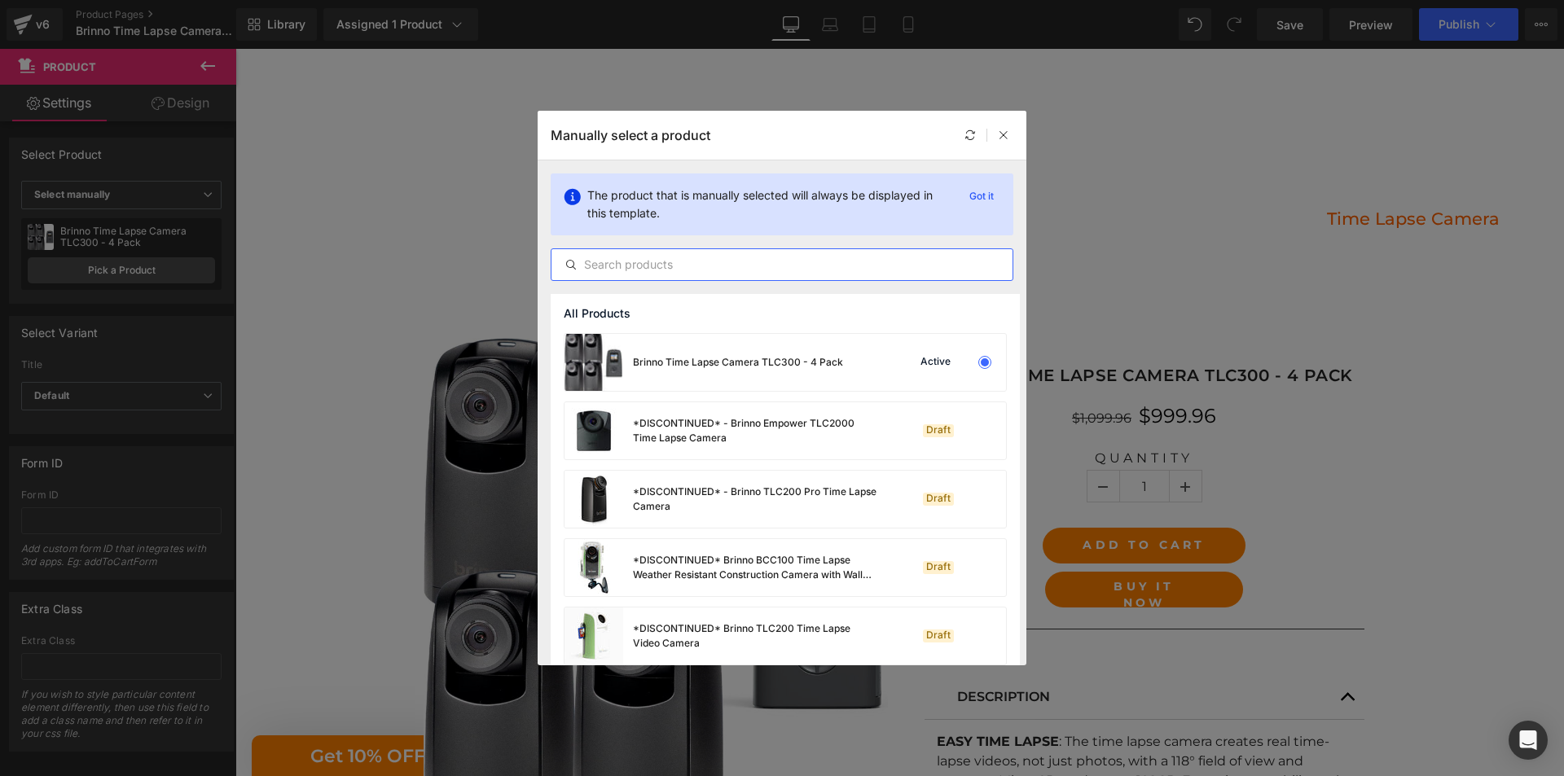
click at [790, 260] on input "text" at bounding box center [781, 265] width 461 height 20
paste input "Brinno Time Lapse Camera TLC300 - 4 Pack"
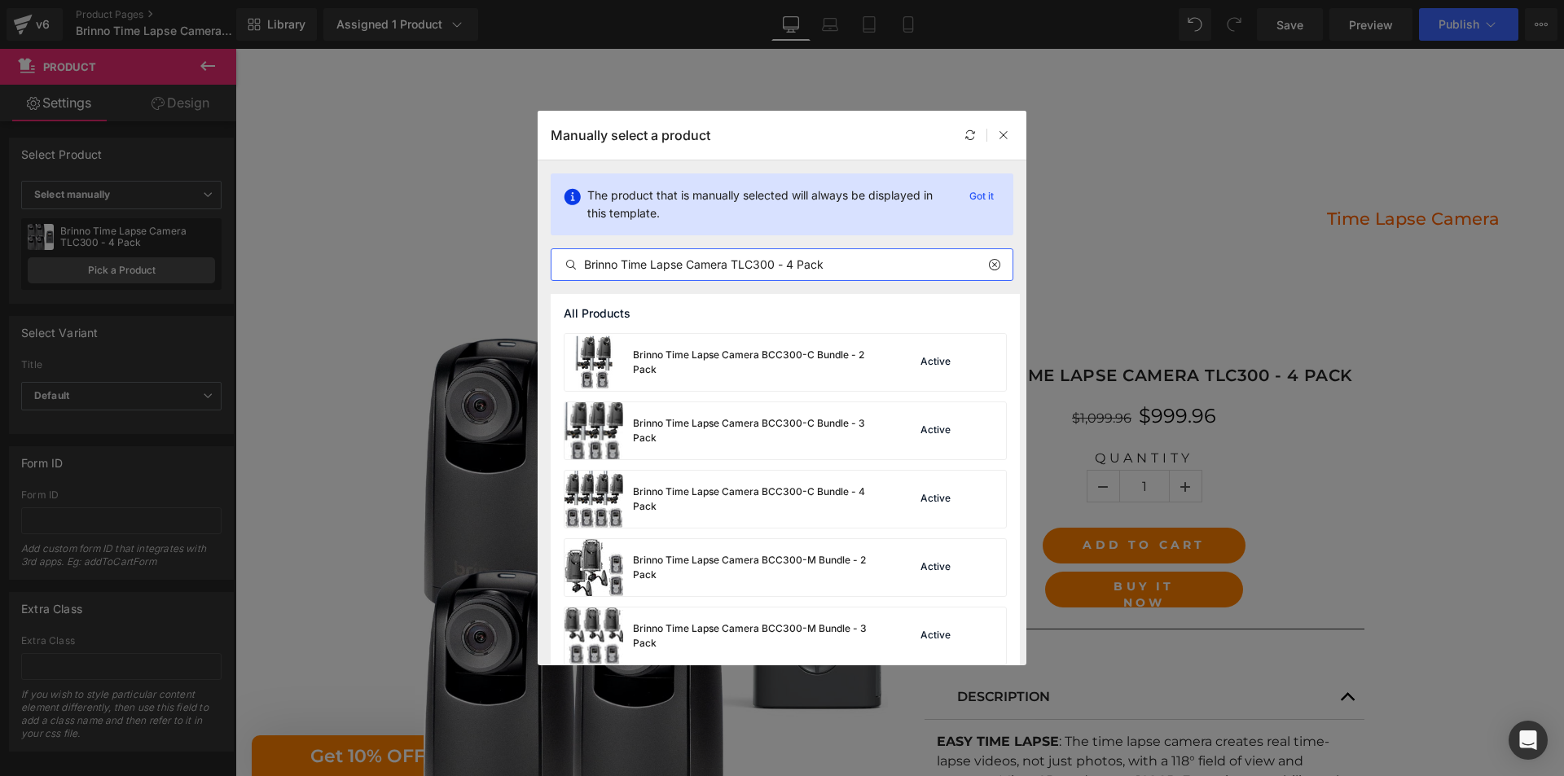
type input "Brinno Time Lapse Camera TLC300 - 4 Pack"
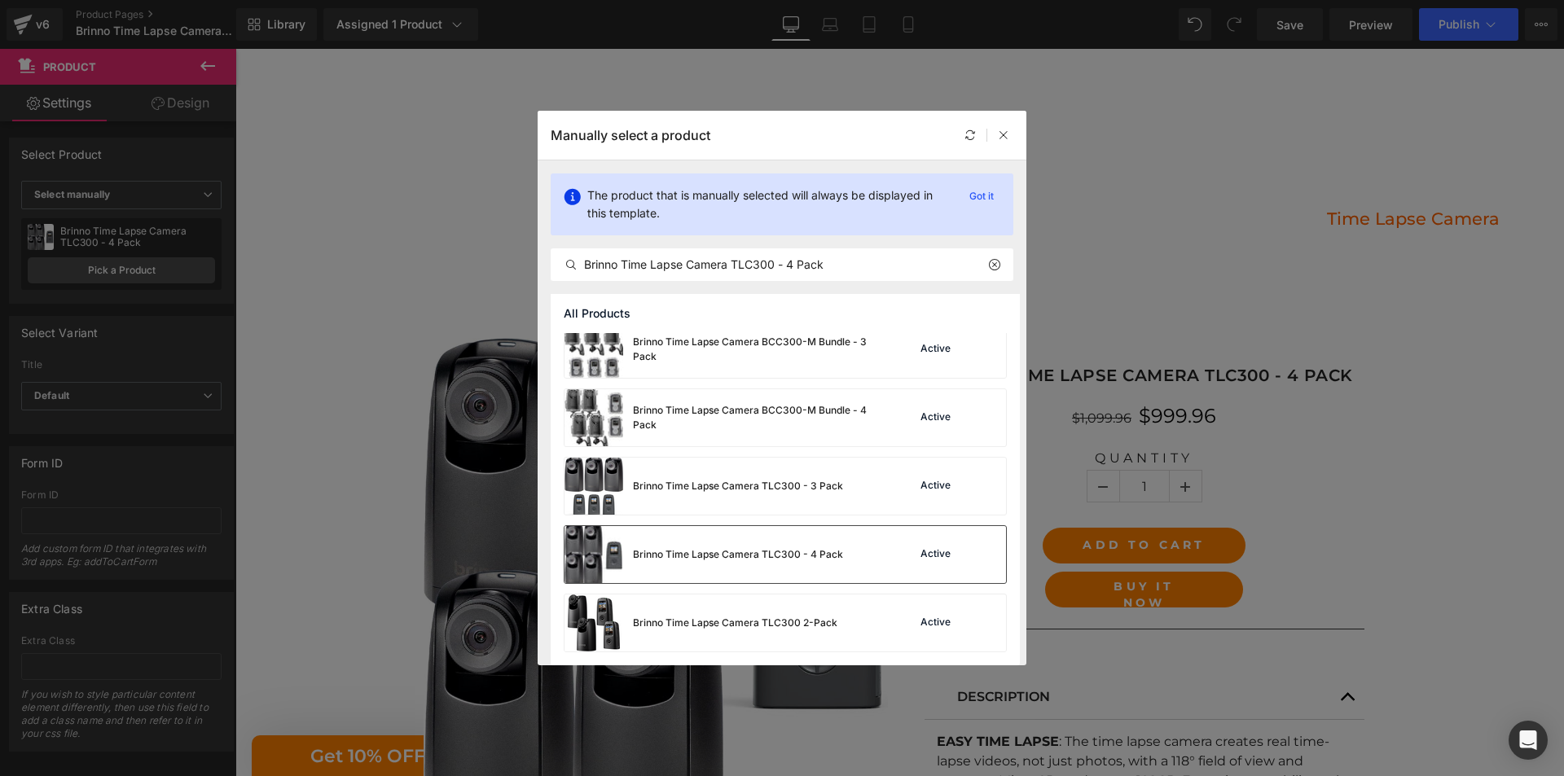
click at [720, 565] on div "Brinno Time Lapse Camera TLC300 - 4 Pack" at bounding box center [703, 554] width 279 height 57
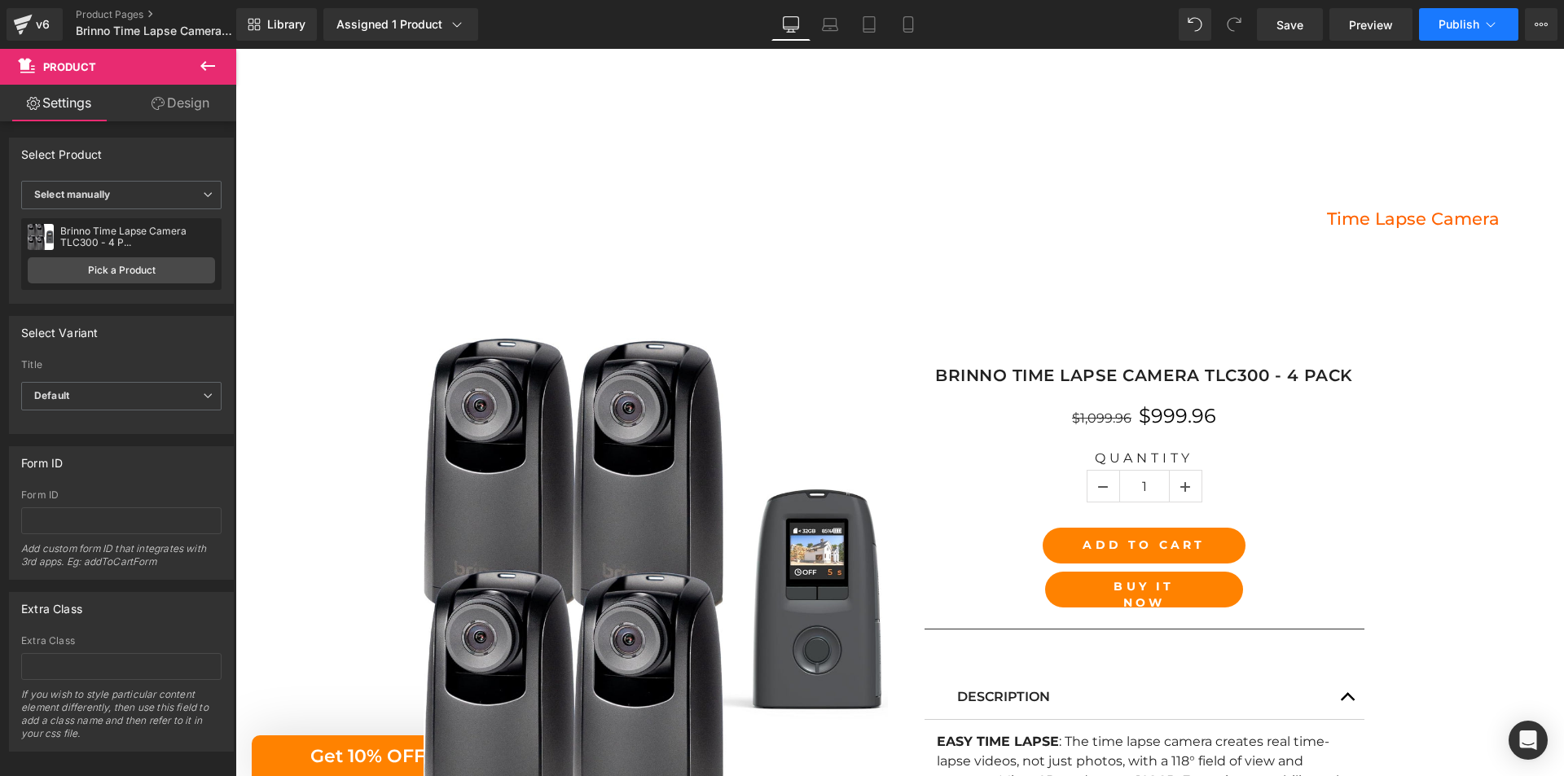
click at [1445, 27] on span "Publish" at bounding box center [1458, 24] width 41 height 13
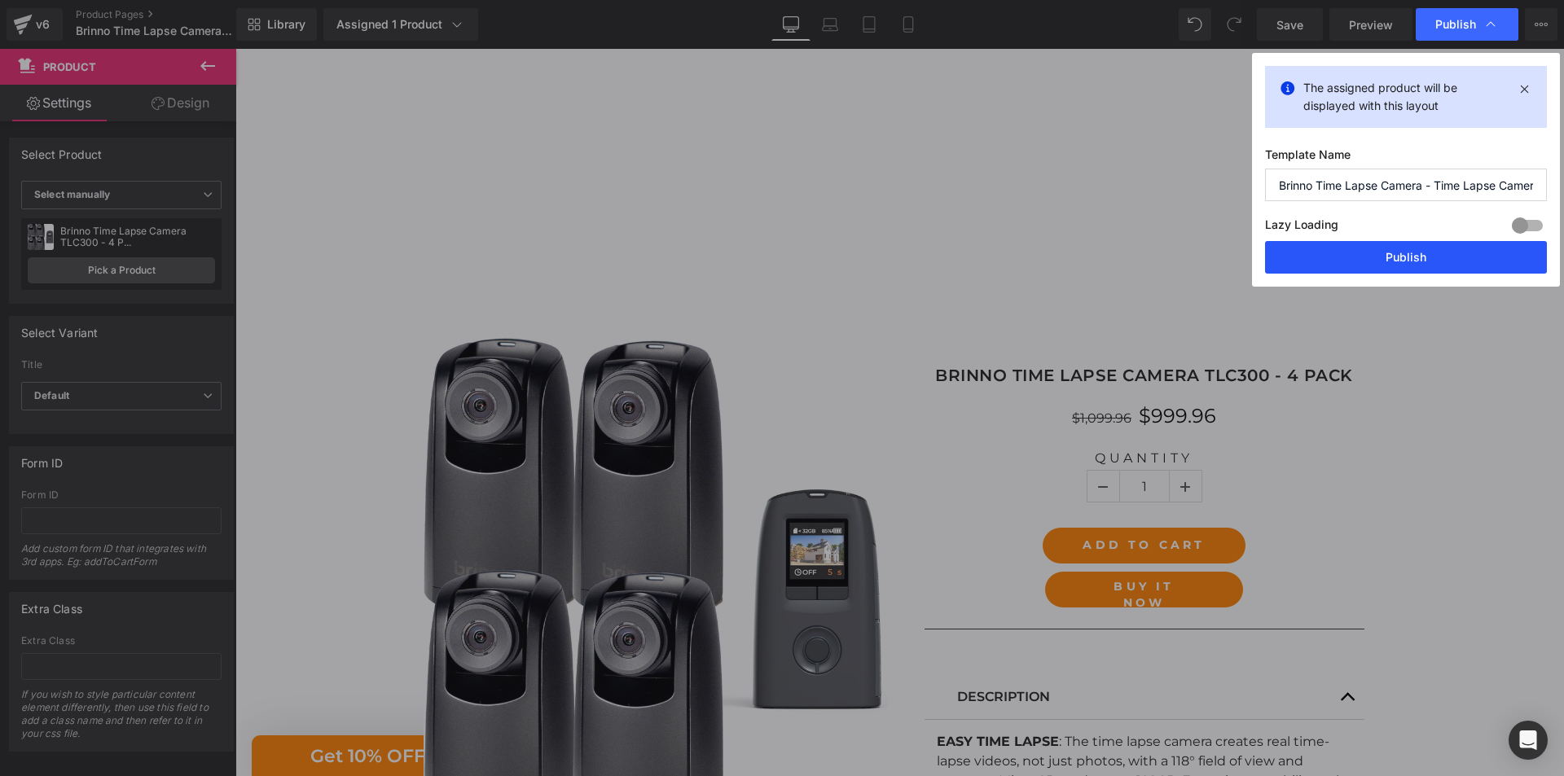
click at [1392, 258] on button "Publish" at bounding box center [1406, 257] width 282 height 33
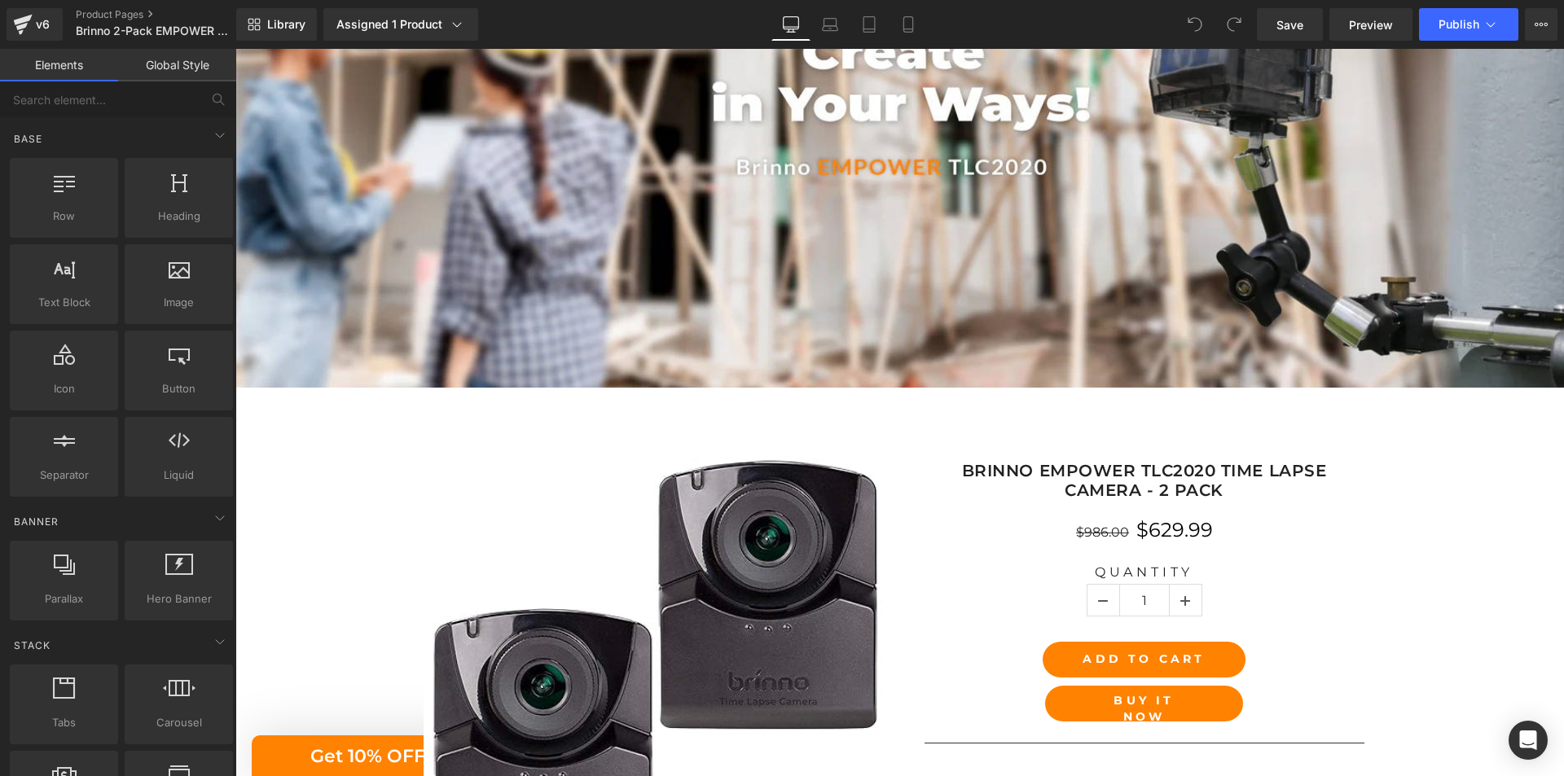
scroll to position [407, 0]
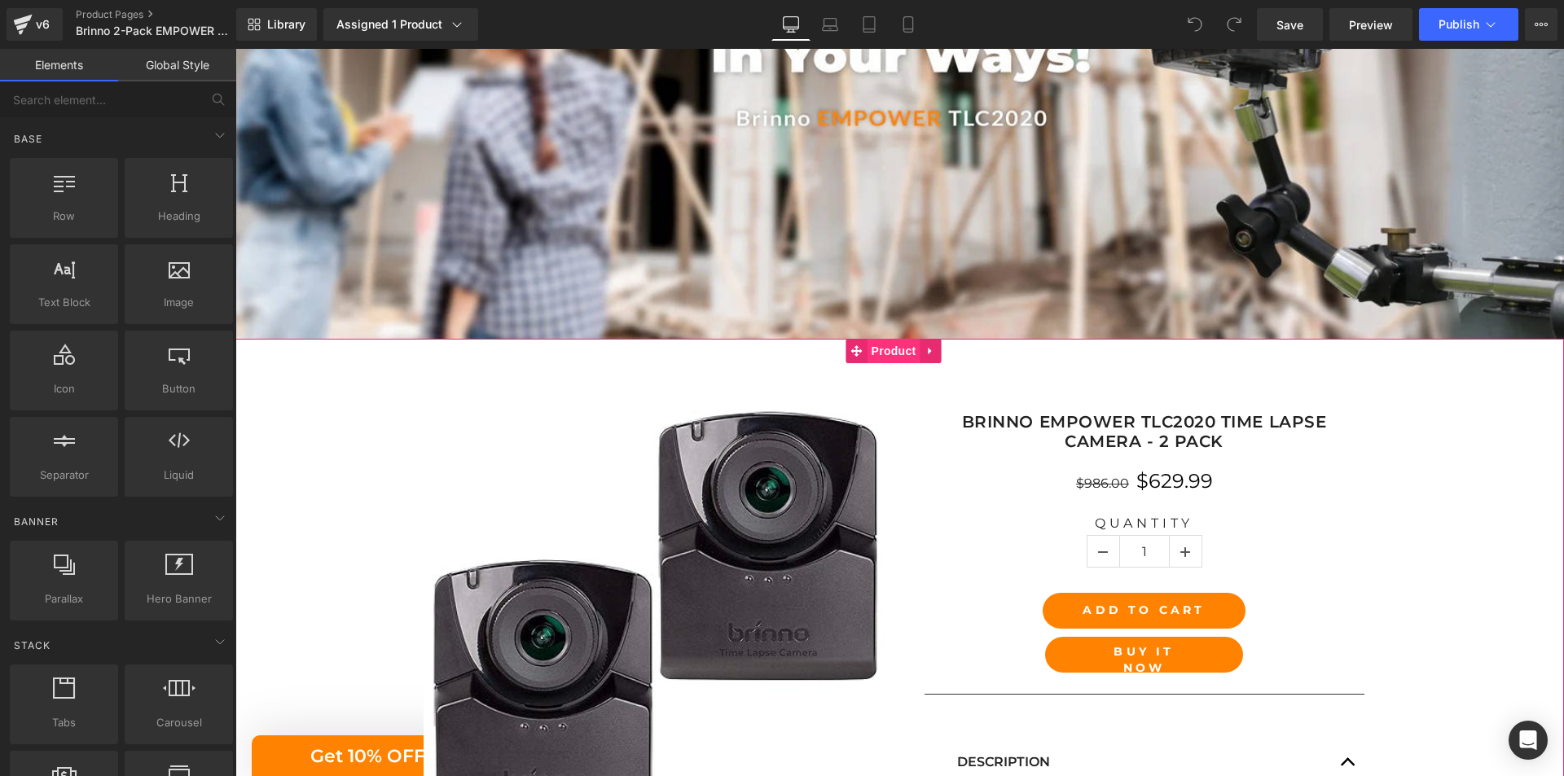
drag, startPoint x: 901, startPoint y: 349, endPoint x: 898, endPoint y: 335, distance: 15.0
click at [901, 349] on span "Product" at bounding box center [893, 351] width 53 height 24
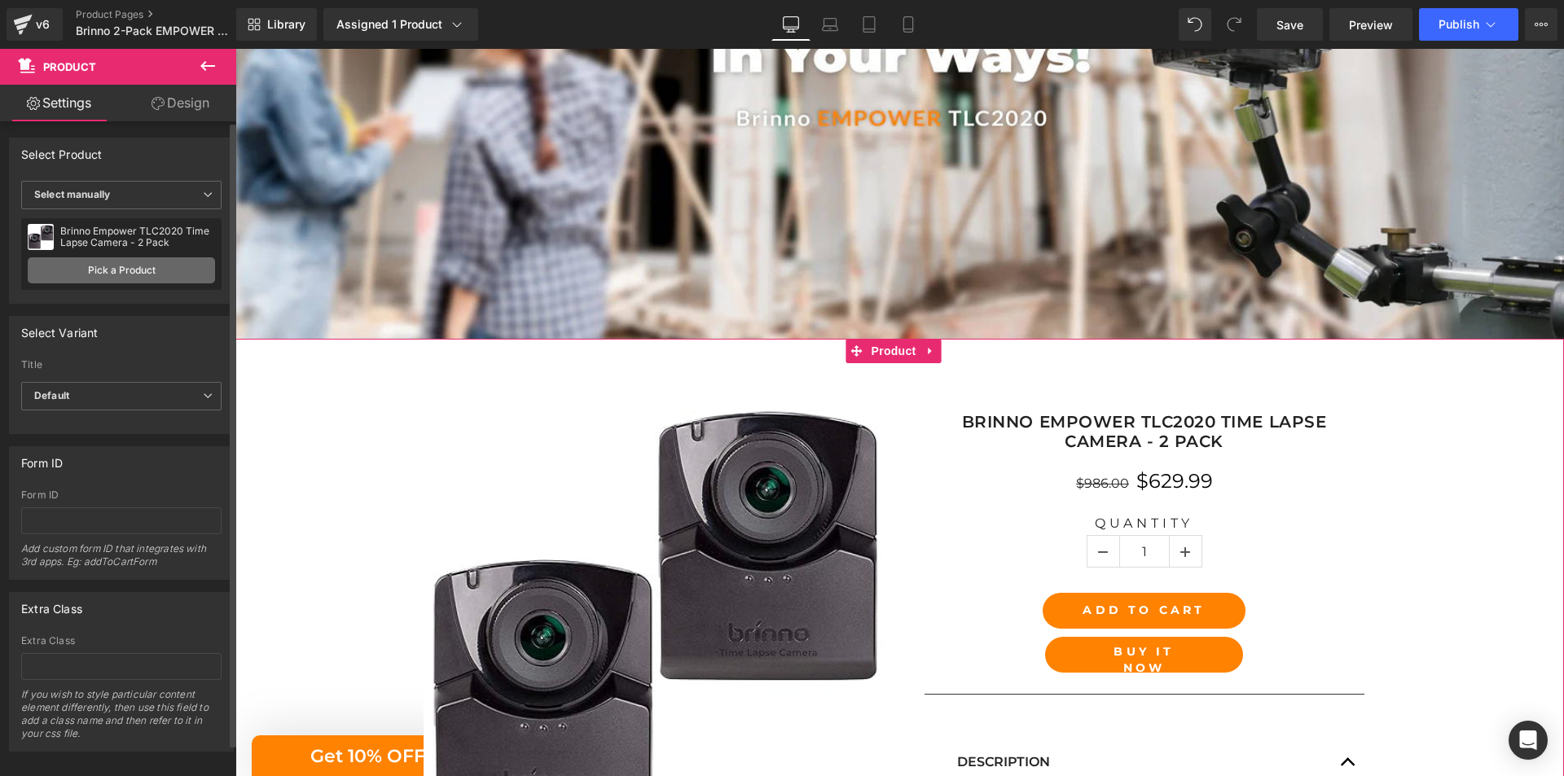
click at [132, 270] on link "Pick a Product" at bounding box center [121, 270] width 187 height 26
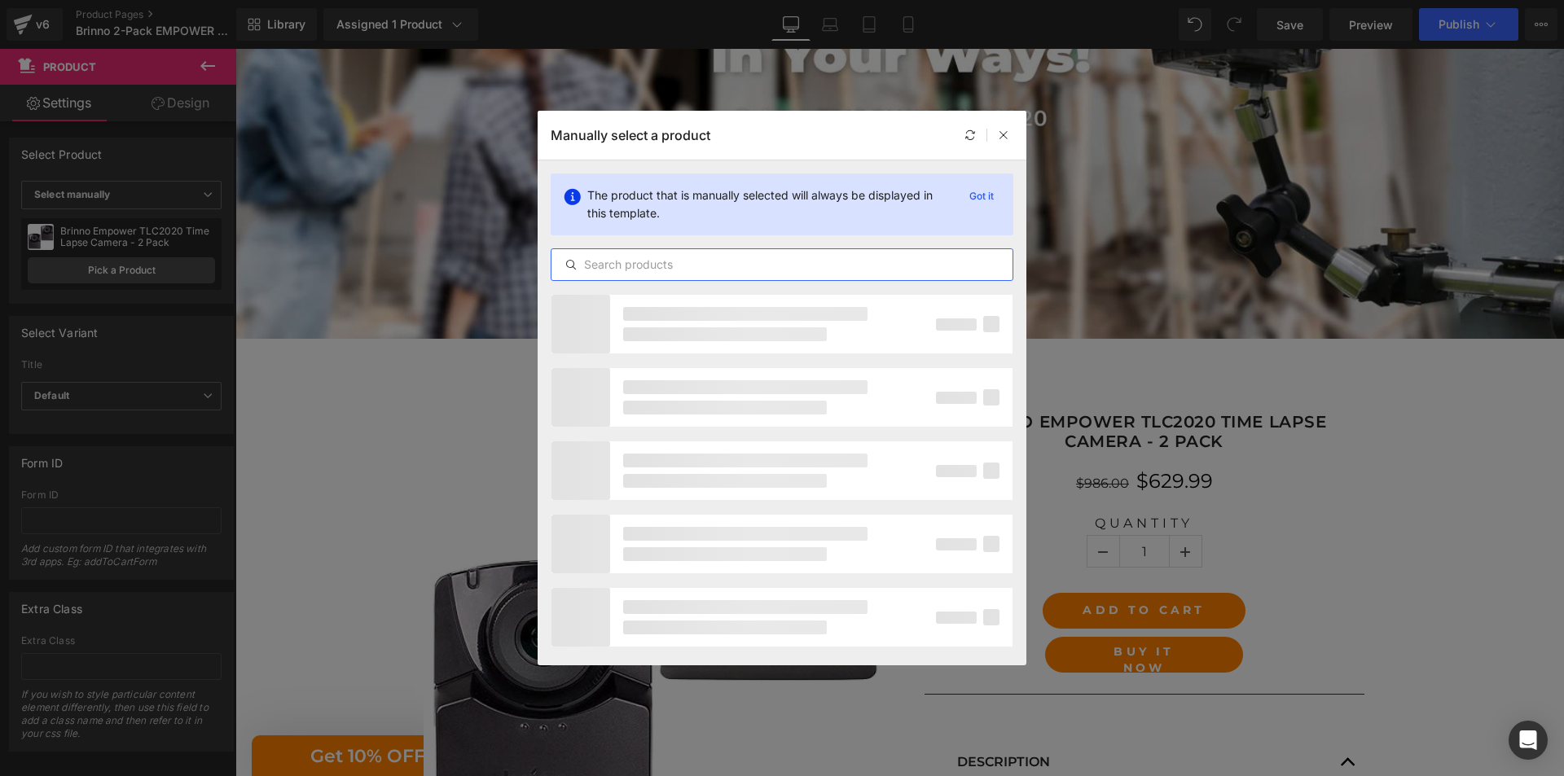
click at [736, 267] on input "text" at bounding box center [781, 265] width 461 height 20
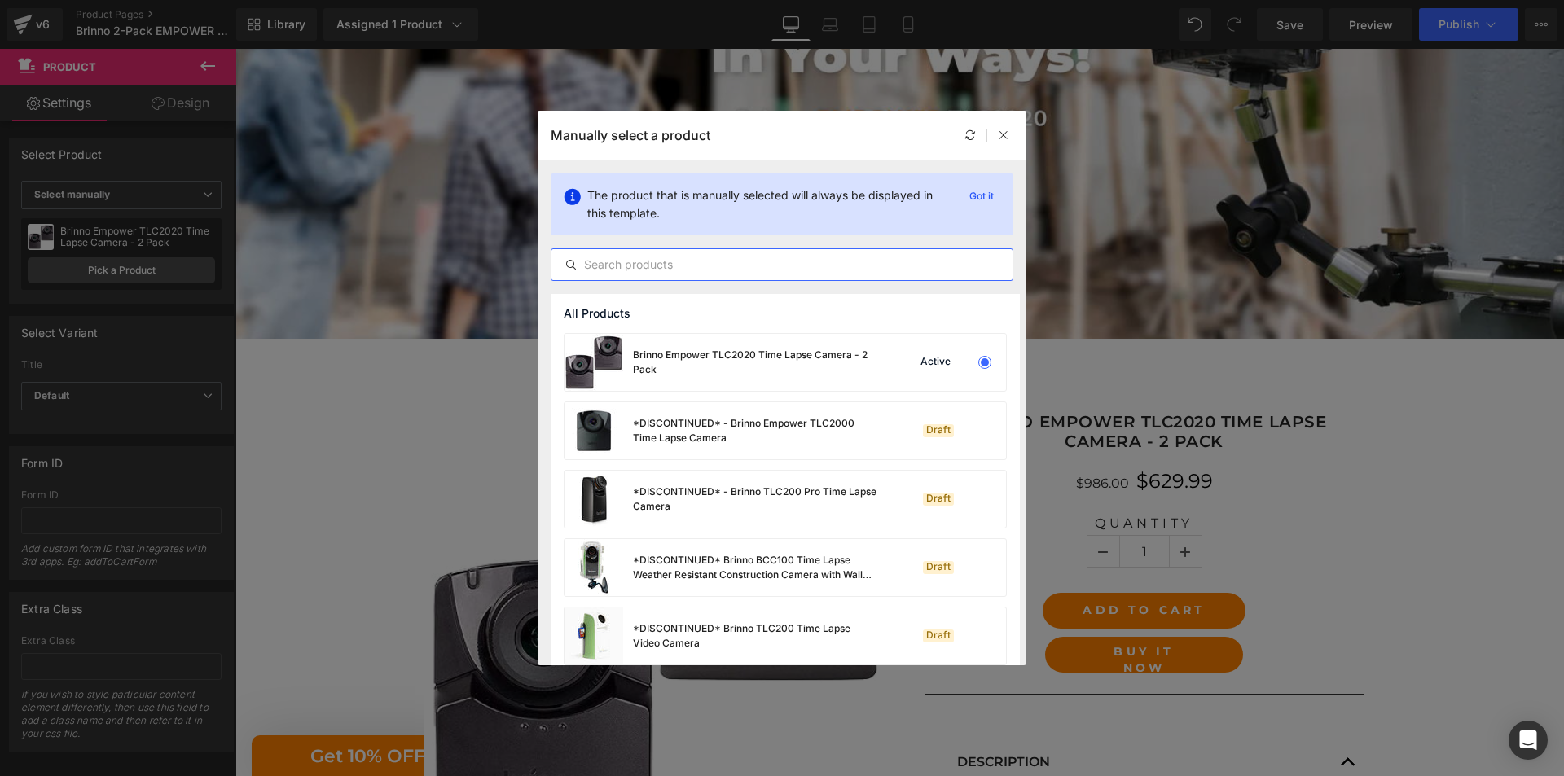
paste input "Brinno Empower TLC2020 Time Lapse Camera - 2 Pack"
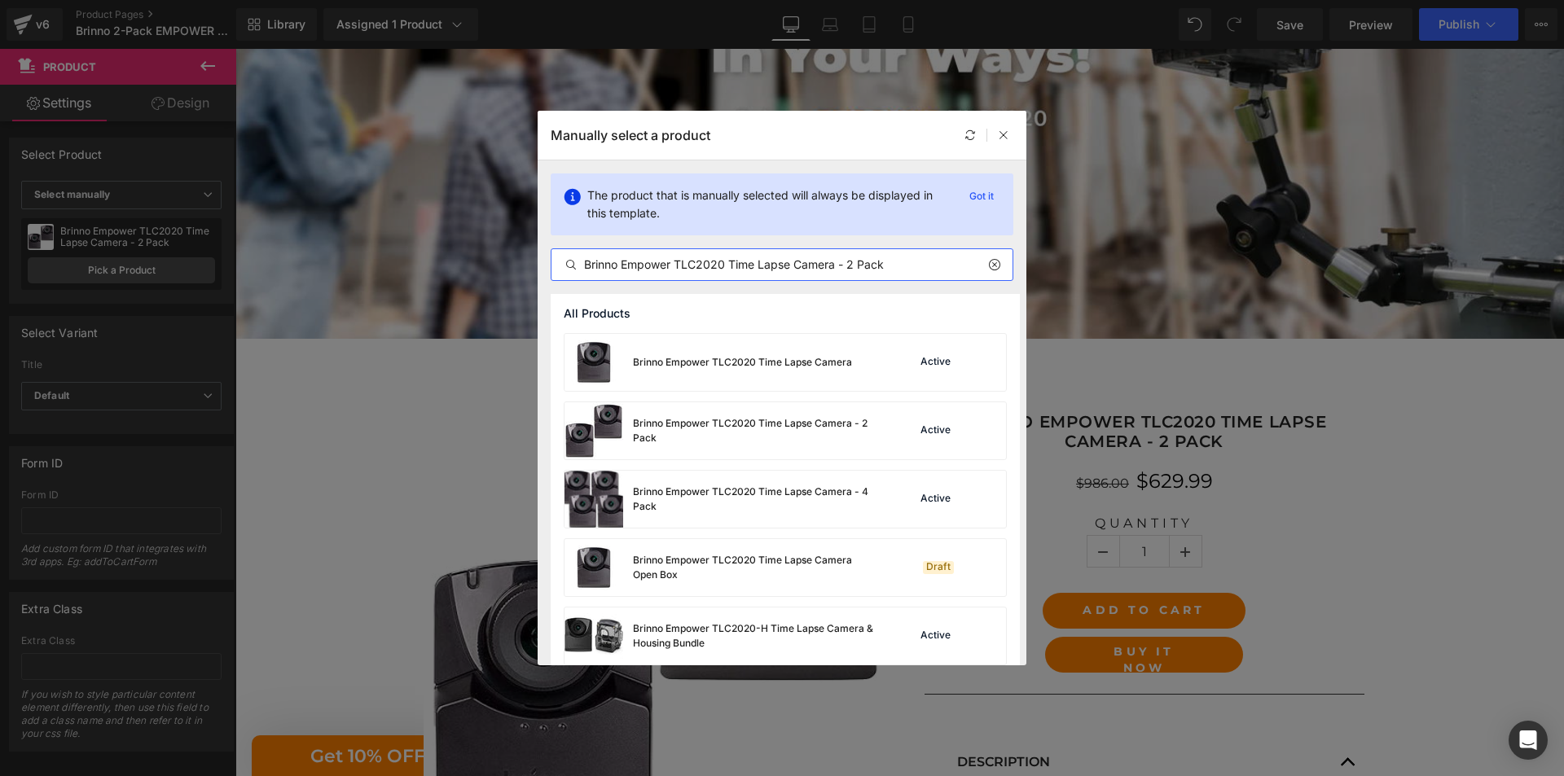
type input "Brinno Empower TLC2020 Time Lapse Camera - 2 Pack"
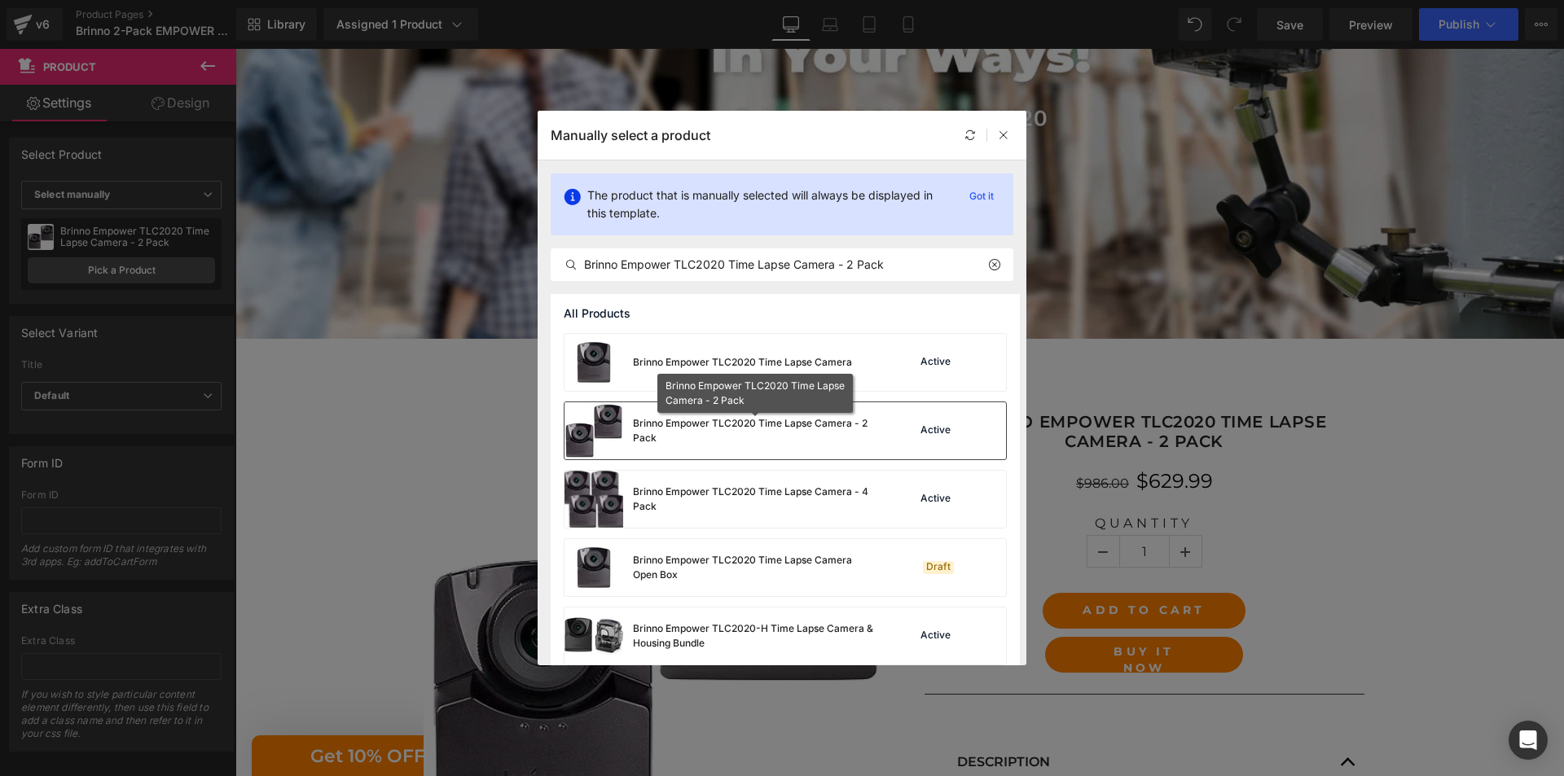
click at [797, 431] on div "Brinno Empower TLC2020 Time Lapse Camera - 2 Pack" at bounding box center [755, 430] width 244 height 29
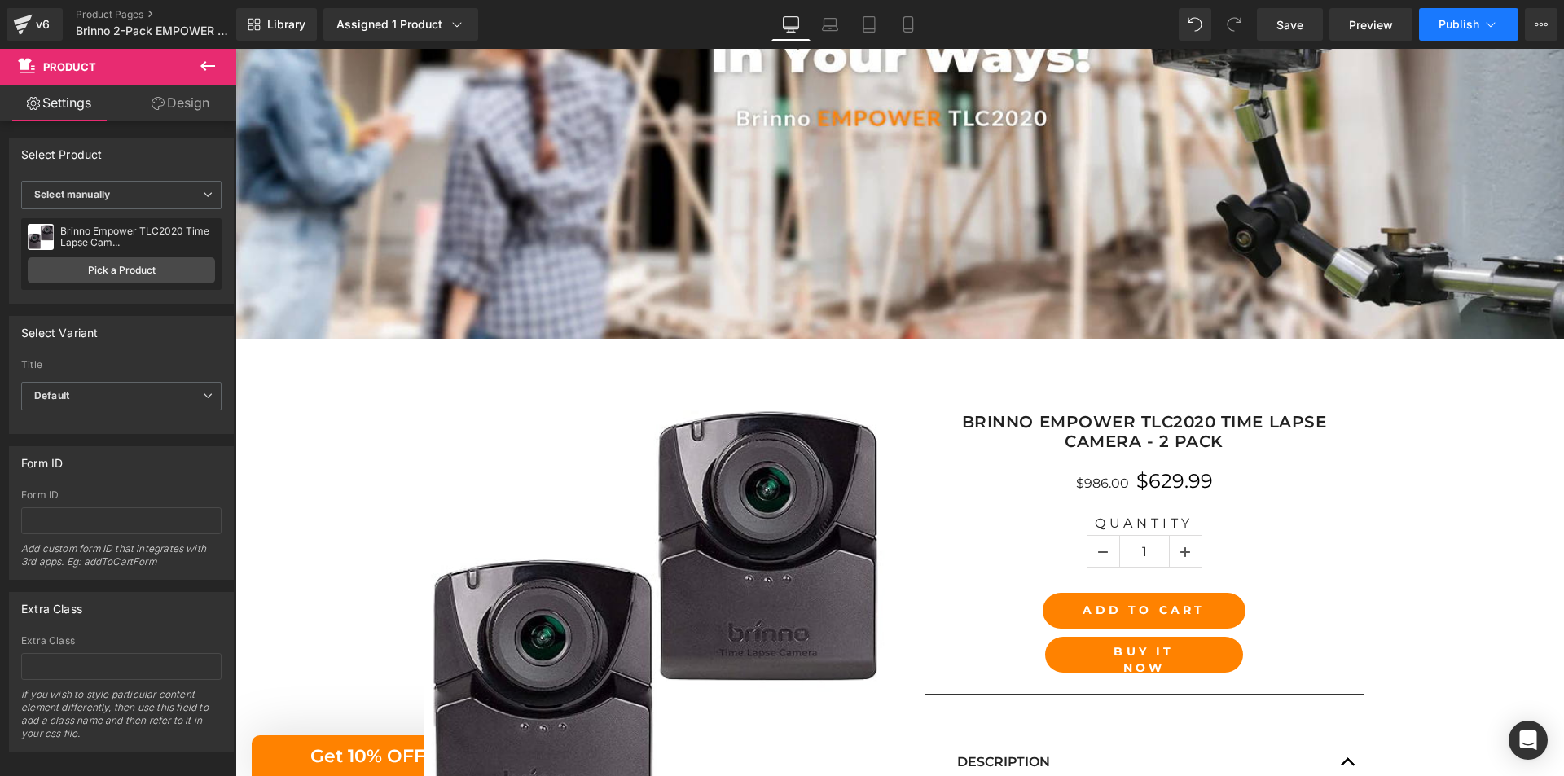
click at [1457, 19] on span "Publish" at bounding box center [1458, 24] width 41 height 13
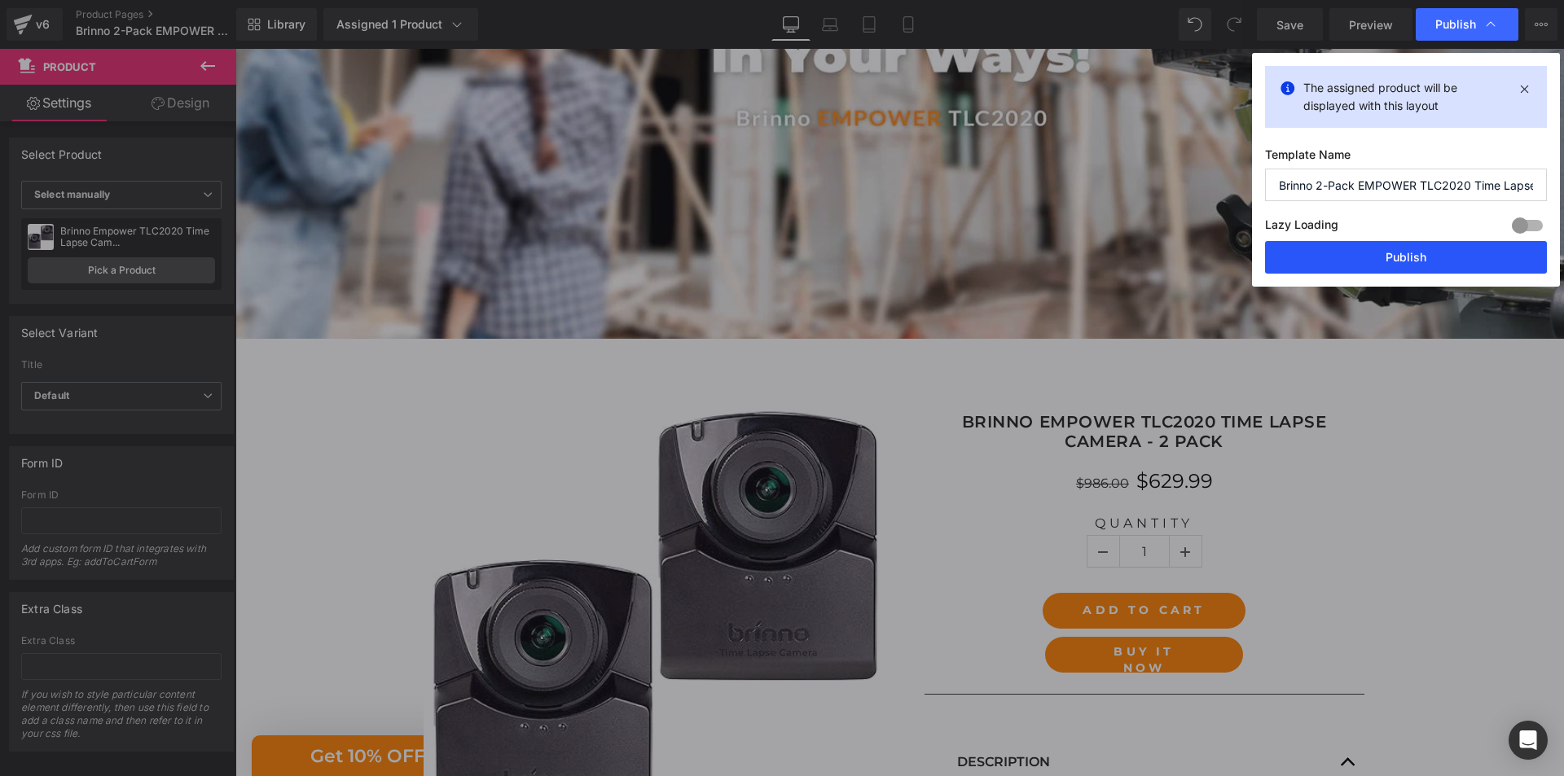
click at [1385, 261] on button "Publish" at bounding box center [1406, 257] width 282 height 33
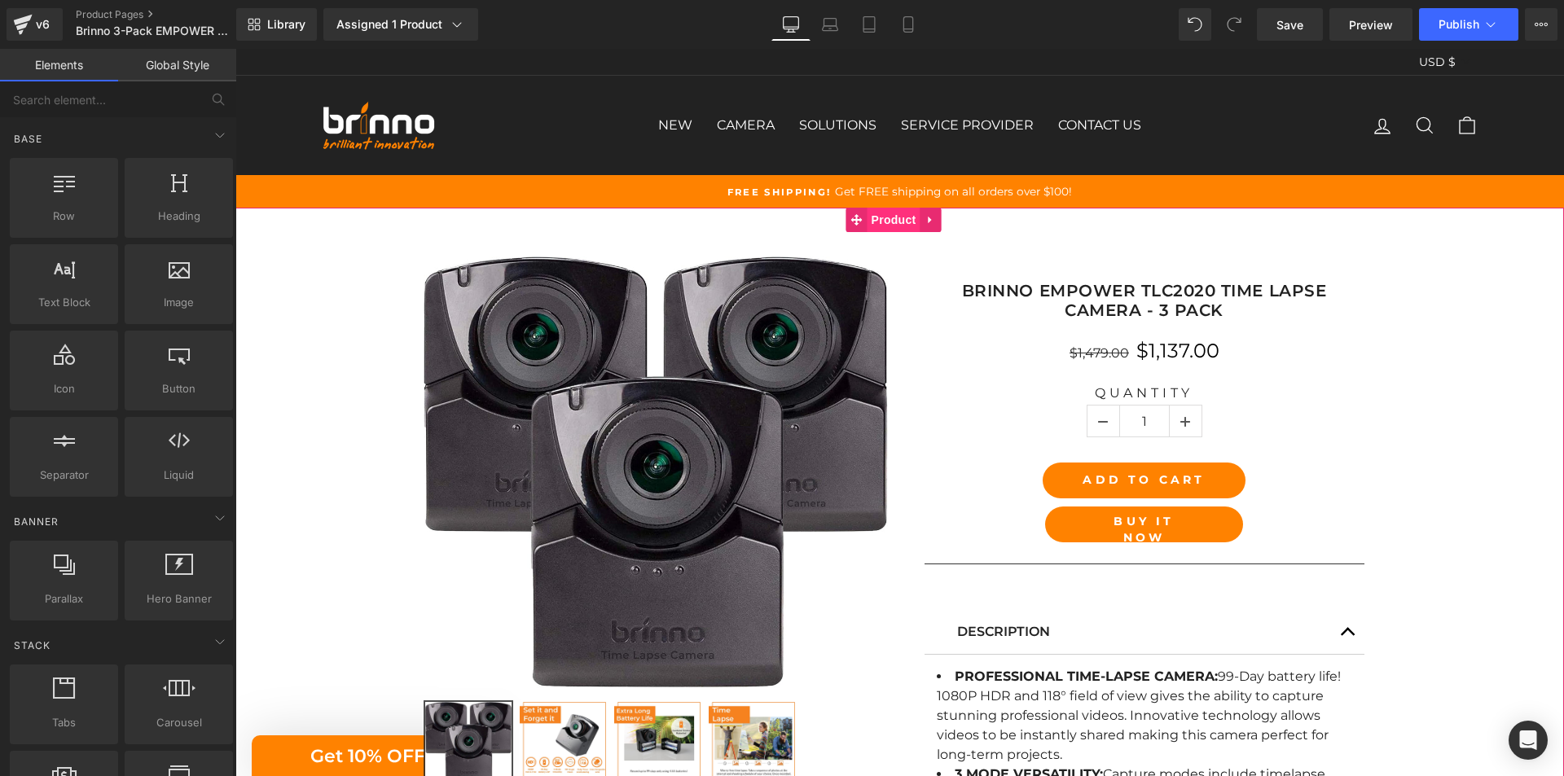
click at [895, 221] on span "Product" at bounding box center [893, 220] width 53 height 24
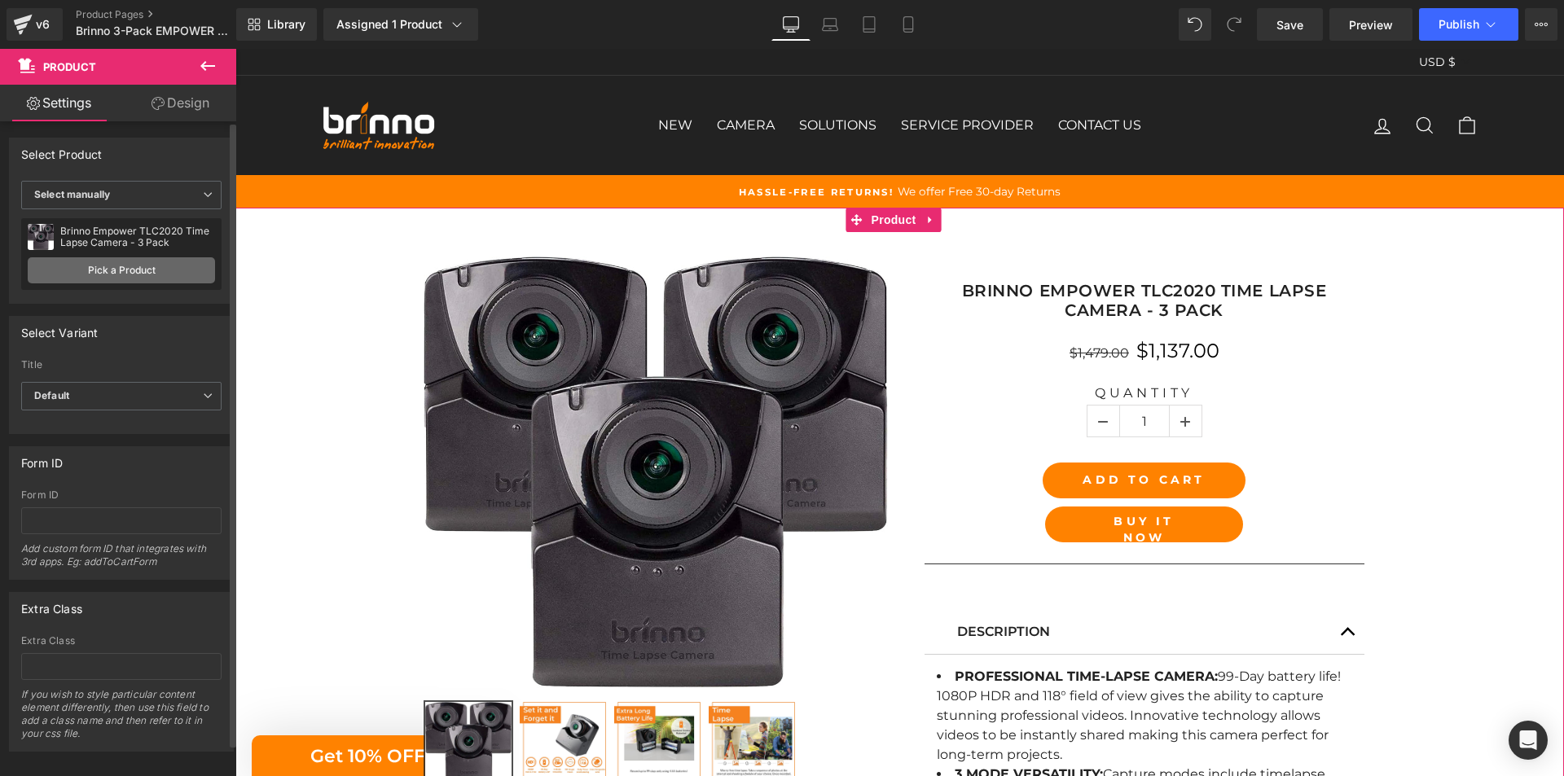
click at [138, 273] on link "Pick a Product" at bounding box center [121, 270] width 187 height 26
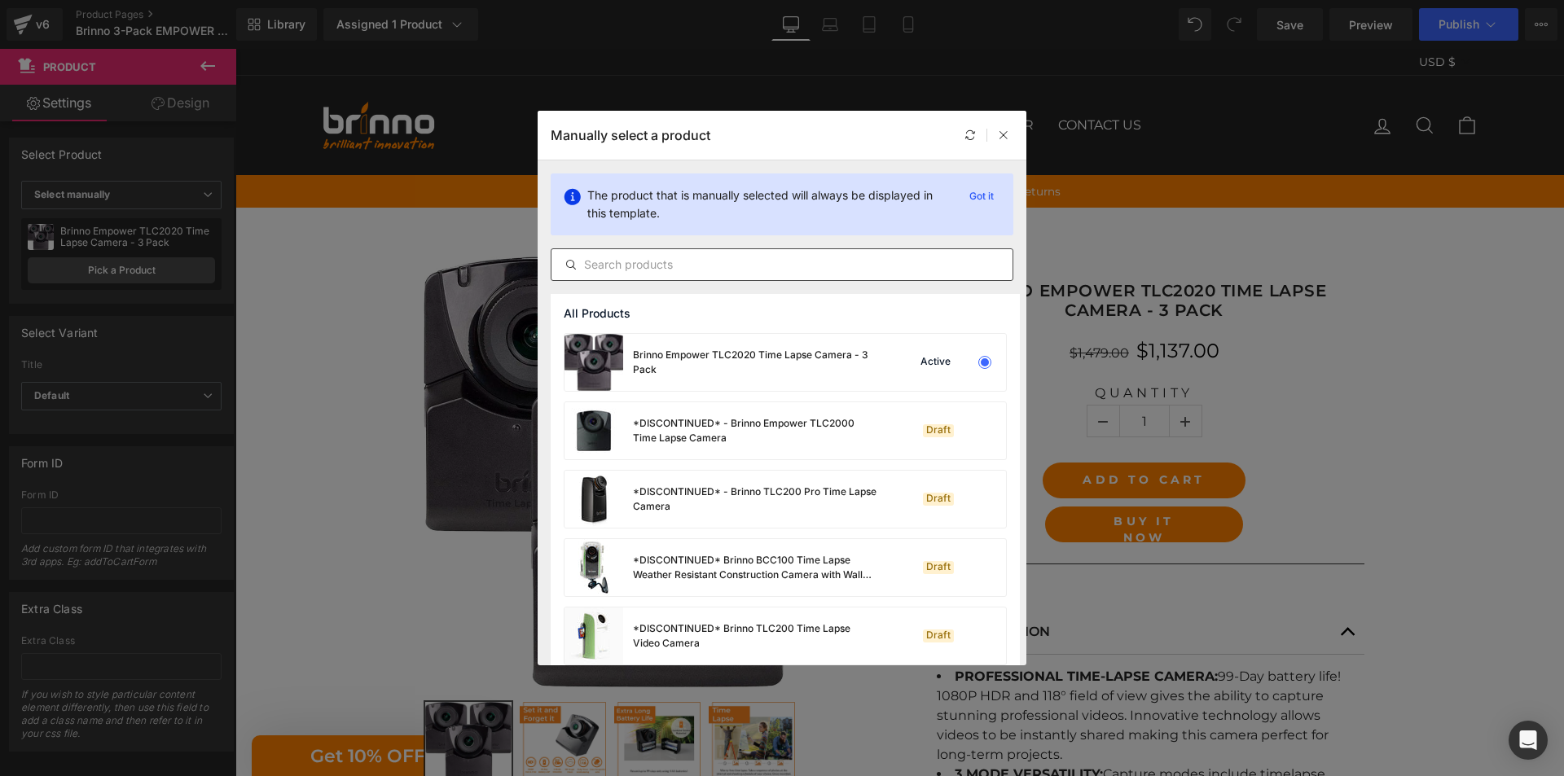
click at [755, 266] on input "text" at bounding box center [781, 265] width 461 height 20
paste input "Brinno Empower TLC2020 Time Lapse Camera - 3 Pack"
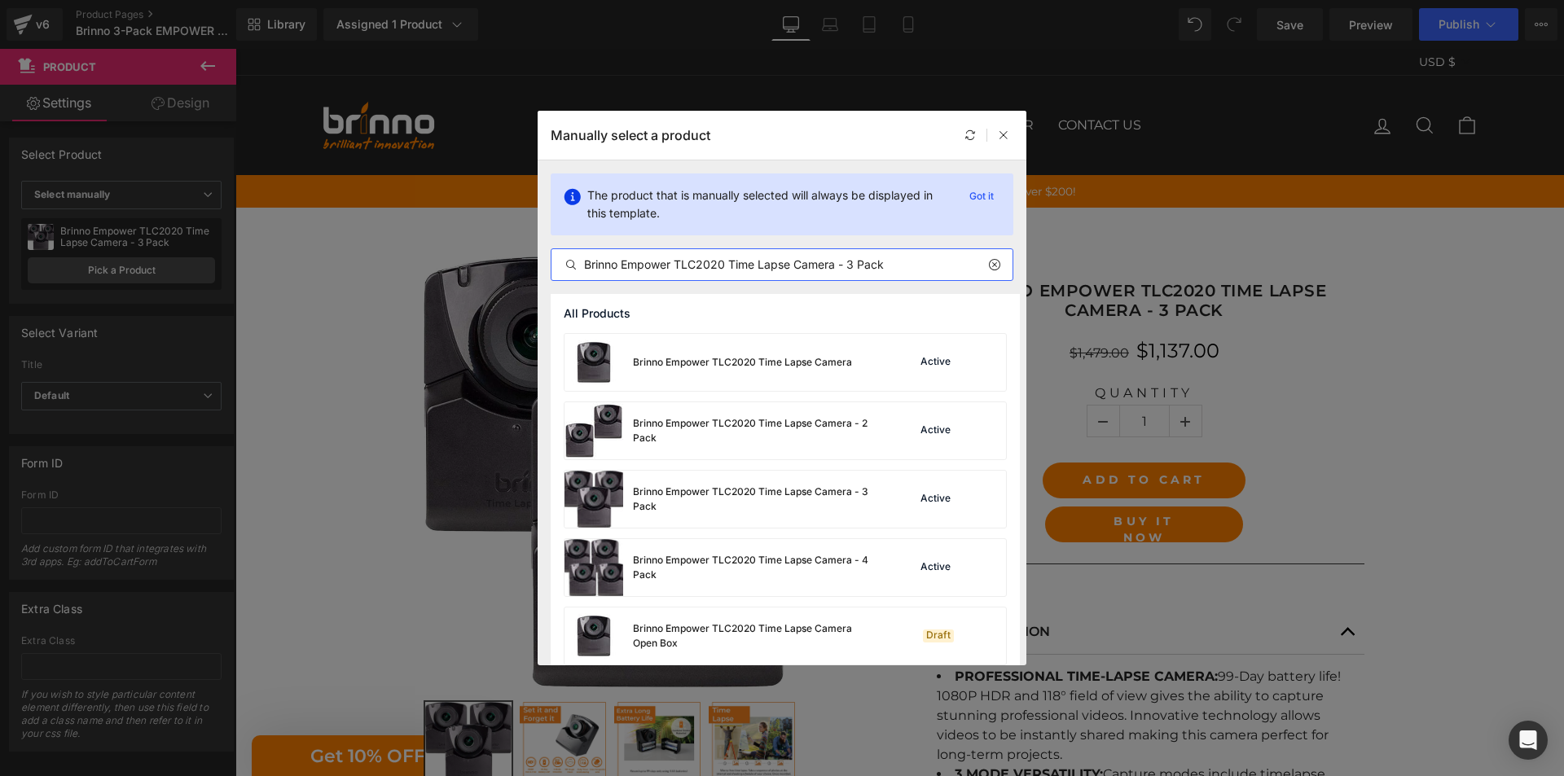
type input "Brinno Empower TLC2020 Time Lapse Camera - 3 Pack"
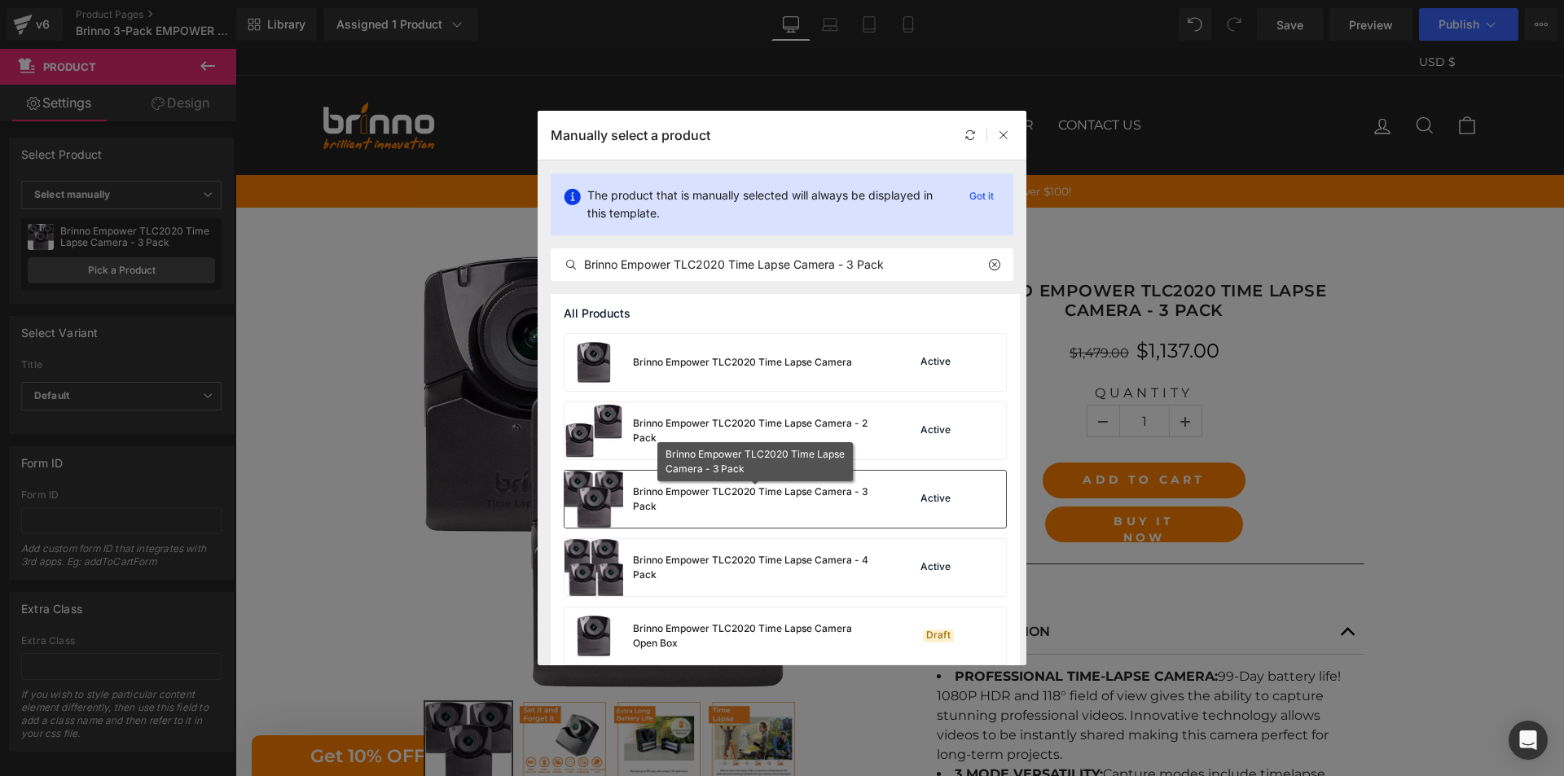
click at [722, 505] on div "Brinno Empower TLC2020 Time Lapse Camera - 3 Pack" at bounding box center [755, 499] width 244 height 29
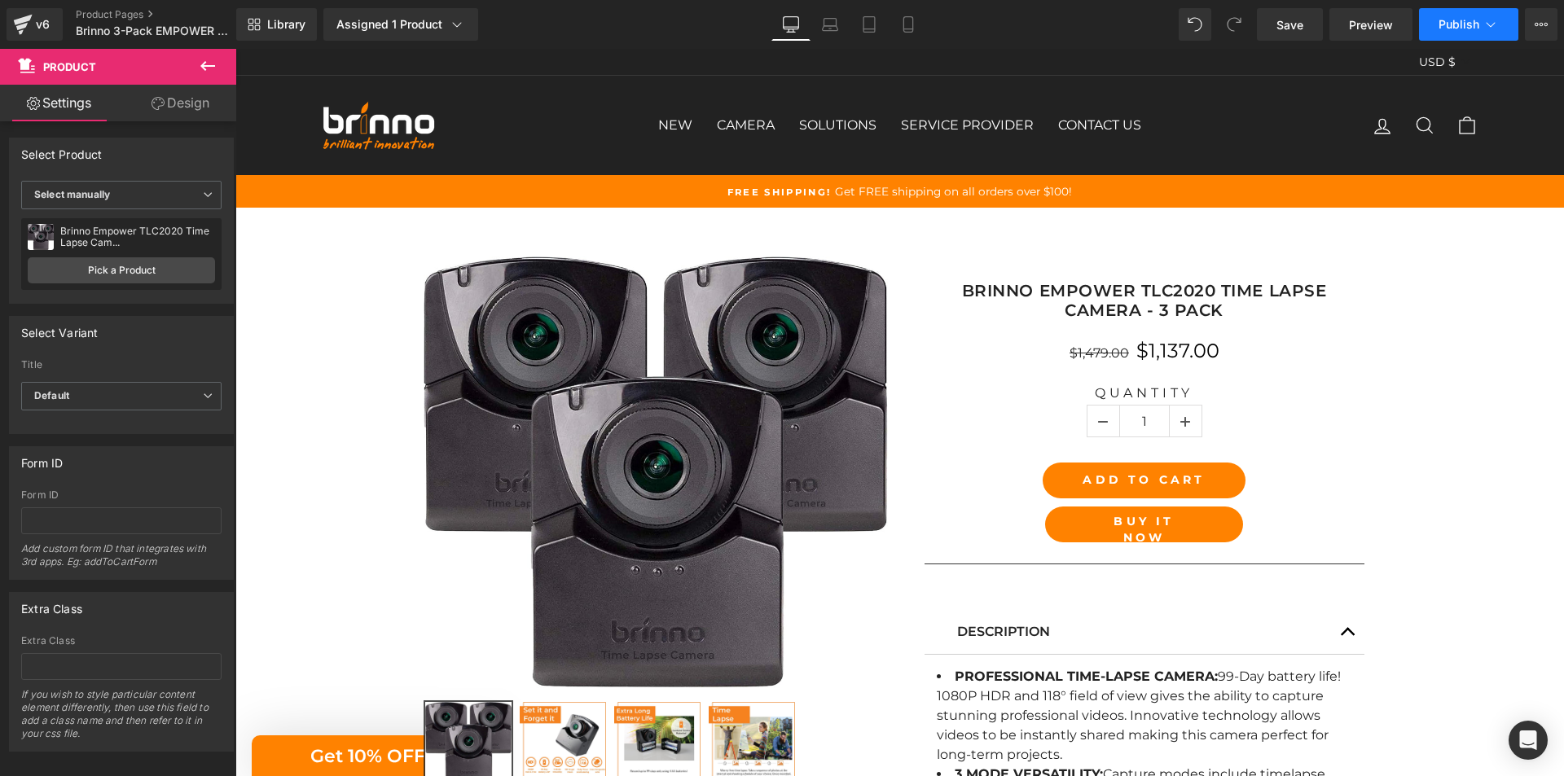
click at [1461, 29] on span "Publish" at bounding box center [1458, 24] width 41 height 13
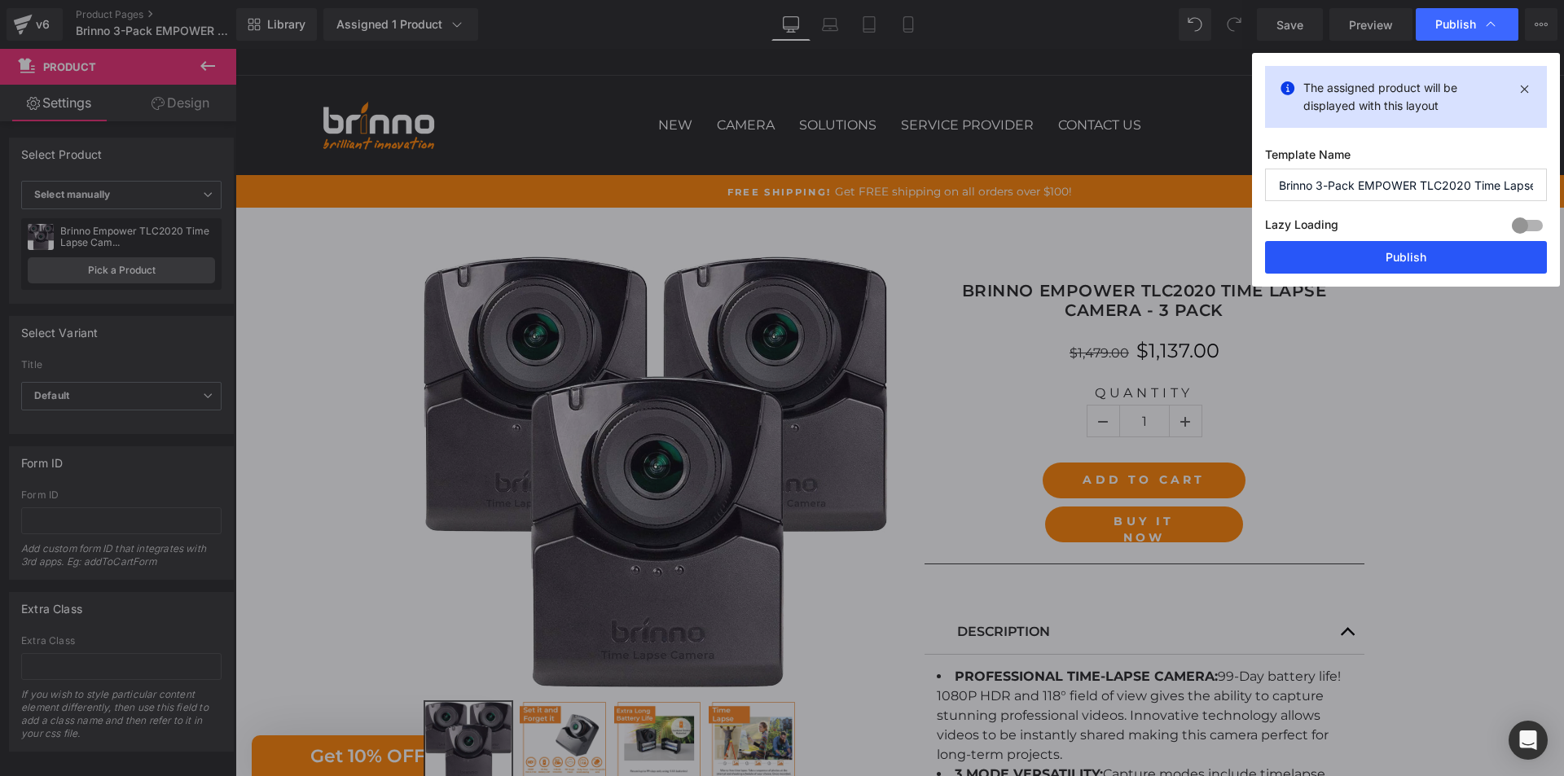
click at [1411, 252] on button "Publish" at bounding box center [1406, 257] width 282 height 33
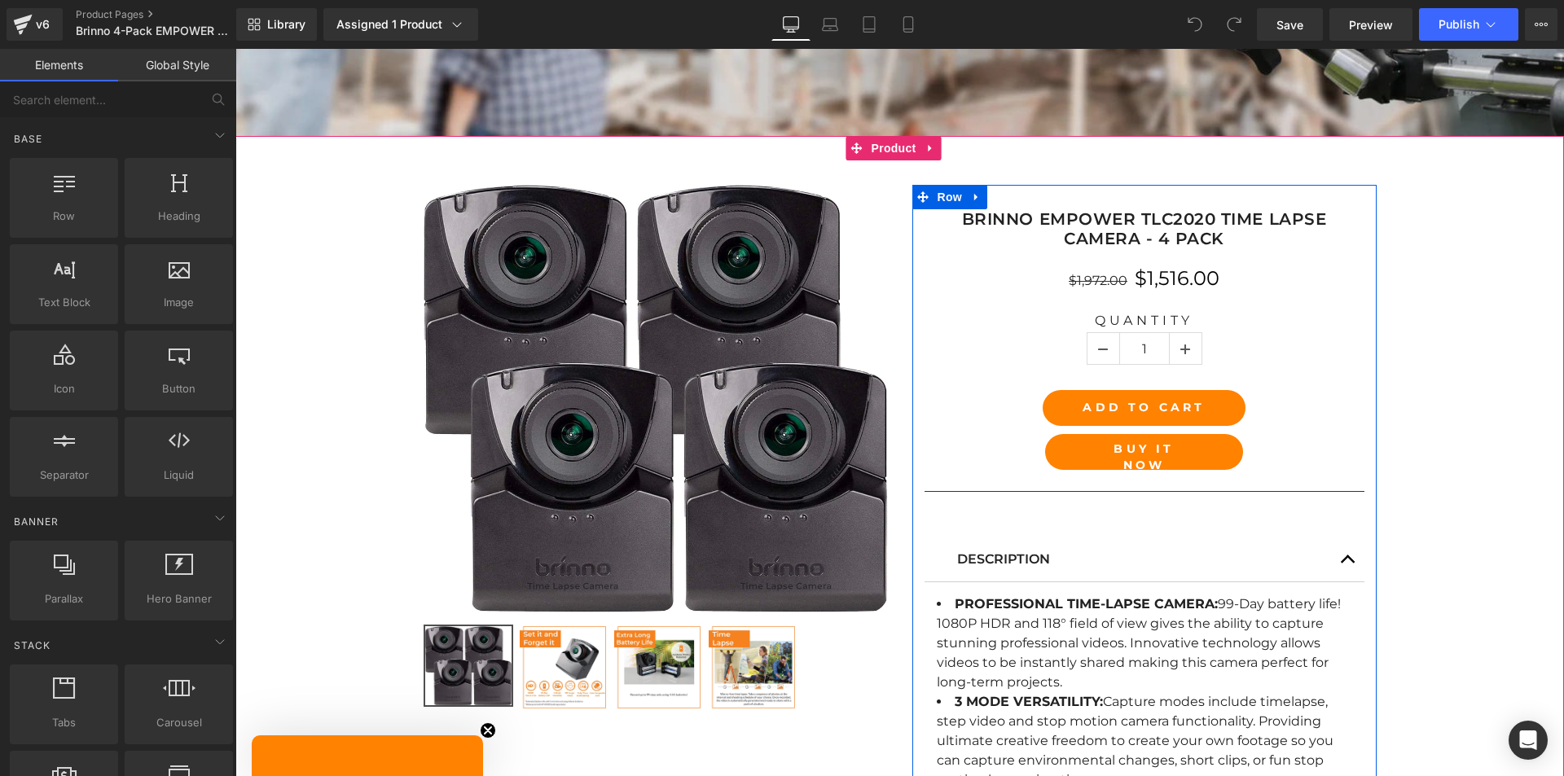
scroll to position [570, 0]
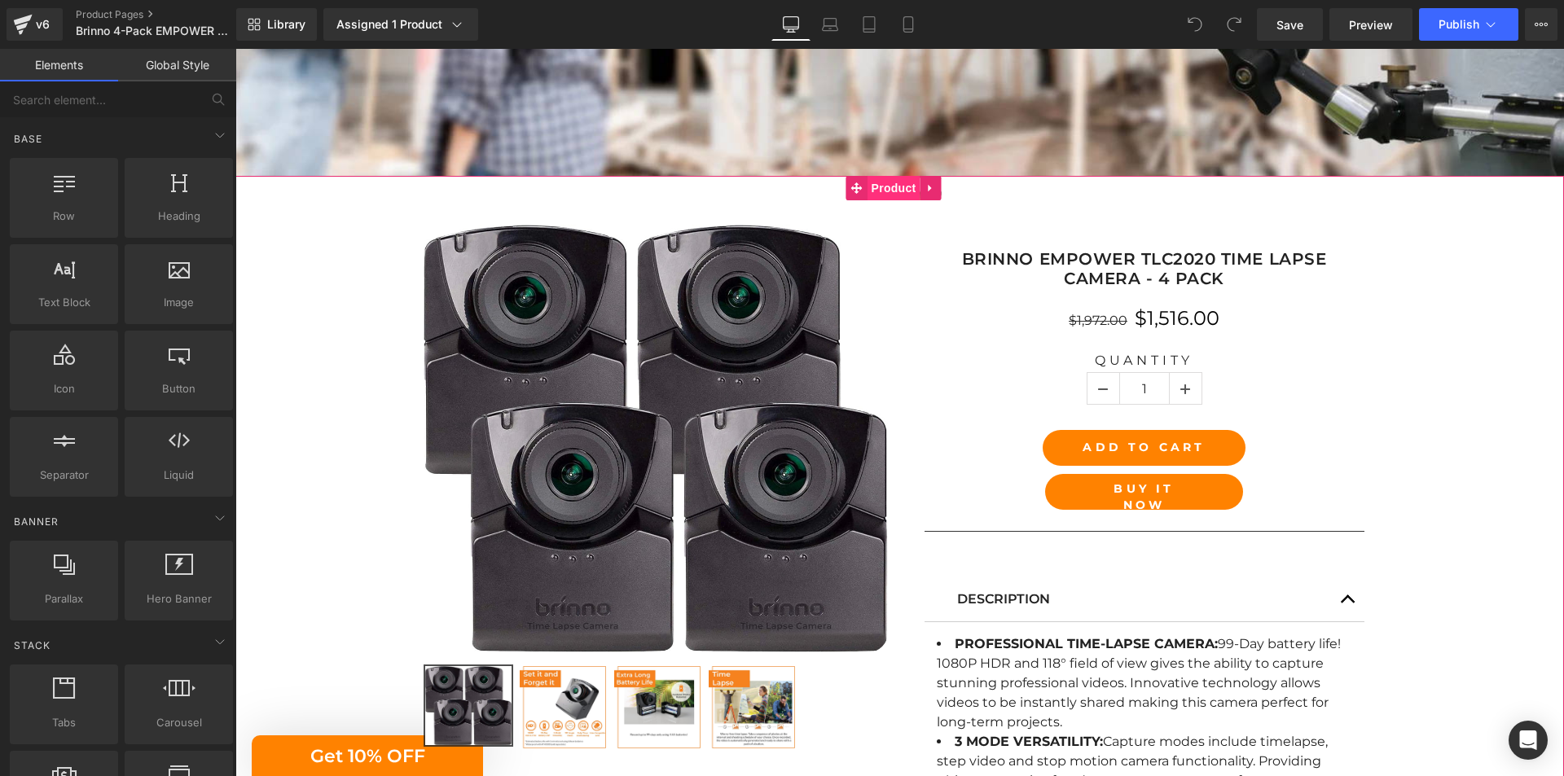
click at [886, 182] on span "Product" at bounding box center [893, 188] width 53 height 24
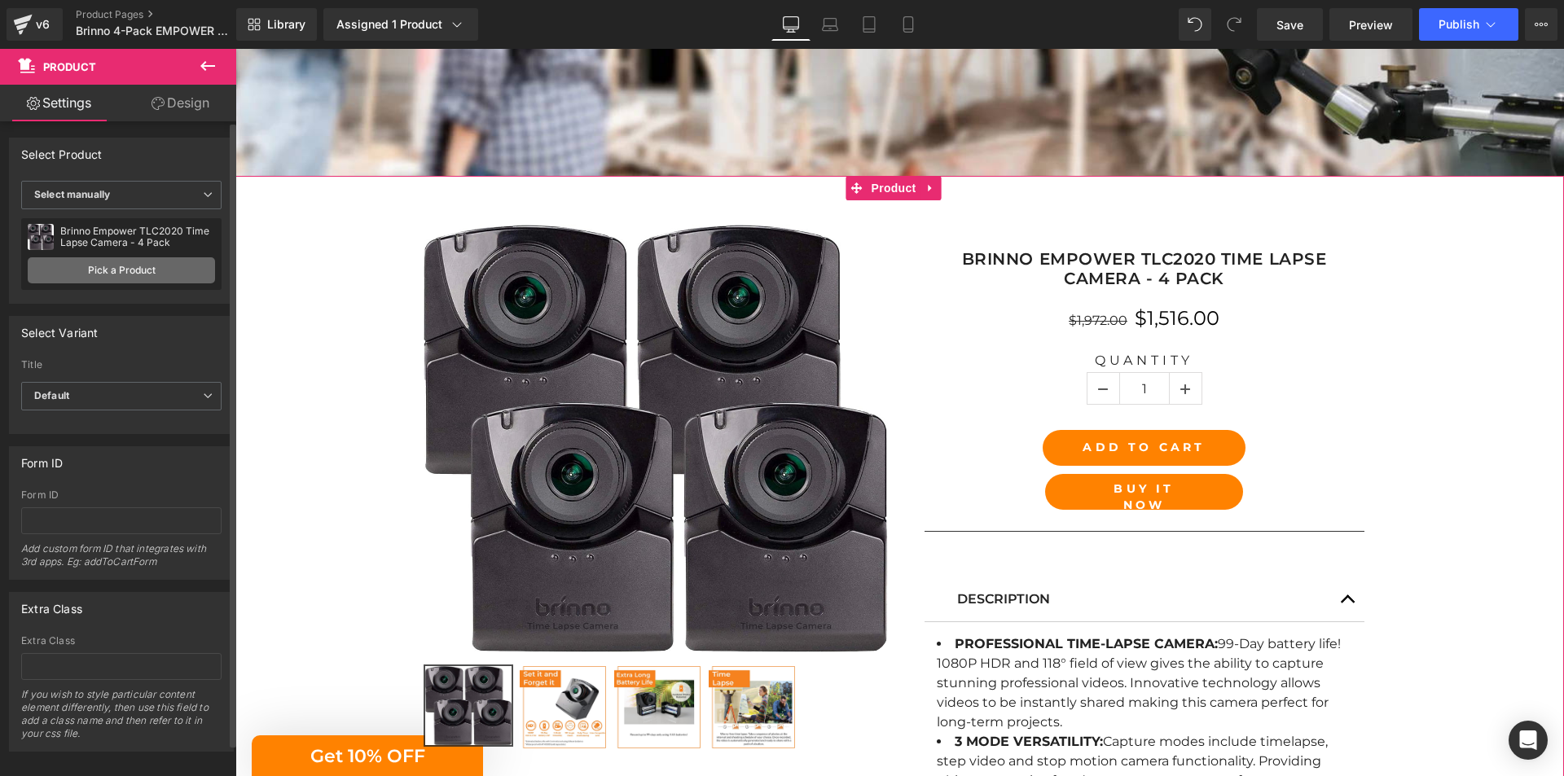
click at [117, 268] on link "Pick a Product" at bounding box center [121, 270] width 187 height 26
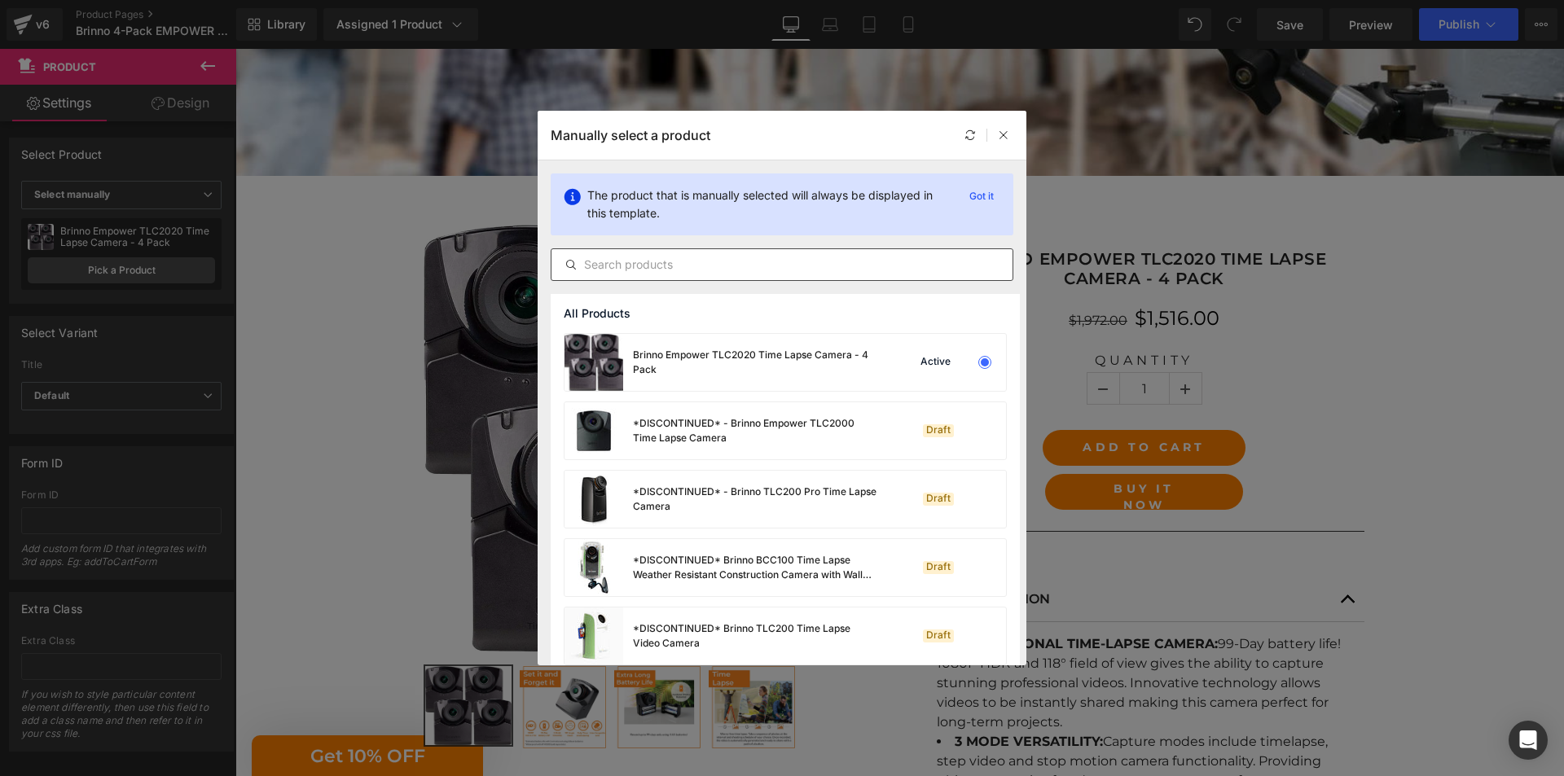
click at [730, 269] on input "text" at bounding box center [781, 265] width 461 height 20
paste input "Brinno Empower TLC2020 Time Lapse Camera - 4 Pack"
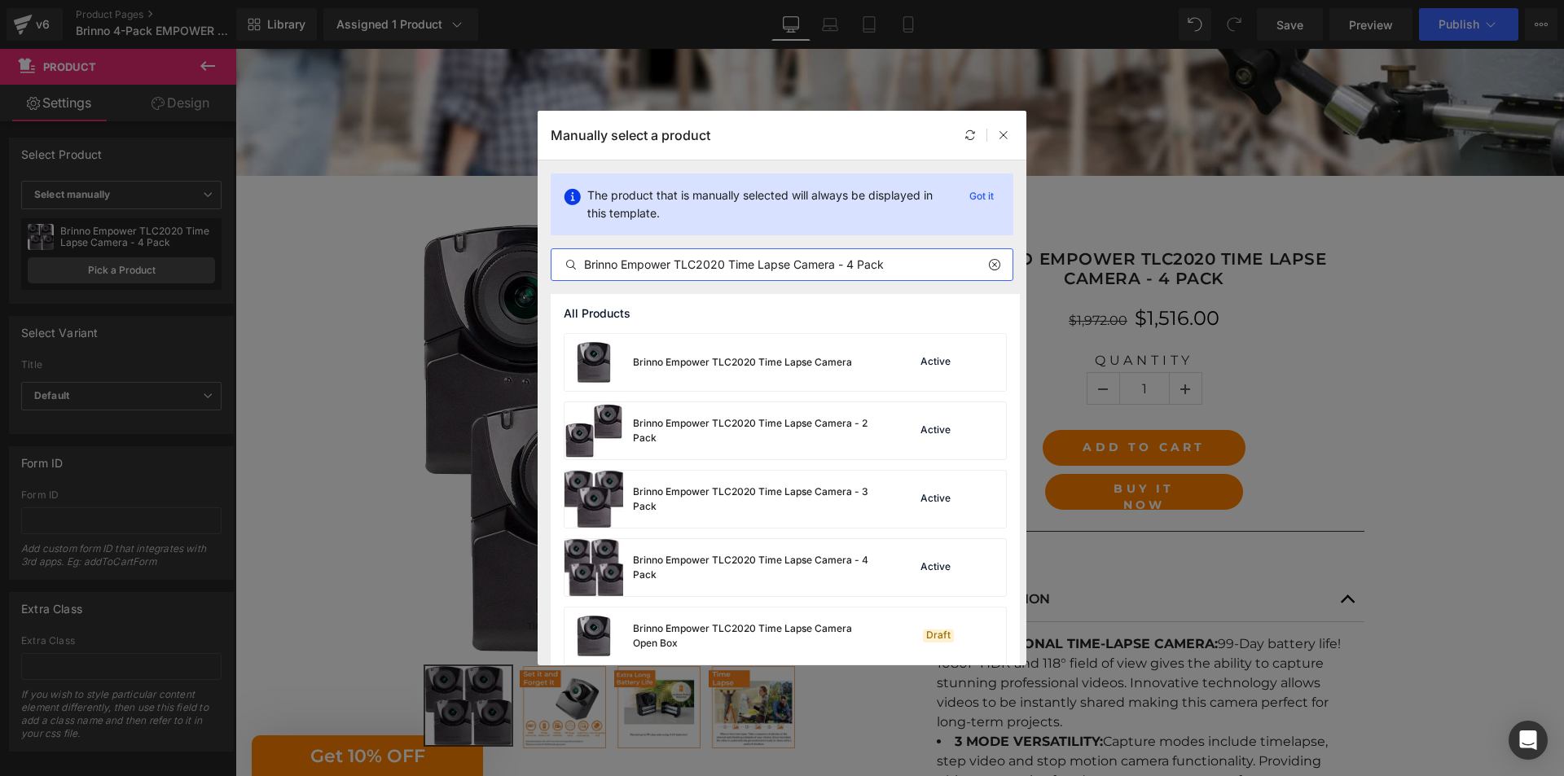
type input "Brinno Empower TLC2020 Time Lapse Camera - 4 Pack"
click at [770, 560] on div "Brinno Empower TLC2020 Time Lapse Camera - 4 Pack" at bounding box center [755, 567] width 244 height 29
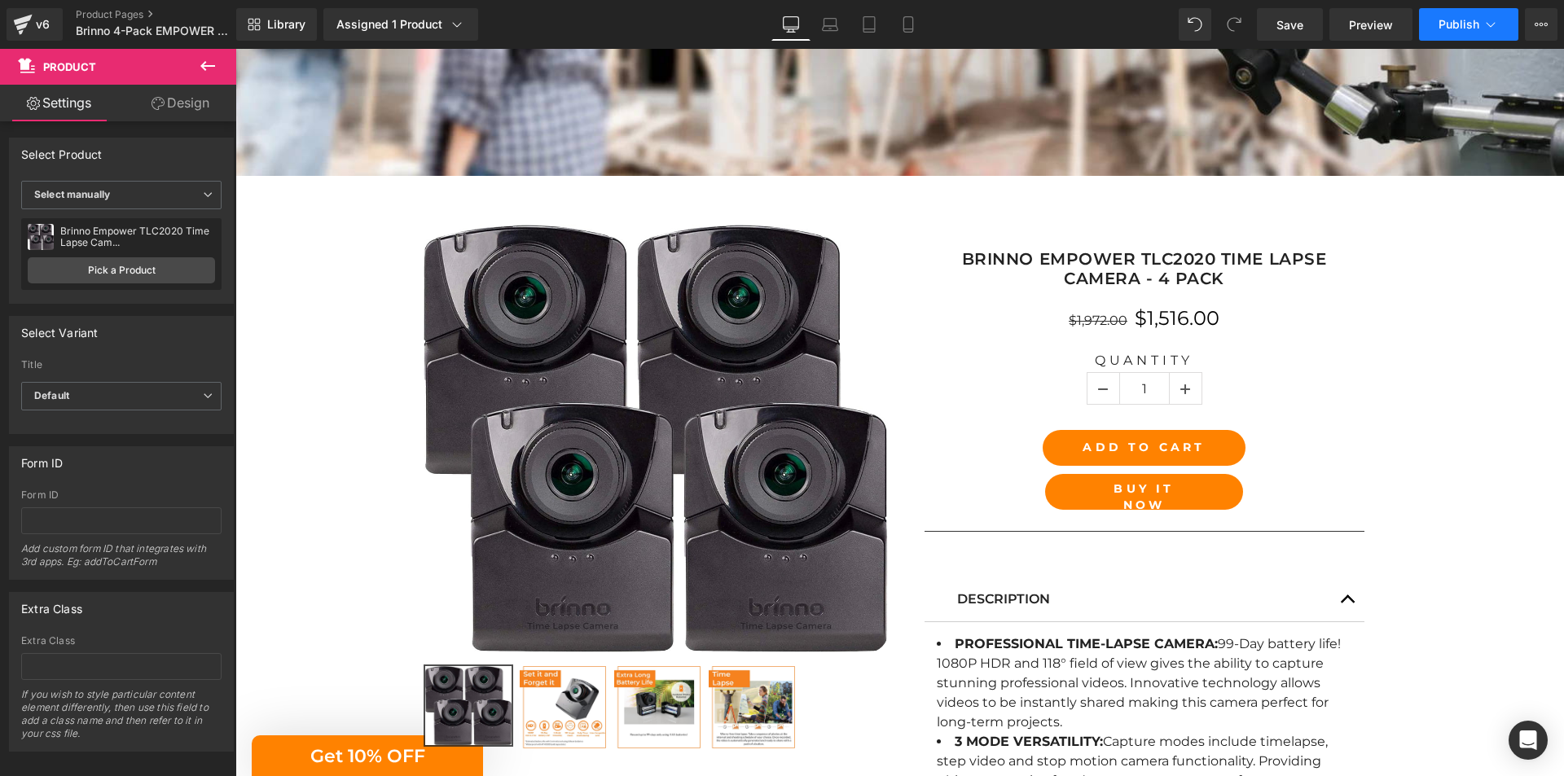
click at [1475, 24] on span "Publish" at bounding box center [1458, 24] width 41 height 13
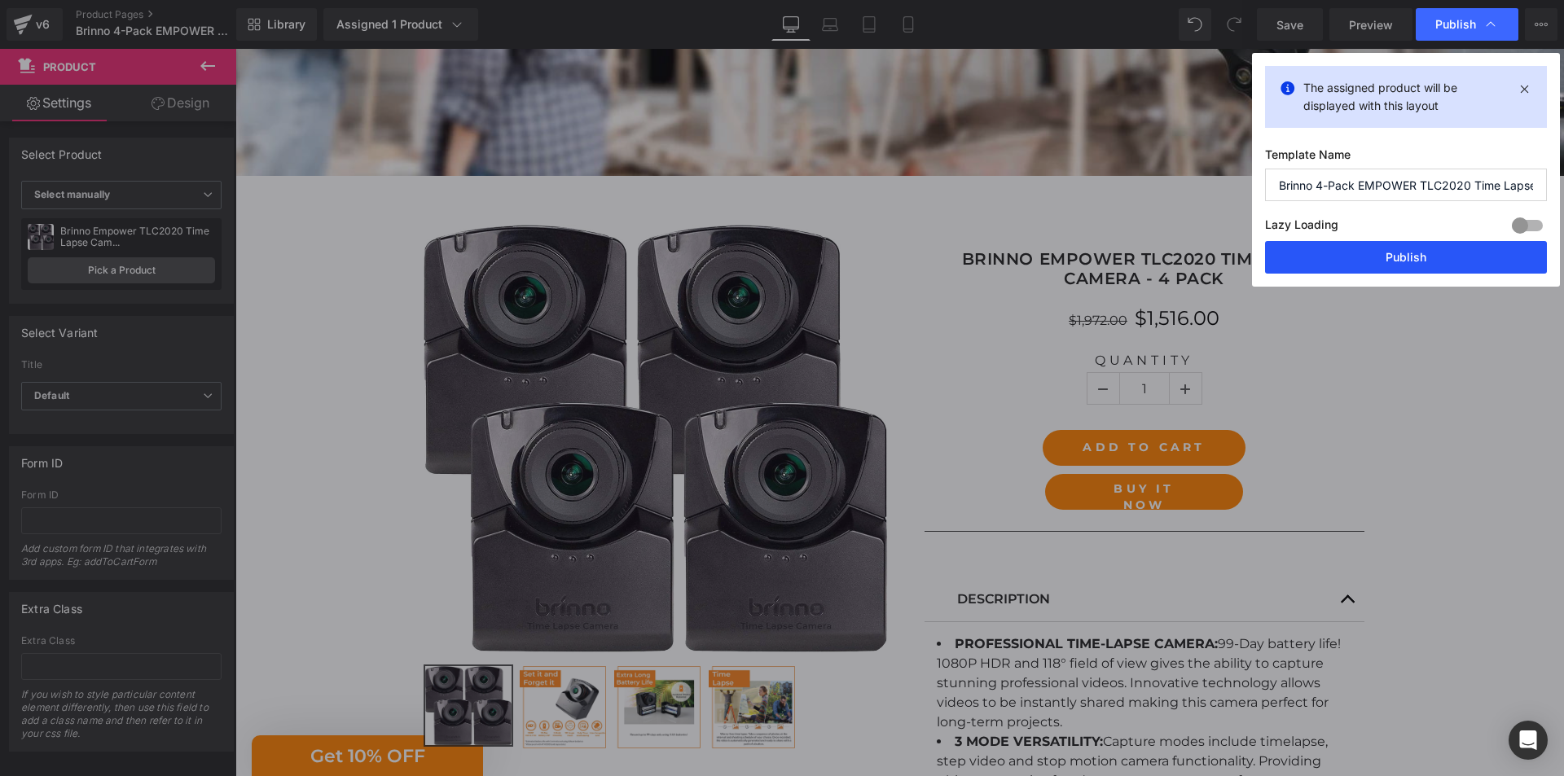
drag, startPoint x: 1406, startPoint y: 248, endPoint x: 1013, endPoint y: 162, distance: 401.8
click at [1406, 248] on button "Publish" at bounding box center [1406, 257] width 282 height 33
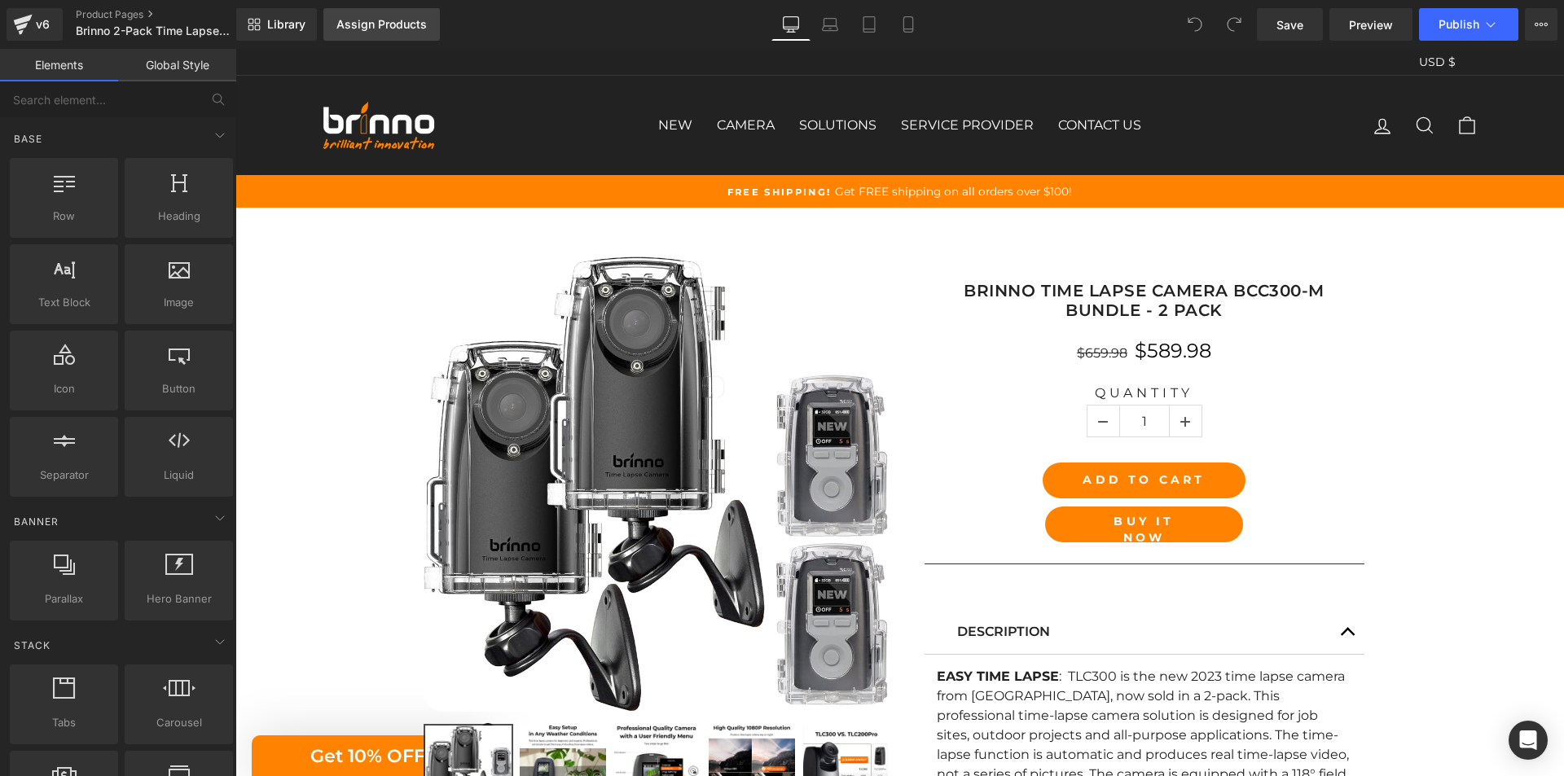
click at [384, 8] on link "Assign Products" at bounding box center [381, 24] width 116 height 33
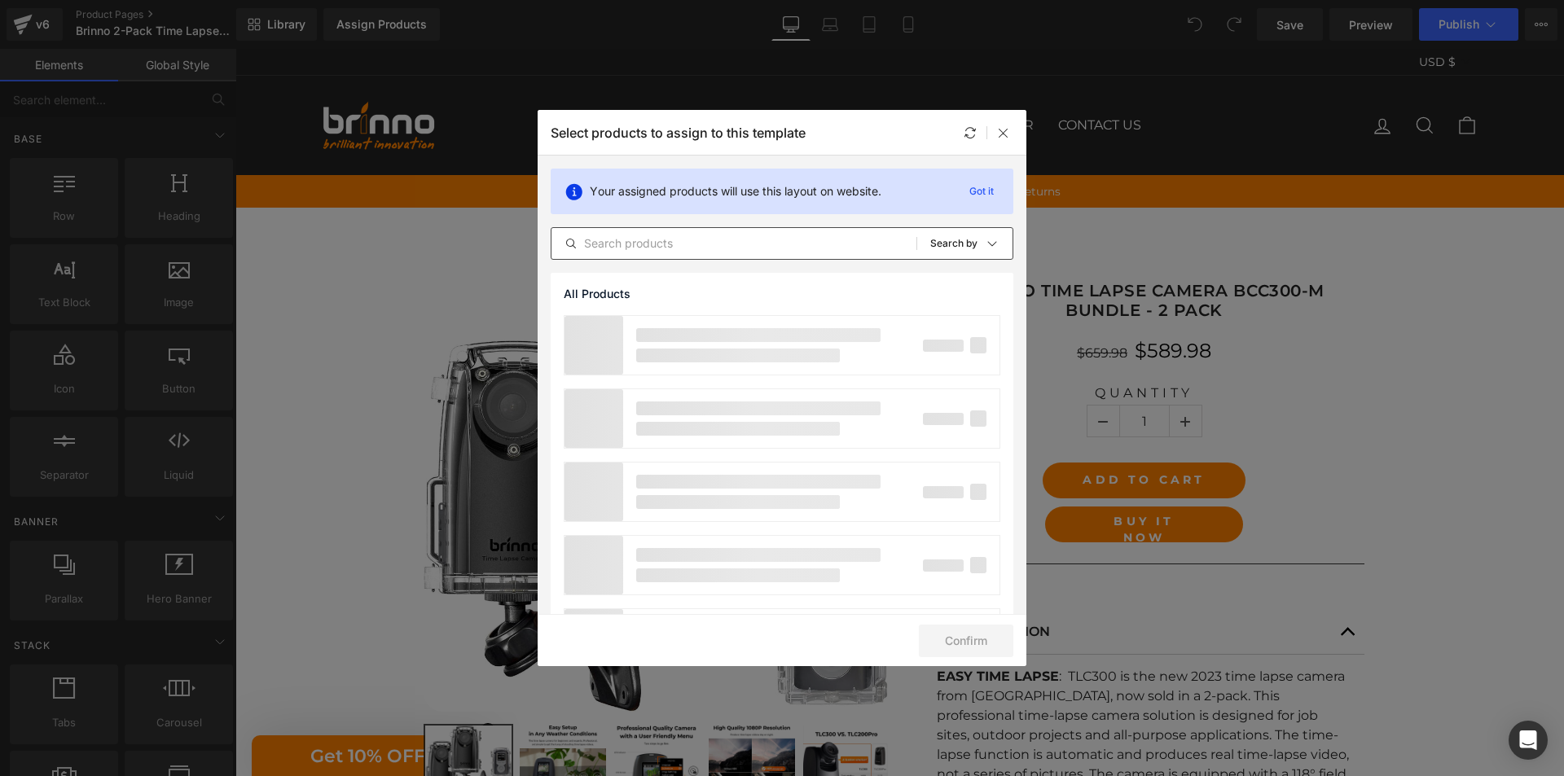
click at [724, 244] on input "text" at bounding box center [733, 244] width 365 height 20
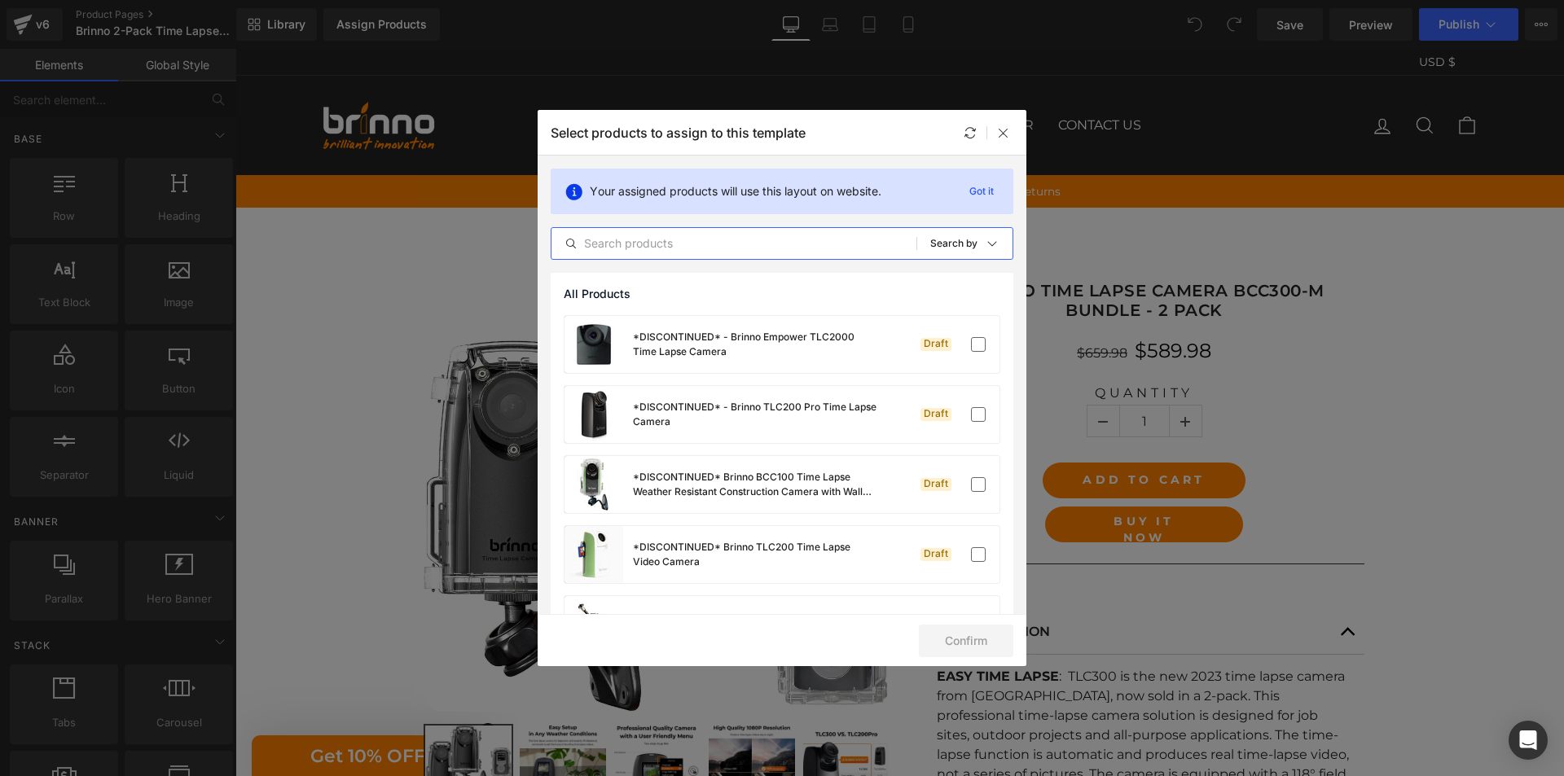
paste input "Brinno Time Lapse Camera BCC300-M Bundle - 2 Pack"
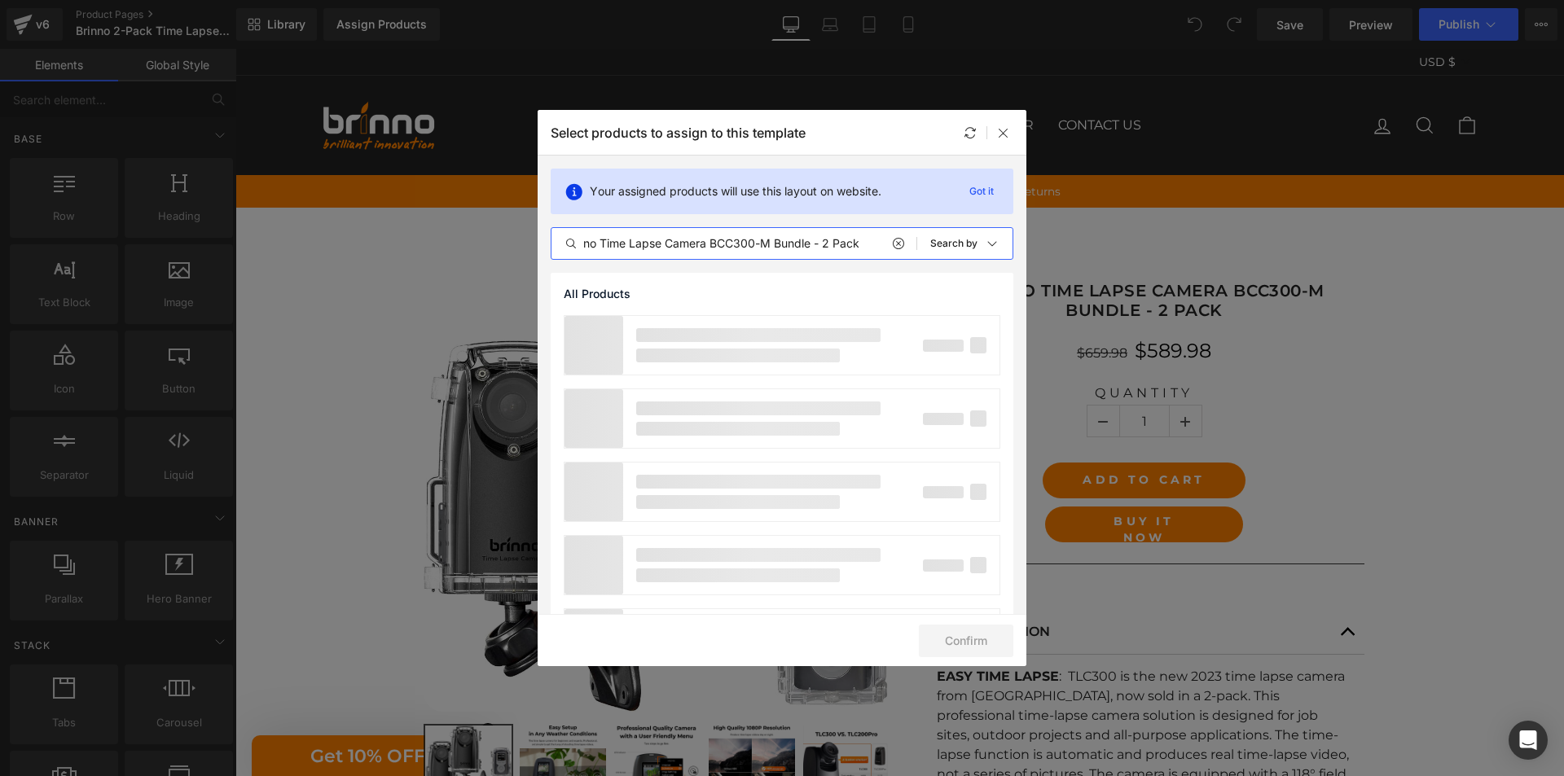
scroll to position [0, 24]
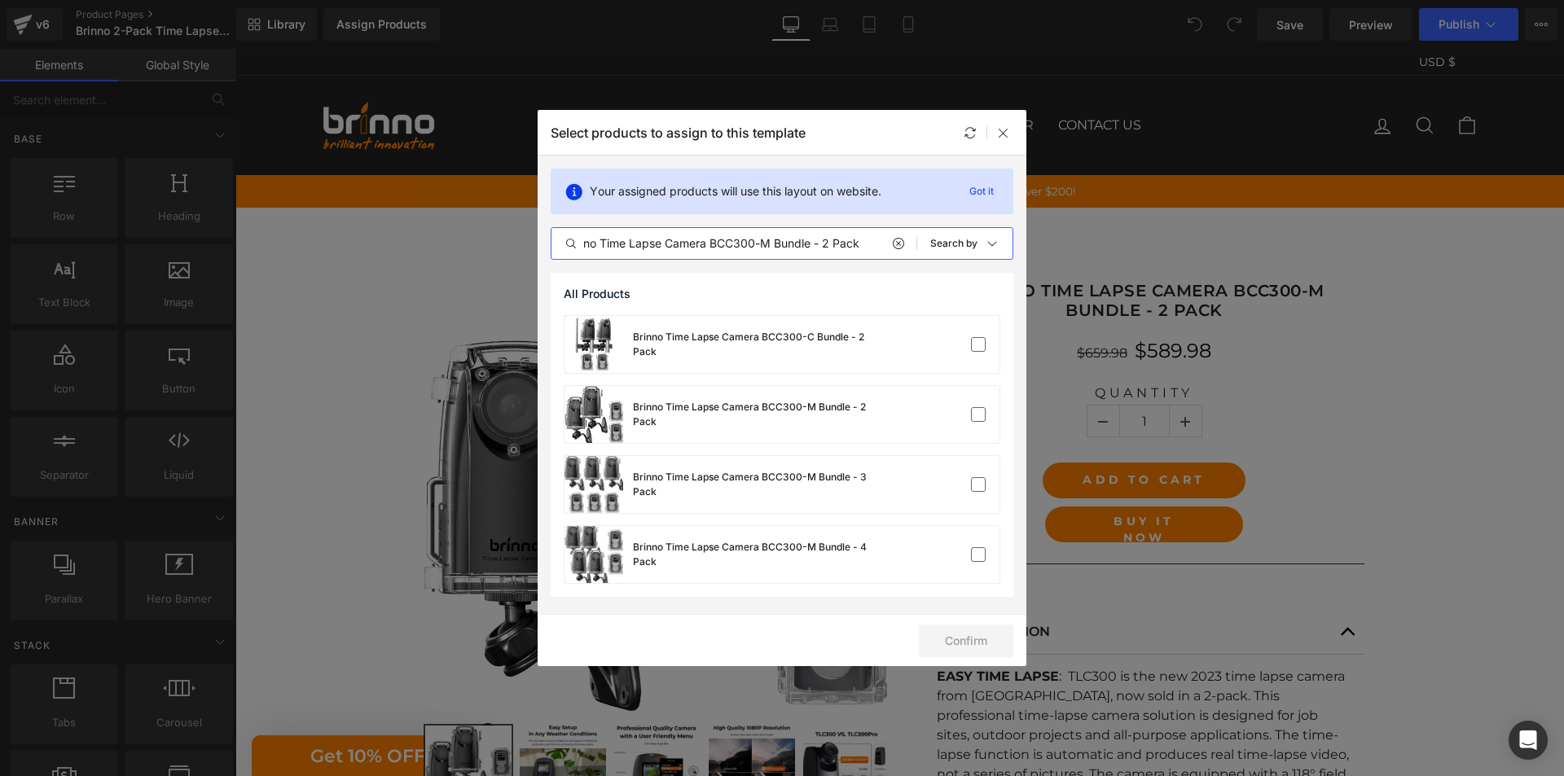
type input "Brinno Time Lapse Camera BCC300-M Bundle - 2 Pack"
click at [765, 413] on div "Brinno Time Lapse Camera BCC300-M Bundle - 2 Pack" at bounding box center [755, 414] width 244 height 29
click at [959, 642] on button "Confirm" at bounding box center [966, 641] width 94 height 33
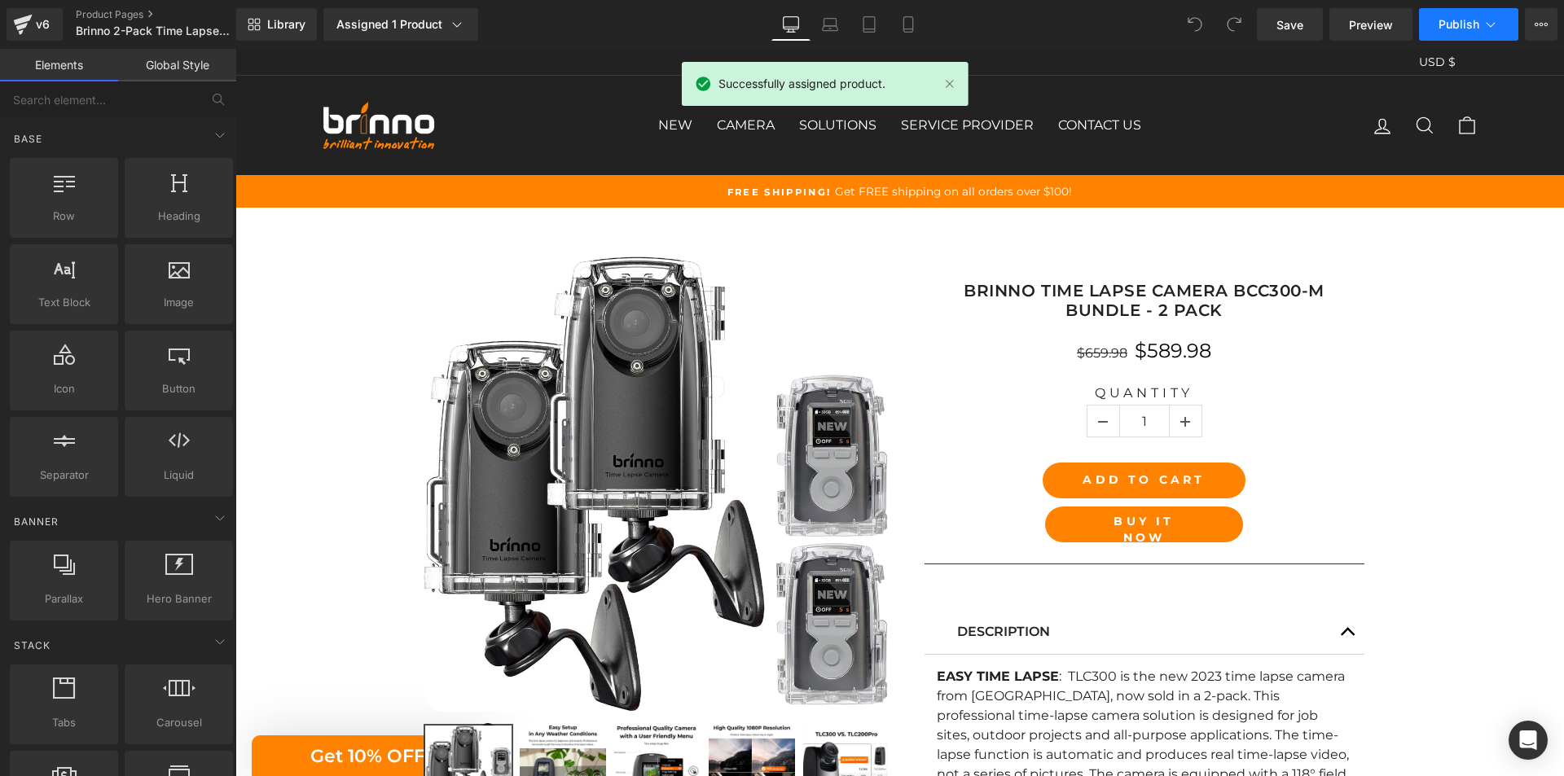
click at [1455, 31] on button "Publish" at bounding box center [1468, 24] width 99 height 33
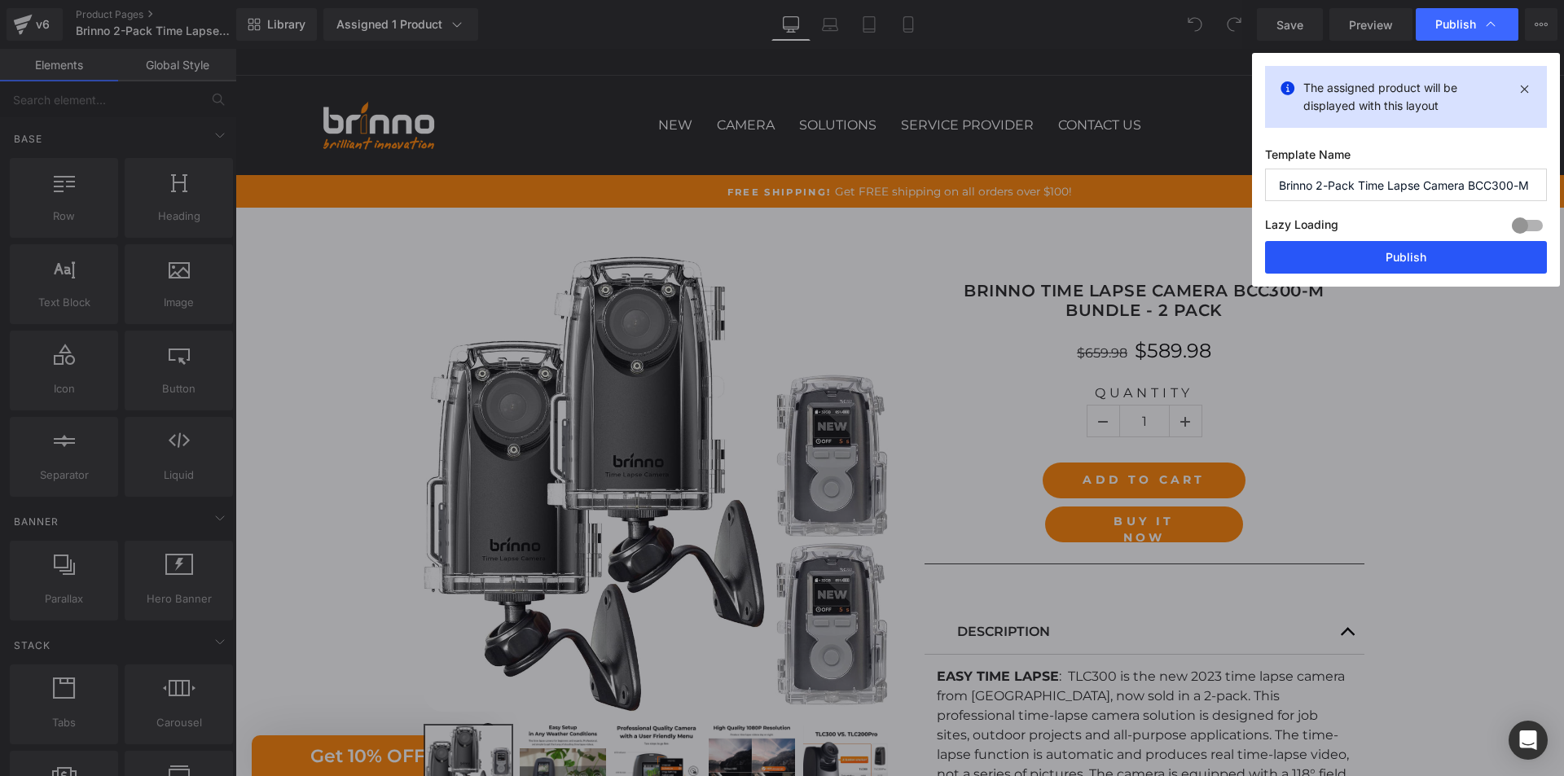
click at [1386, 264] on button "Publish" at bounding box center [1406, 257] width 282 height 33
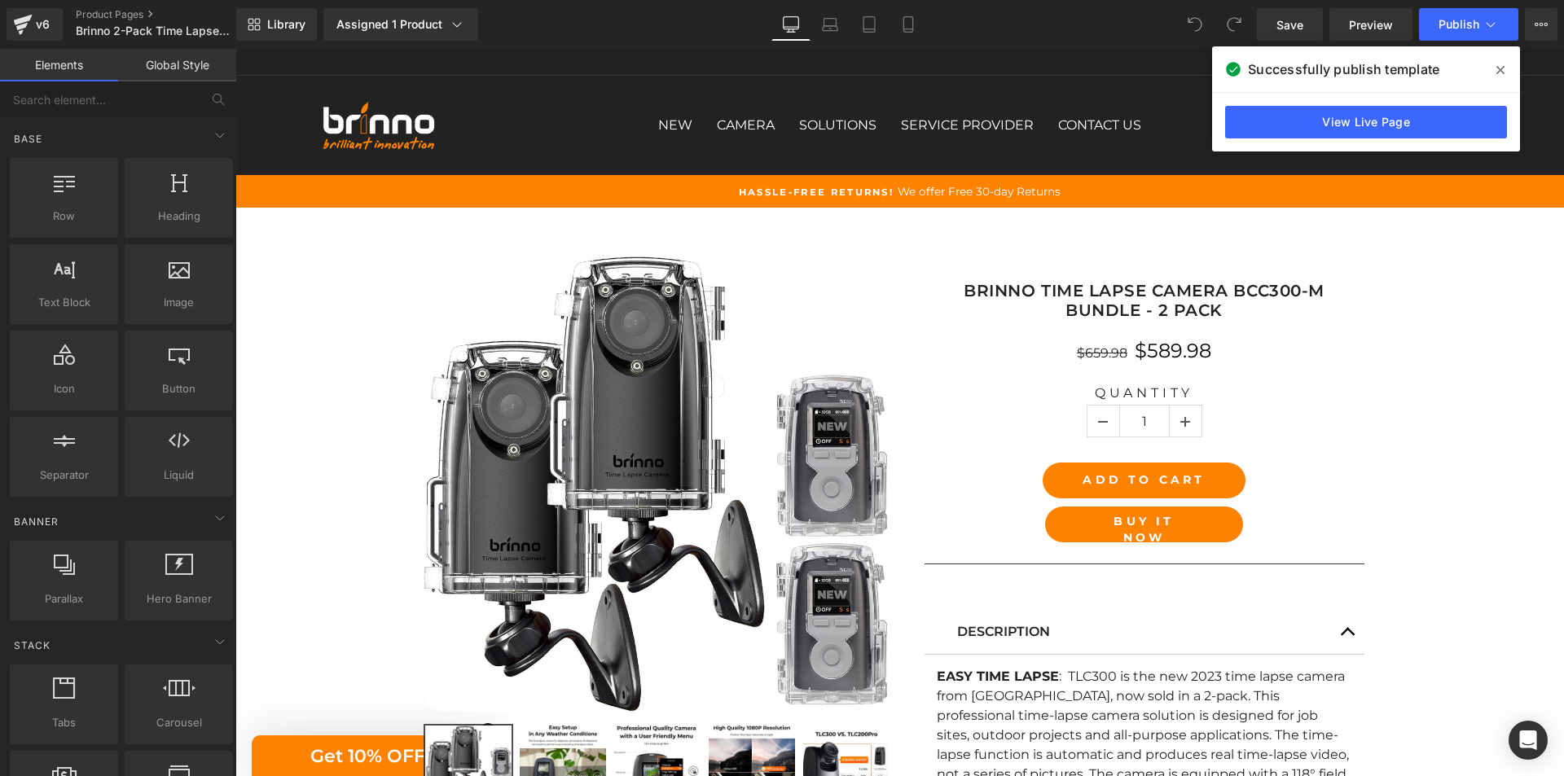
click at [1502, 68] on icon at bounding box center [1500, 70] width 8 height 8
